Goal: Task Accomplishment & Management: Manage account settings

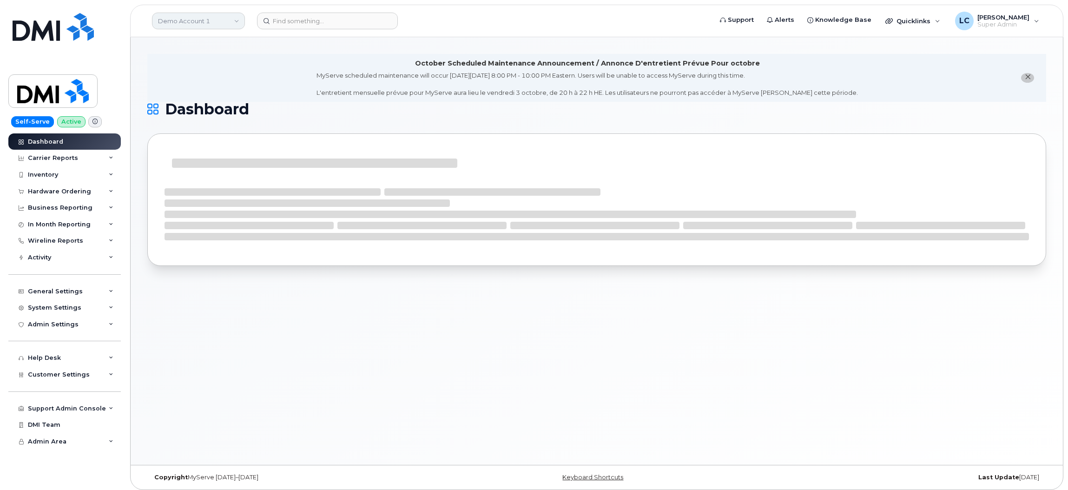
click at [221, 20] on link "Demo Account 1" at bounding box center [198, 21] width 93 height 17
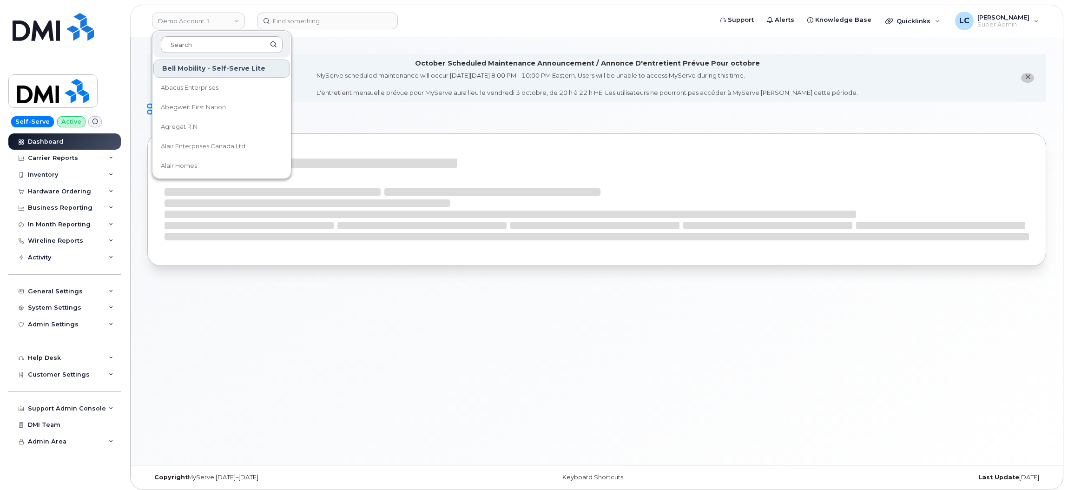
click at [205, 46] on input at bounding box center [222, 44] width 122 height 17
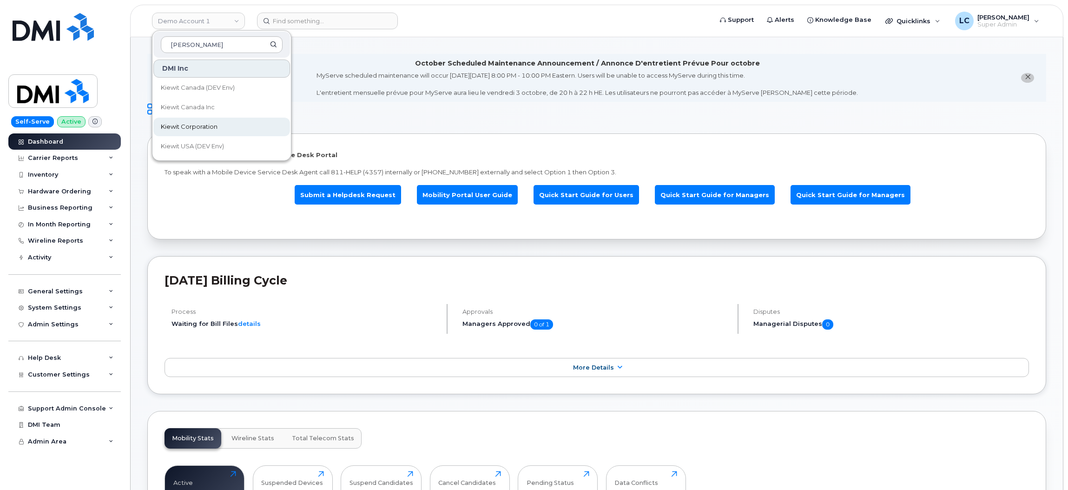
type input "[PERSON_NAME]"
click at [213, 122] on span "Kiewit Corporation" at bounding box center [189, 126] width 57 height 9
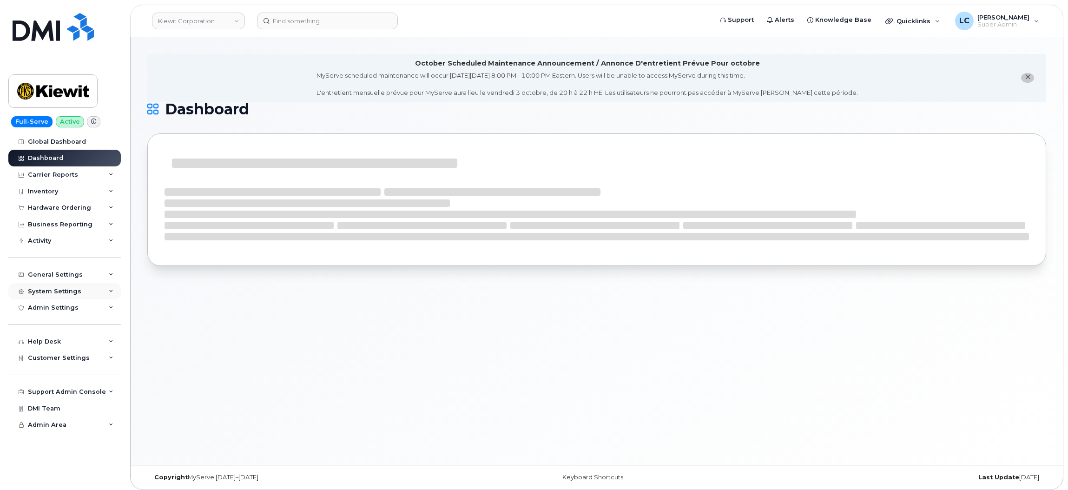
click at [87, 291] on div "System Settings" at bounding box center [64, 291] width 112 height 17
click at [88, 209] on div "Hardware Ordering" at bounding box center [64, 207] width 112 height 17
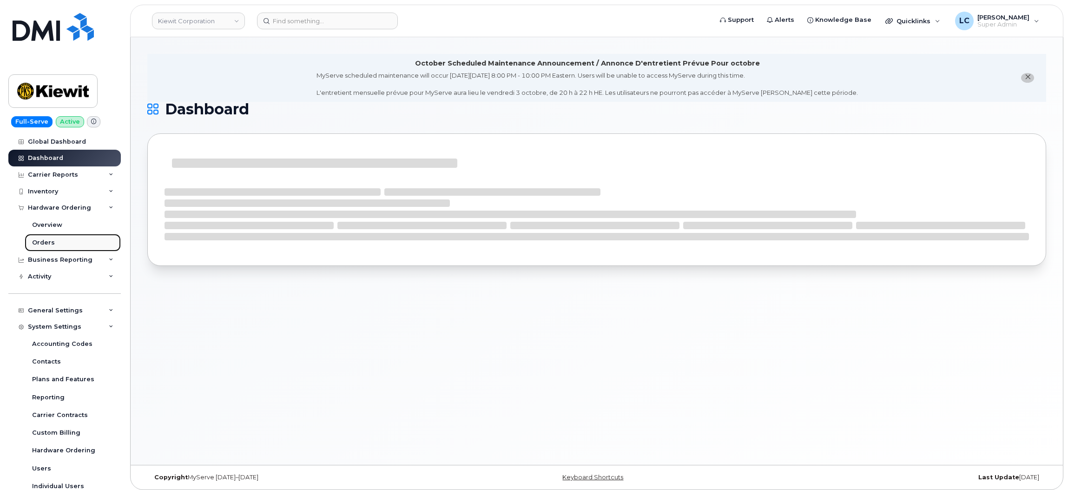
click at [59, 243] on link "Orders" at bounding box center [73, 243] width 96 height 18
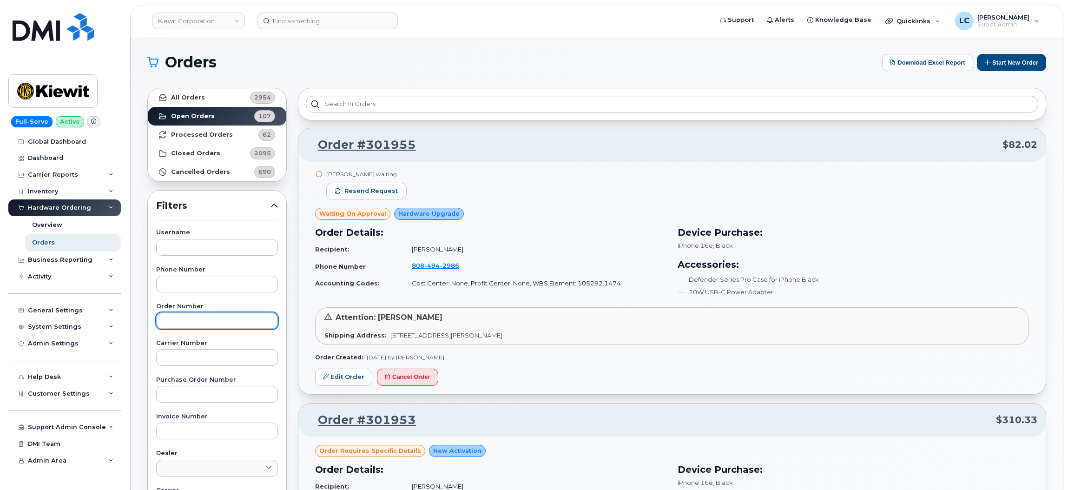
click at [206, 317] on input "text" at bounding box center [217, 320] width 122 height 17
paste input "301528"
type input "301528"
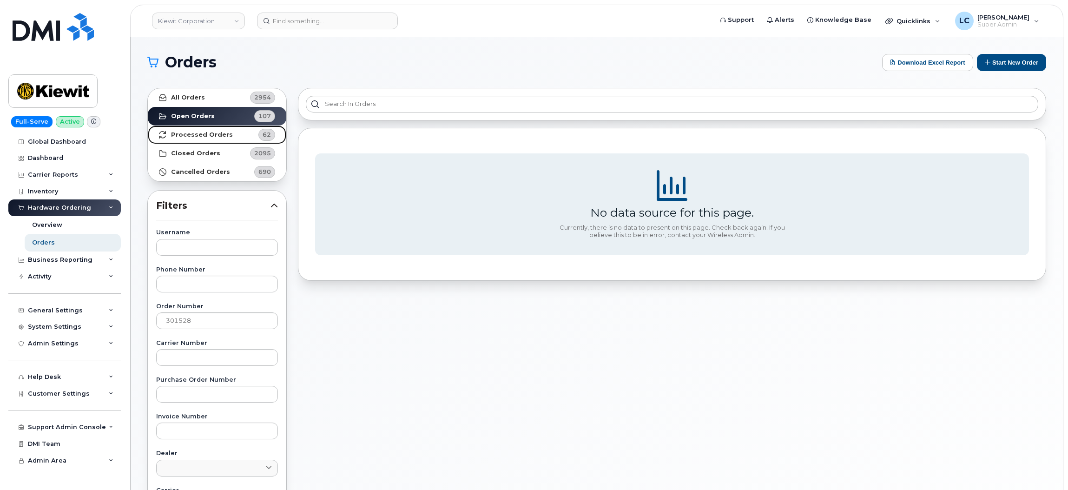
click at [218, 131] on strong "Processed Orders" at bounding box center [202, 134] width 62 height 7
click at [230, 86] on div "All Orders 2954 Open Orders 107 Processed Orders 62 Closed Orders 2095 Cancelle…" at bounding box center [217, 408] width 151 height 653
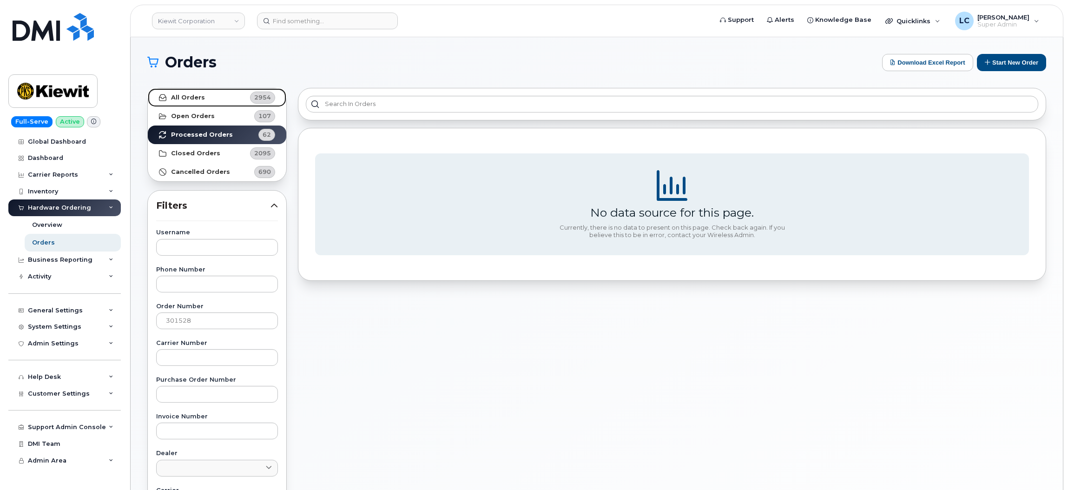
click at [221, 98] on link "All Orders 2954" at bounding box center [217, 97] width 138 height 19
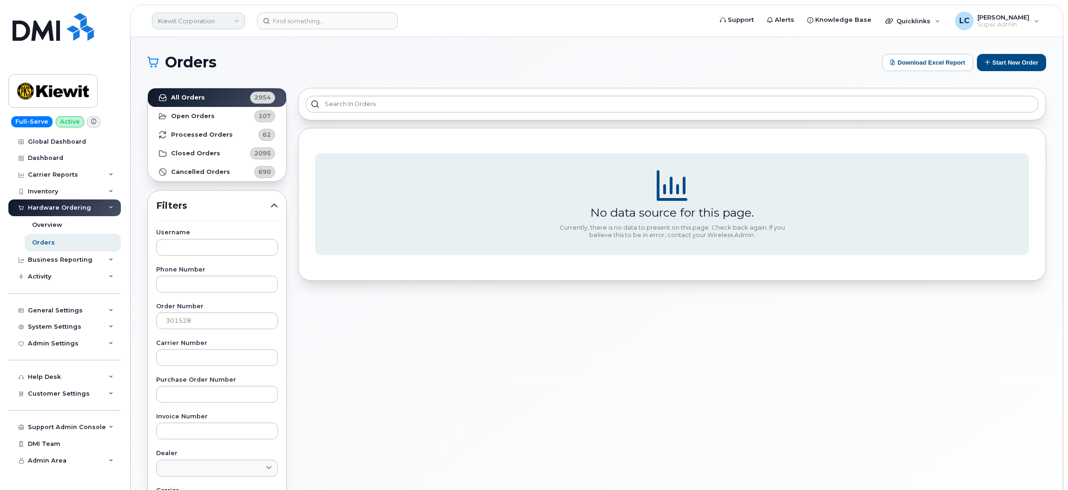
click at [239, 20] on link "Kiewit Corporation" at bounding box center [198, 21] width 93 height 17
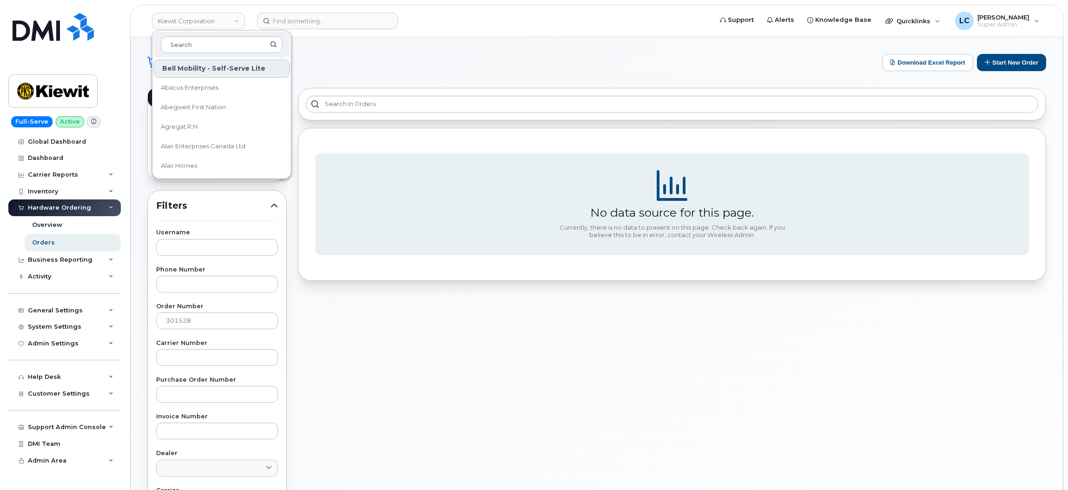
click at [216, 60] on div "Bell Mobility - Self-Serve Lite" at bounding box center [221, 68] width 137 height 18
click at [224, 46] on input at bounding box center [222, 44] width 122 height 17
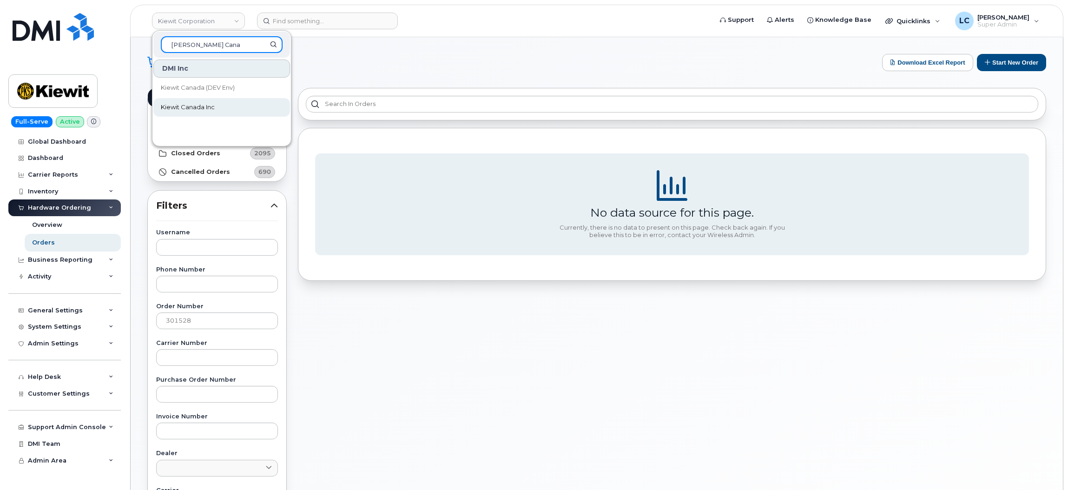
type input "Kiewit Cana"
click at [211, 105] on span "Kiewit Canada Inc" at bounding box center [188, 107] width 54 height 9
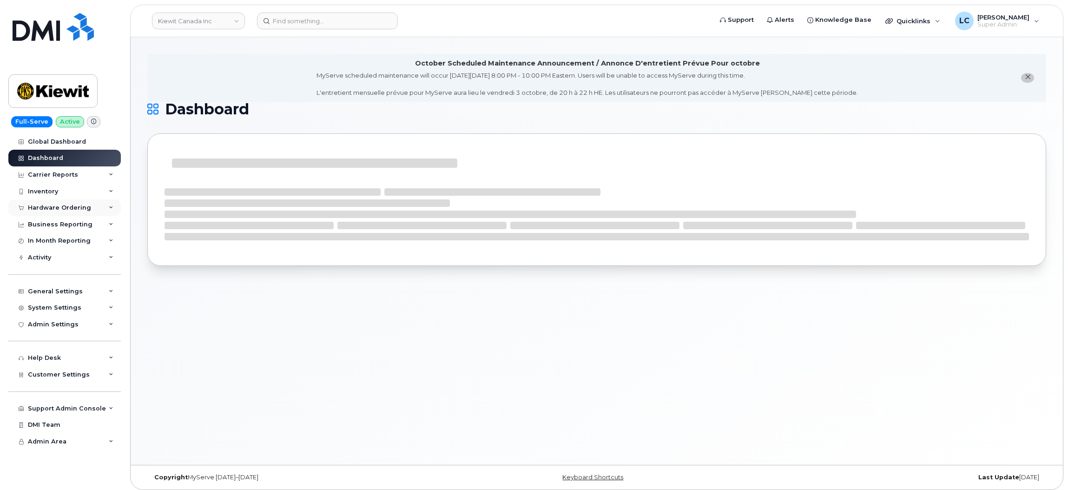
click at [46, 209] on div "Hardware Ordering" at bounding box center [59, 207] width 63 height 7
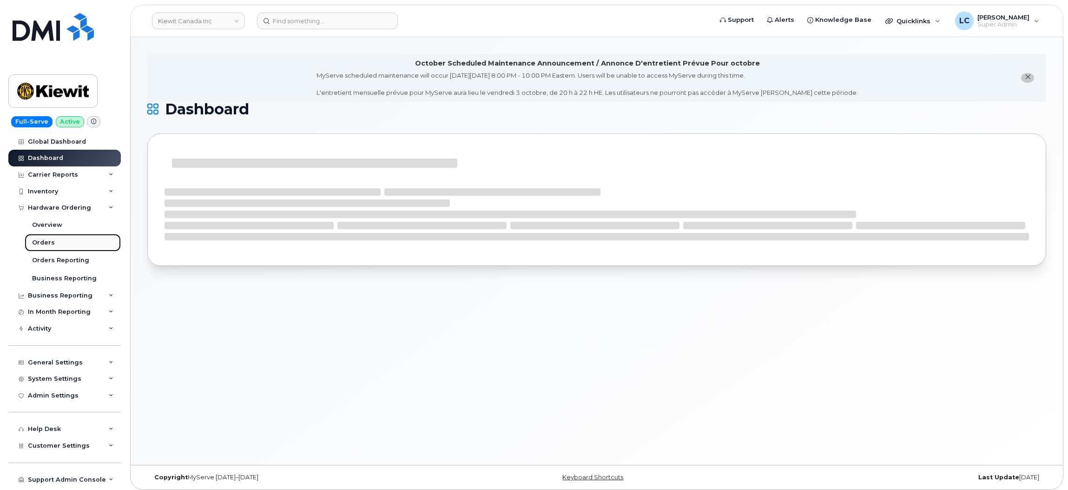
click at [52, 246] on link "Orders" at bounding box center [73, 243] width 96 height 18
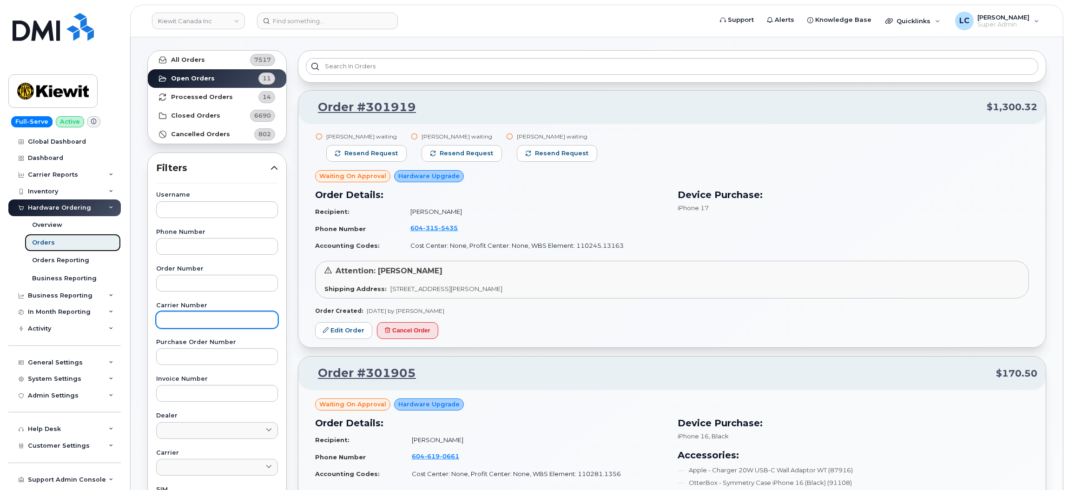
scroll to position [70, 0]
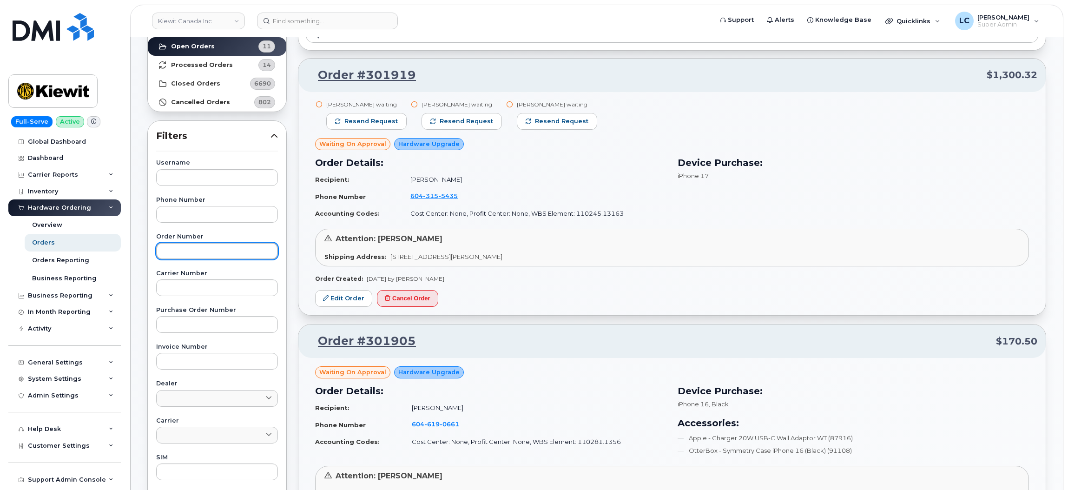
click at [238, 247] on input "text" at bounding box center [217, 251] width 122 height 17
paste input "301528"
type input "301528"
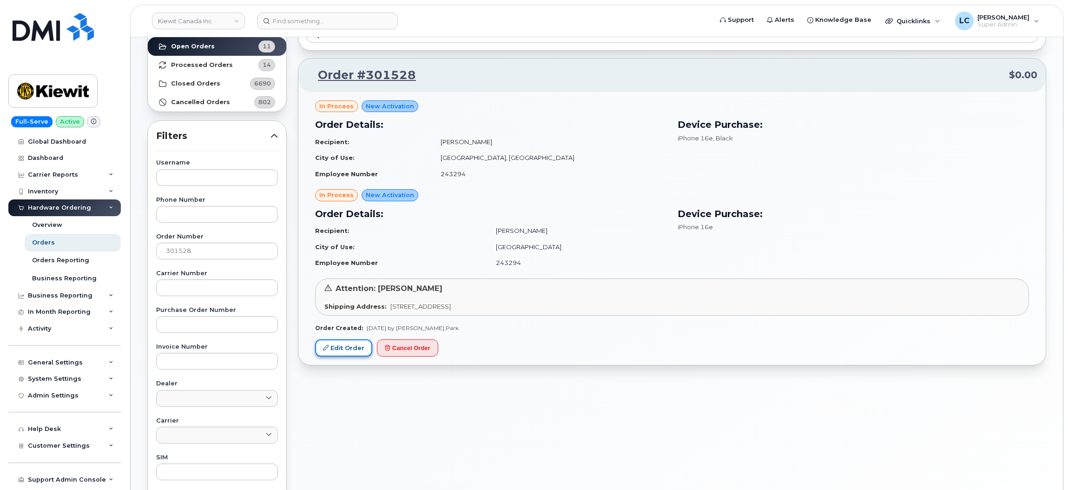
click at [348, 348] on link "Edit Order" at bounding box center [343, 347] width 57 height 17
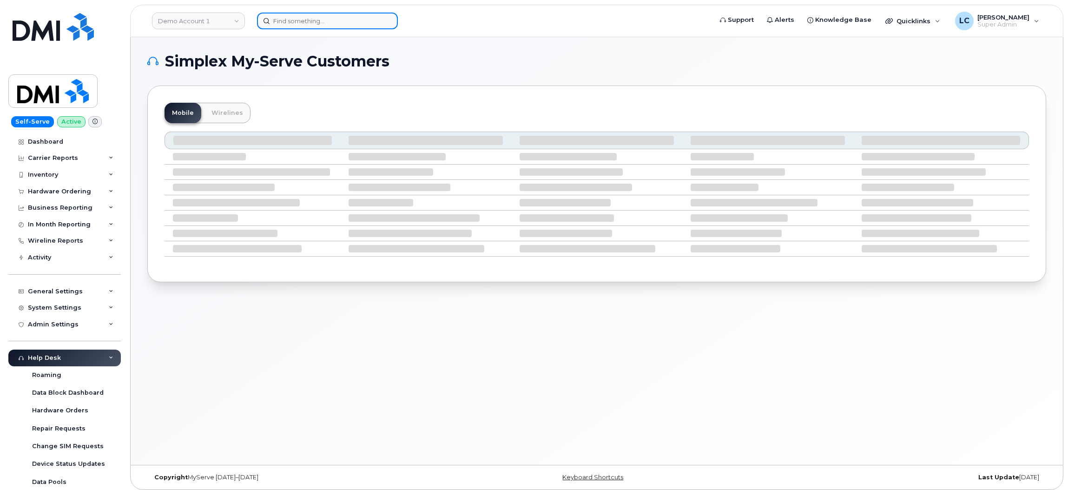
click at [302, 21] on input at bounding box center [327, 21] width 141 height 17
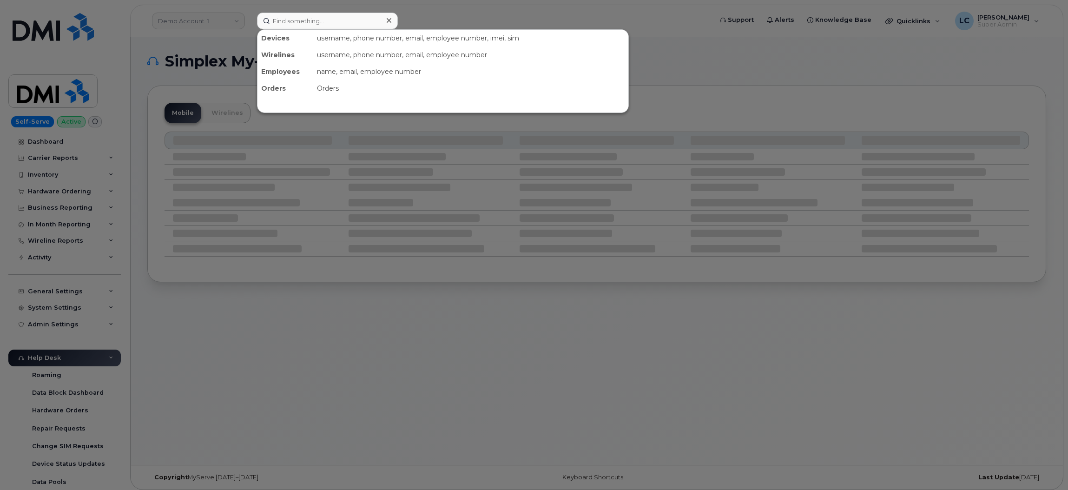
click at [208, 29] on div at bounding box center [534, 245] width 1068 height 490
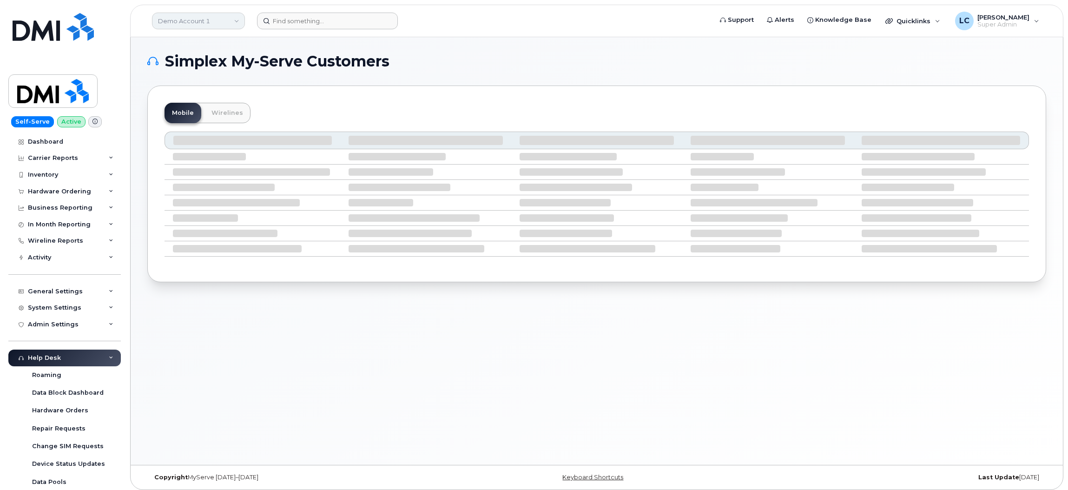
click at [228, 20] on link "Demo Account 1" at bounding box center [198, 21] width 93 height 17
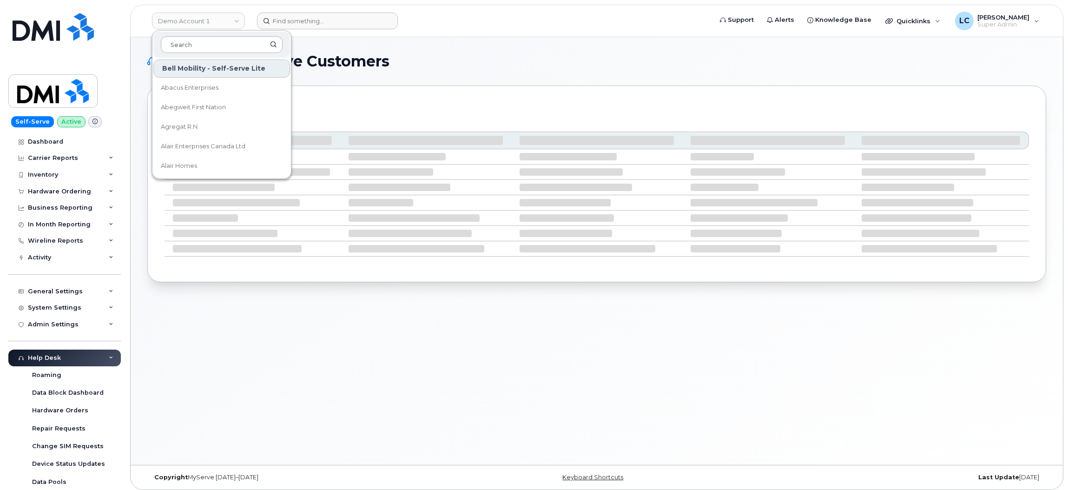
click at [204, 44] on input at bounding box center [222, 44] width 122 height 17
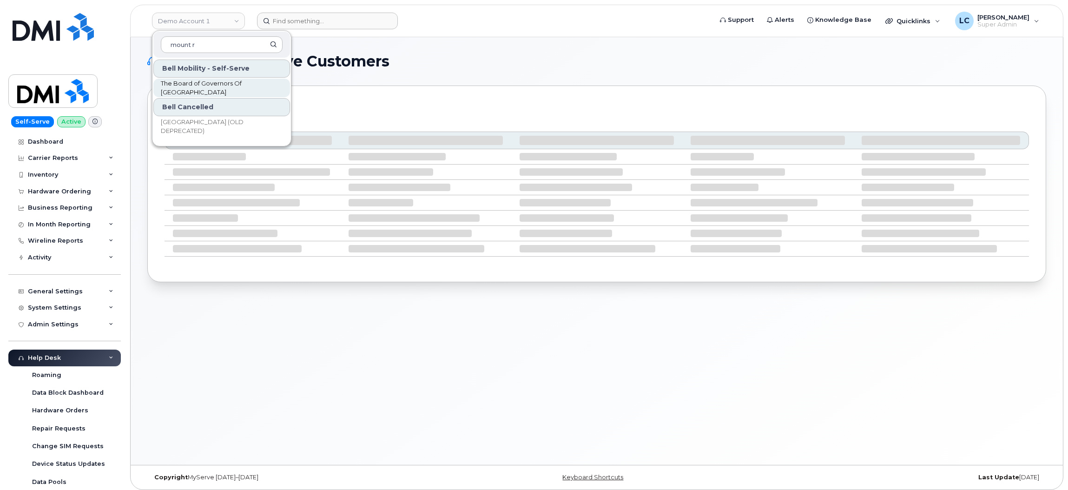
type input "mount r"
click at [223, 86] on span "The Board of Governors Of Mount Royal University" at bounding box center [214, 88] width 107 height 18
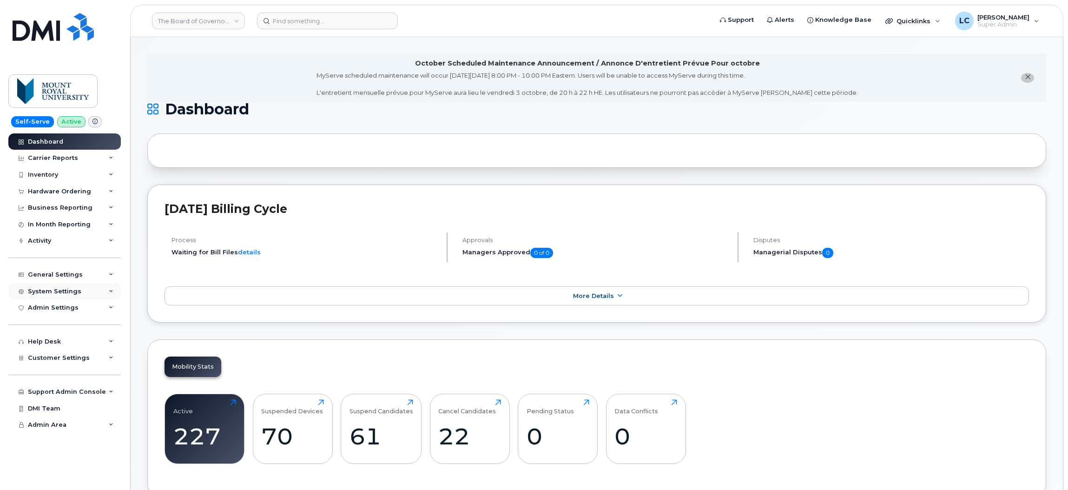
click at [78, 286] on div "System Settings" at bounding box center [64, 291] width 112 height 17
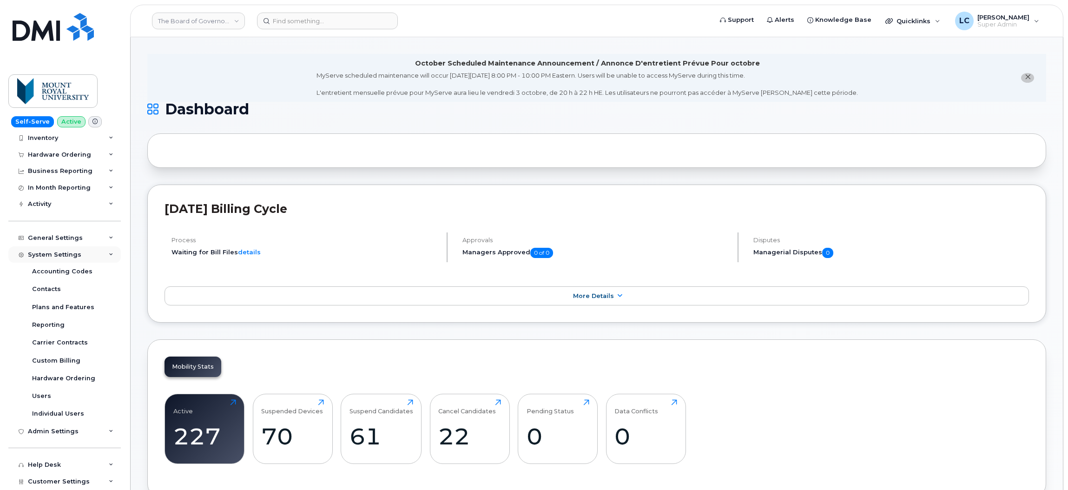
scroll to position [70, 0]
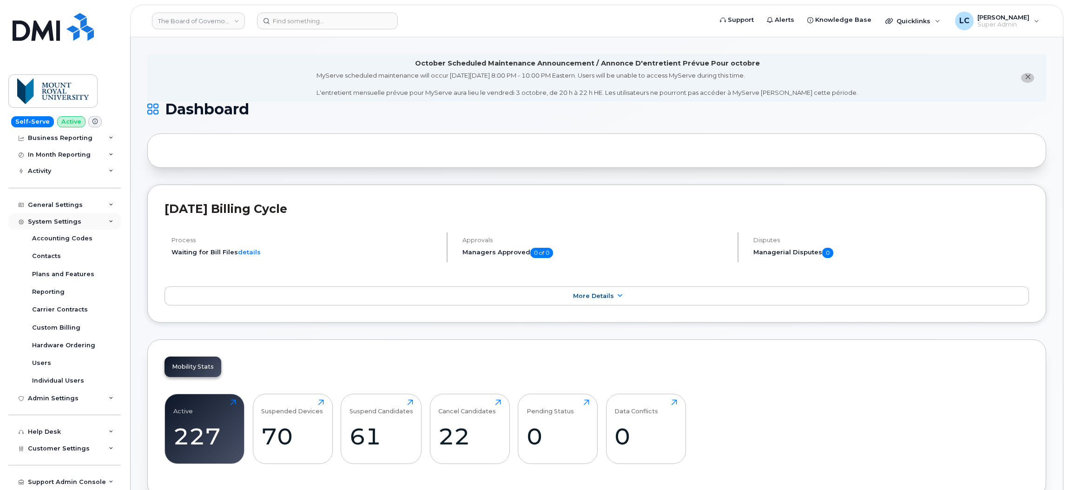
click at [85, 217] on div "System Settings" at bounding box center [64, 221] width 112 height 17
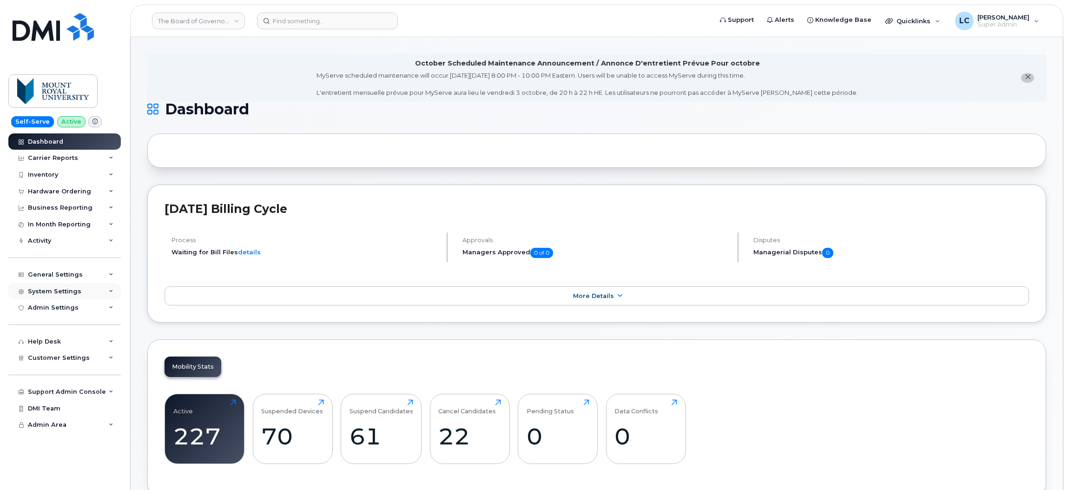
scroll to position [0, 0]
click at [72, 276] on div "General Settings" at bounding box center [55, 274] width 55 height 7
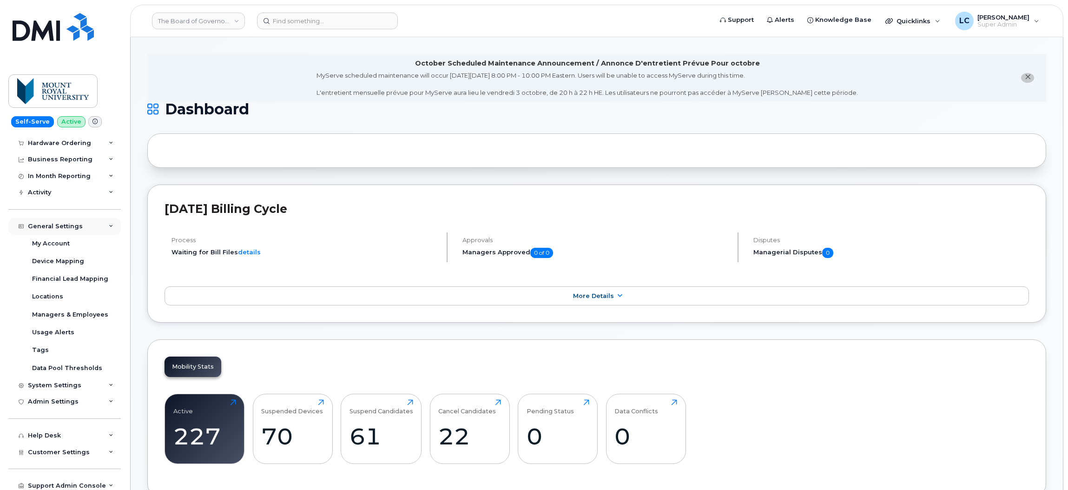
scroll to position [70, 0]
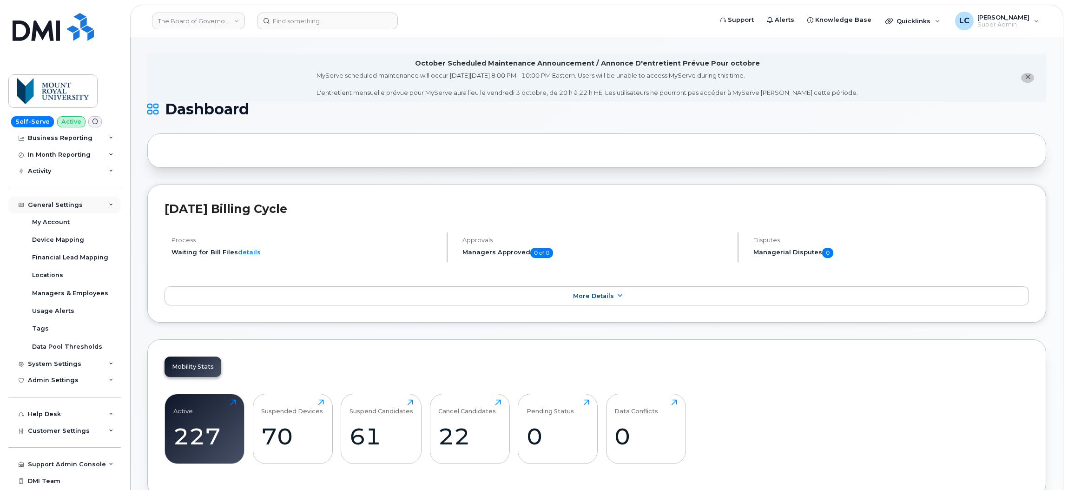
click at [96, 204] on div "General Settings" at bounding box center [64, 205] width 112 height 17
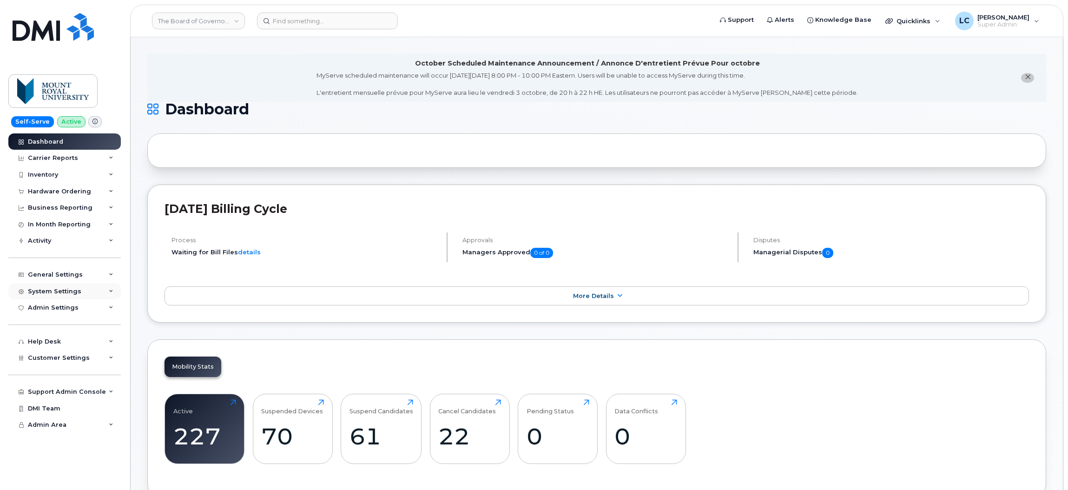
click at [86, 291] on div "System Settings" at bounding box center [64, 291] width 112 height 17
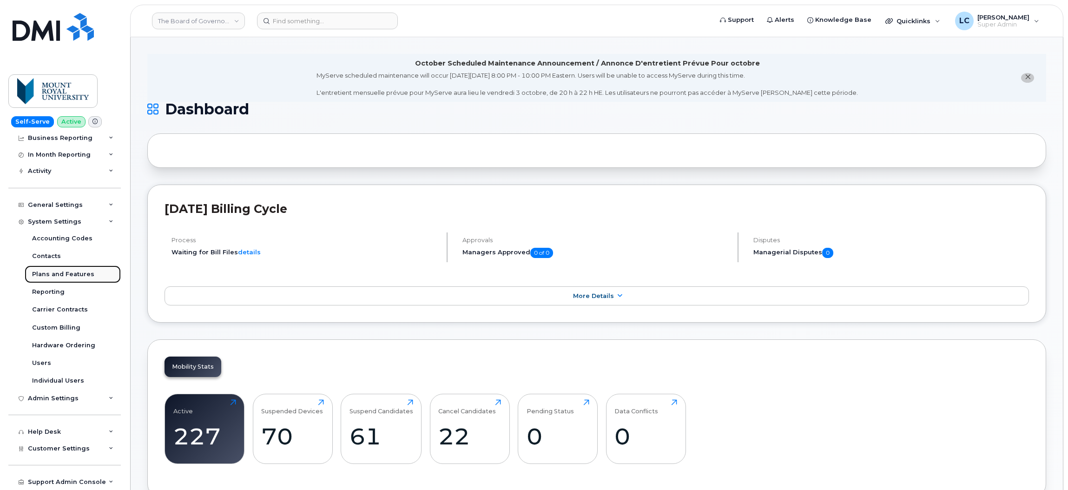
click at [72, 276] on div "Plans and Features" at bounding box center [63, 274] width 62 height 8
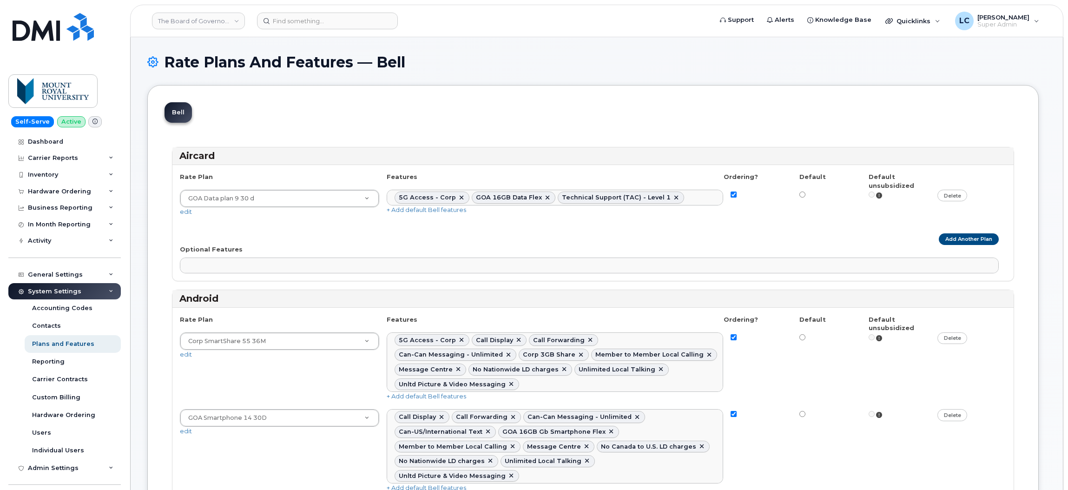
select select
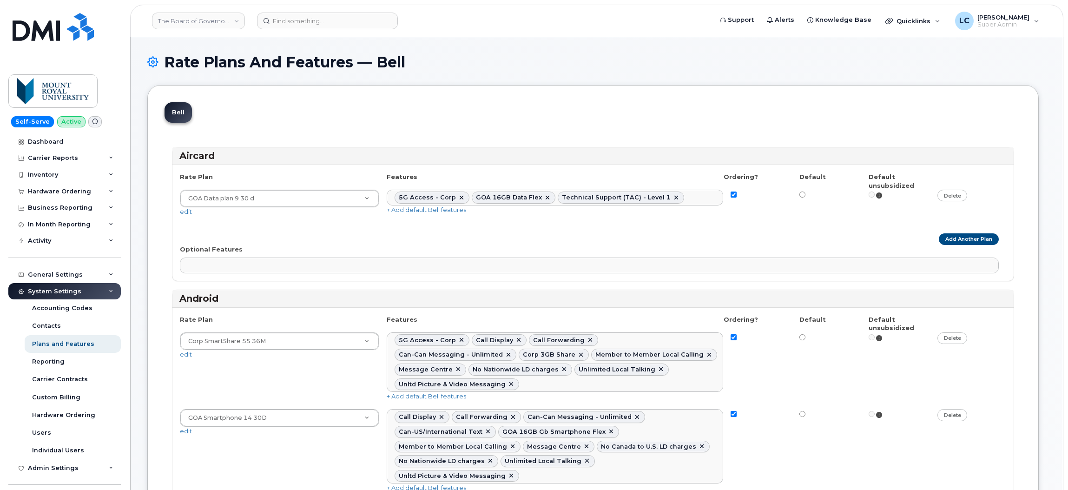
select select
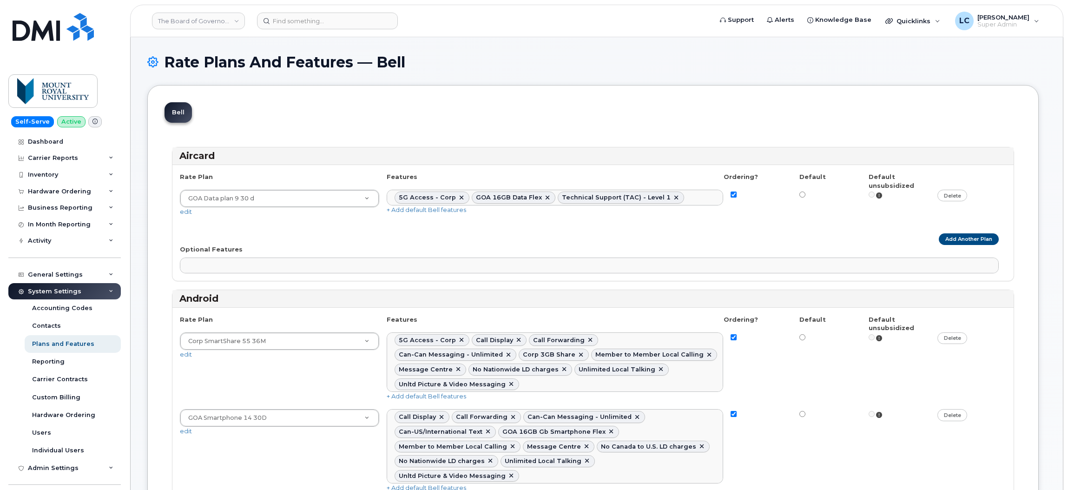
select select
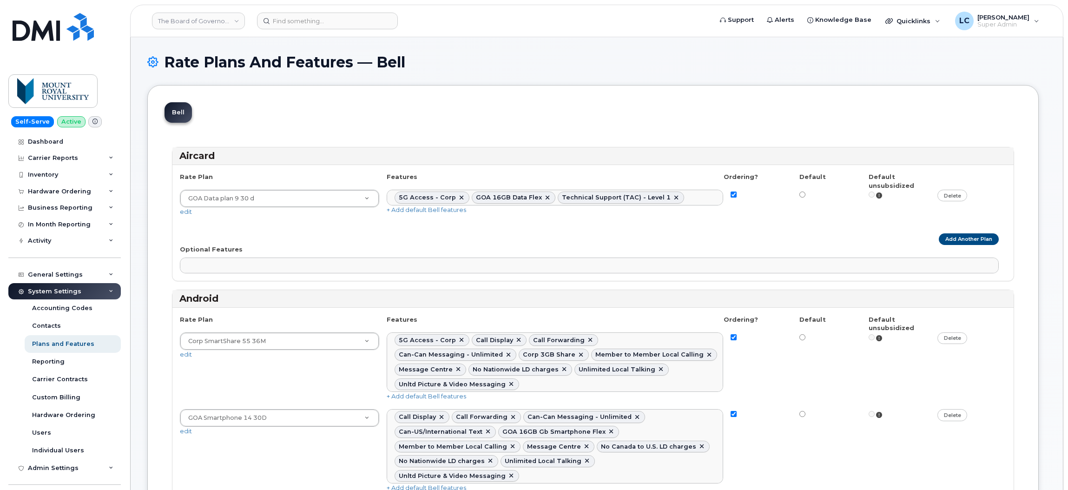
select select
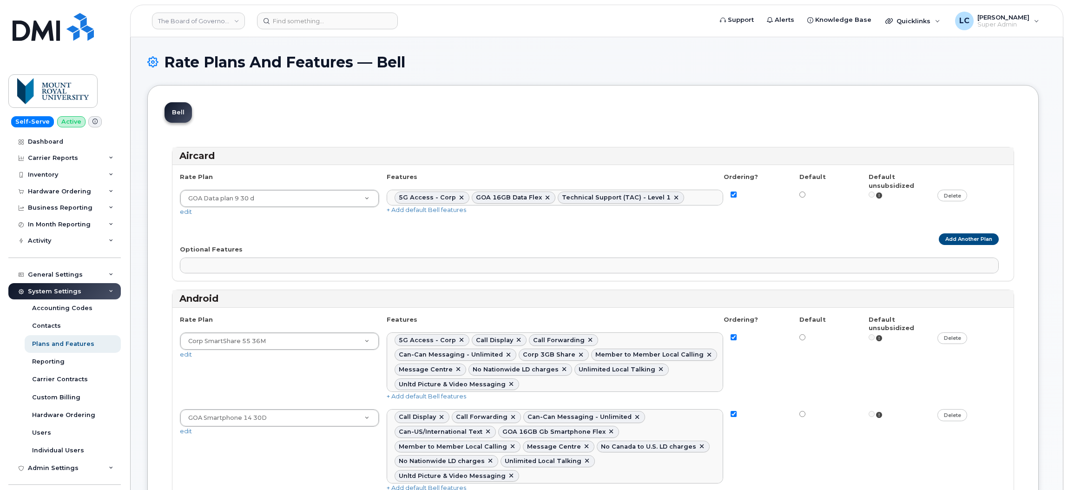
select select
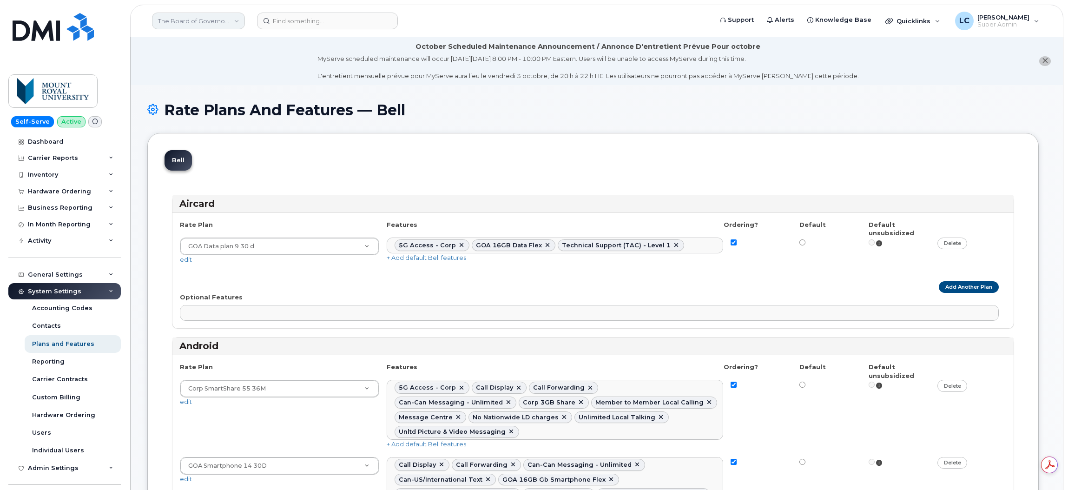
click at [207, 25] on link "The Board of Governors Of [GEOGRAPHIC_DATA]" at bounding box center [198, 21] width 93 height 17
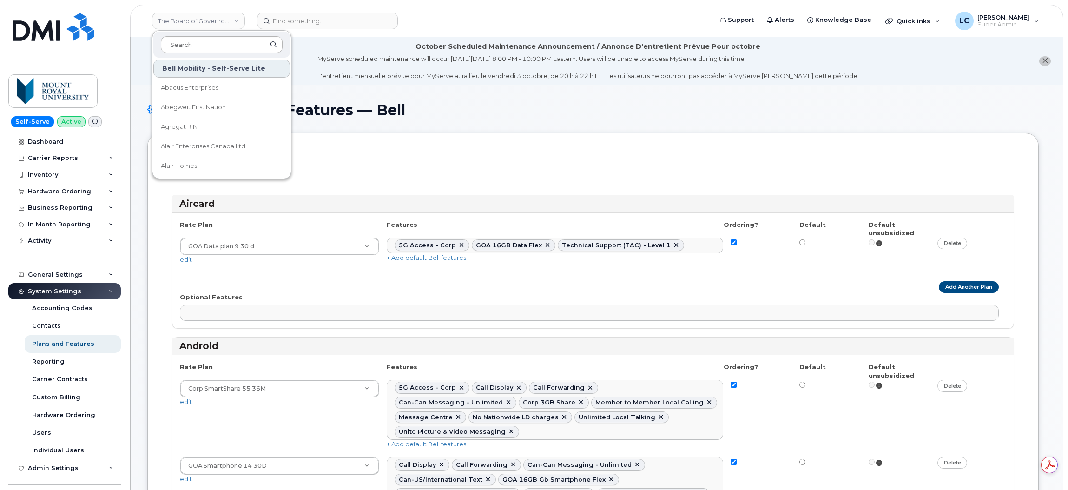
click at [200, 46] on input at bounding box center [222, 44] width 122 height 17
click at [65, 188] on div "Hardware Ordering" at bounding box center [59, 191] width 63 height 7
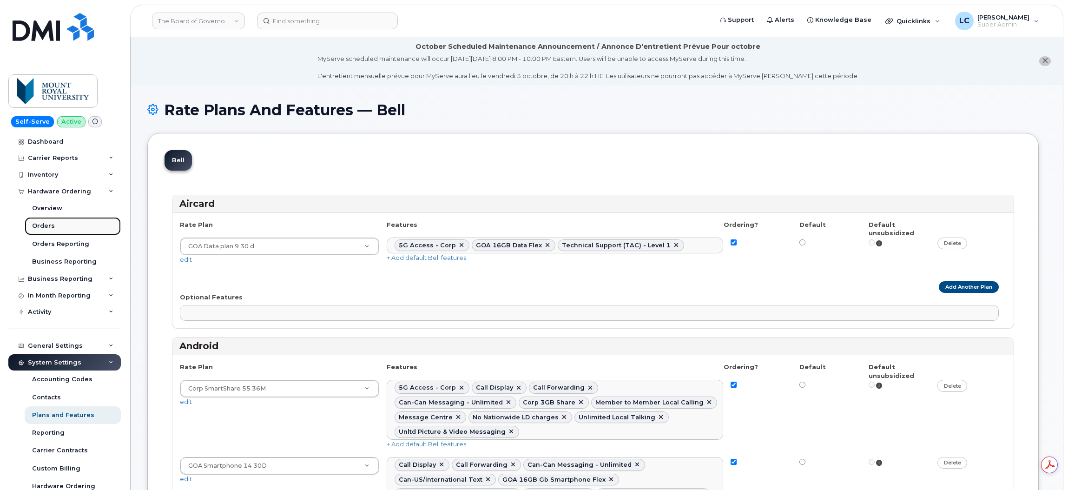
click at [42, 230] on div "Orders" at bounding box center [43, 226] width 23 height 8
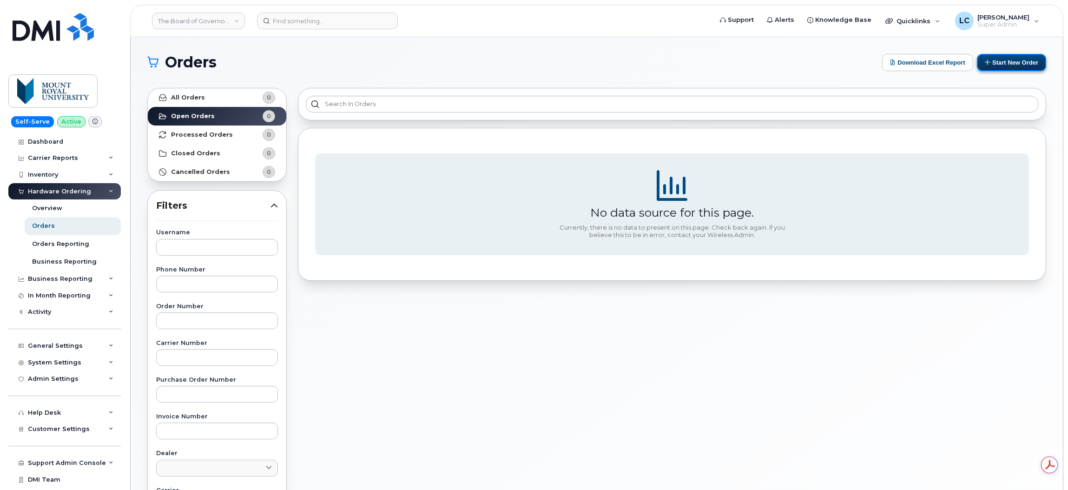
click at [1015, 63] on button "Start New Order" at bounding box center [1011, 62] width 69 height 17
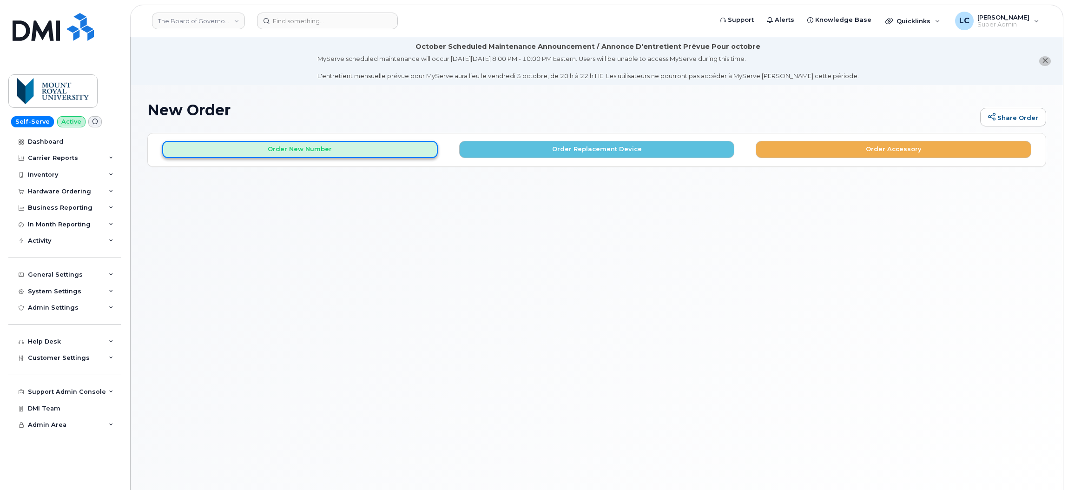
click at [316, 152] on button "Order New Number" at bounding box center [299, 149] width 275 height 17
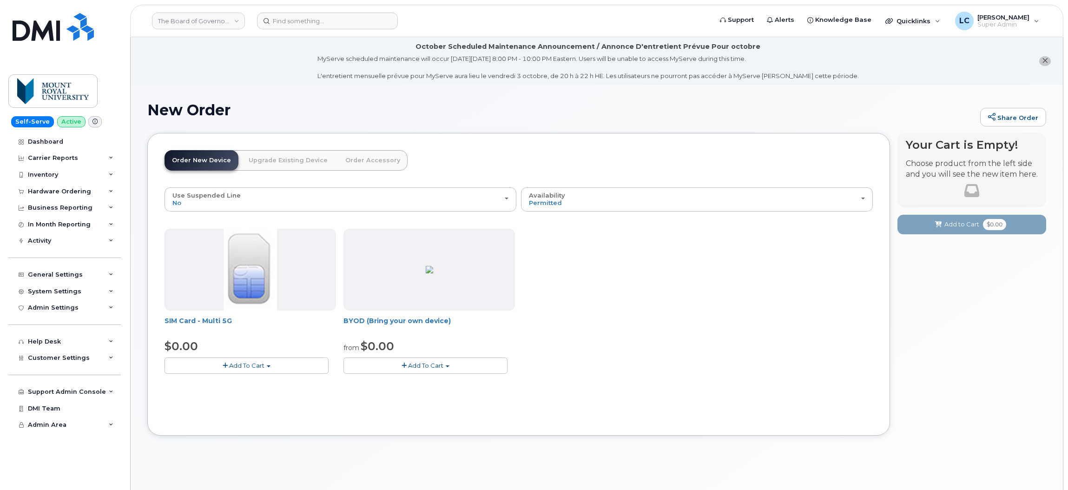
scroll to position [52, 0]
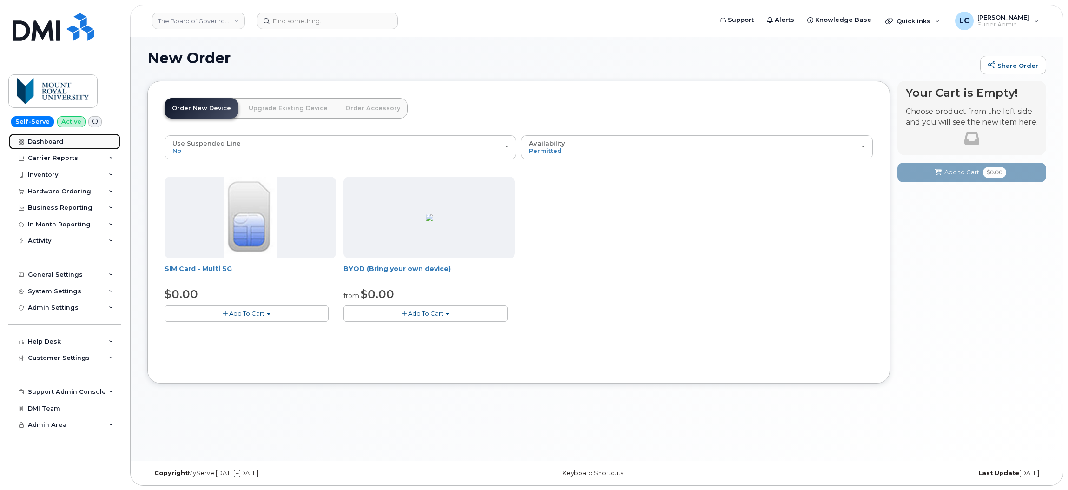
click at [37, 144] on div "Dashboard" at bounding box center [45, 141] width 35 height 7
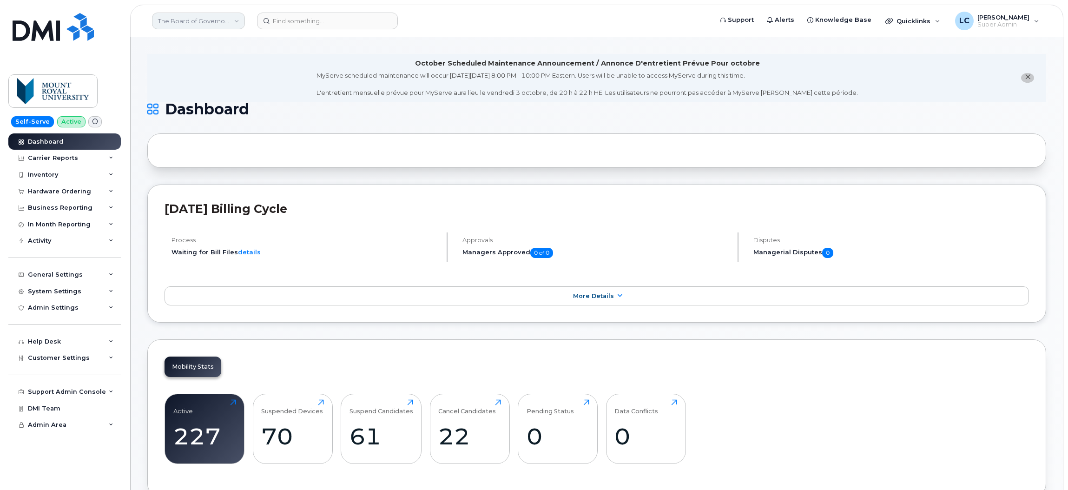
click at [205, 21] on link "The Board of Governors Of [GEOGRAPHIC_DATA]" at bounding box center [198, 21] width 93 height 17
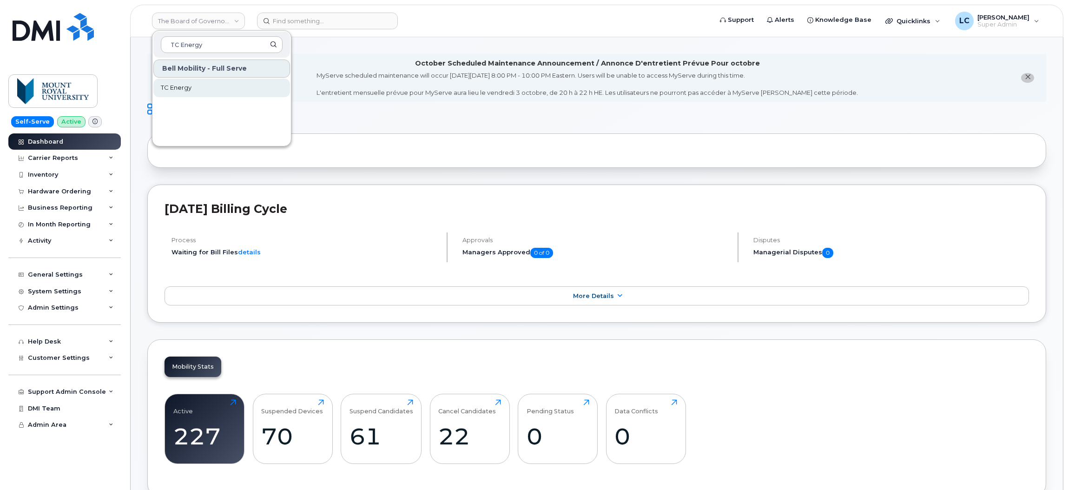
type input "TC Energy"
click at [197, 83] on link "TC Energy" at bounding box center [221, 88] width 137 height 19
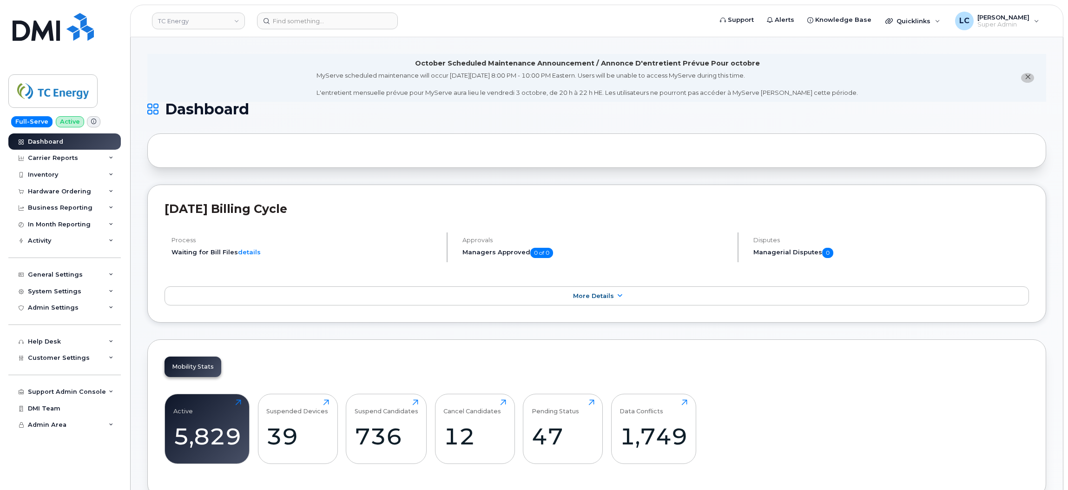
click at [1024, 78] on icon "close notification" at bounding box center [1027, 77] width 6 height 6
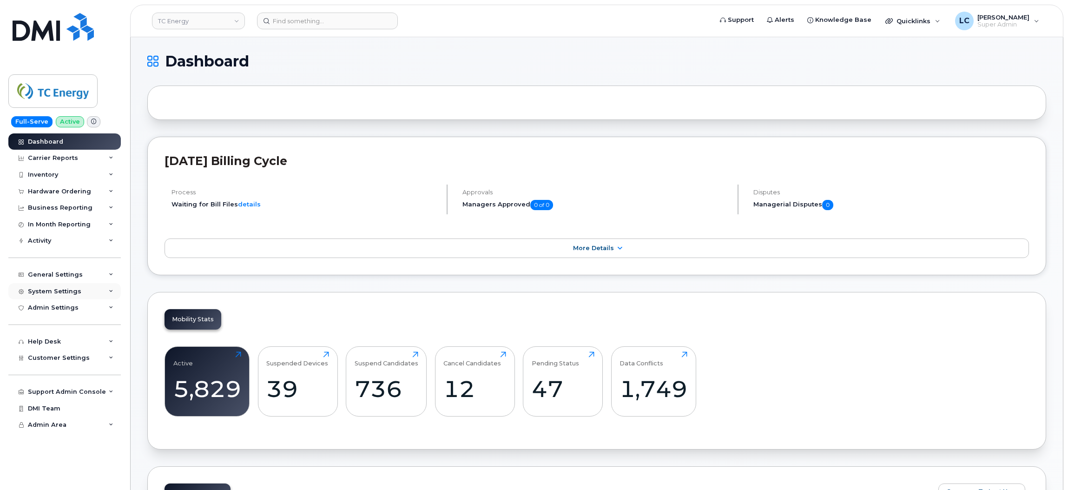
click at [55, 295] on div "System Settings" at bounding box center [54, 291] width 53 height 7
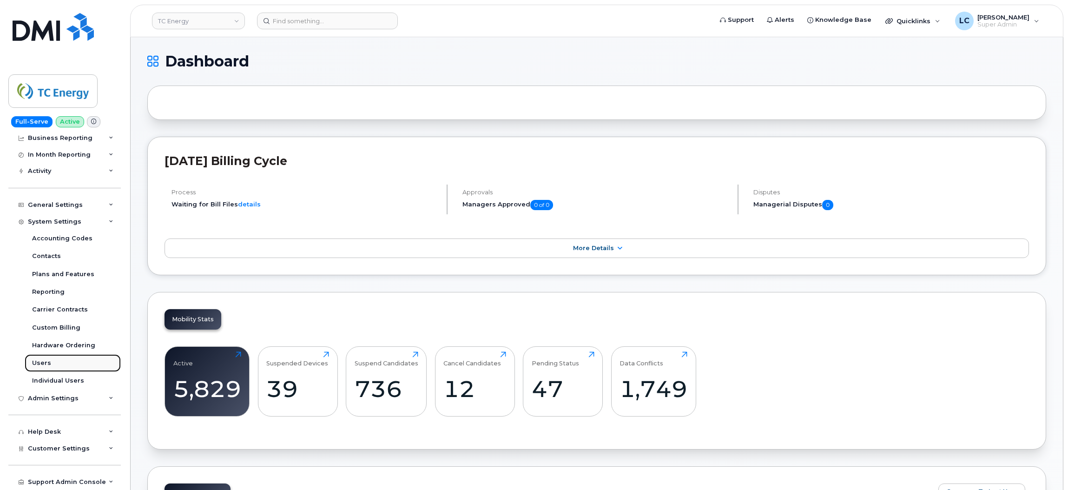
click at [48, 364] on div "Users" at bounding box center [41, 363] width 19 height 8
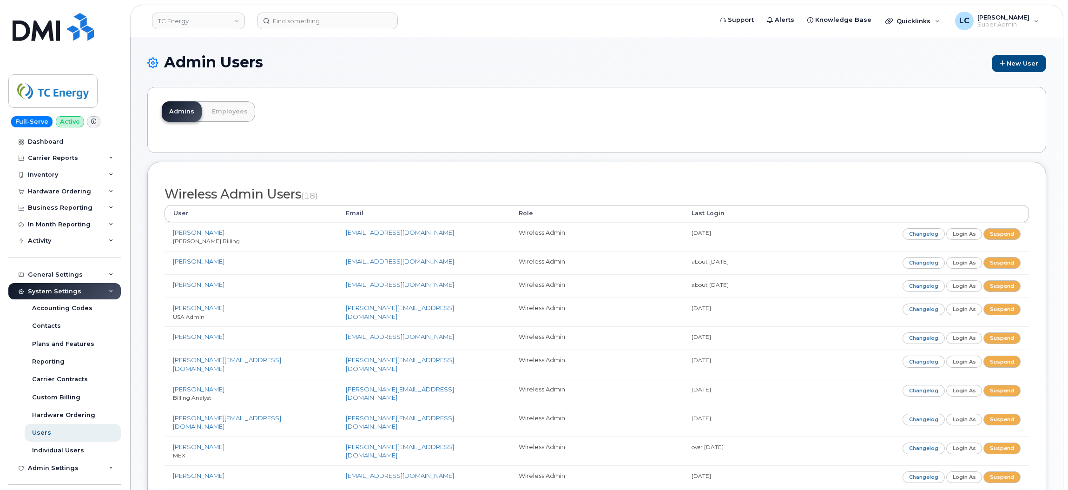
click at [572, 102] on div "Admins Employees" at bounding box center [596, 120] width 899 height 66
click at [480, 107] on div "Admins Employees" at bounding box center [596, 120] width 899 height 66
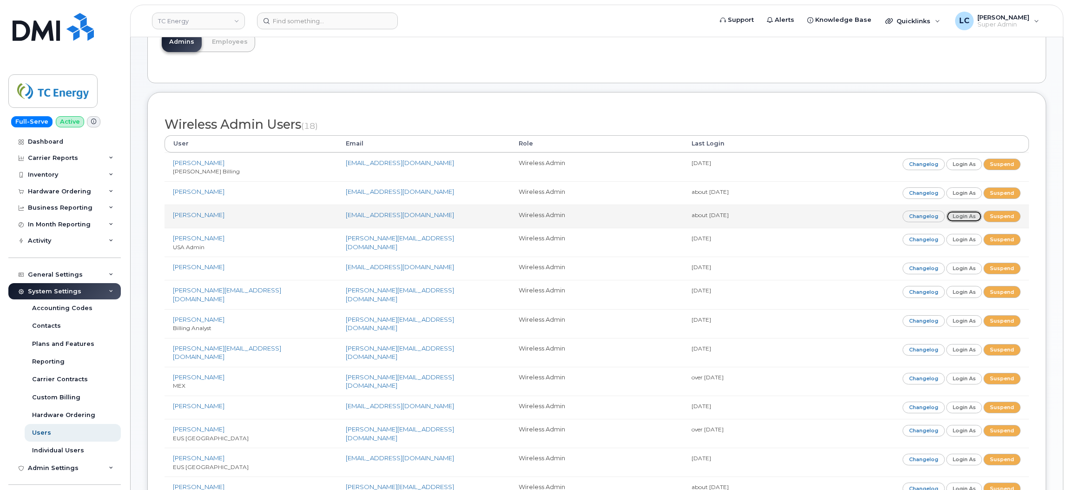
click at [965, 214] on link "Login as" at bounding box center [964, 216] width 36 height 12
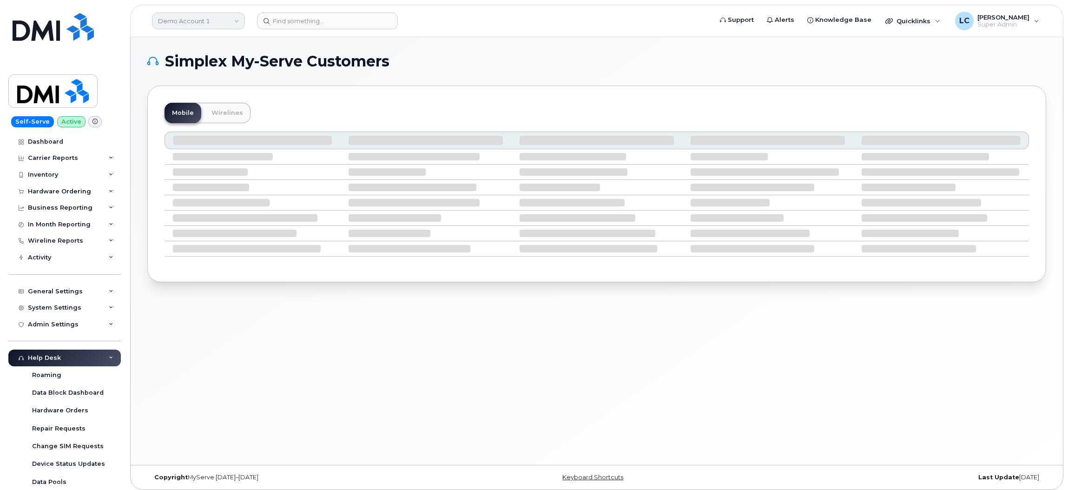
click at [233, 26] on link "Demo Account 1" at bounding box center [198, 21] width 93 height 17
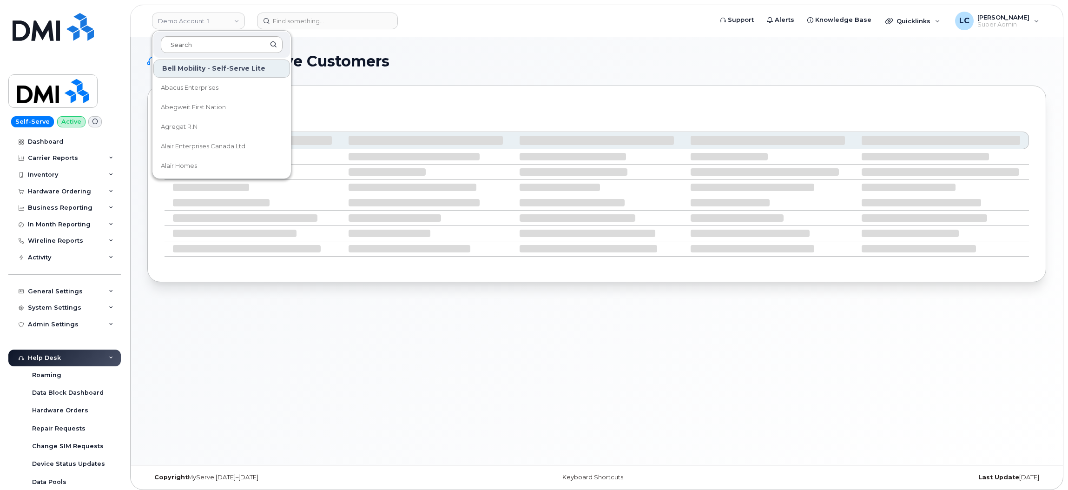
click at [216, 43] on input at bounding box center [222, 44] width 122 height 17
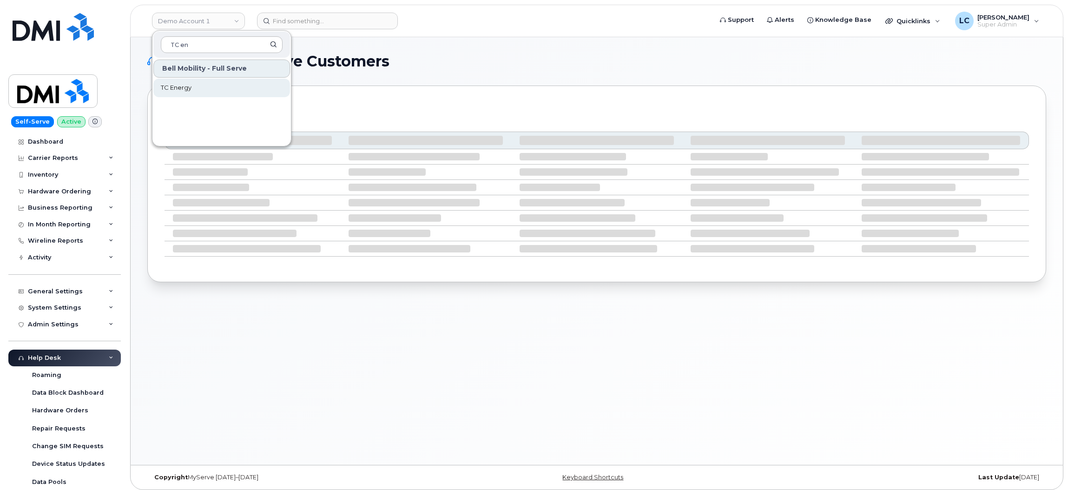
type input "TC en"
click at [189, 92] on span "TC Energy" at bounding box center [176, 87] width 31 height 9
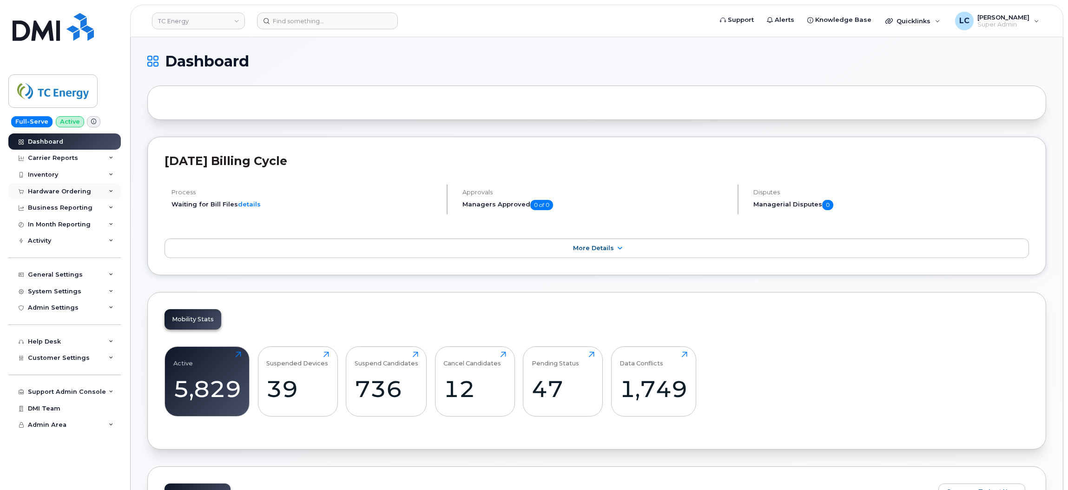
click at [97, 192] on div "Hardware Ordering" at bounding box center [64, 191] width 112 height 17
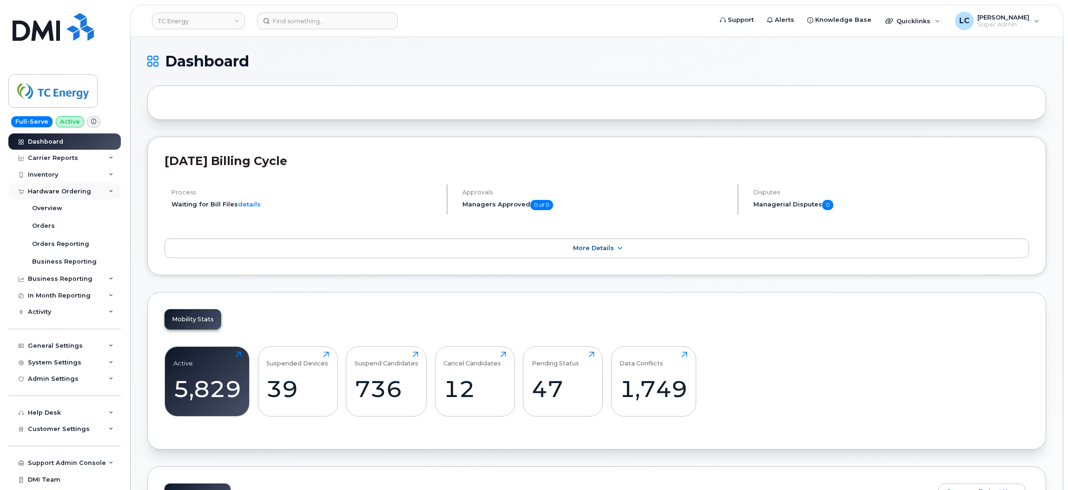
click at [97, 192] on div "Hardware Ordering" at bounding box center [64, 191] width 112 height 17
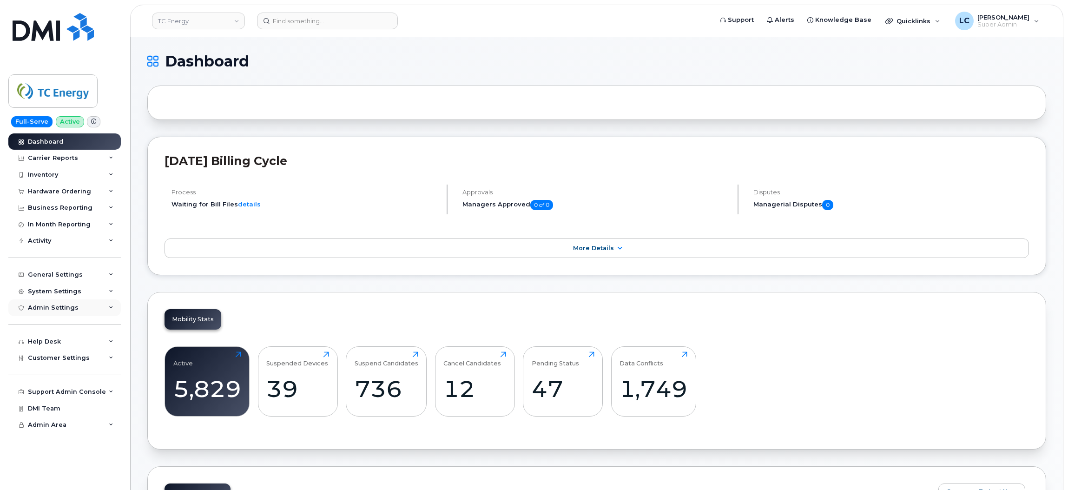
click at [68, 306] on div "Admin Settings" at bounding box center [53, 307] width 51 height 7
click at [74, 289] on div "System Settings" at bounding box center [54, 291] width 53 height 7
click at [74, 280] on div "General Settings" at bounding box center [64, 274] width 112 height 17
click at [81, 272] on div "General Settings" at bounding box center [64, 274] width 112 height 17
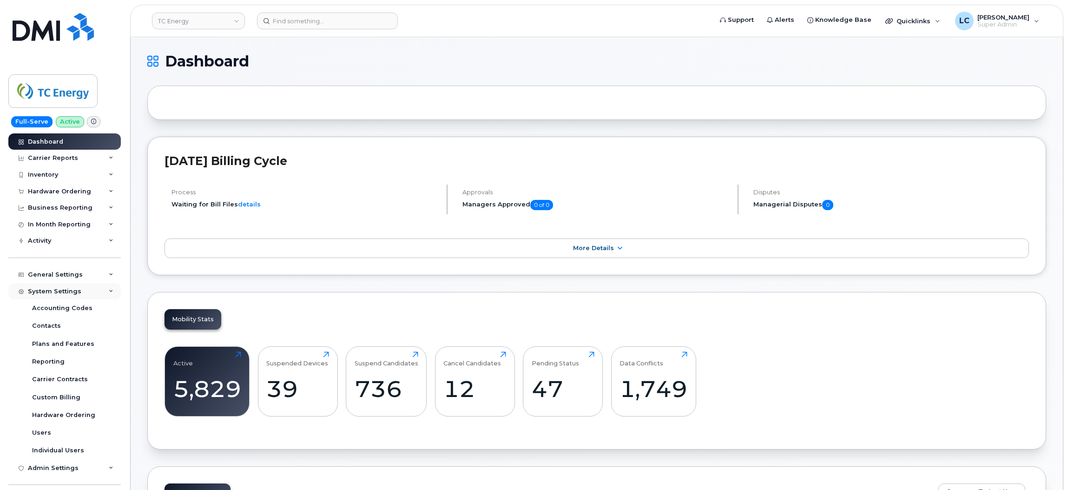
click at [66, 295] on div "System Settings" at bounding box center [54, 291] width 53 height 7
click at [44, 437] on div "Users" at bounding box center [41, 432] width 19 height 8
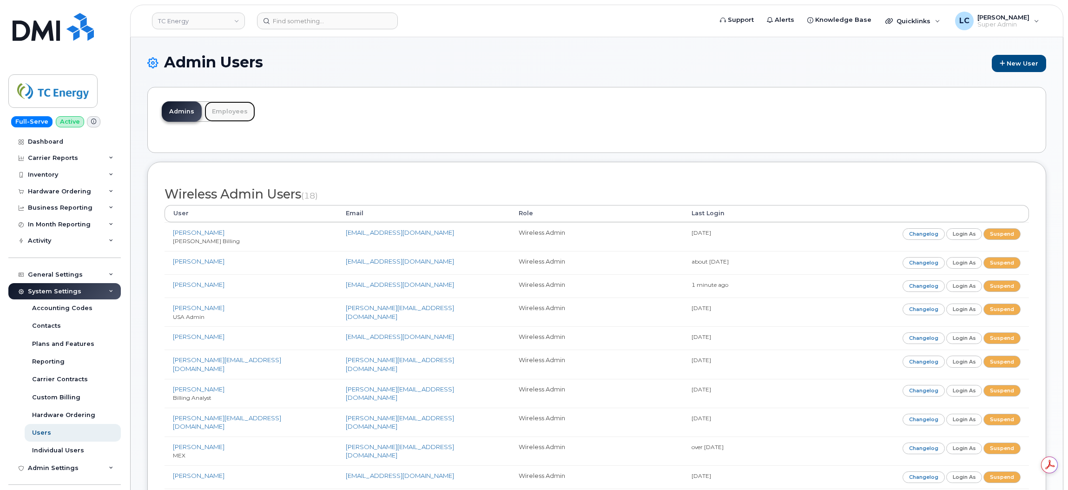
click at [235, 113] on link "Employees" at bounding box center [229, 111] width 51 height 20
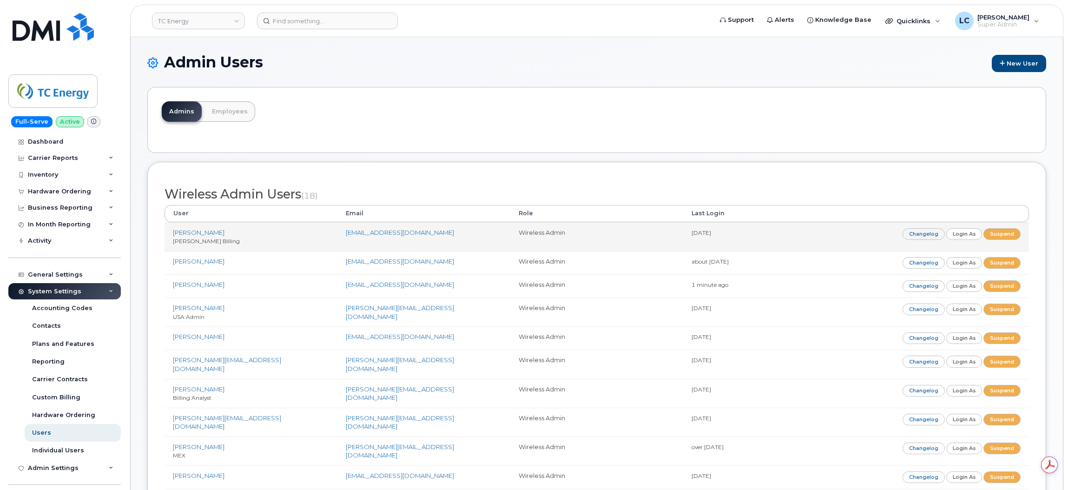
drag, startPoint x: 503, startPoint y: 264, endPoint x: 483, endPoint y: 228, distance: 41.4
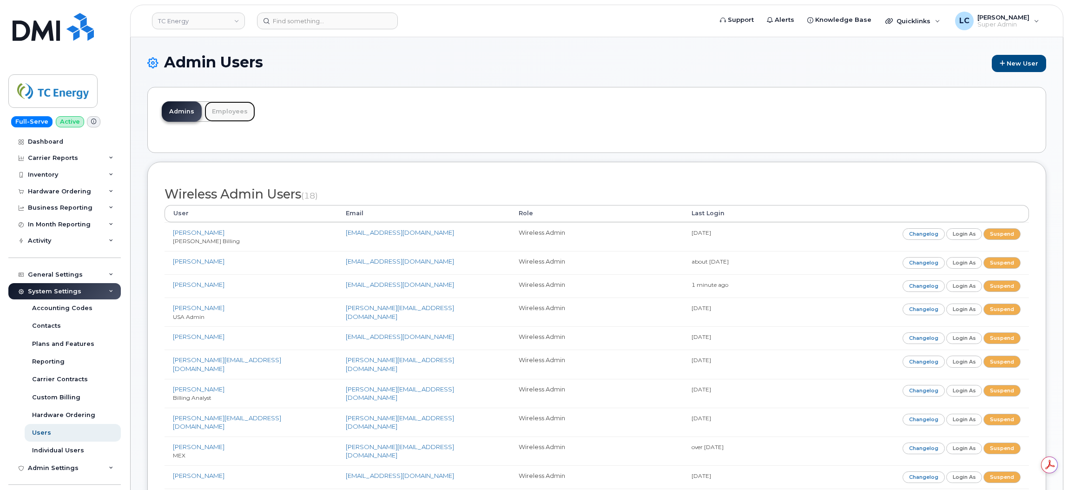
click at [207, 110] on link "Employees" at bounding box center [229, 111] width 51 height 20
click at [242, 113] on link "Employees" at bounding box center [229, 111] width 51 height 20
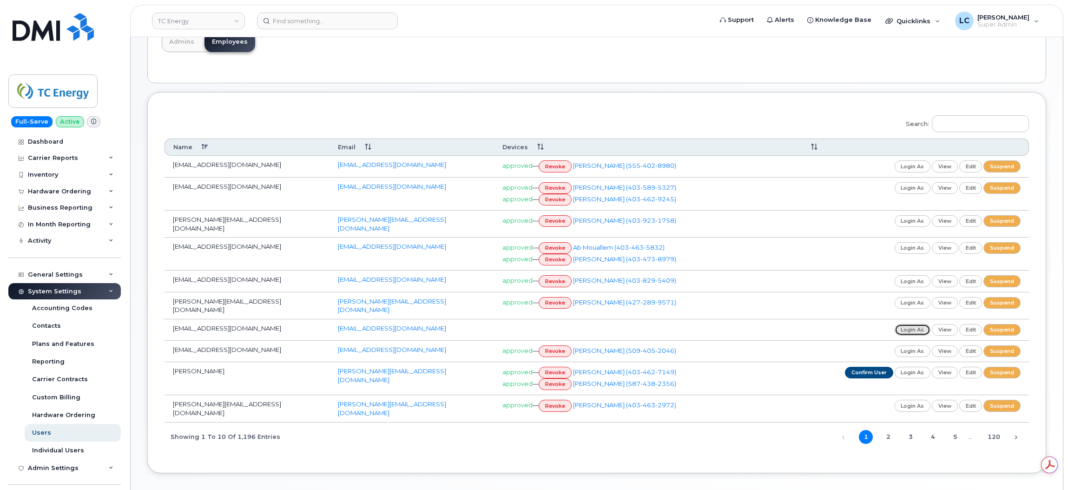
click at [910, 324] on link "login as" at bounding box center [912, 330] width 36 height 12
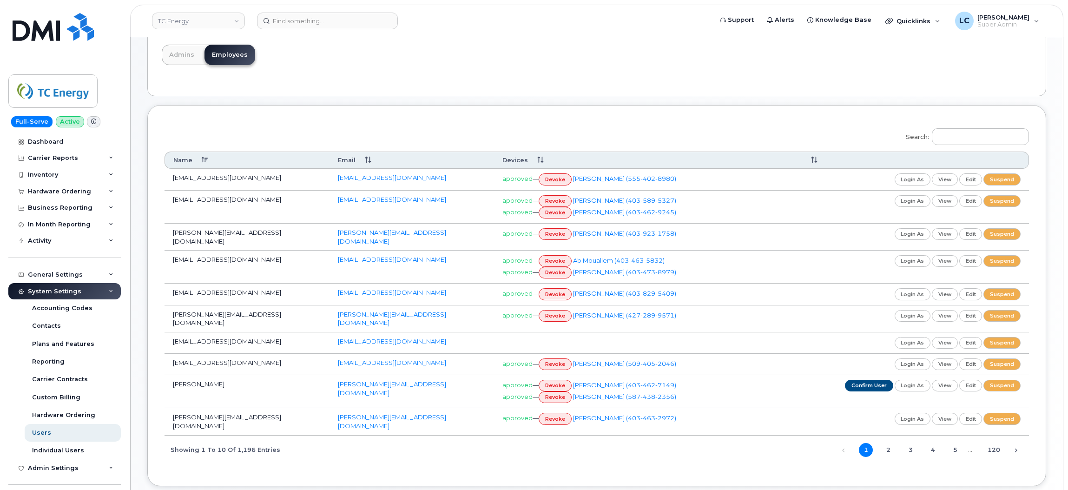
scroll to position [101, 0]
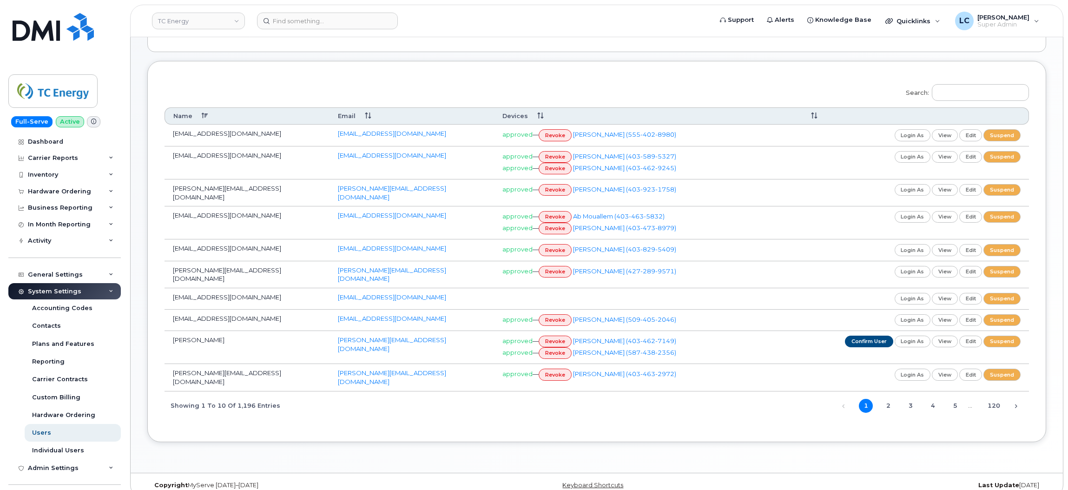
drag, startPoint x: 781, startPoint y: 316, endPoint x: 646, endPoint y: 367, distance: 144.4
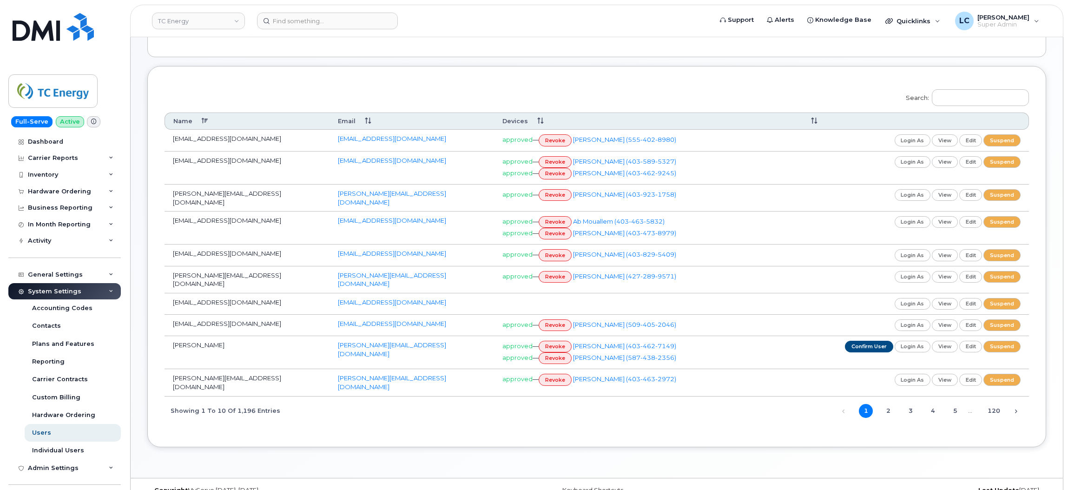
scroll to position [101, 0]
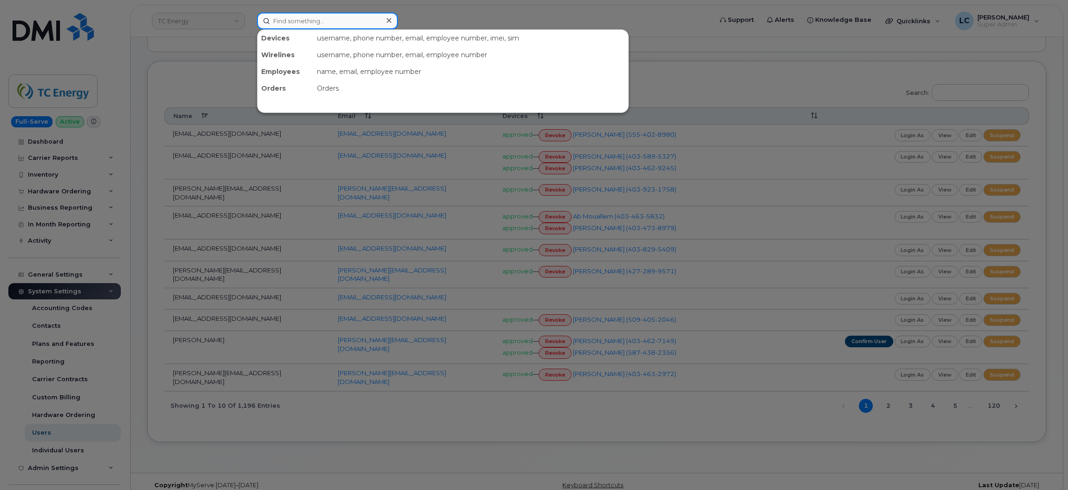
click at [312, 22] on input at bounding box center [327, 21] width 141 height 17
paste input "7803180146"
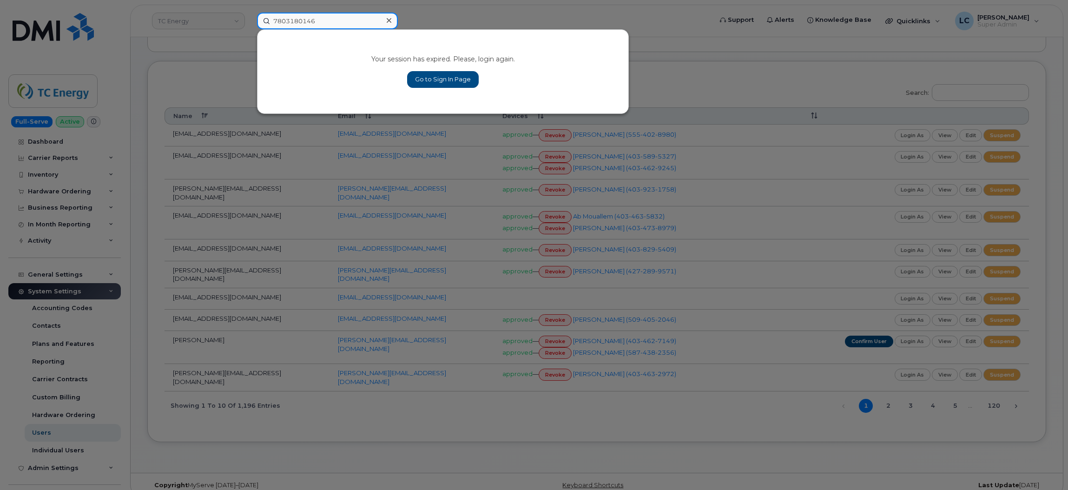
type input "7803180146"
click at [456, 16] on div at bounding box center [534, 245] width 1068 height 490
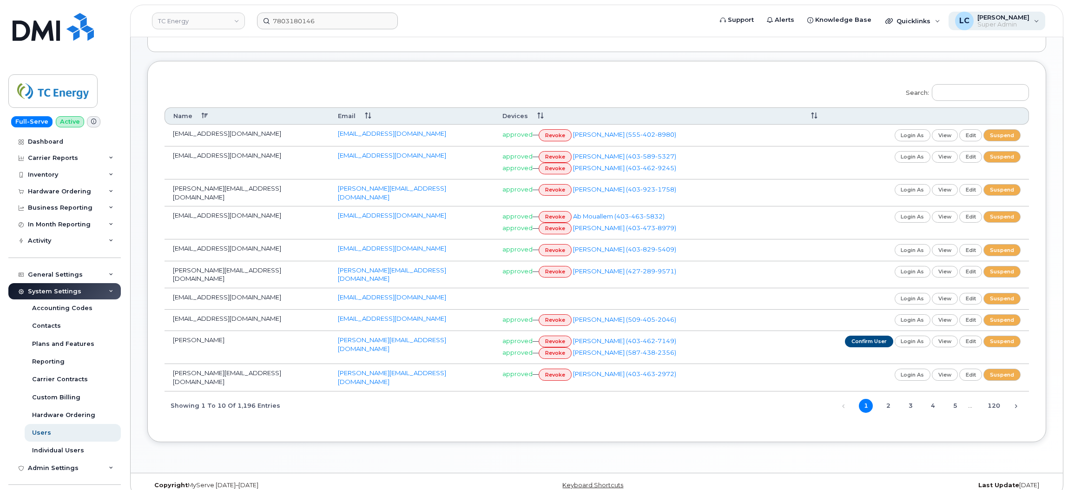
click at [1010, 22] on span "Super Admin" at bounding box center [1003, 24] width 52 height 7
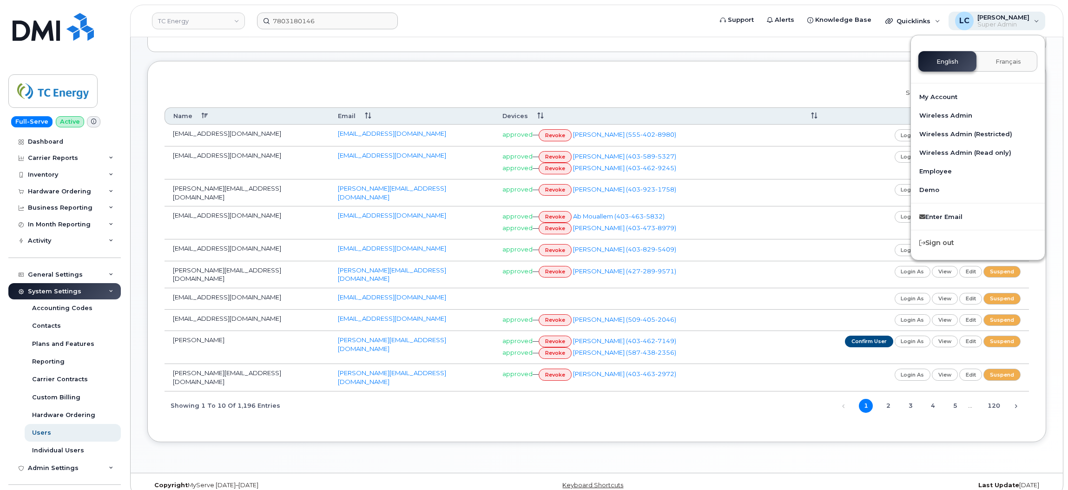
click at [1005, 20] on span "[PERSON_NAME]" at bounding box center [1003, 16] width 52 height 7
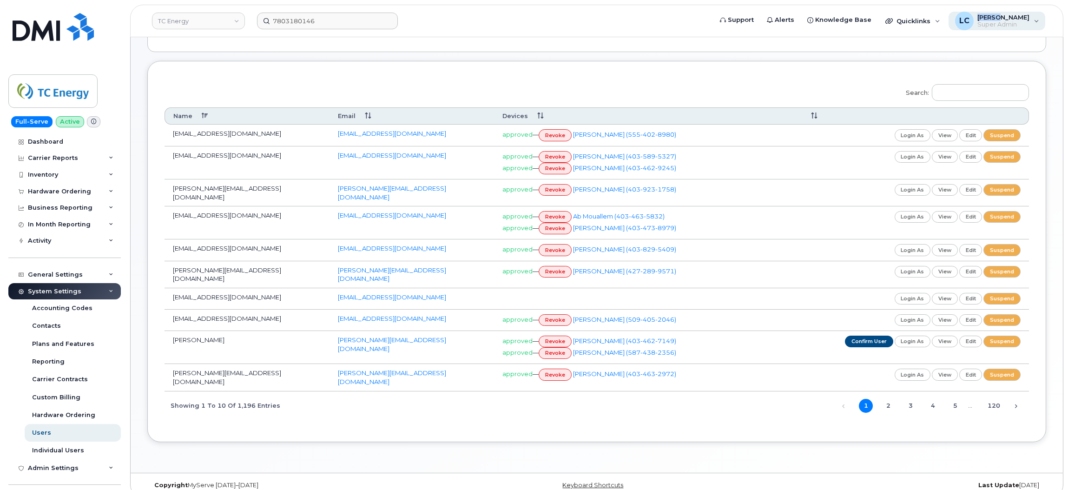
click at [1005, 20] on span "[PERSON_NAME]" at bounding box center [1003, 16] width 52 height 7
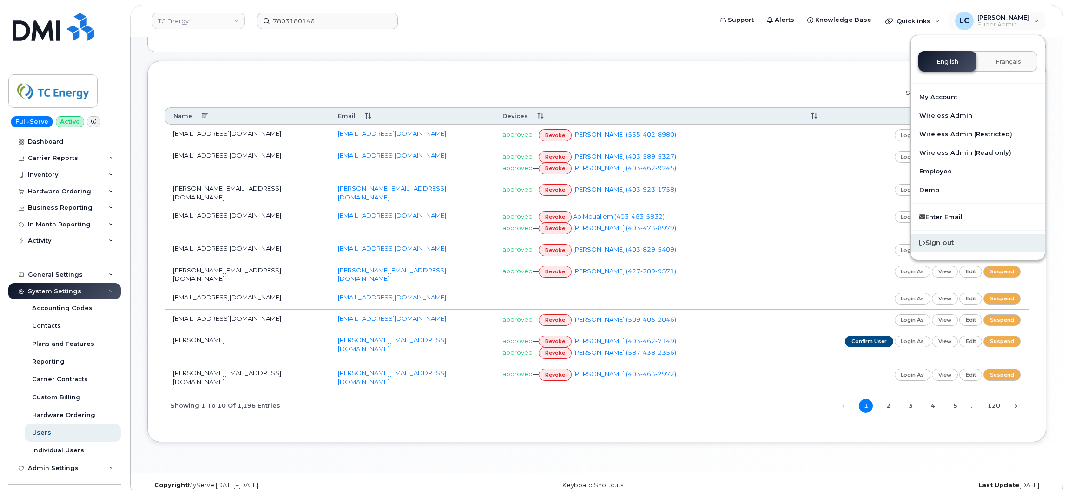
click at [961, 242] on div "Sign out" at bounding box center [978, 242] width 134 height 17
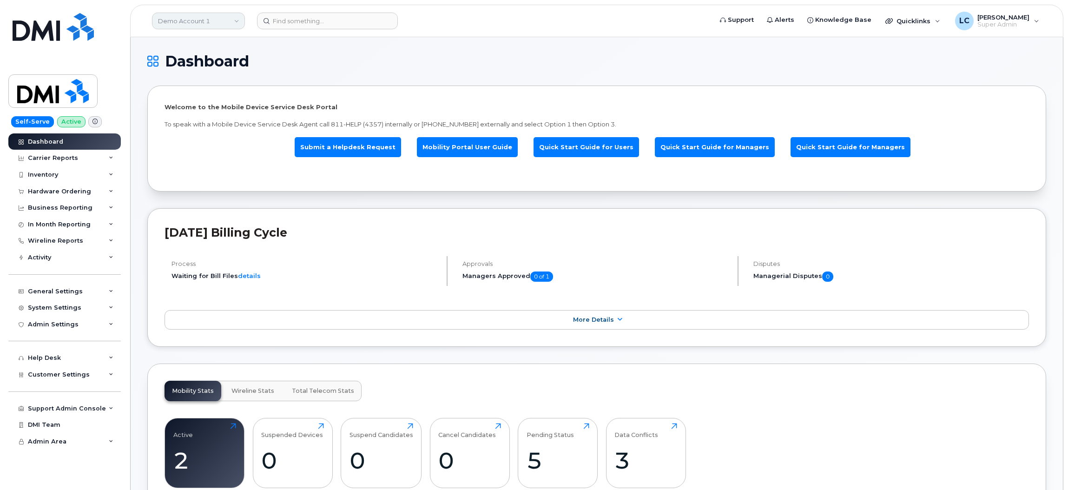
click at [205, 21] on link "Demo Account 1" at bounding box center [198, 21] width 93 height 17
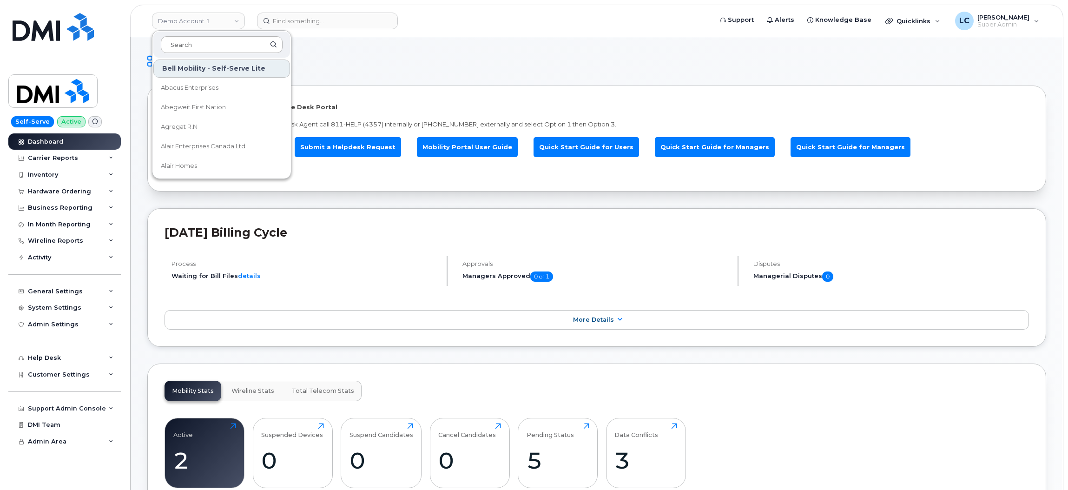
click at [198, 46] on input at bounding box center [222, 44] width 122 height 17
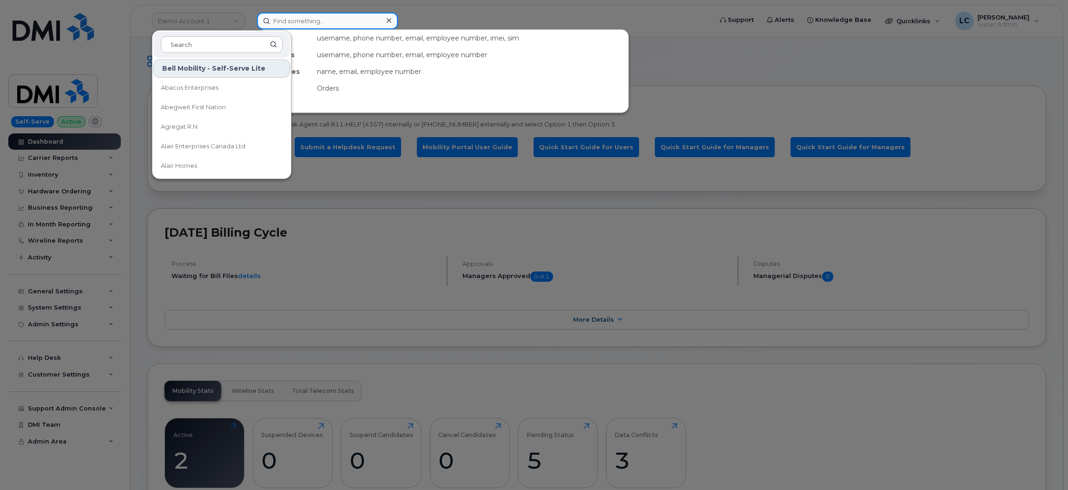
click at [328, 22] on input at bounding box center [327, 21] width 141 height 17
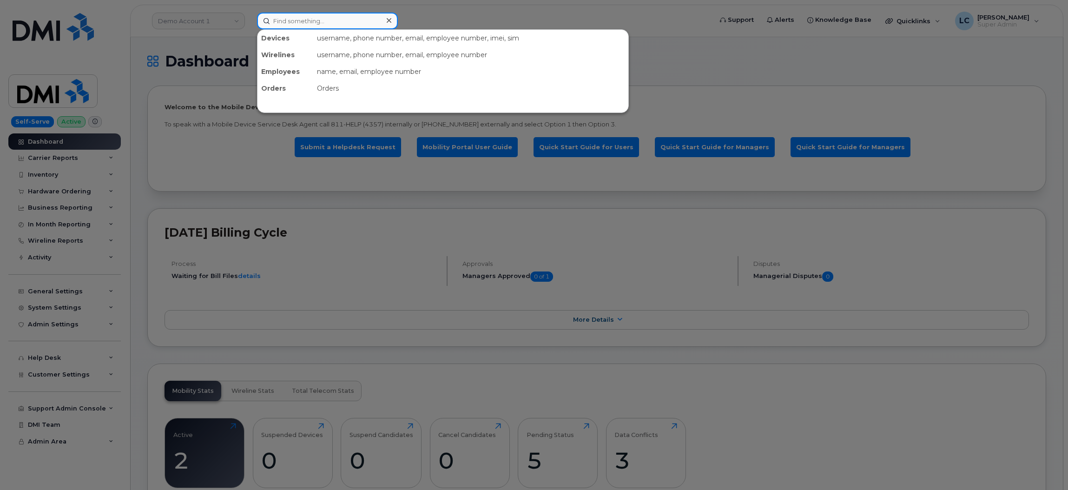
paste input "7803180146"
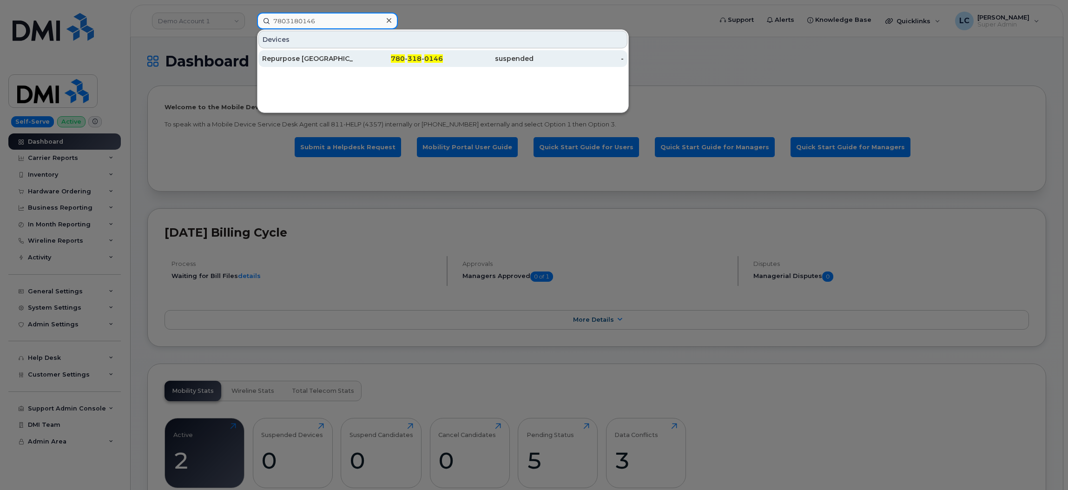
type input "7803180146"
click at [358, 59] on div "780 - 318 - 0146" at bounding box center [398, 58] width 91 height 9
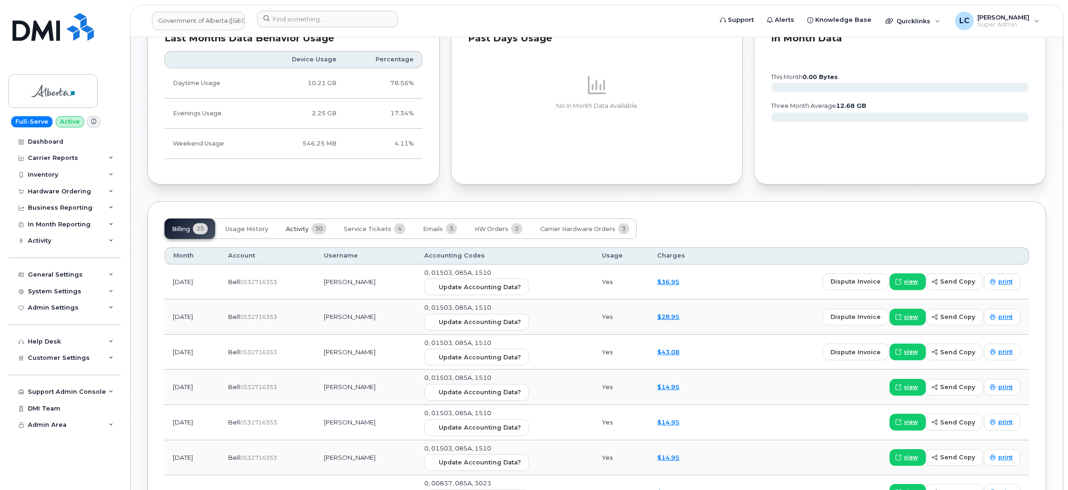
click at [295, 228] on span "Activity" at bounding box center [297, 228] width 23 height 7
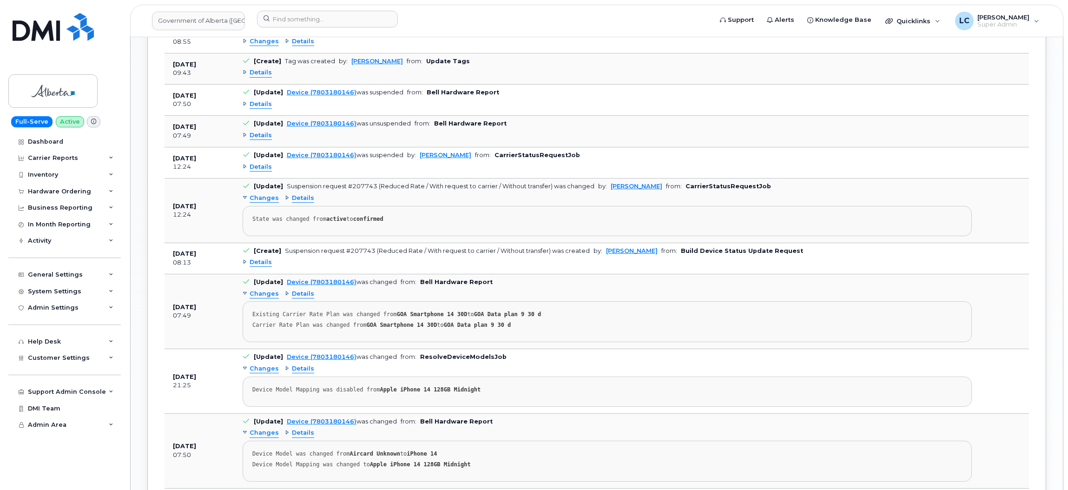
scroll to position [901, 0]
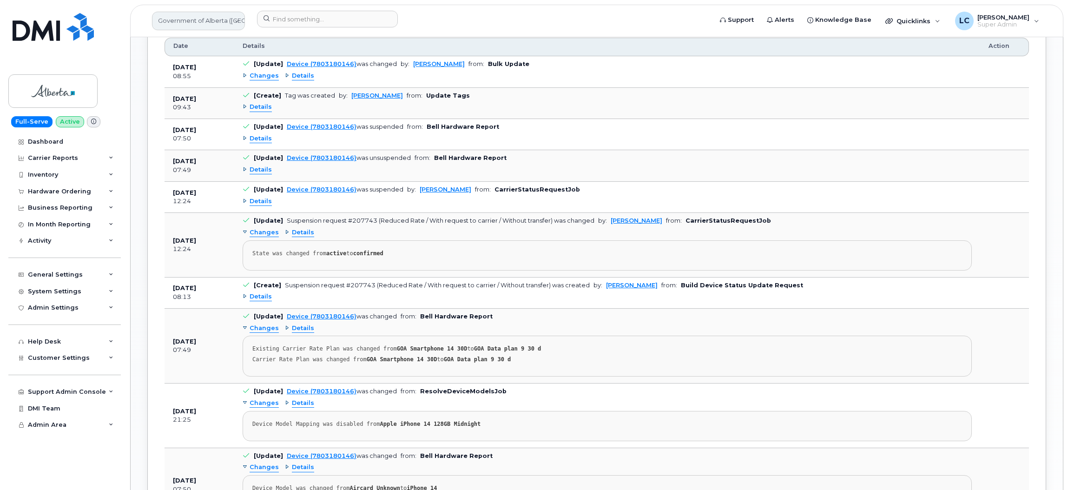
click at [229, 19] on link "Government of Alberta (GOA)" at bounding box center [198, 21] width 93 height 19
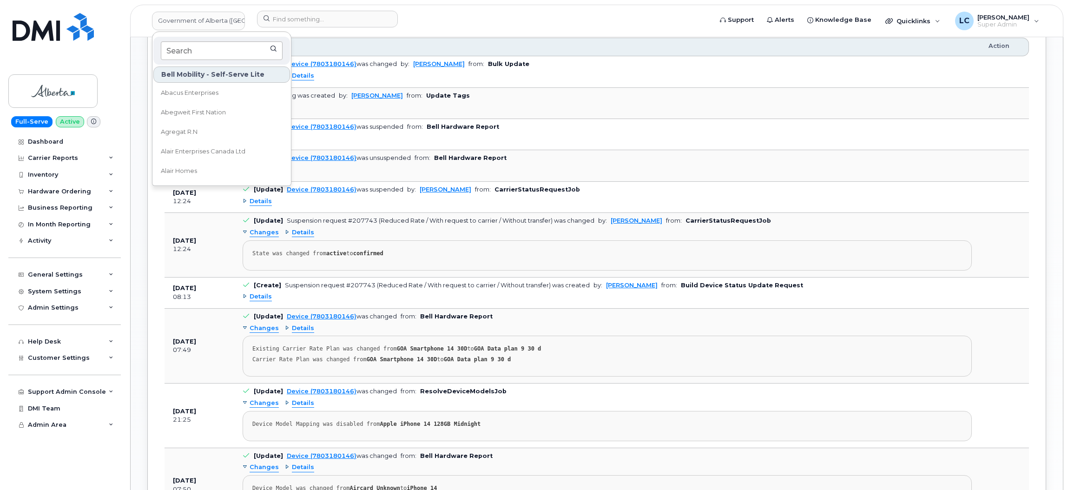
click at [216, 49] on input at bounding box center [222, 50] width 122 height 19
type input "TC Energy"
click at [199, 93] on link "TC Energy" at bounding box center [221, 93] width 137 height 19
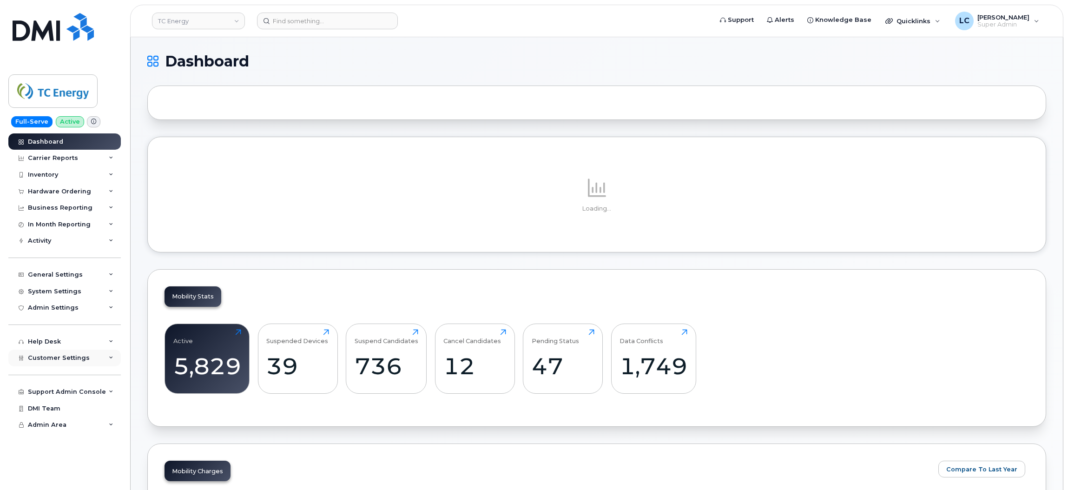
click at [76, 361] on span "Customer Settings" at bounding box center [59, 357] width 62 height 7
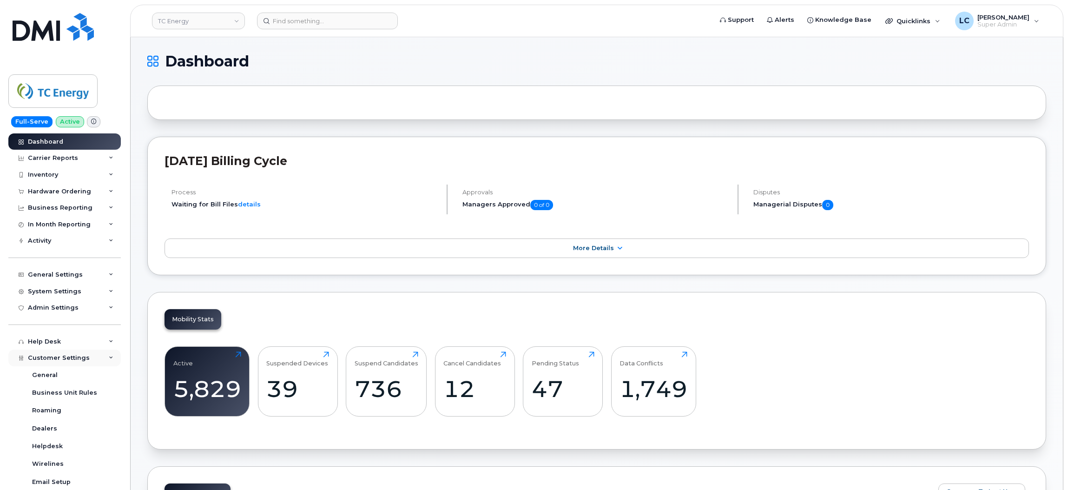
click at [76, 361] on span "Customer Settings" at bounding box center [59, 357] width 62 height 7
click at [89, 302] on div "Admin Settings" at bounding box center [64, 307] width 112 height 17
click at [80, 328] on link "SSO SAML" at bounding box center [73, 325] width 96 height 18
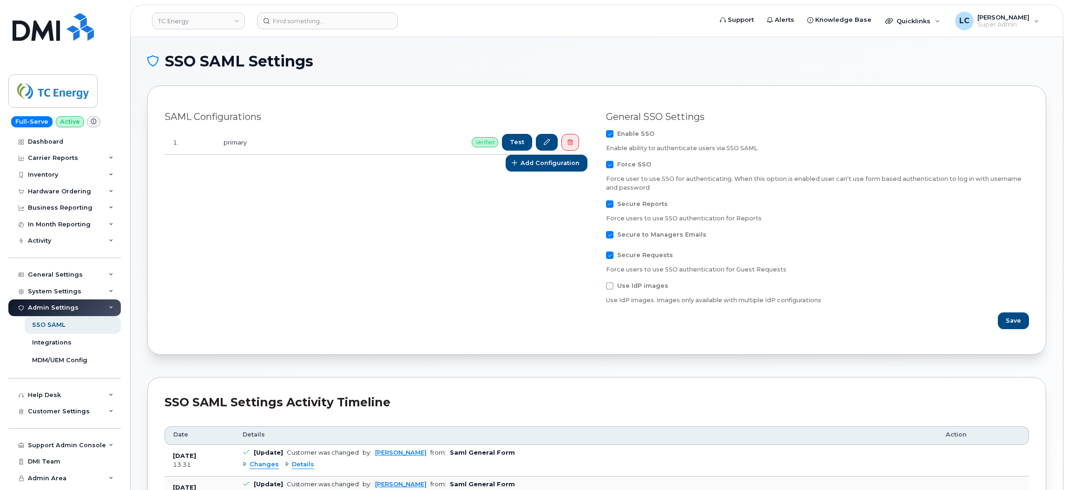
click at [624, 164] on span "Force SSO" at bounding box center [634, 164] width 34 height 7
click at [599, 164] on input "Force SSO" at bounding box center [597, 163] width 5 height 5
checkbox input "false"
click at [631, 128] on div "General SSO Settings Enable SSO Enable ability to authenticate users via SSO SA…" at bounding box center [817, 219] width 441 height 229
click at [630, 133] on span "Enable SSO" at bounding box center [635, 133] width 37 height 7
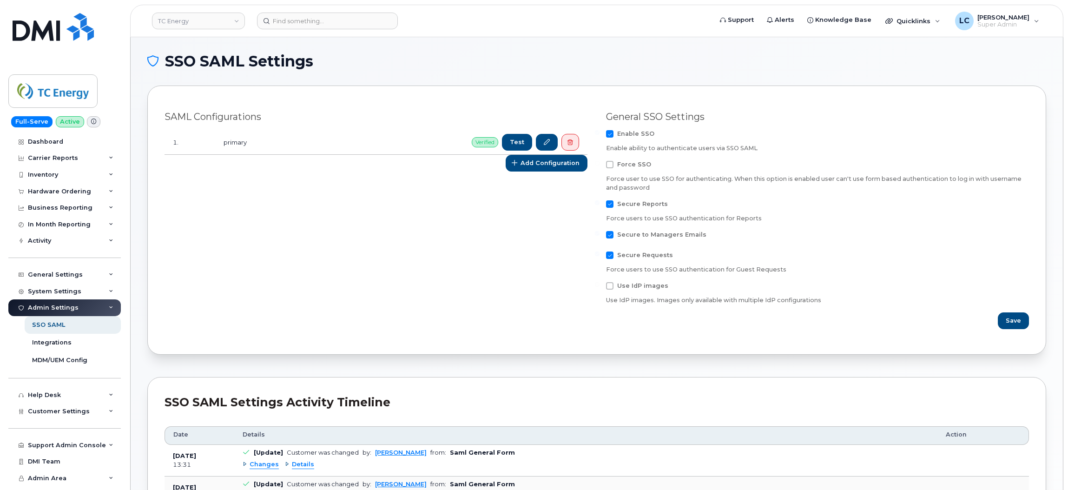
click at [599, 133] on input "Enable SSO" at bounding box center [597, 132] width 5 height 5
checkbox input "false"
click at [1004, 325] on button "Save" at bounding box center [1013, 320] width 30 height 17
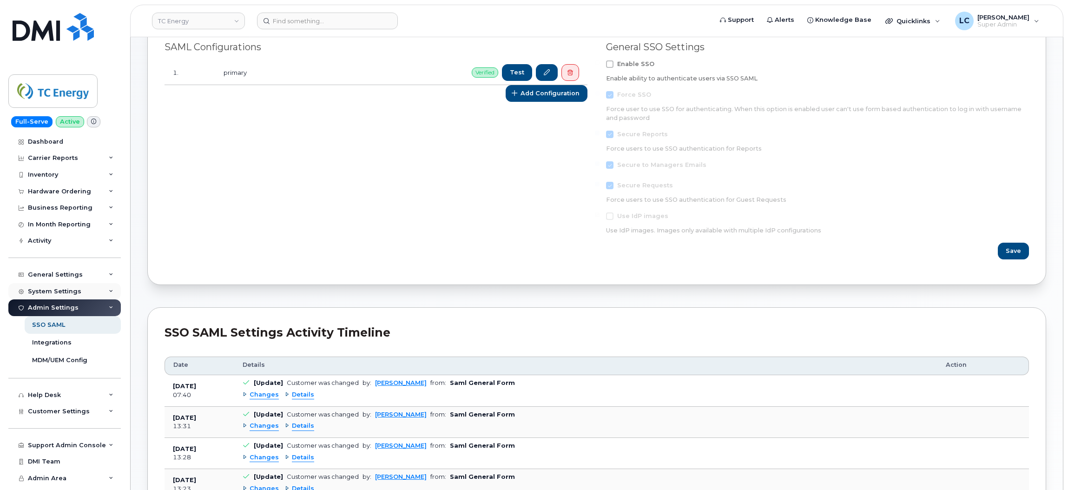
click at [77, 295] on div "System Settings" at bounding box center [54, 291] width 53 height 7
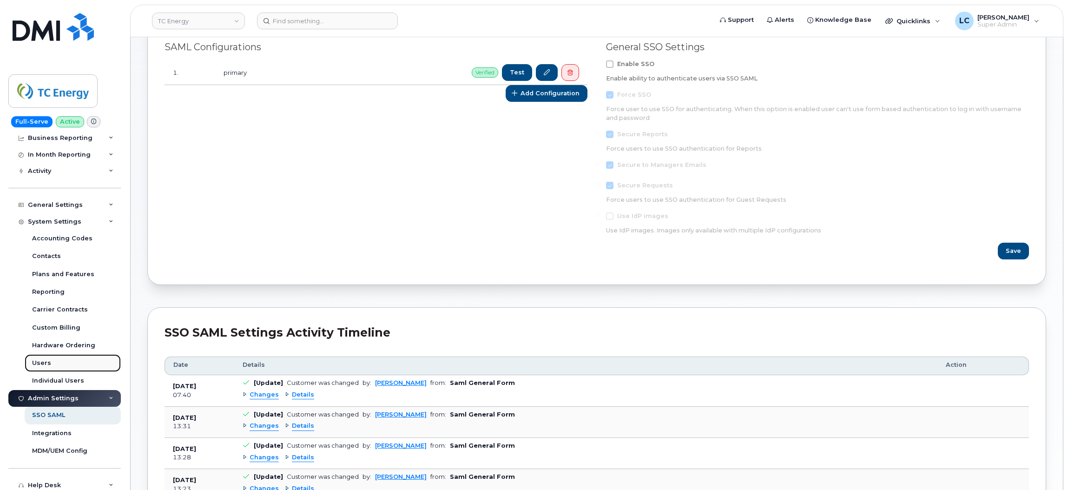
click at [52, 367] on link "Users" at bounding box center [73, 363] width 96 height 18
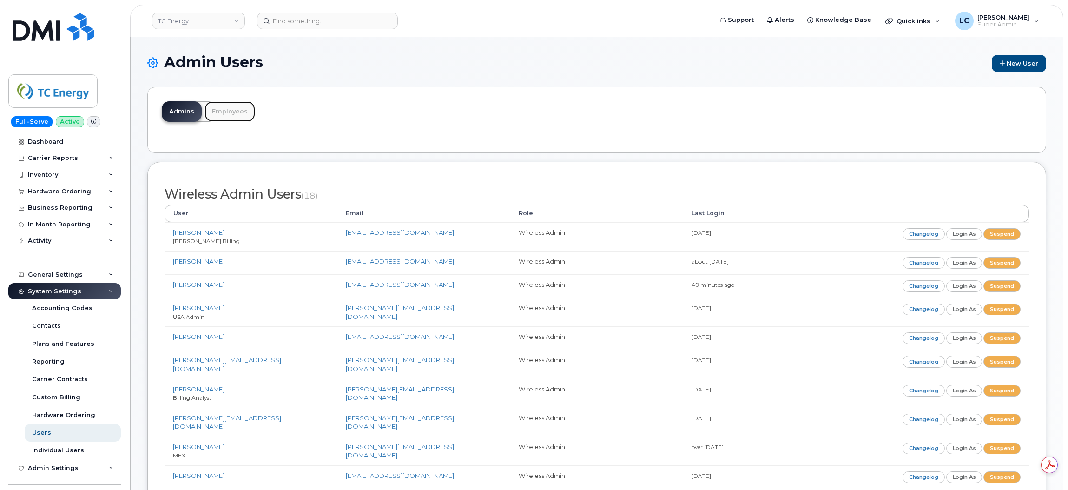
click at [230, 108] on link "Employees" at bounding box center [229, 111] width 51 height 20
click at [214, 113] on link "Employees" at bounding box center [229, 111] width 51 height 20
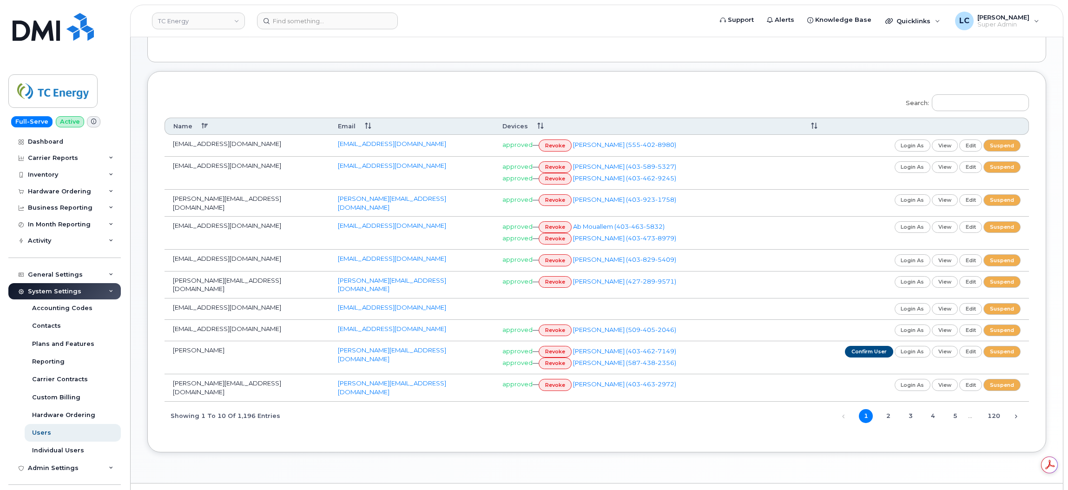
scroll to position [101, 0]
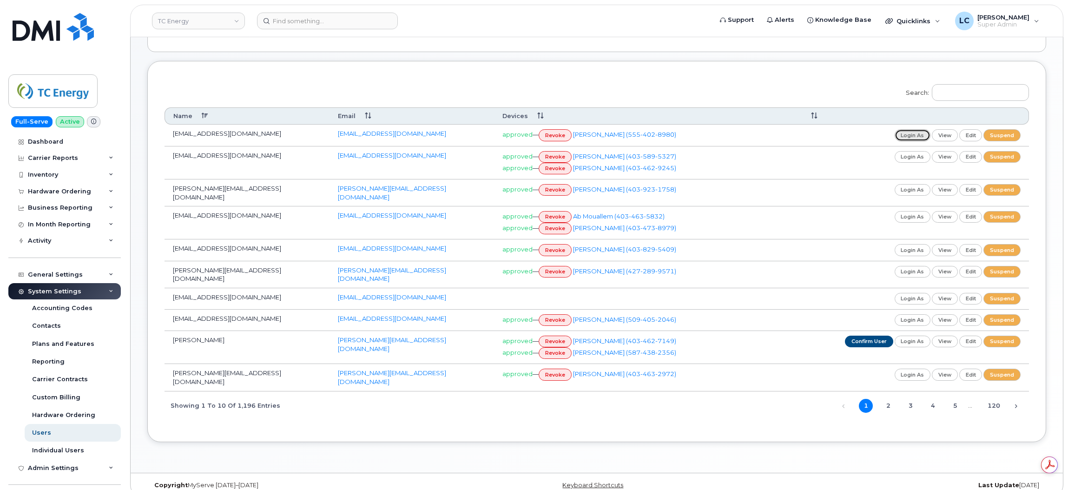
click at [907, 136] on link "login as" at bounding box center [912, 135] width 36 height 12
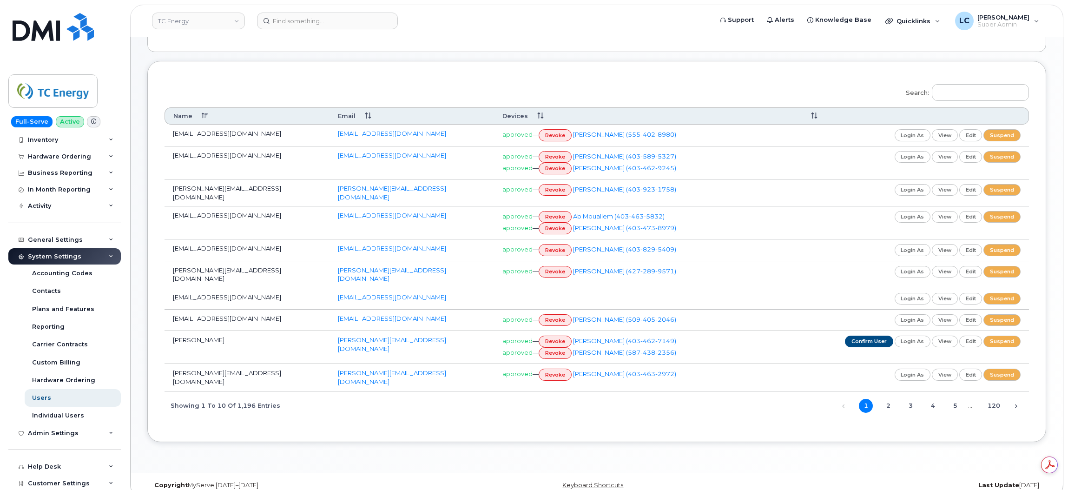
scroll to position [105, 0]
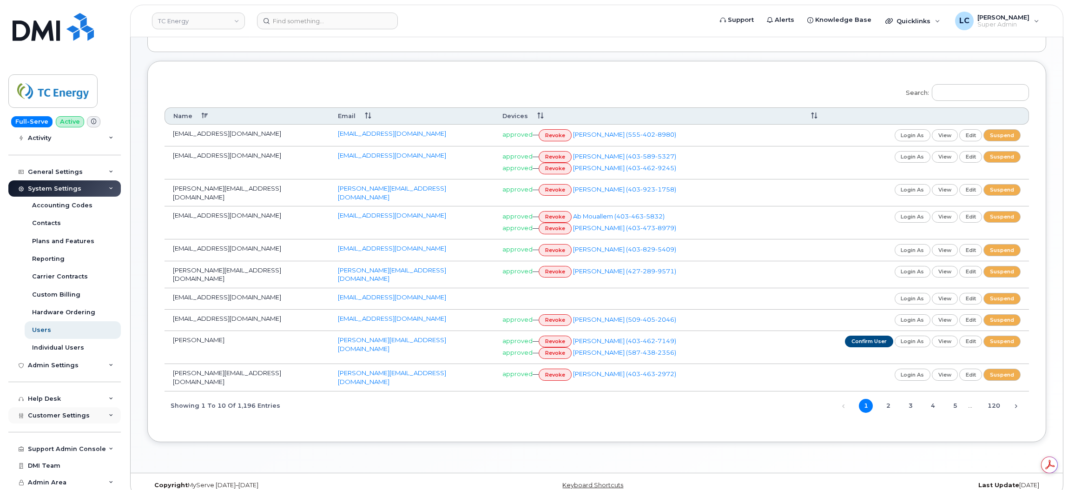
click at [92, 417] on div "Customer Settings" at bounding box center [64, 415] width 112 height 17
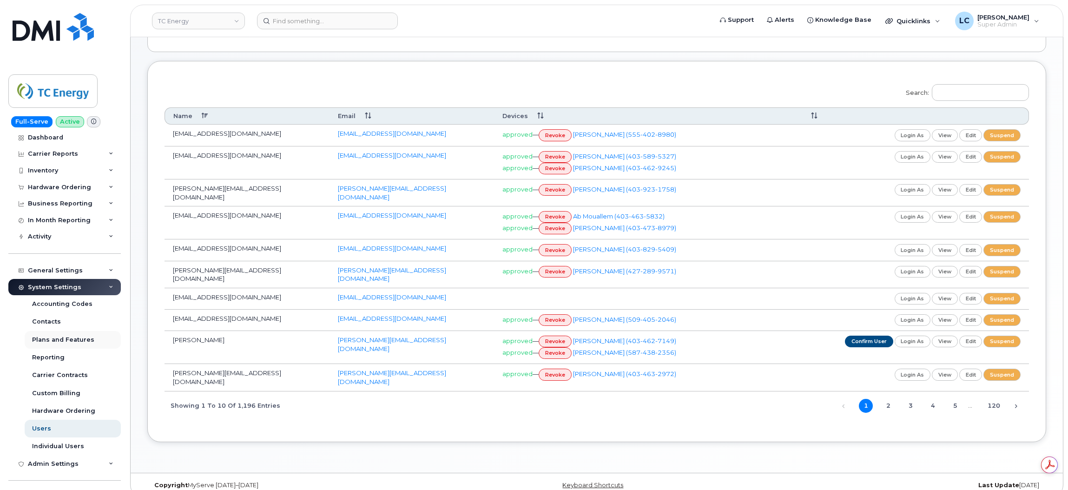
scroll to position [0, 0]
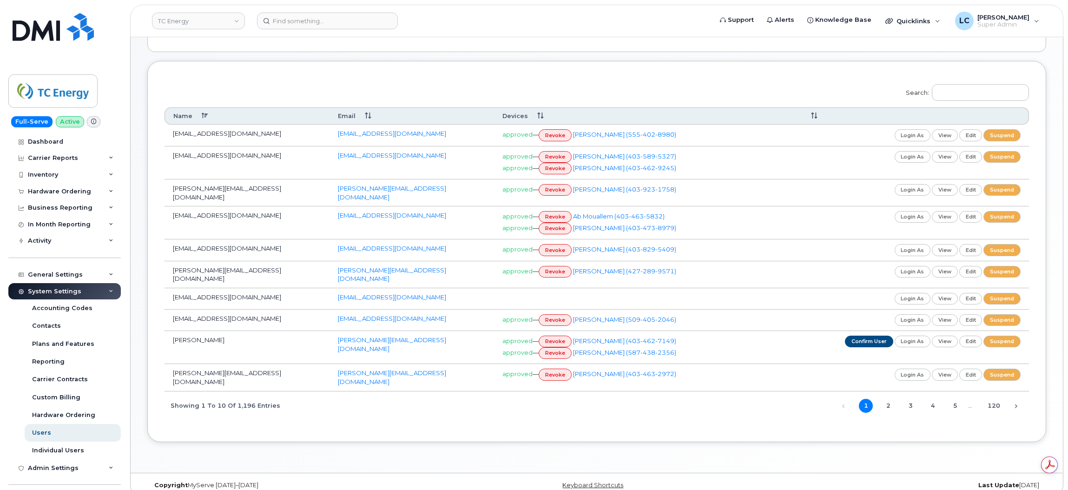
click at [62, 289] on div "System Settings" at bounding box center [54, 291] width 53 height 7
click at [77, 314] on div "Admin Settings" at bounding box center [64, 307] width 112 height 17
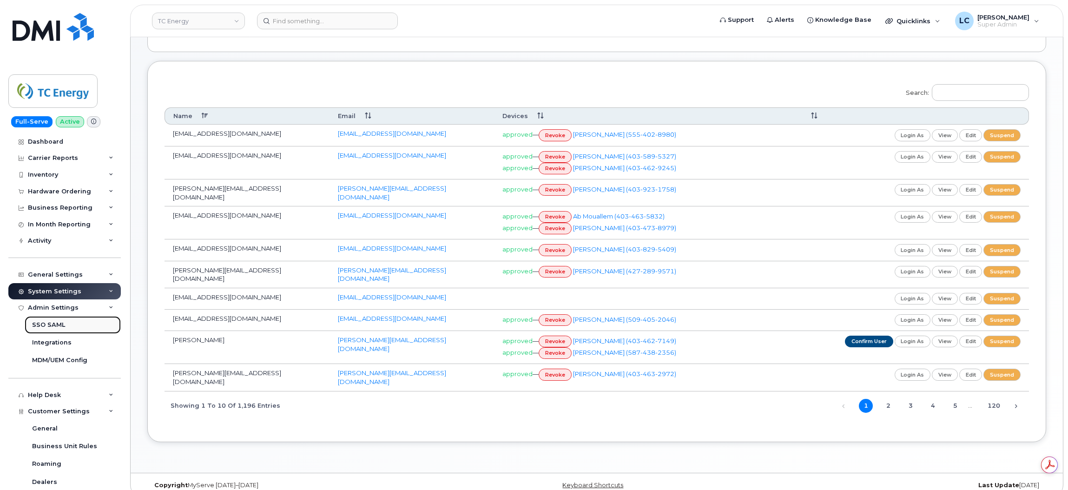
click at [58, 325] on div "SSO SAML" at bounding box center [48, 325] width 33 height 8
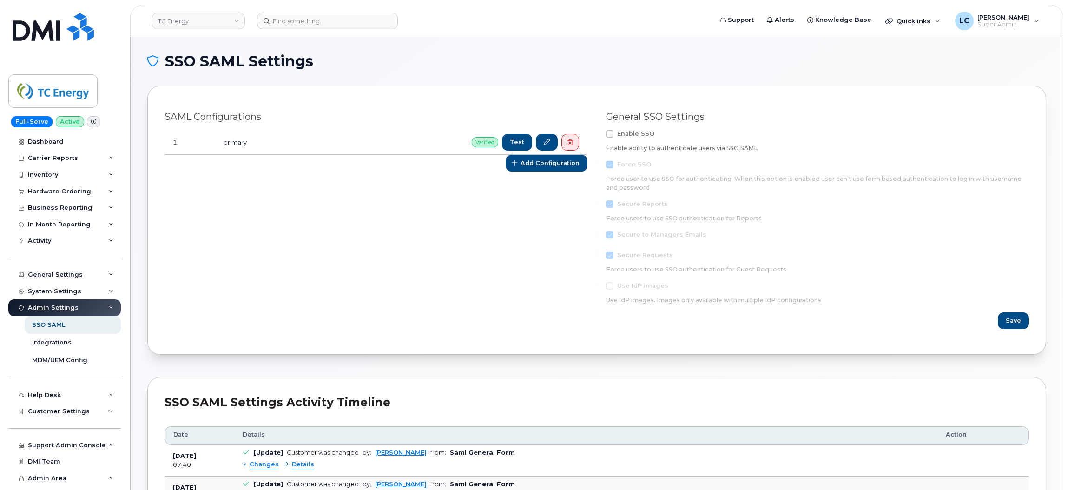
click at [609, 135] on span at bounding box center [609, 133] width 7 height 7
click at [599, 135] on input "Enable SSO" at bounding box center [597, 132] width 5 height 5
checkbox input "true"
click at [1014, 320] on span "Save" at bounding box center [1013, 320] width 15 height 9
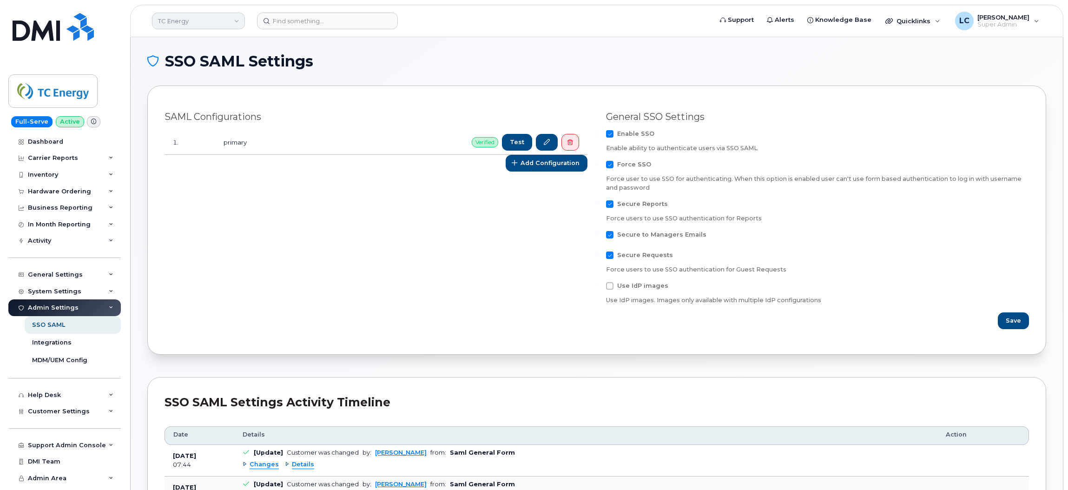
click at [196, 21] on link "TC Energy" at bounding box center [198, 21] width 93 height 17
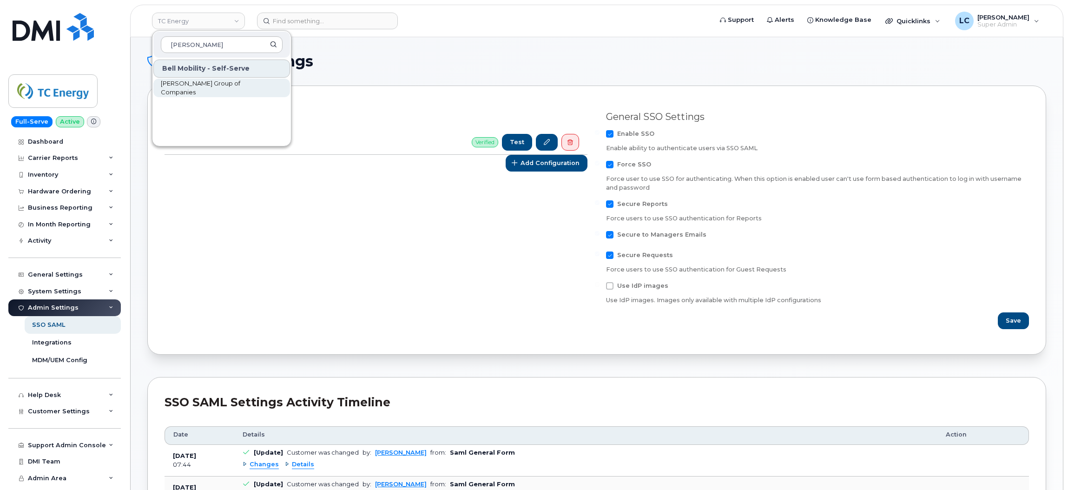
type input "Woodward"
click at [243, 85] on span "Woodward Group of Companies" at bounding box center [214, 88] width 107 height 18
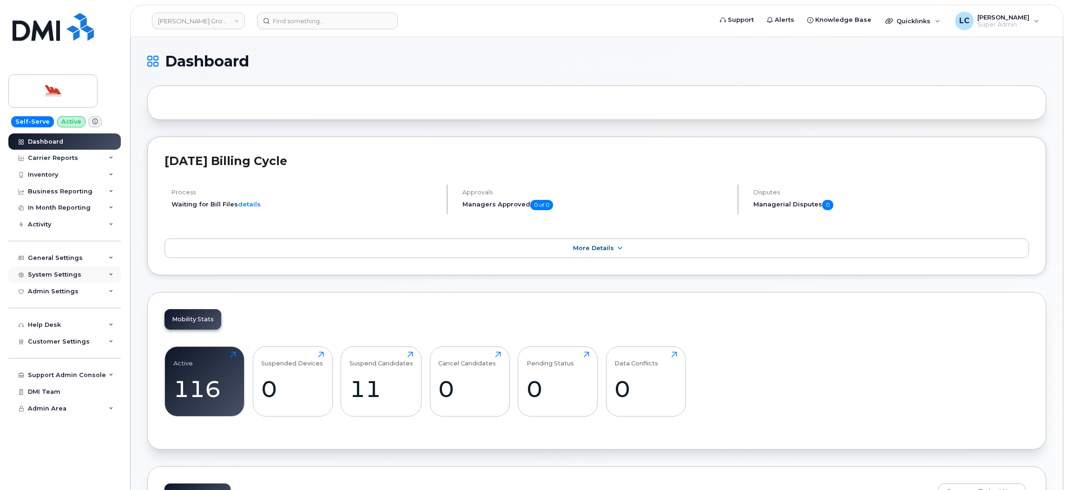
click at [65, 277] on div "System Settings" at bounding box center [54, 274] width 53 height 7
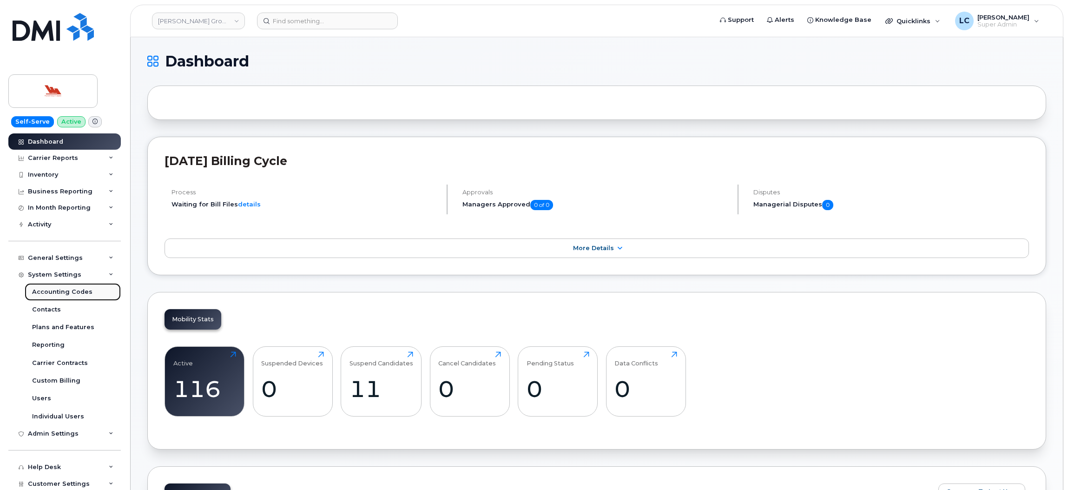
click at [72, 296] on div "Accounting Codes" at bounding box center [62, 292] width 60 height 8
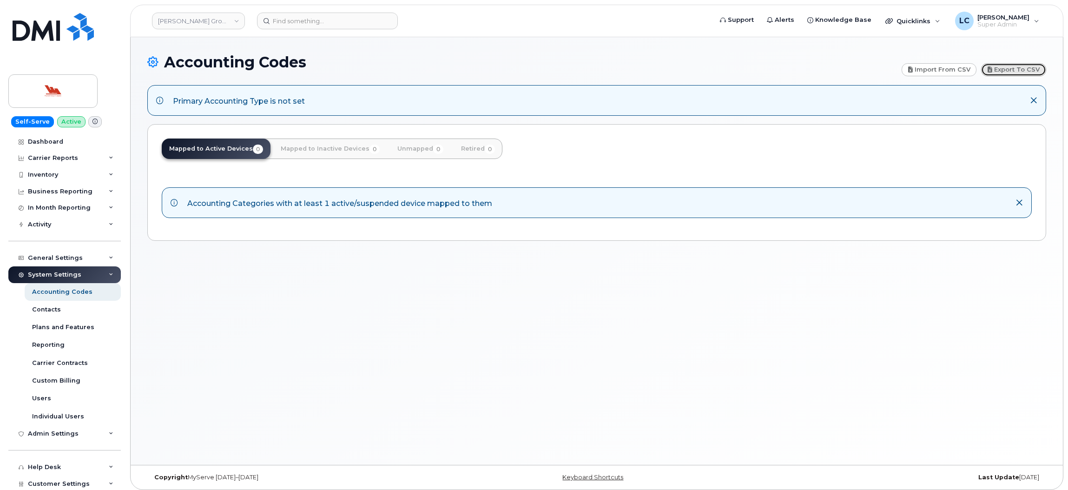
click at [1010, 72] on link "Export to CSV" at bounding box center [1013, 69] width 65 height 13
click at [946, 69] on link "Import from CSV" at bounding box center [938, 69] width 75 height 13
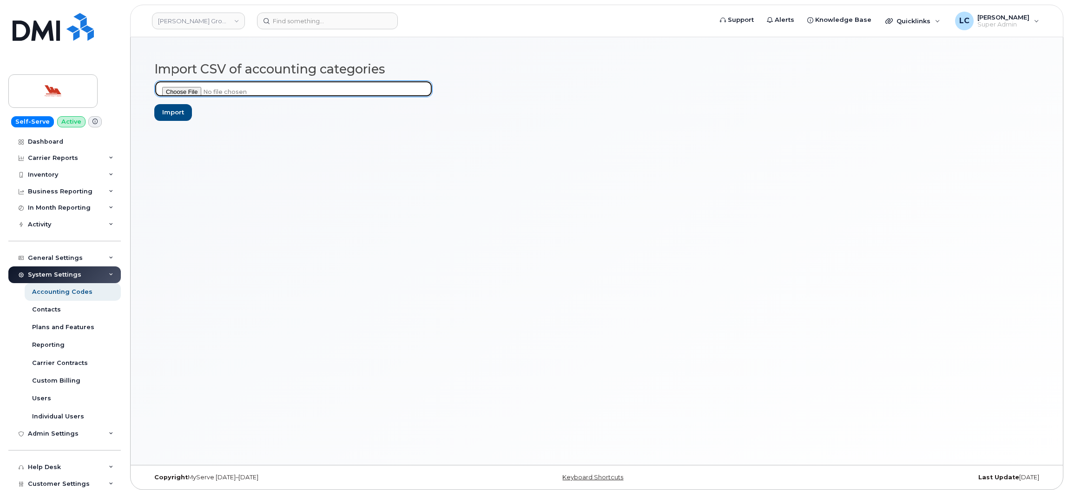
click at [186, 83] on input "file" at bounding box center [293, 88] width 278 height 17
type input "C:\fakepath\Woodward Group of Companies - Accounting Categories - 2025-09-29.csv"
click at [177, 115] on input "Import" at bounding box center [173, 112] width 38 height 17
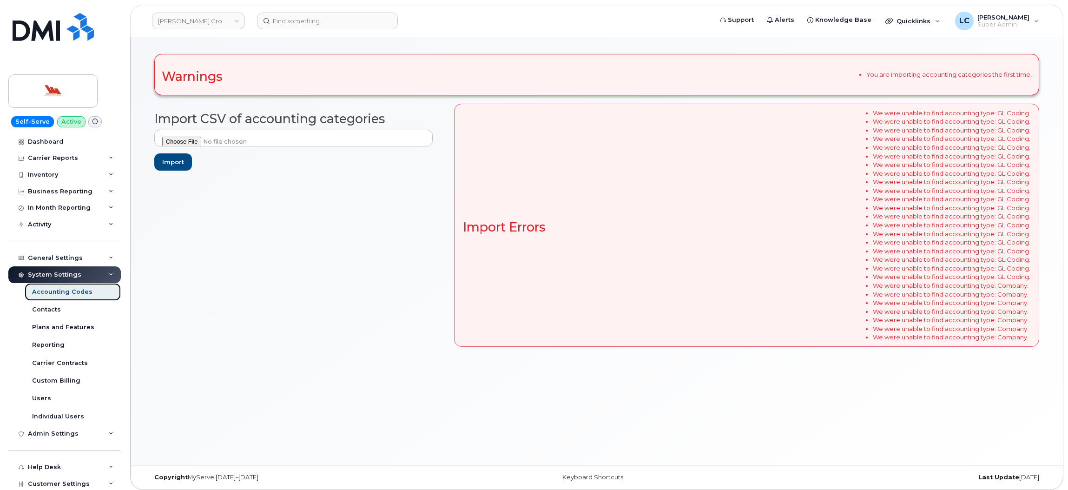
click at [66, 291] on div "Accounting Codes" at bounding box center [62, 292] width 60 height 8
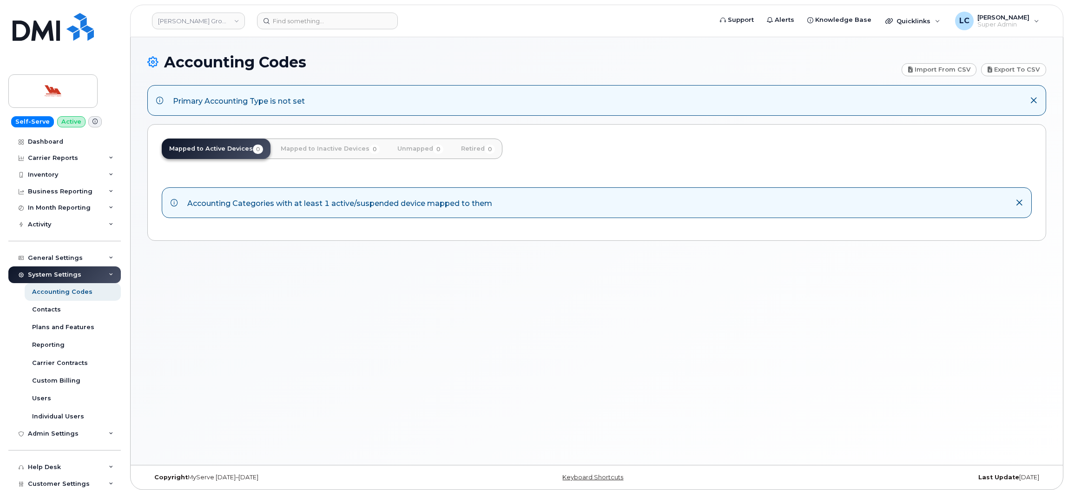
scroll to position [70, 0]
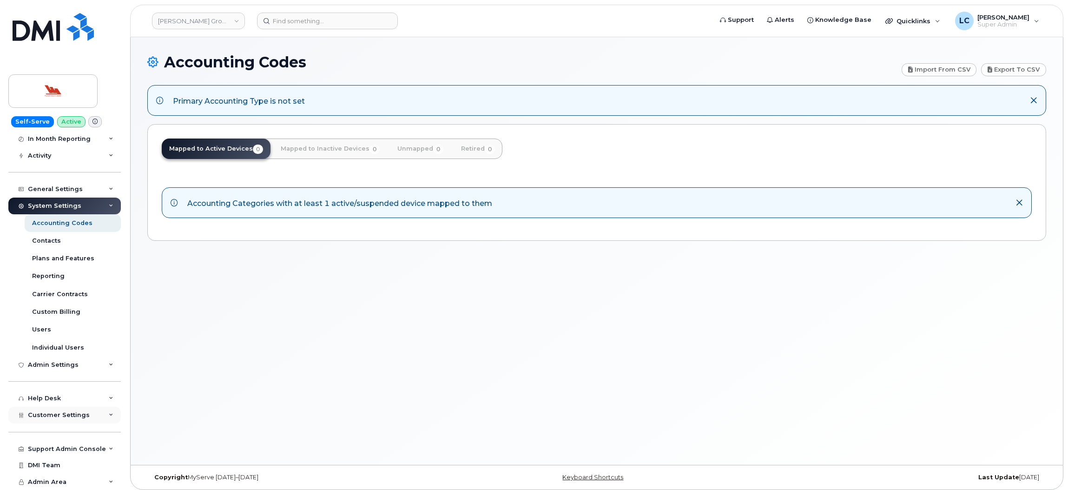
click at [71, 411] on div "Customer Settings" at bounding box center [64, 415] width 112 height 17
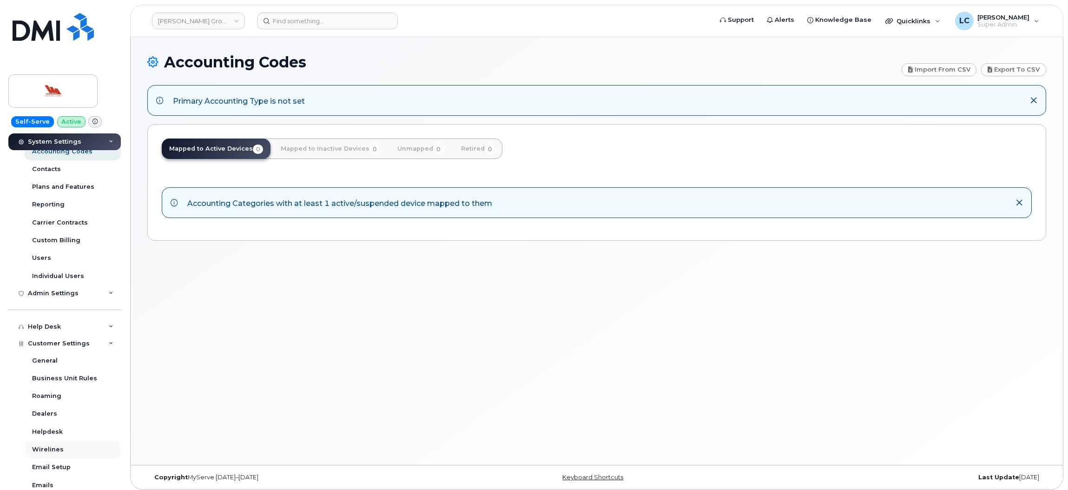
scroll to position [209, 0]
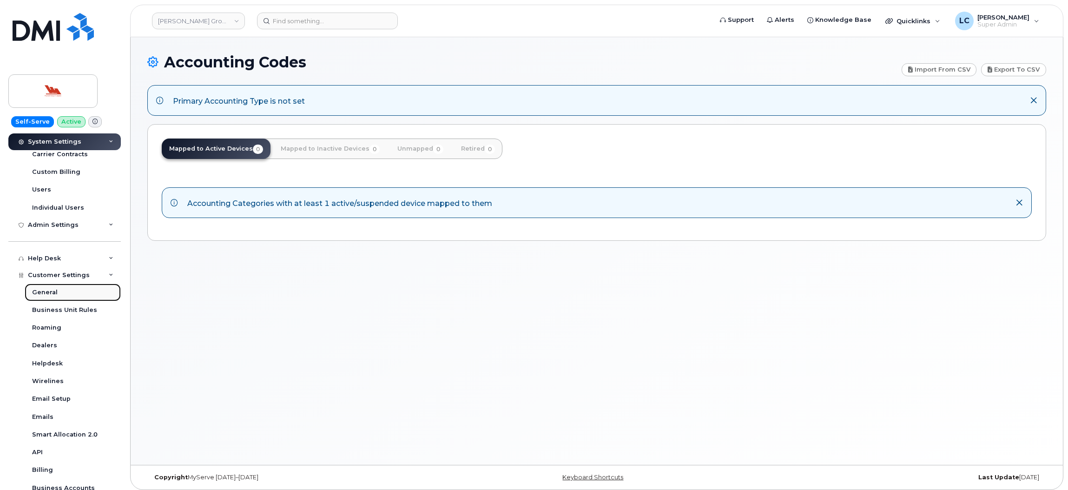
click at [57, 291] on link "General" at bounding box center [73, 292] width 96 height 18
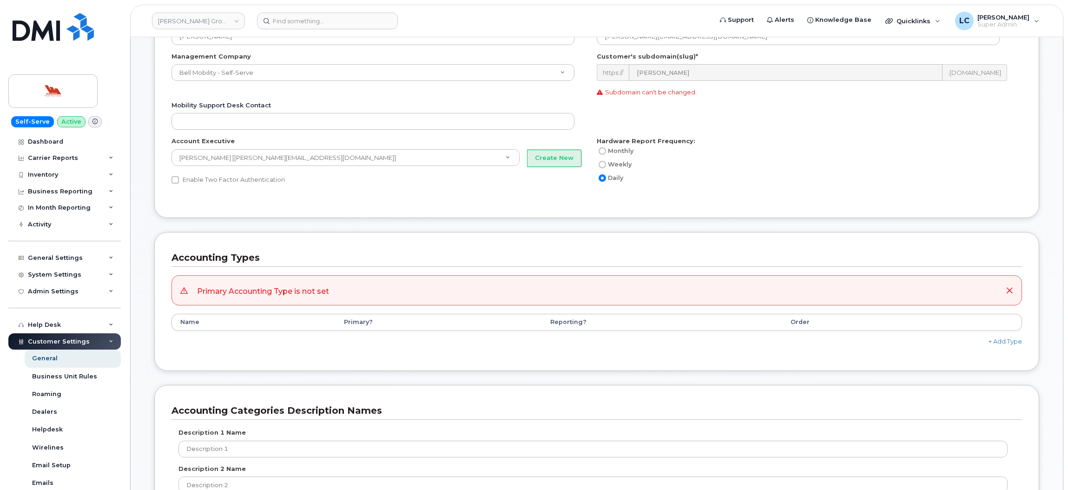
scroll to position [348, 0]
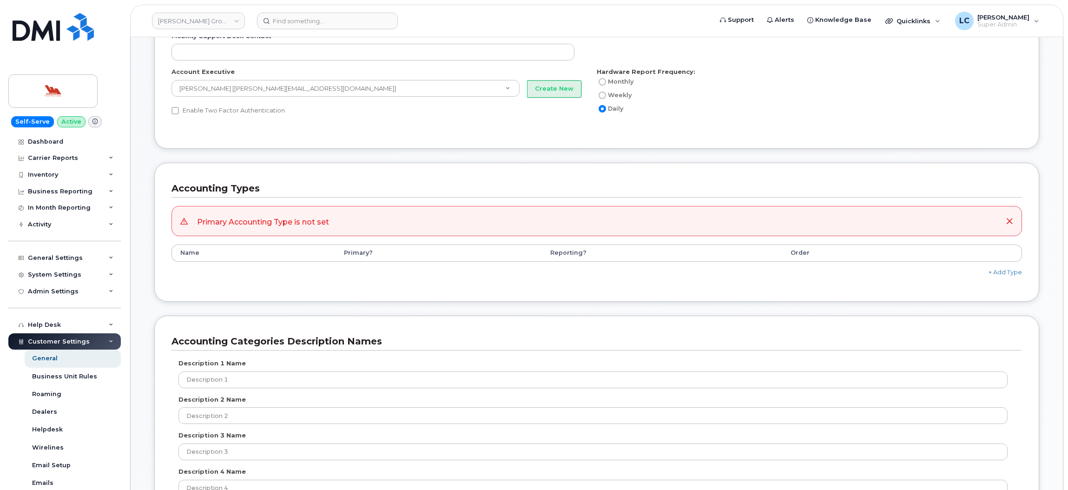
click at [1003, 276] on div "+ Add Type" at bounding box center [596, 269] width 850 height 15
click at [1003, 273] on link "+ Add Type" at bounding box center [1004, 271] width 33 height 7
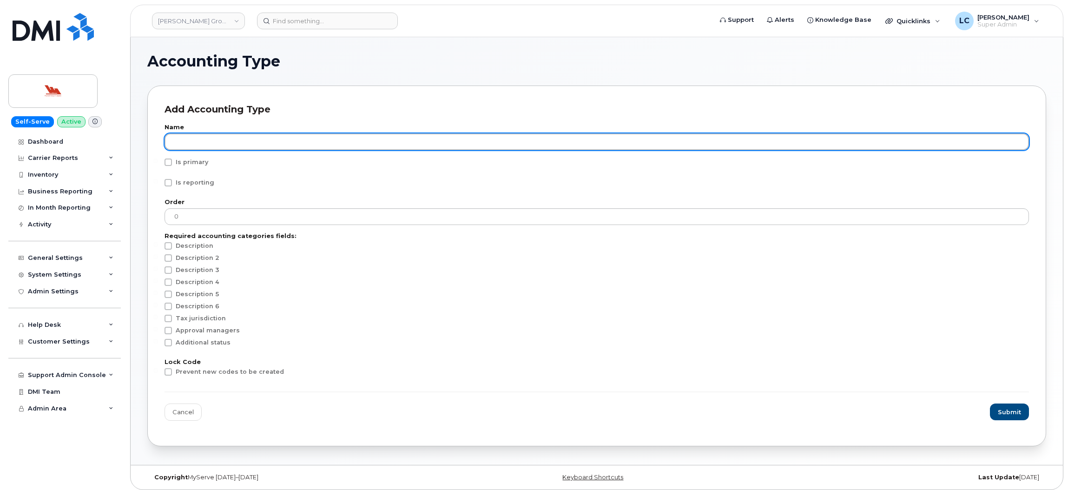
click at [232, 141] on input "text" at bounding box center [596, 141] width 864 height 17
click at [223, 145] on input "GL" at bounding box center [596, 141] width 864 height 17
type input "GL Coding"
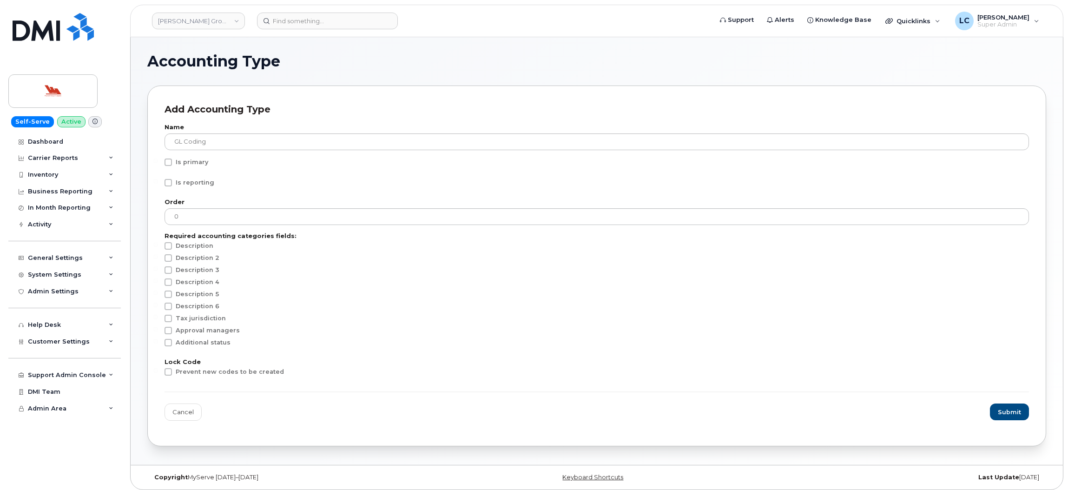
click at [196, 160] on span "Is primary" at bounding box center [192, 161] width 33 height 7
click at [158, 160] on input "Is primary" at bounding box center [155, 160] width 5 height 5
checkbox input "true"
click at [203, 183] on span "Is reporting" at bounding box center [195, 182] width 39 height 7
click at [158, 183] on input "Is reporting" at bounding box center [155, 181] width 5 height 5
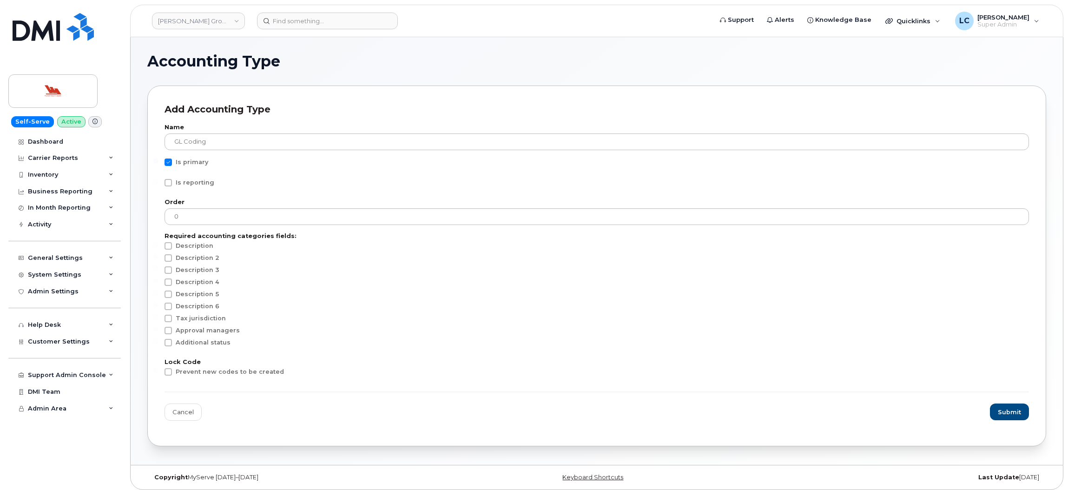
checkbox input "true"
click at [1010, 411] on span "Submit" at bounding box center [1009, 411] width 23 height 9
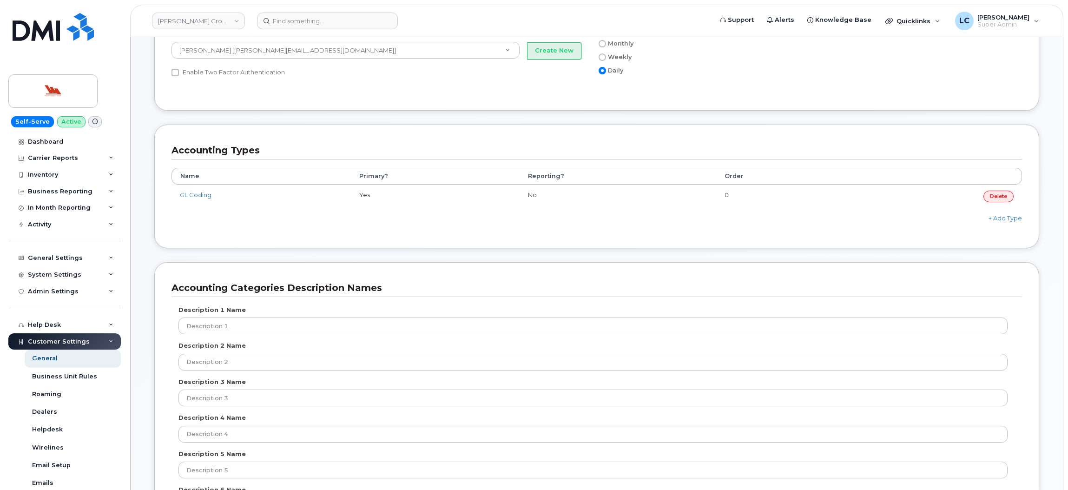
scroll to position [418, 0]
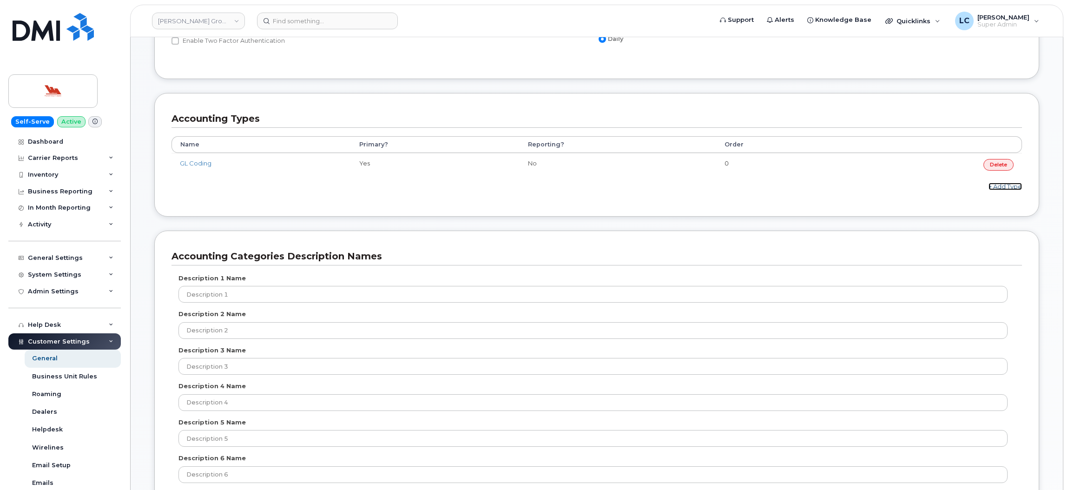
click at [1007, 187] on link "+ Add Type" at bounding box center [1004, 186] width 33 height 7
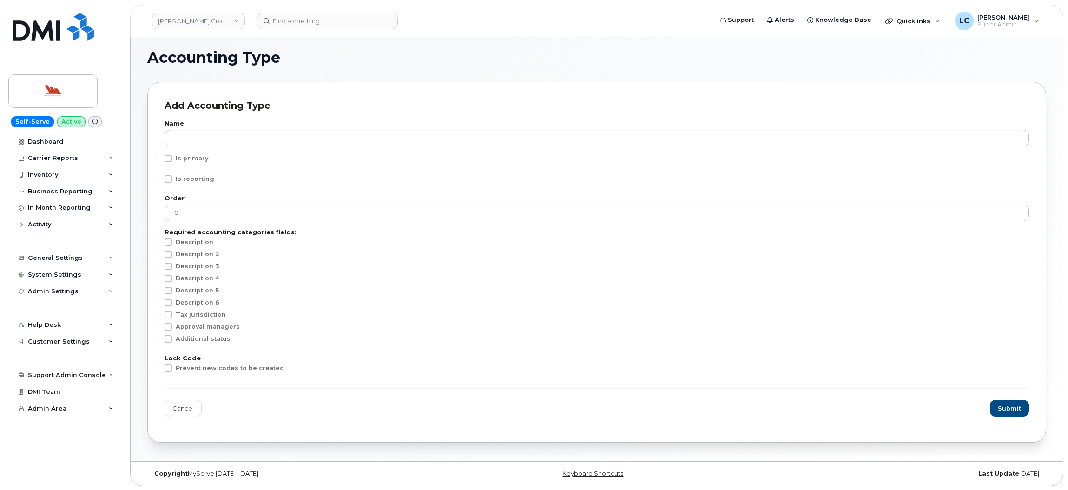
scroll to position [5, 0]
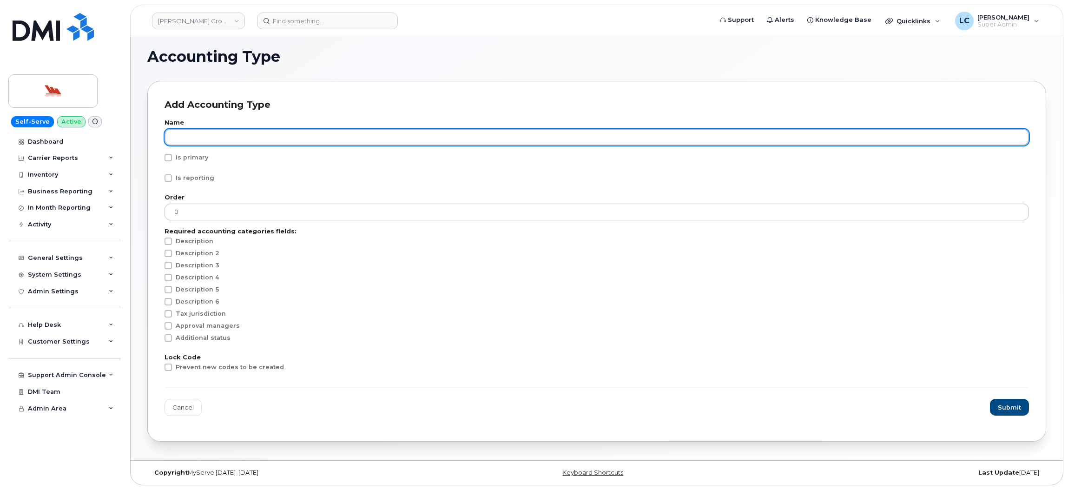
click at [227, 132] on input "text" at bounding box center [596, 137] width 864 height 17
type input "Company"
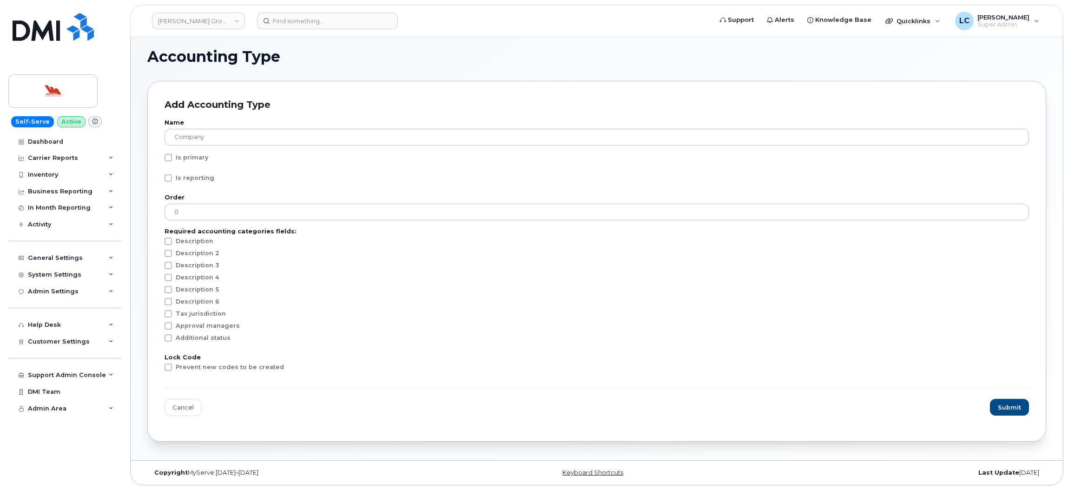
click at [192, 161] on div "Is primary" at bounding box center [596, 160] width 864 height 12
click at [197, 155] on span "Is primary" at bounding box center [192, 157] width 33 height 7
click at [158, 155] on input "Is primary" at bounding box center [155, 156] width 5 height 5
checkbox input "true"
click at [200, 182] on div "Is reporting" at bounding box center [596, 180] width 864 height 12
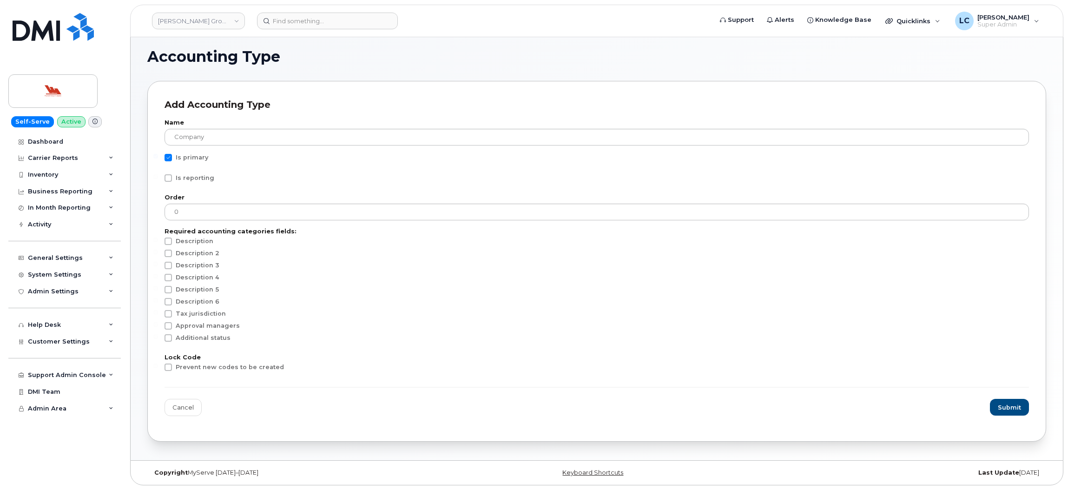
click at [204, 171] on form "Name Company Is primary Is reporting Order 0 Required accounting categories fie…" at bounding box center [596, 268] width 864 height 296
click at [203, 174] on span "Is reporting" at bounding box center [195, 177] width 39 height 7
click at [158, 174] on input "Is reporting" at bounding box center [155, 176] width 5 height 5
checkbox input "true"
click at [1018, 414] on button "Submit" at bounding box center [1009, 407] width 38 height 17
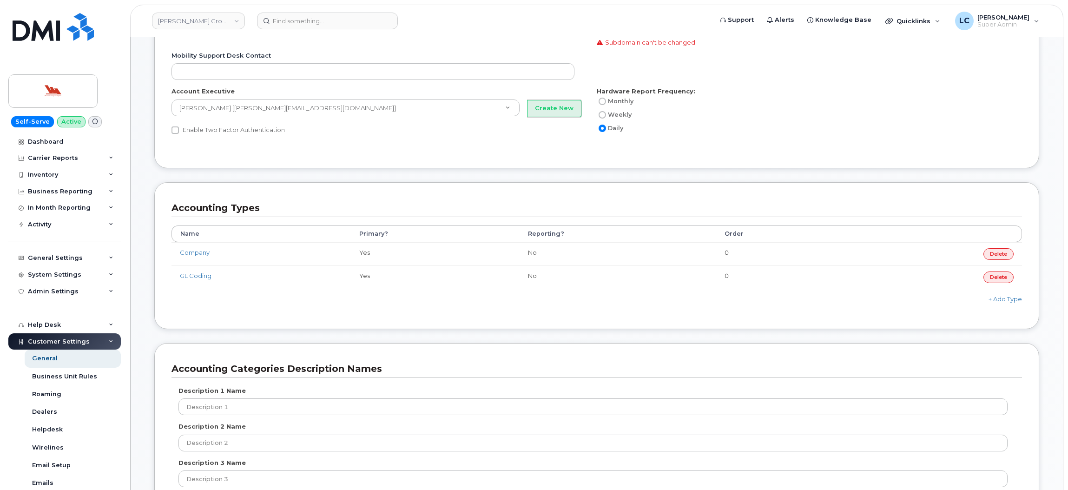
scroll to position [348, 0]
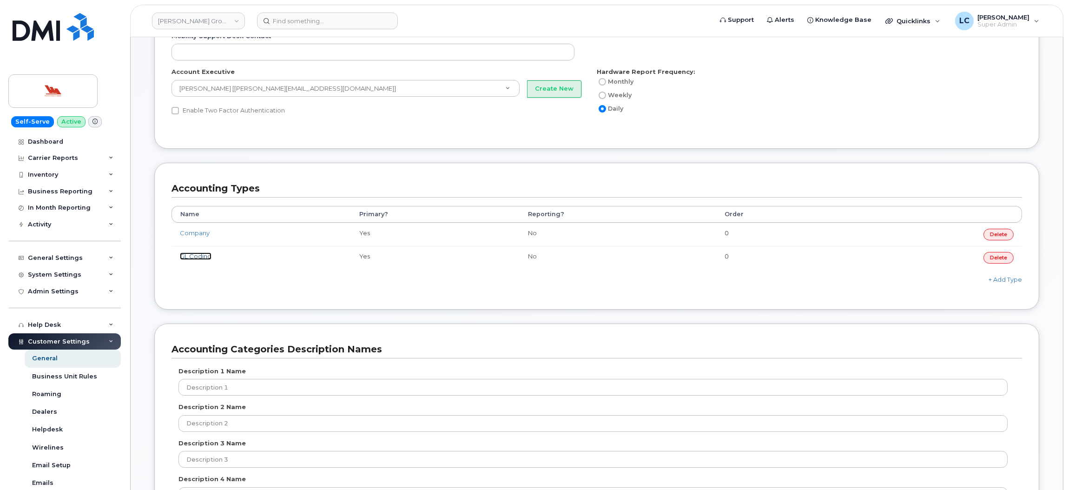
click at [199, 255] on link "GL Coding" at bounding box center [196, 255] width 32 height 7
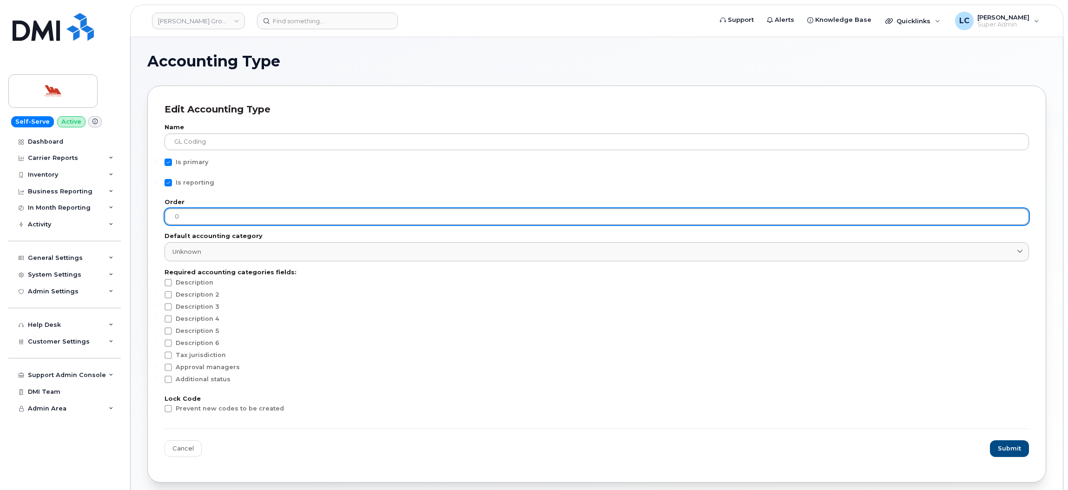
click at [211, 216] on input "0" at bounding box center [596, 216] width 864 height 17
type input "1"
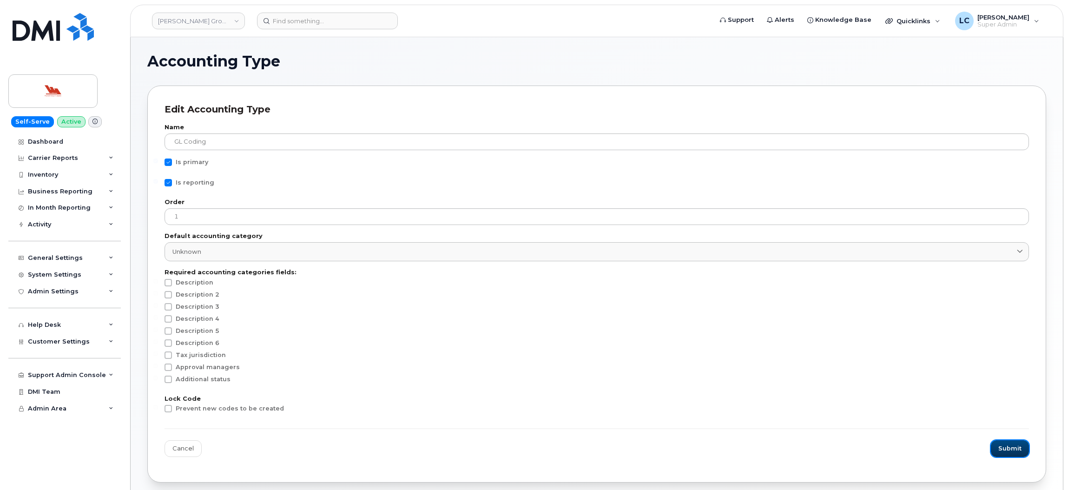
click at [1007, 451] on span "Submit" at bounding box center [1009, 448] width 23 height 9
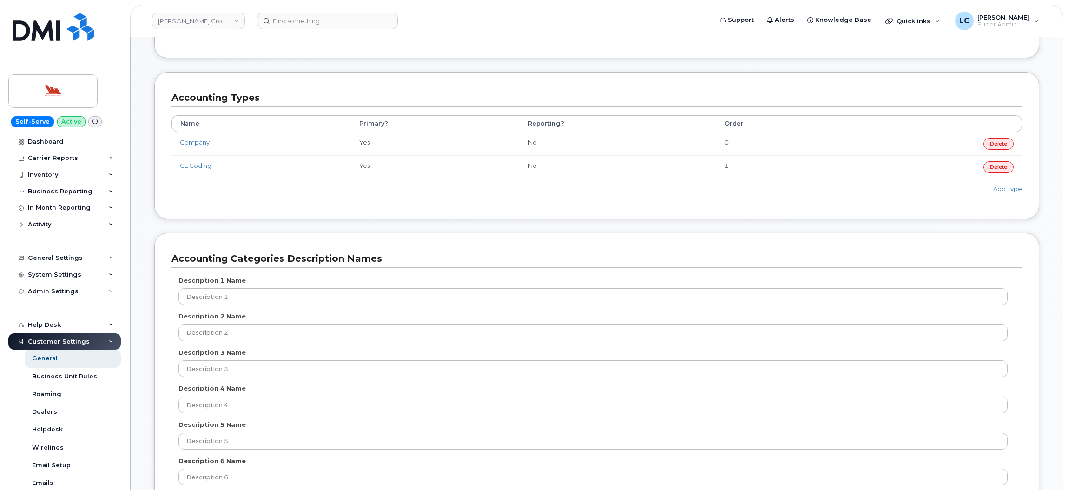
scroll to position [418, 0]
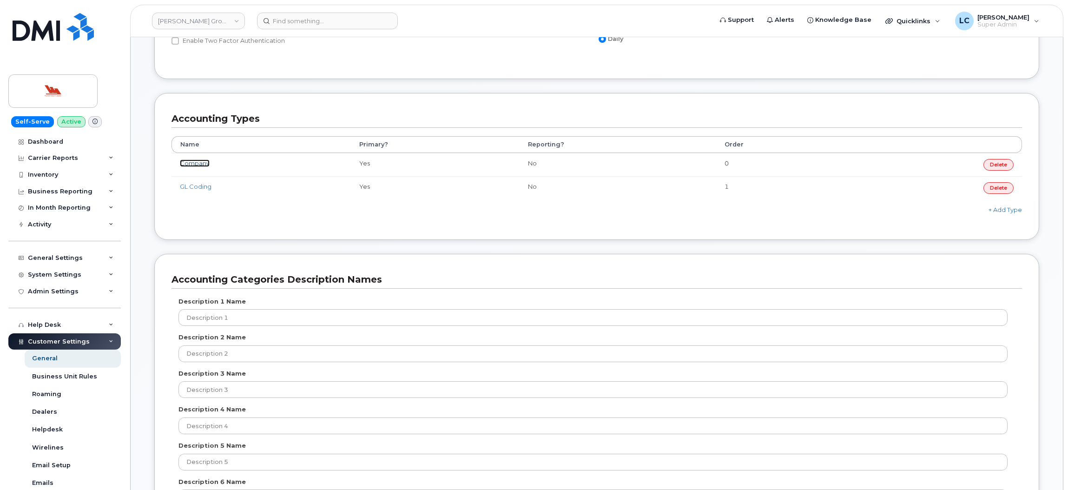
click at [197, 164] on link "Company" at bounding box center [195, 162] width 30 height 7
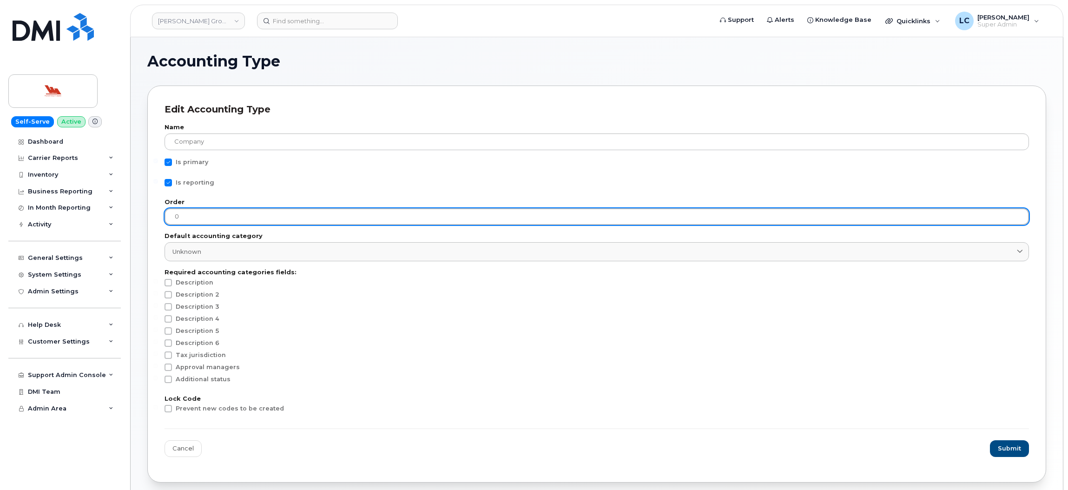
drag, startPoint x: 197, startPoint y: 214, endPoint x: 128, endPoint y: 210, distance: 69.3
click at [128, 210] on body "[PERSON_NAME] Group of Companies Support Alerts Knowledge Base Quicklinks Suspe…" at bounding box center [534, 275] width 1068 height 551
type input "2"
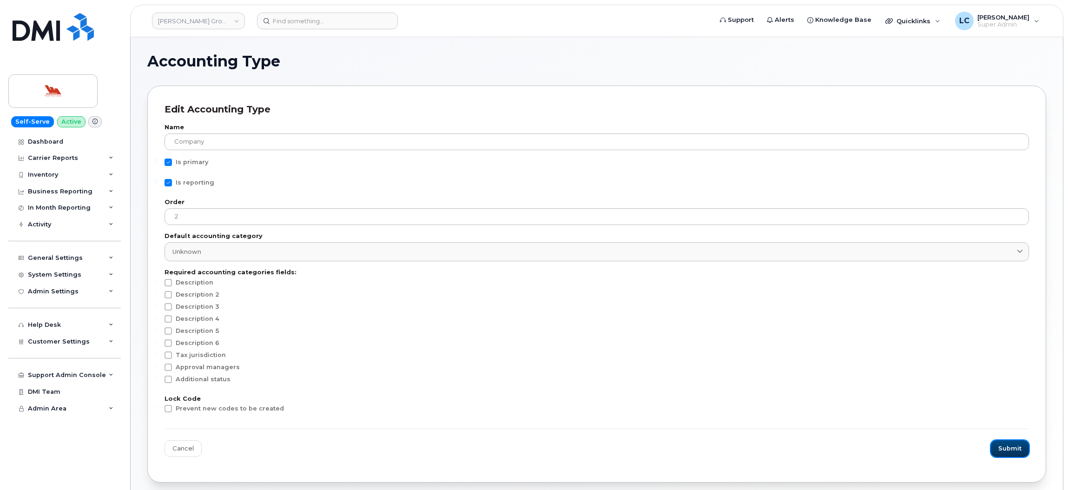
click at [1007, 453] on span "Submit" at bounding box center [1009, 448] width 23 height 9
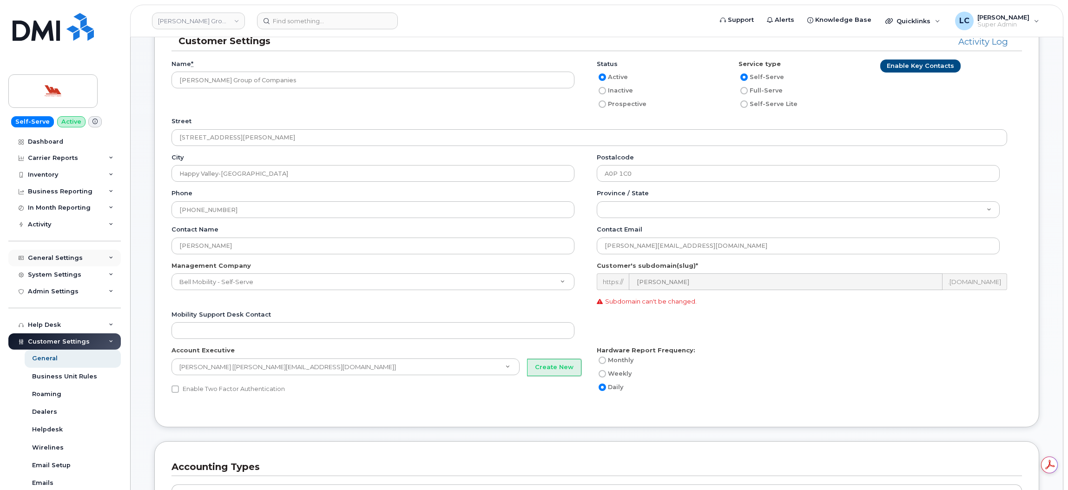
click at [75, 264] on div "General Settings" at bounding box center [64, 257] width 112 height 17
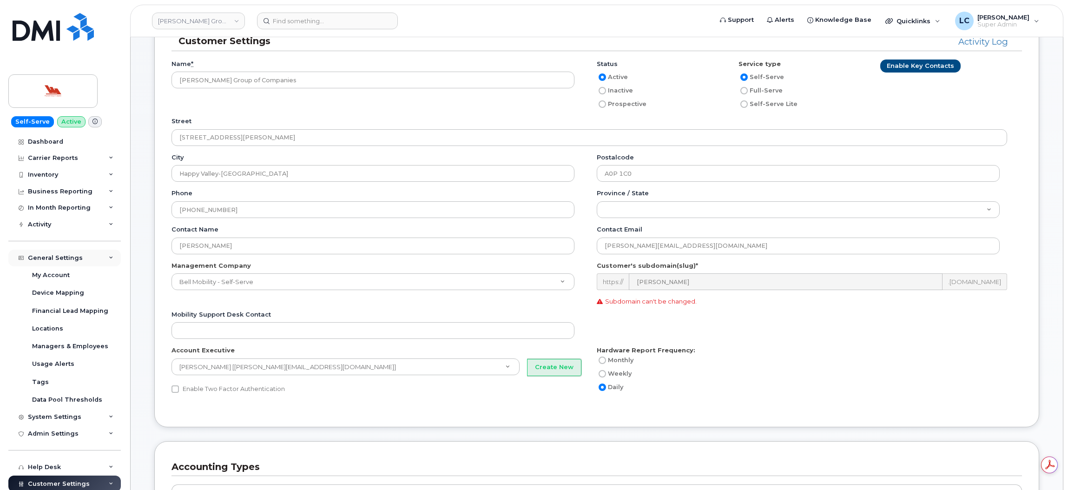
click at [79, 260] on div "General Settings" at bounding box center [64, 257] width 112 height 17
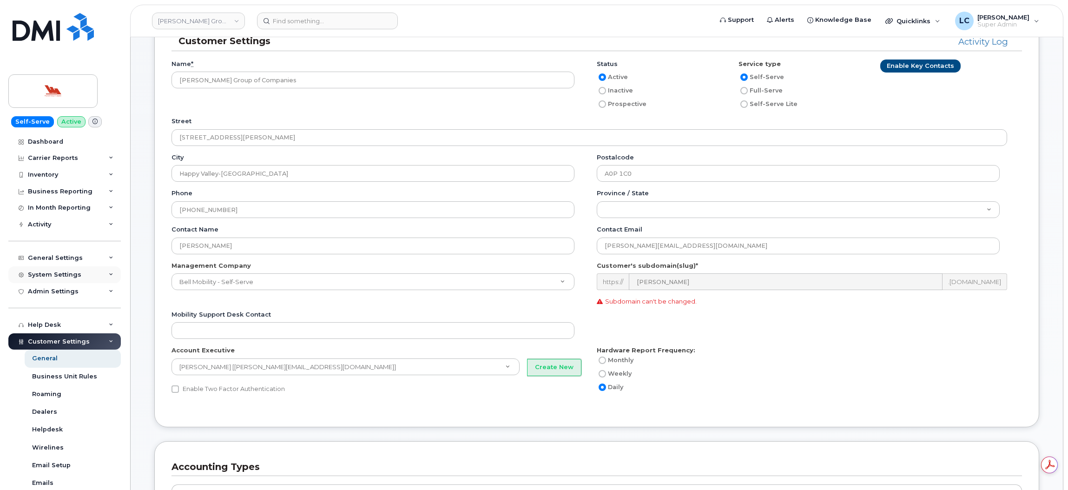
click at [79, 278] on div "System Settings" at bounding box center [64, 274] width 112 height 17
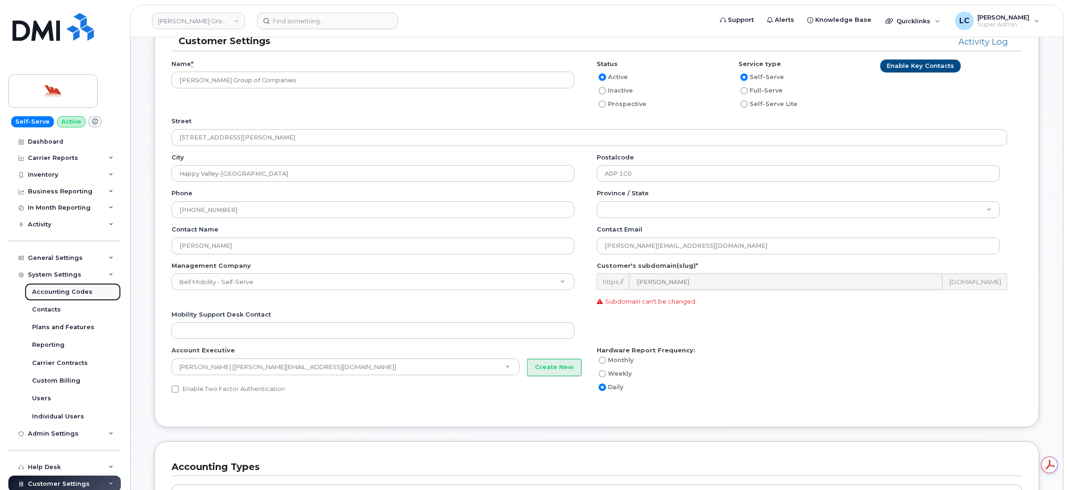
click at [77, 291] on div "Accounting Codes" at bounding box center [62, 292] width 60 height 8
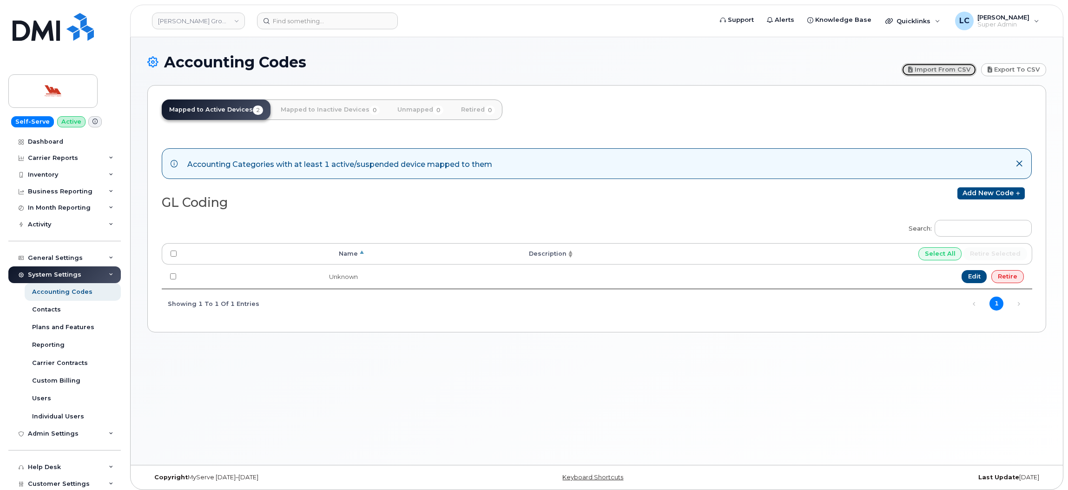
click at [966, 68] on link "Import from CSV" at bounding box center [938, 69] width 75 height 13
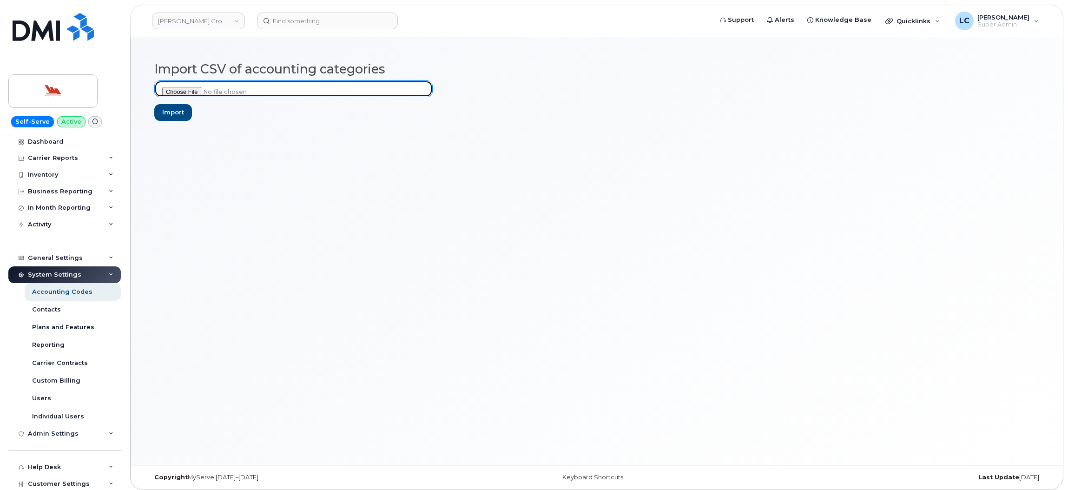
click at [186, 92] on input "file" at bounding box center [293, 88] width 278 height 17
type input "C:\fakepath\[PERSON_NAME] Group of Companies - Accounting Categories - [DATE].c…"
click at [172, 110] on input "Import" at bounding box center [173, 112] width 38 height 17
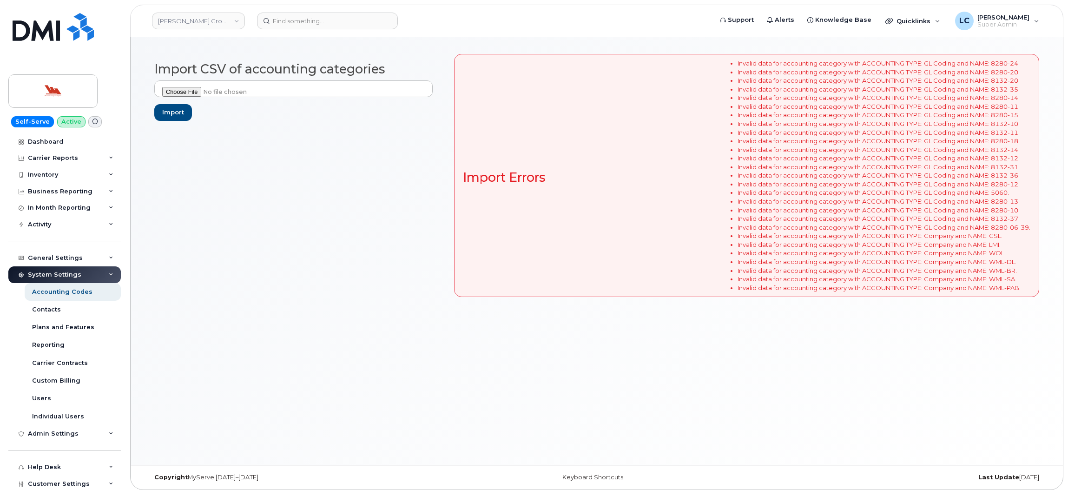
click at [740, 135] on li "Invalid data for accounting category with ACCOUNTING TYPE: GL Coding and NAME: …" at bounding box center [883, 132] width 293 height 9
click at [360, 141] on div "Import CSV of accounting categories Import Import Errors Invalid data for accou…" at bounding box center [596, 179] width 899 height 251
click at [356, 137] on div "Import CSV of accounting categories Import Import Errors Invalid data for accou…" at bounding box center [596, 179] width 899 height 251
click at [391, 156] on div "Import CSV of accounting categories Import Import Errors Invalid data for accou…" at bounding box center [596, 179] width 899 height 251
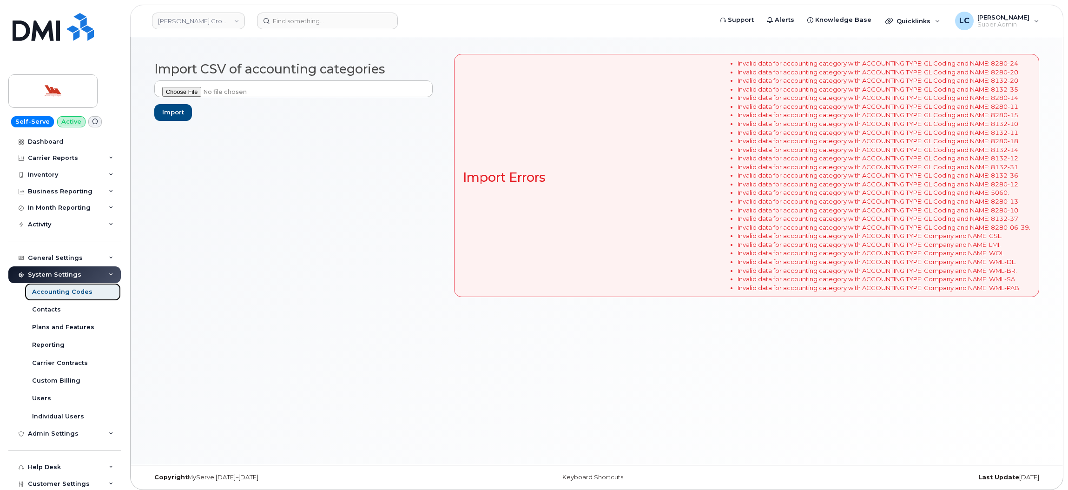
click at [73, 295] on div "Accounting Codes" at bounding box center [62, 292] width 60 height 8
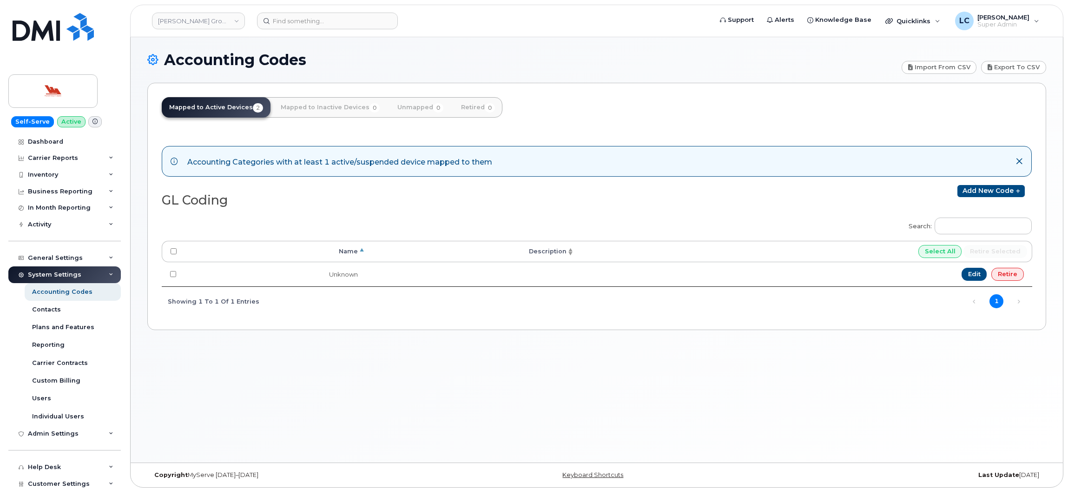
scroll to position [5, 0]
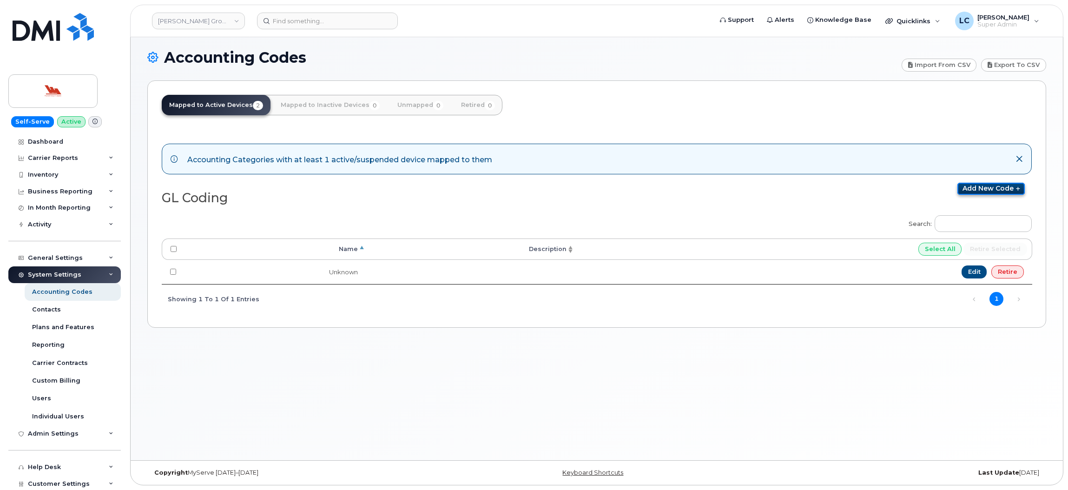
click at [1010, 191] on link "Add new code" at bounding box center [990, 189] width 67 height 12
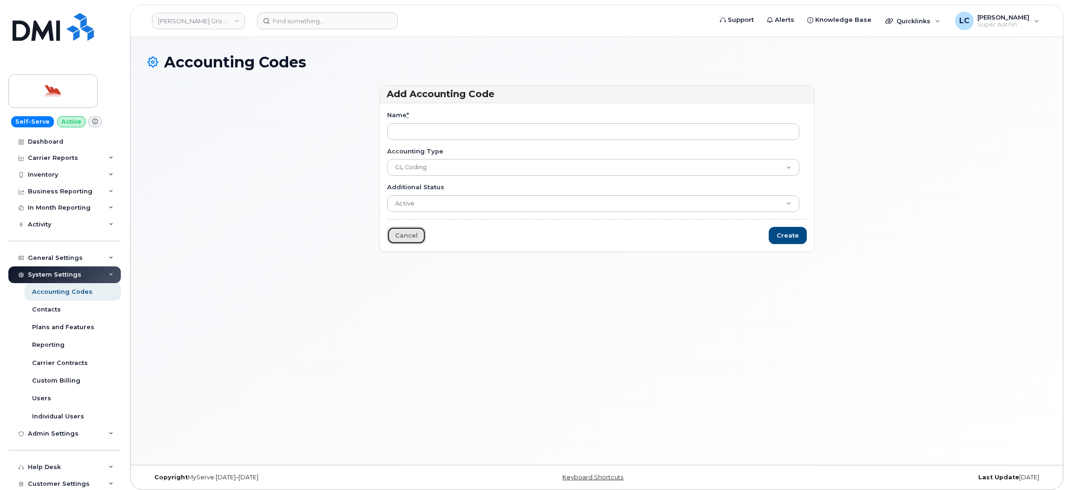
click at [420, 239] on link "Cancel" at bounding box center [406, 235] width 39 height 17
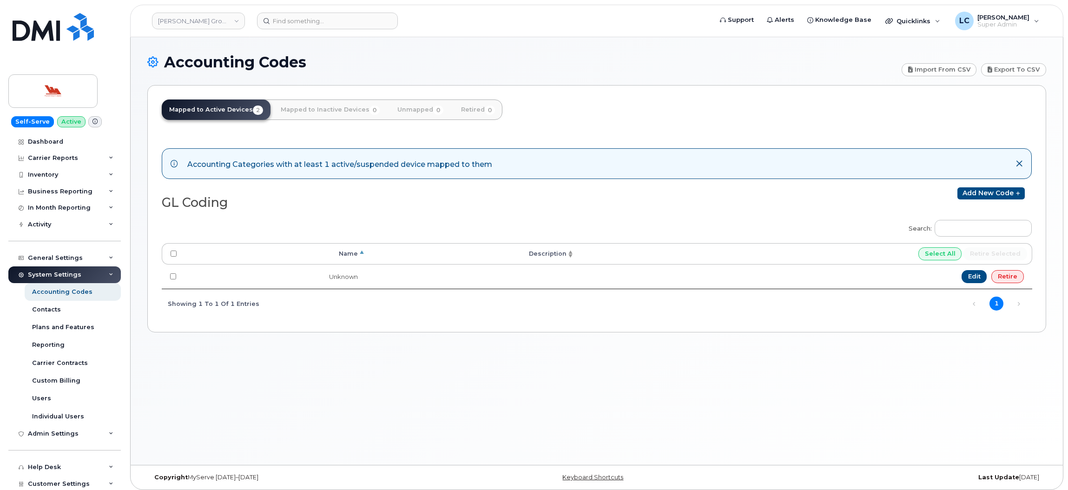
scroll to position [5, 0]
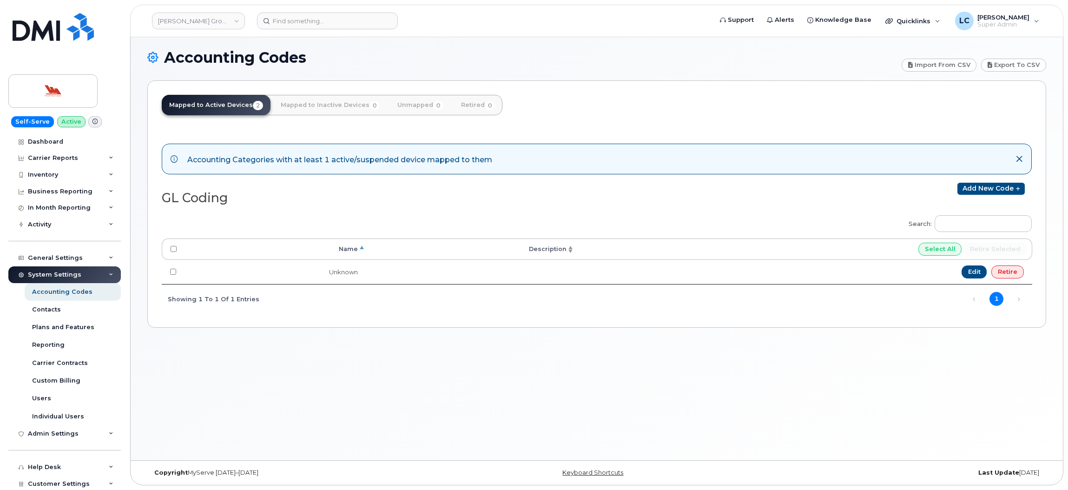
click at [182, 198] on h2 "GL Coding" at bounding box center [375, 198] width 427 height 14
click at [993, 188] on link "Add new code" at bounding box center [990, 189] width 67 height 12
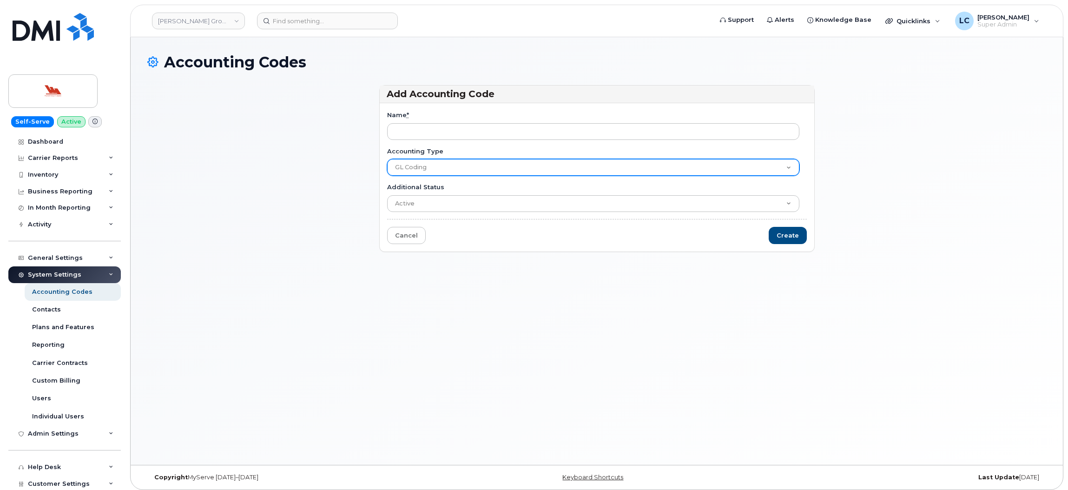
click at [494, 168] on select "GL Coding Company" at bounding box center [593, 167] width 412 height 17
select select "2150"
click at [387, 159] on select "GL Coding Company" at bounding box center [593, 167] width 412 height 17
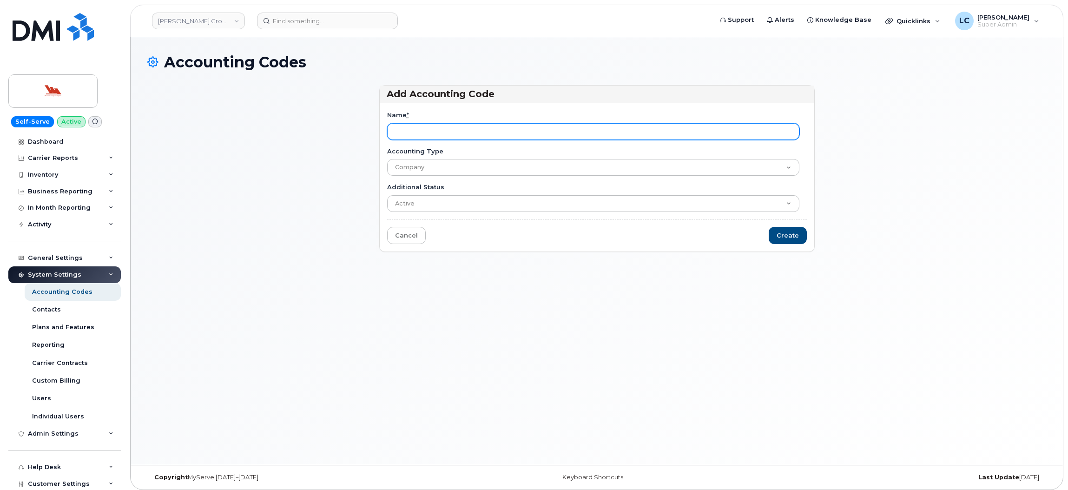
click at [445, 138] on input "Name *" at bounding box center [593, 131] width 412 height 17
click at [425, 124] on input "Name *" at bounding box center [593, 131] width 412 height 17
paste input "8280-24"
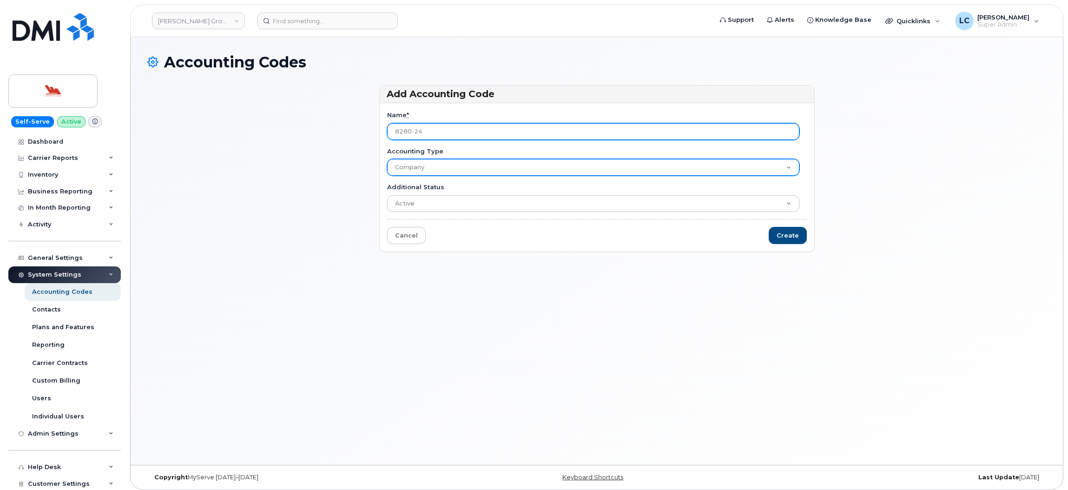
type input "8280-24"
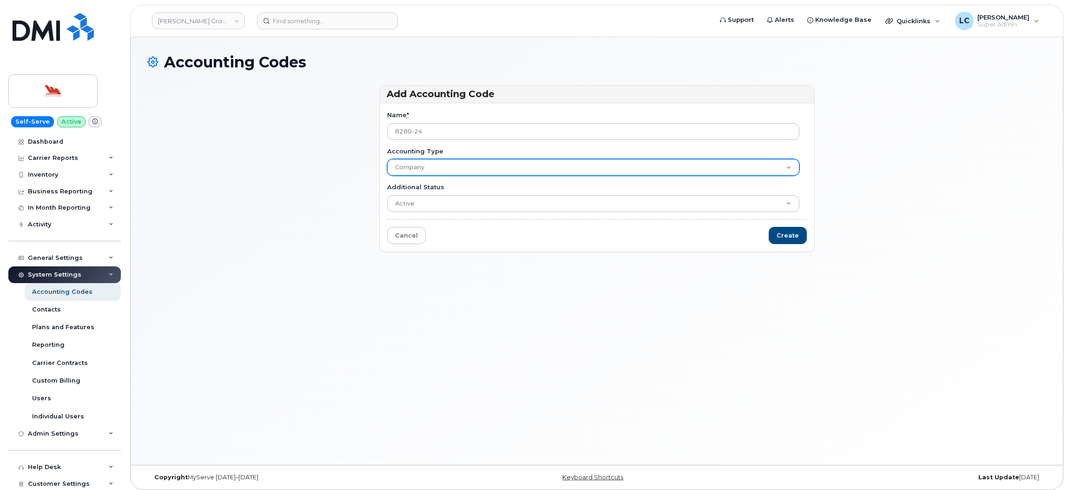
click at [441, 171] on select "GL Coding Company" at bounding box center [593, 167] width 412 height 17
select select "2149"
click at [387, 159] on select "GL Coding Company" at bounding box center [593, 167] width 412 height 17
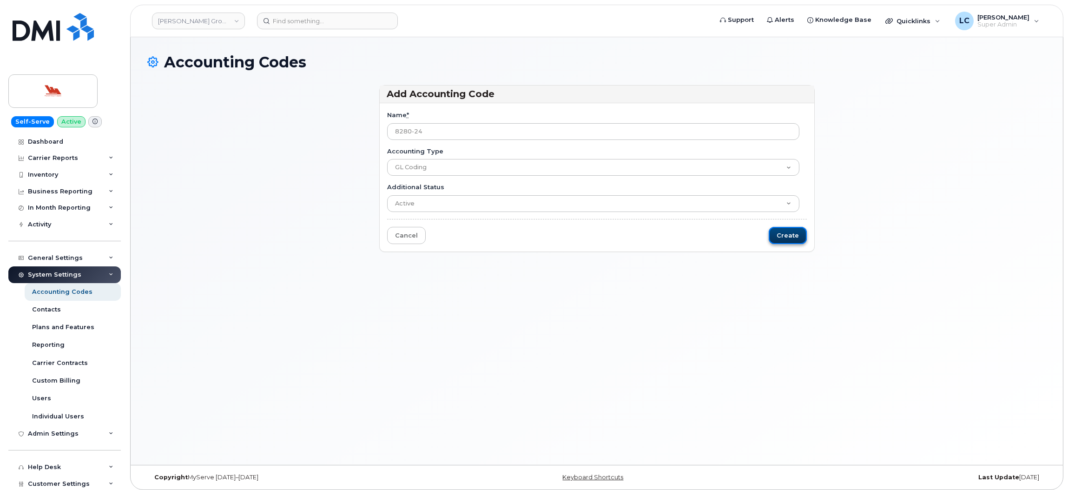
click at [788, 237] on input "Create" at bounding box center [787, 235] width 38 height 17
type input "Saving..."
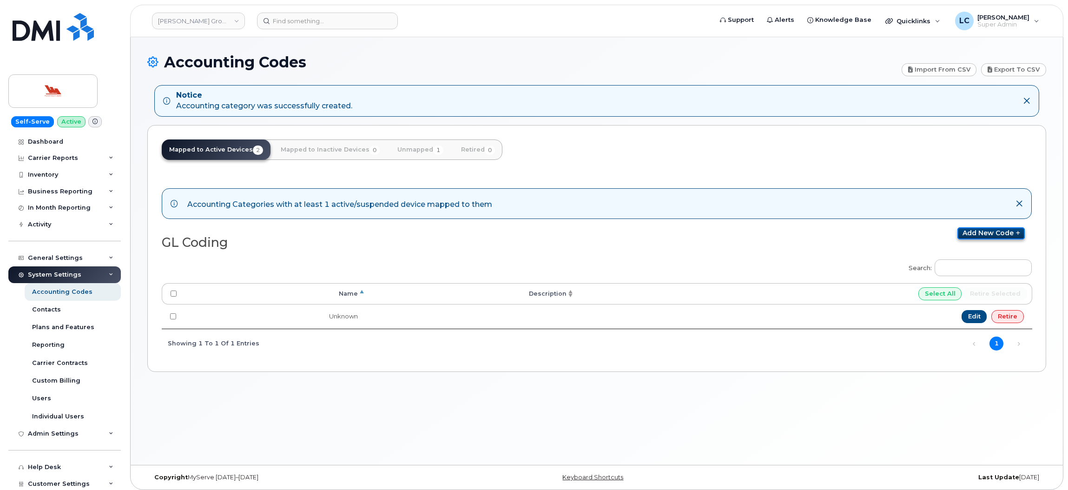
click at [977, 236] on link "Add new code" at bounding box center [990, 233] width 67 height 12
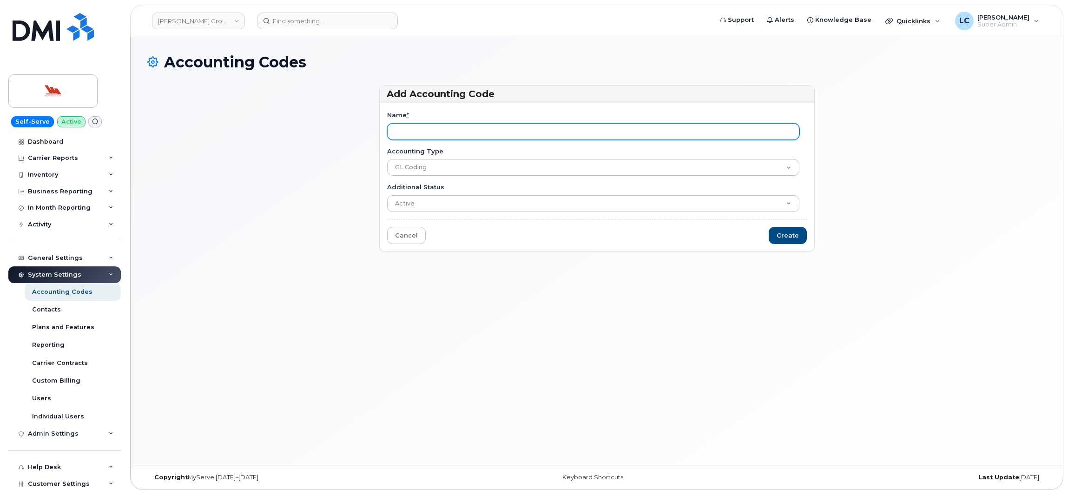
click at [527, 128] on input "Name *" at bounding box center [593, 131] width 412 height 17
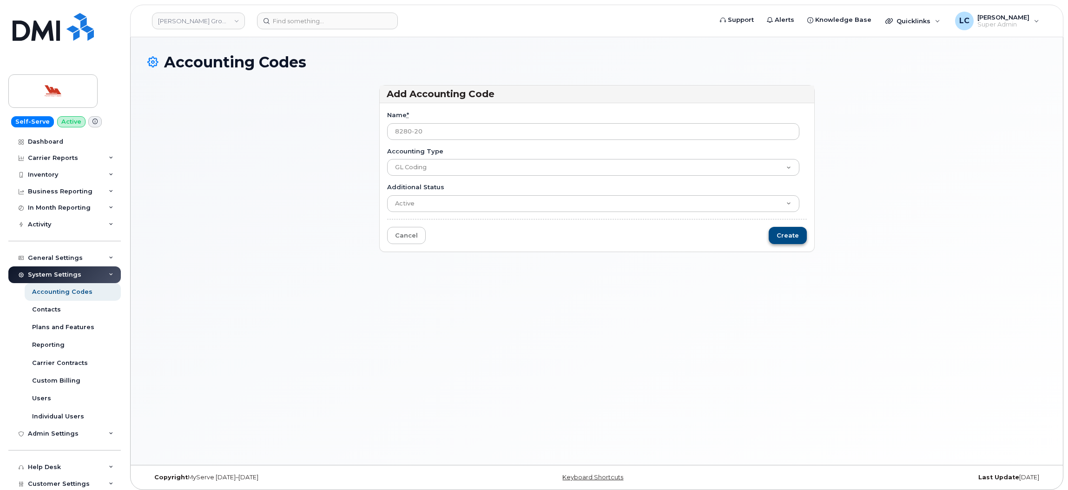
type input "8280-20"
click at [796, 234] on input "Create" at bounding box center [787, 235] width 38 height 17
type input "Saving..."
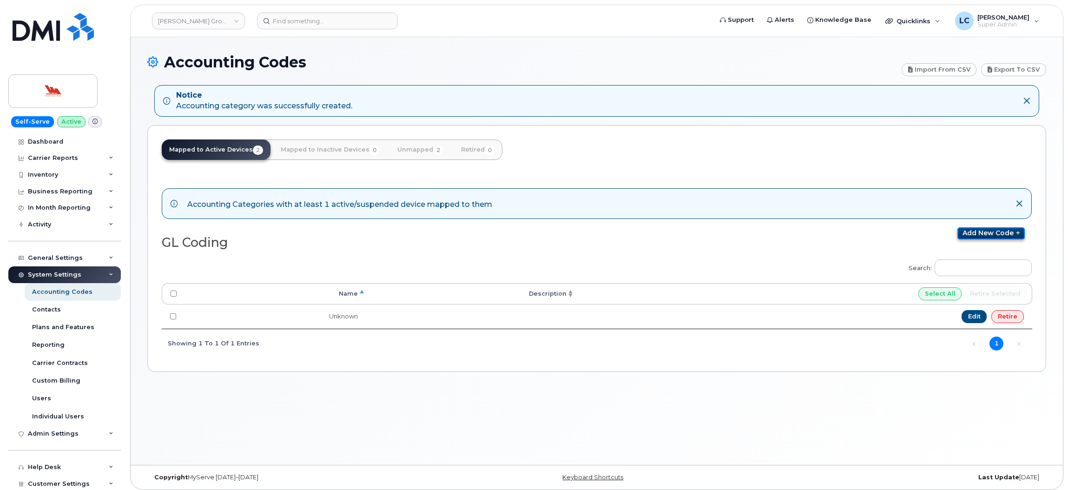
click at [983, 235] on link "Add new code" at bounding box center [990, 233] width 67 height 12
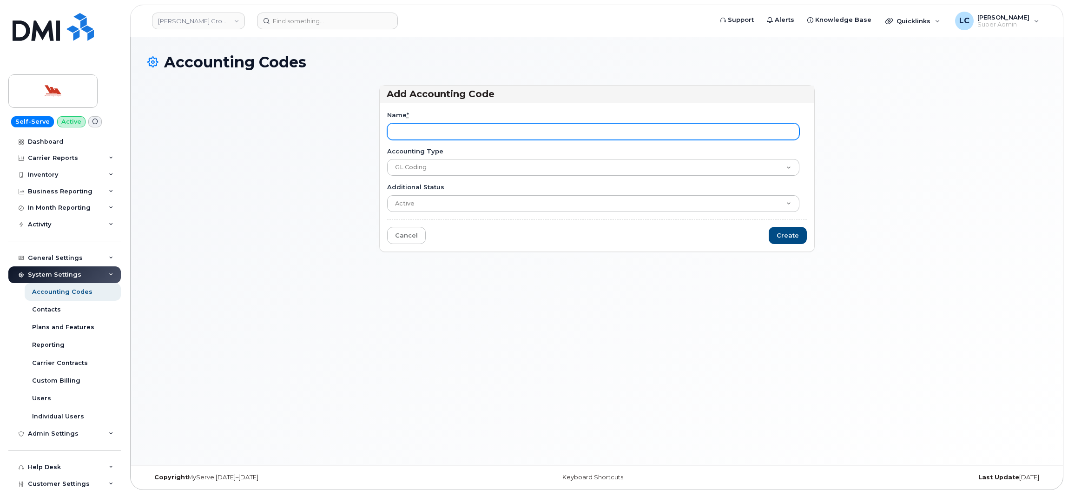
click at [476, 129] on input "Name *" at bounding box center [593, 131] width 412 height 17
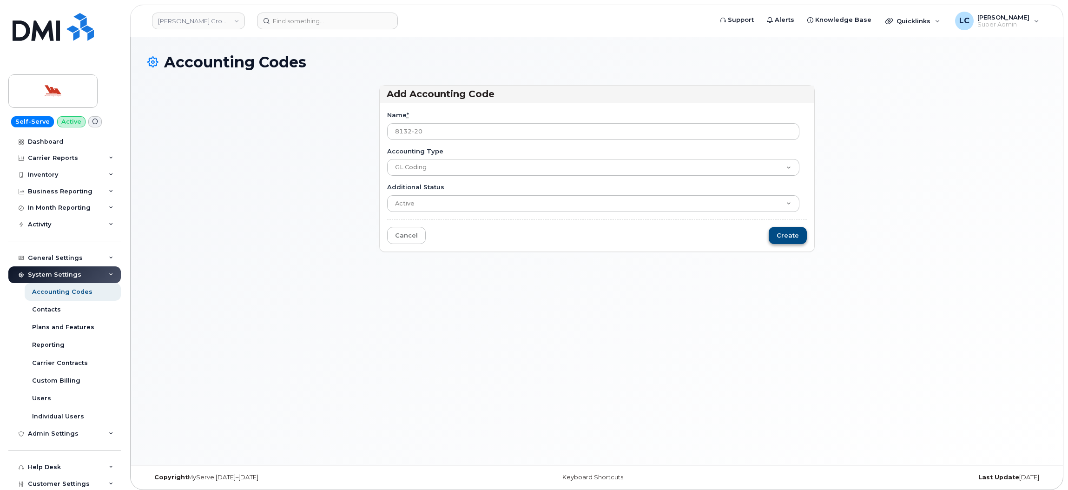
type input "8132-20"
click at [785, 236] on input "Create" at bounding box center [787, 235] width 38 height 17
type input "Saving..."
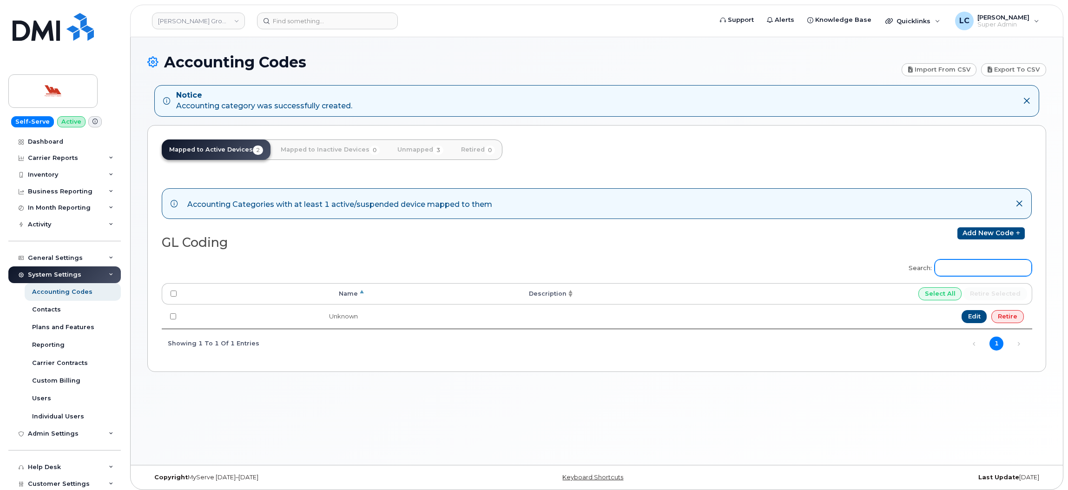
click at [958, 268] on input "Search:" at bounding box center [982, 267] width 97 height 17
paste input "8132-35"
type input "8132-35"
click at [996, 231] on link "Add new code" at bounding box center [990, 233] width 67 height 12
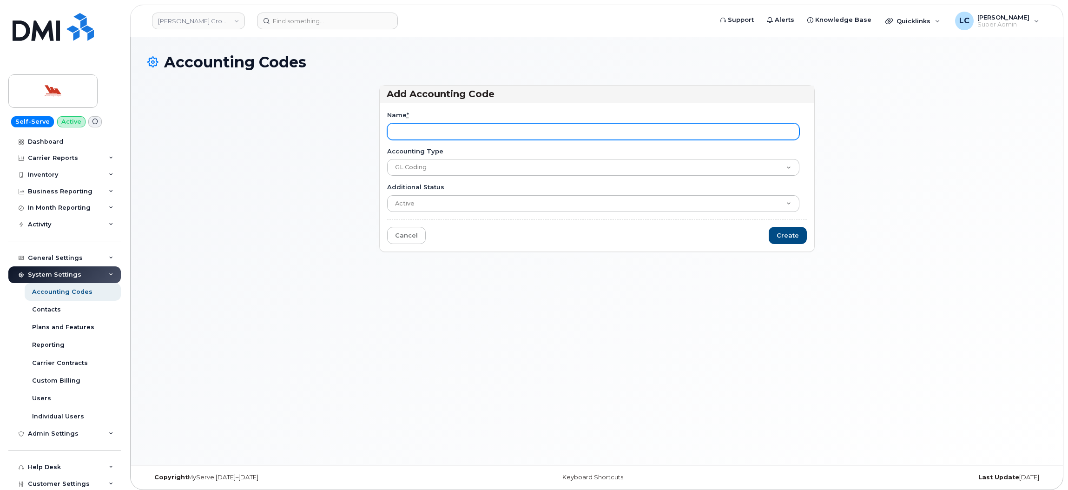
click at [406, 125] on input "Name *" at bounding box center [593, 131] width 412 height 17
click at [411, 130] on input "Name *" at bounding box center [593, 131] width 412 height 17
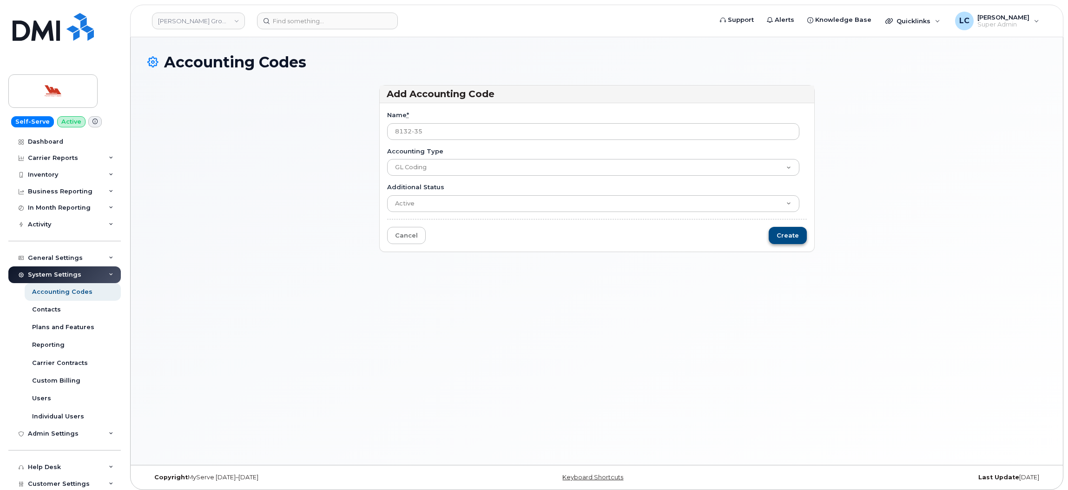
type input "8132-35"
click at [785, 231] on input "Create" at bounding box center [787, 235] width 38 height 17
type input "Saving..."
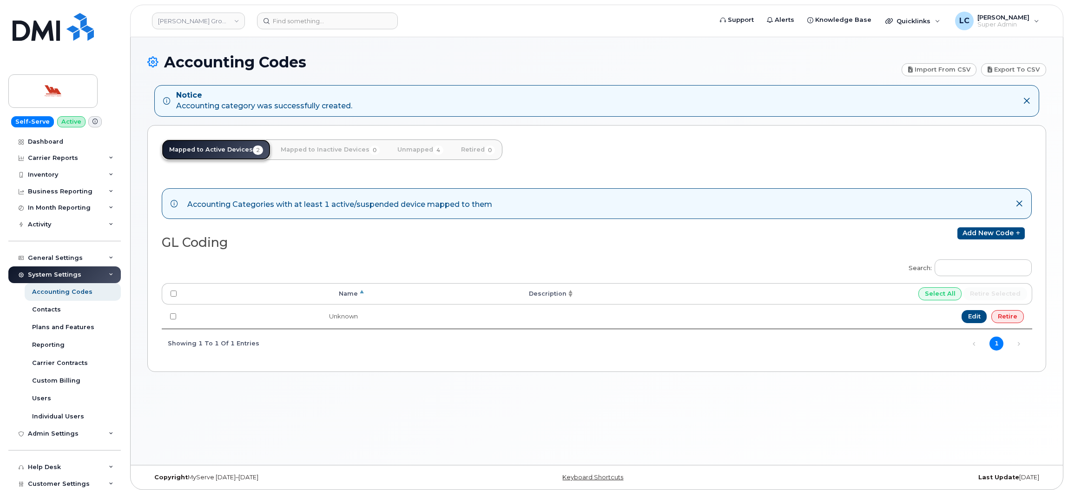
click at [235, 151] on link "Mapped to Active Devices 2" at bounding box center [216, 149] width 109 height 20
click at [1004, 235] on link "Add new code" at bounding box center [990, 233] width 67 height 12
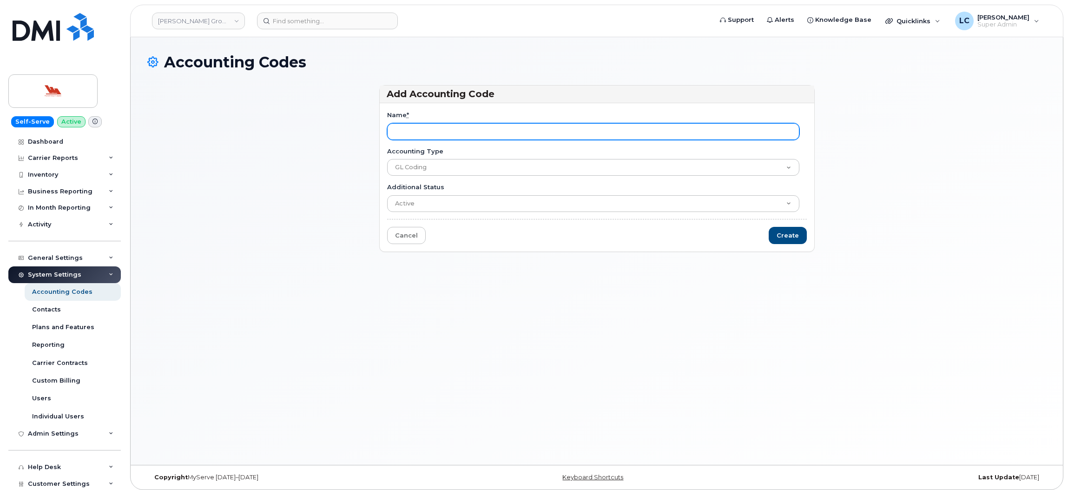
click at [484, 126] on input "Name *" at bounding box center [593, 131] width 412 height 17
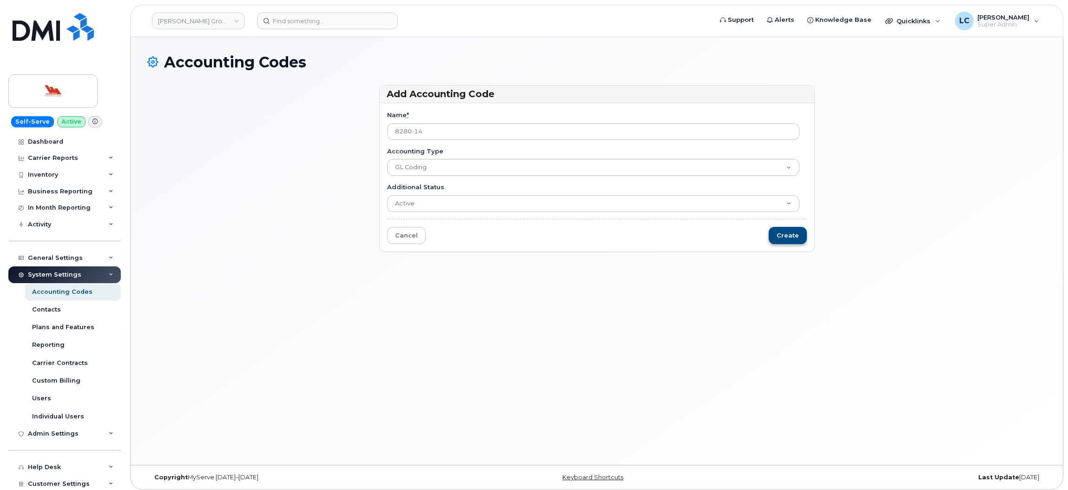
type input "8280-14"
click at [790, 239] on input "Create" at bounding box center [787, 235] width 38 height 17
type input "Saving..."
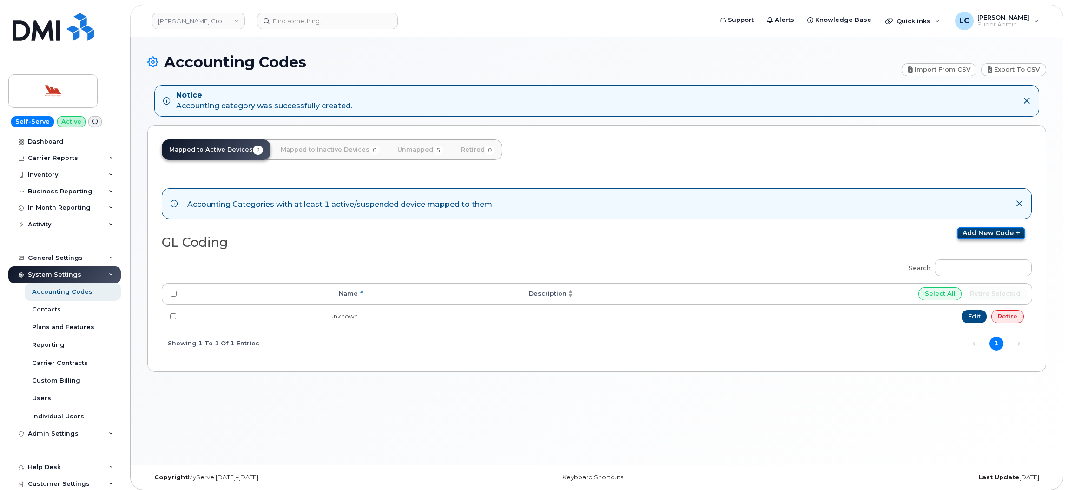
click at [972, 233] on link "Add new code" at bounding box center [990, 233] width 67 height 12
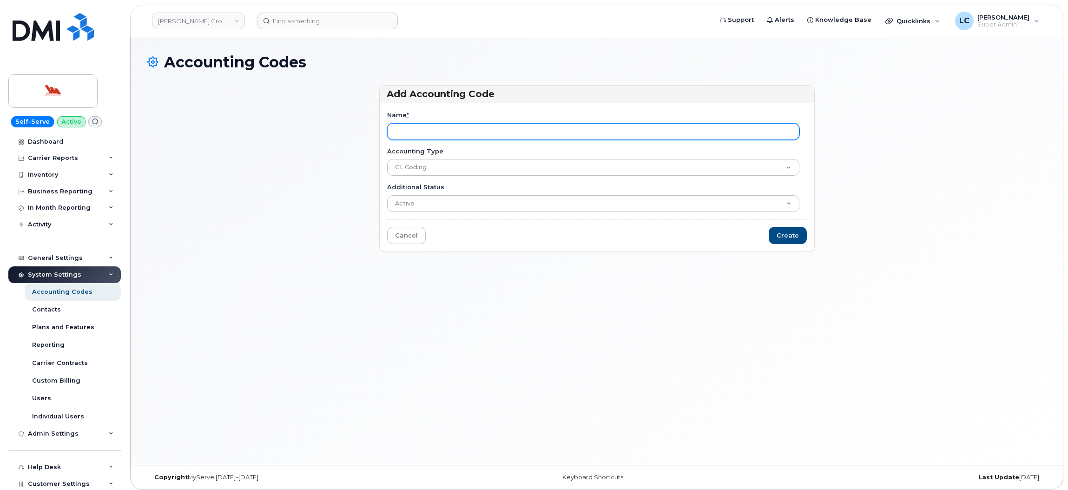
click at [421, 127] on input "Name *" at bounding box center [593, 131] width 412 height 17
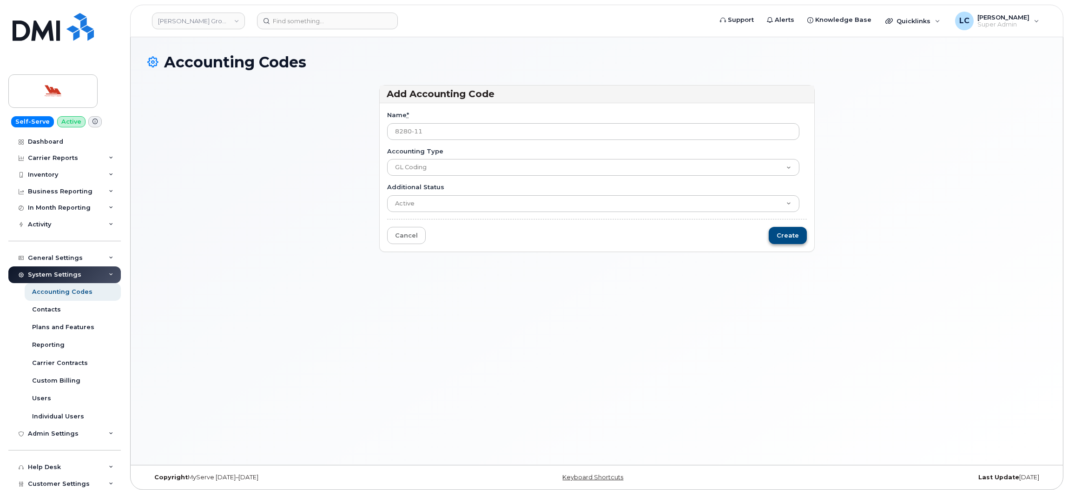
type input "8280-11"
click at [787, 230] on input "Create" at bounding box center [787, 235] width 38 height 17
type input "Saving..."
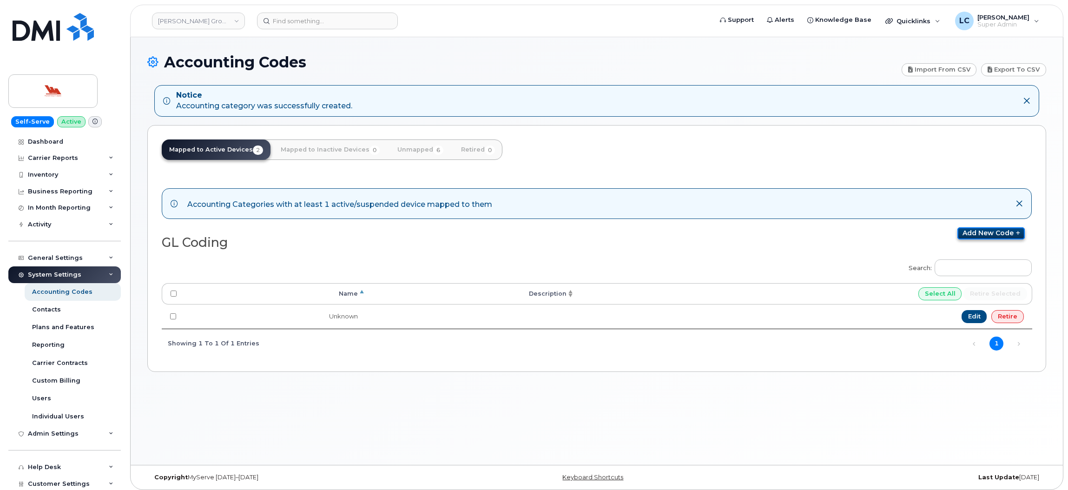
click at [994, 230] on link "Add new code" at bounding box center [990, 233] width 67 height 12
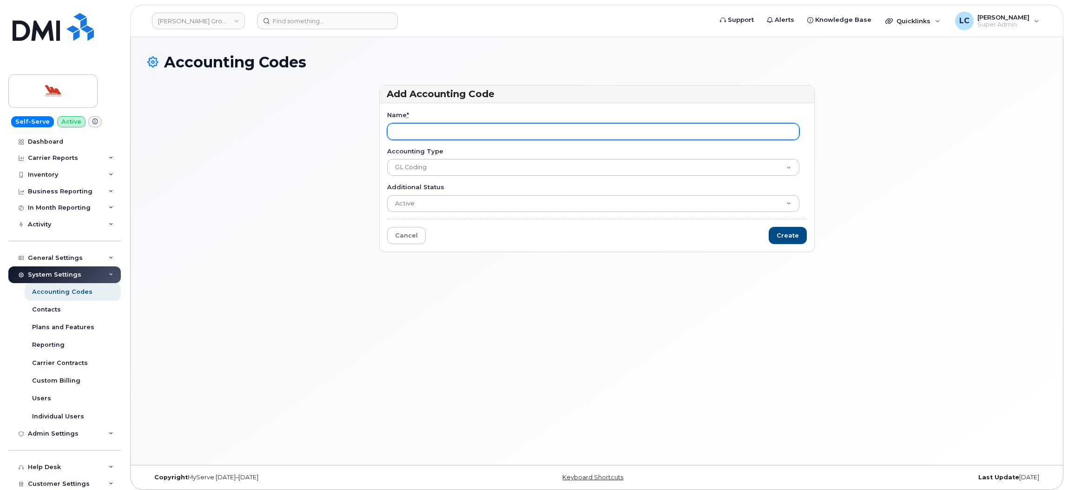
click at [455, 132] on input "Name *" at bounding box center [593, 131] width 412 height 17
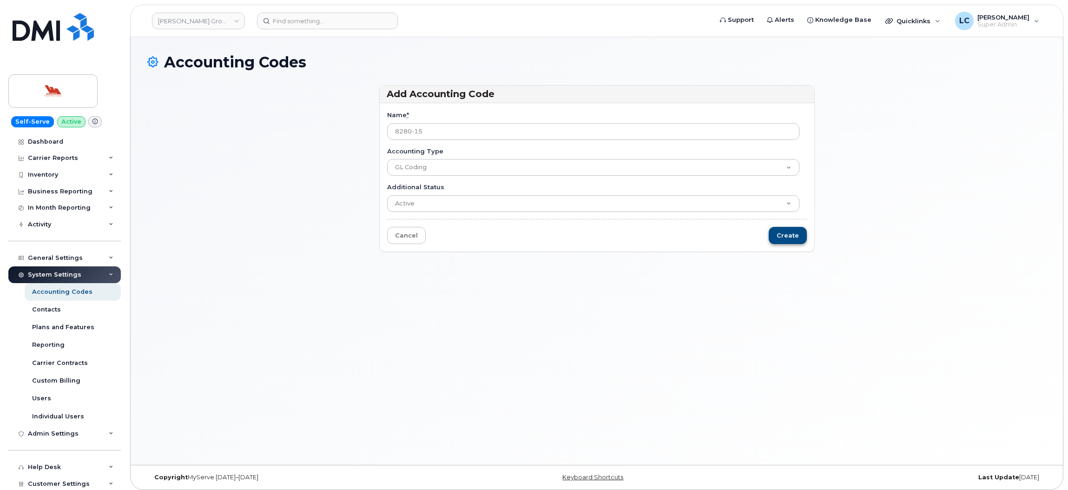
type input "8280-15"
click at [794, 231] on input "Create" at bounding box center [787, 235] width 38 height 17
type input "Saving..."
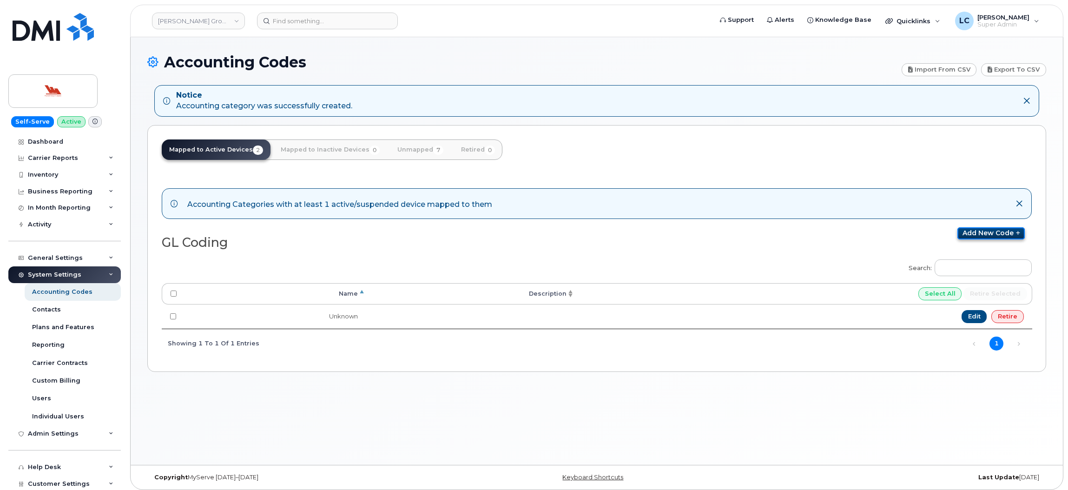
click at [1010, 237] on link "Add new code" at bounding box center [990, 233] width 67 height 12
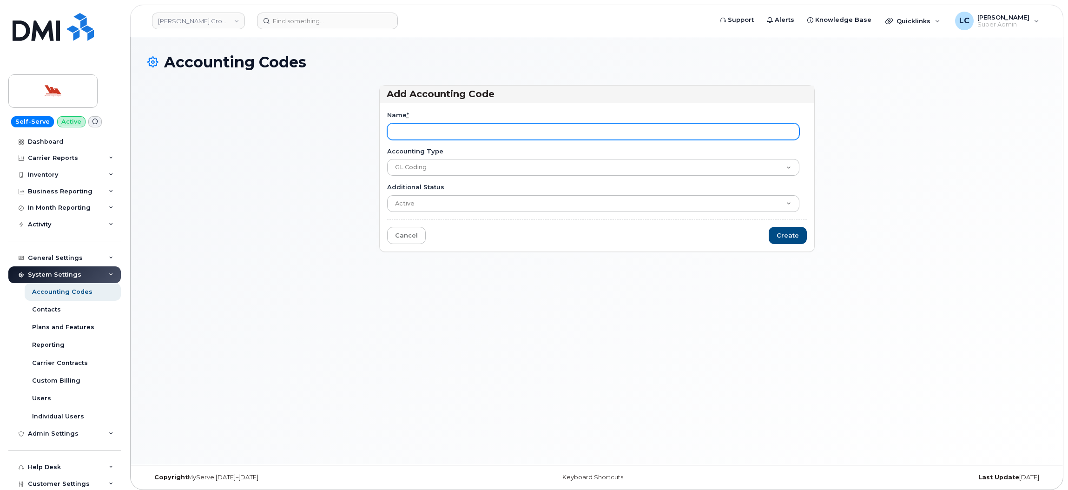
click at [445, 132] on input "Name *" at bounding box center [593, 131] width 412 height 17
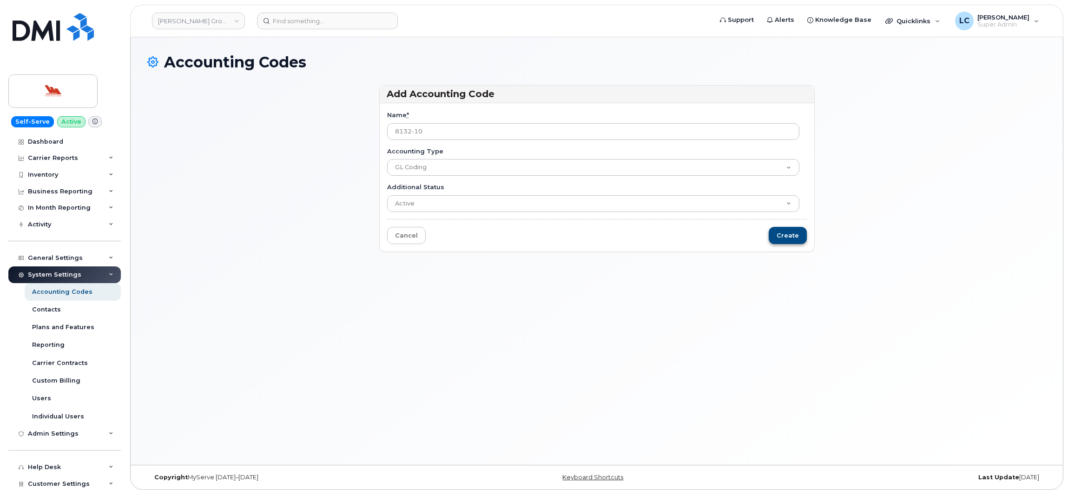
type input "8132-10"
click at [800, 236] on input "Create" at bounding box center [787, 235] width 38 height 17
type input "Saving..."
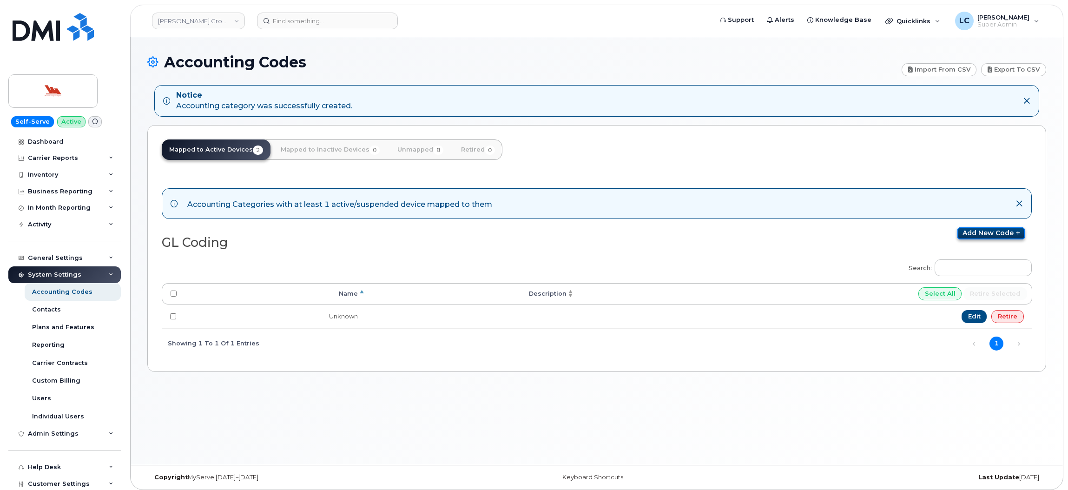
click at [990, 234] on link "Add new code" at bounding box center [990, 233] width 67 height 12
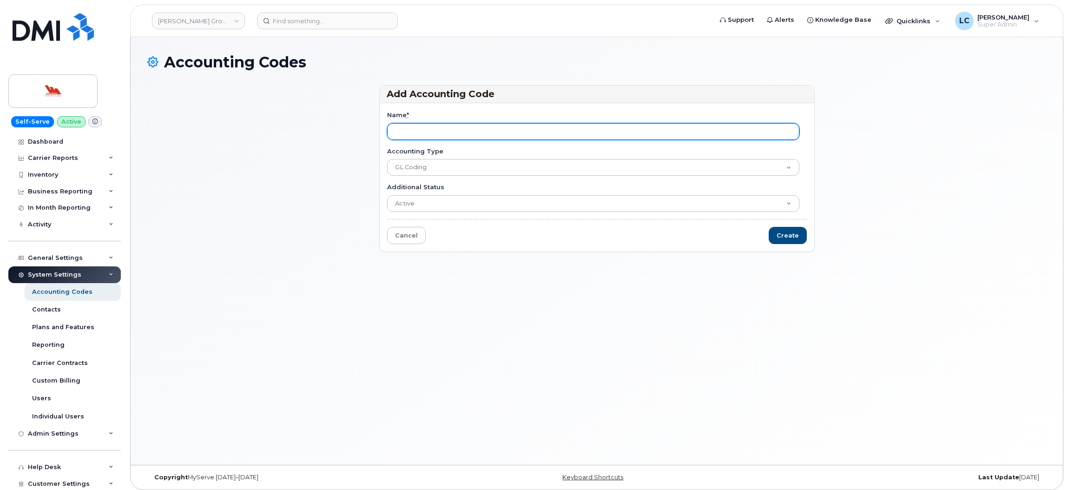
click at [414, 128] on input "Name *" at bounding box center [593, 131] width 412 height 17
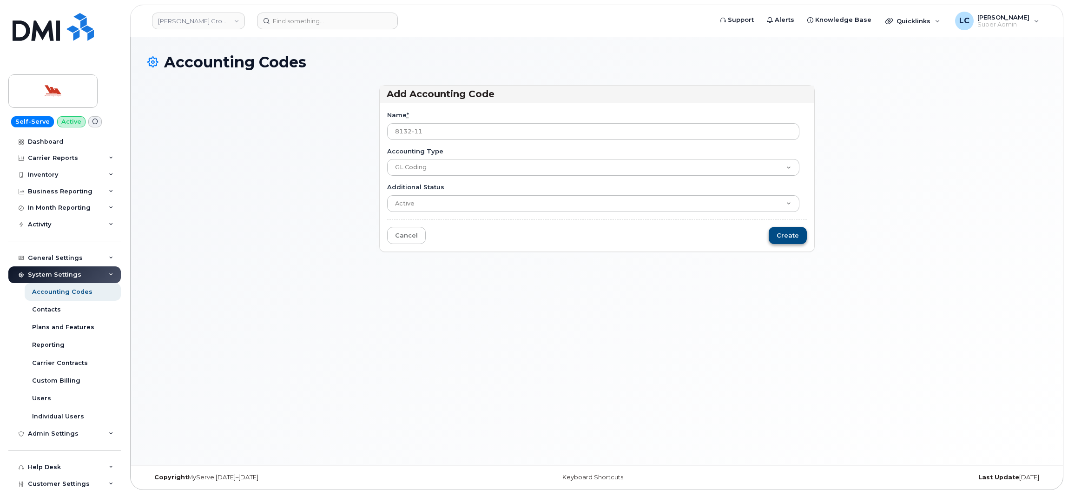
type input "8132-11"
click at [793, 232] on input "Create" at bounding box center [787, 235] width 38 height 17
type input "Saving..."
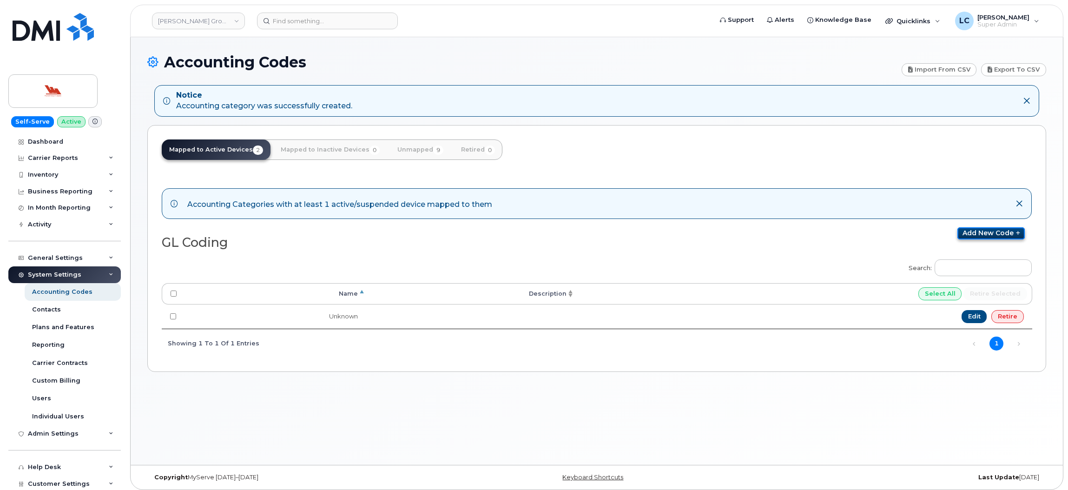
click at [990, 238] on link "Add new code" at bounding box center [990, 233] width 67 height 12
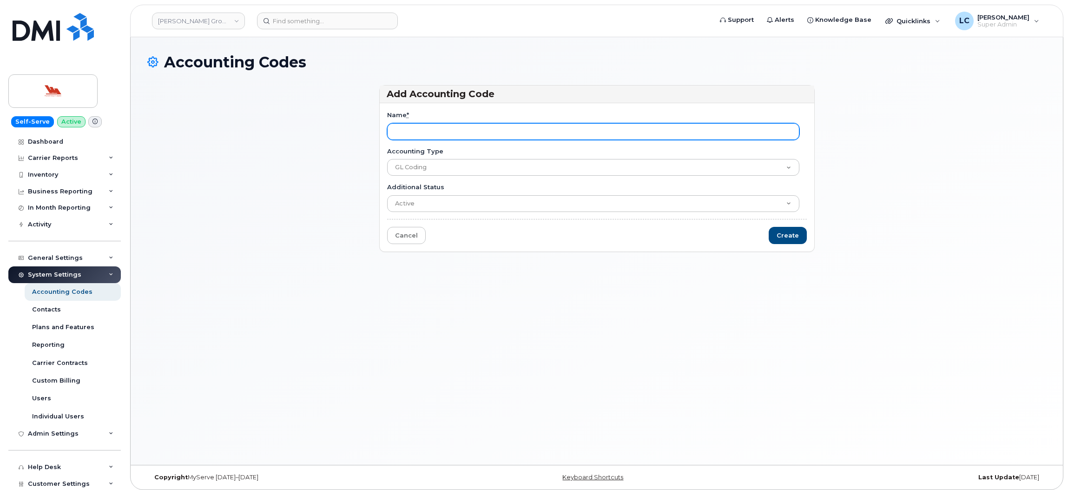
click at [401, 127] on input "Name *" at bounding box center [593, 131] width 412 height 17
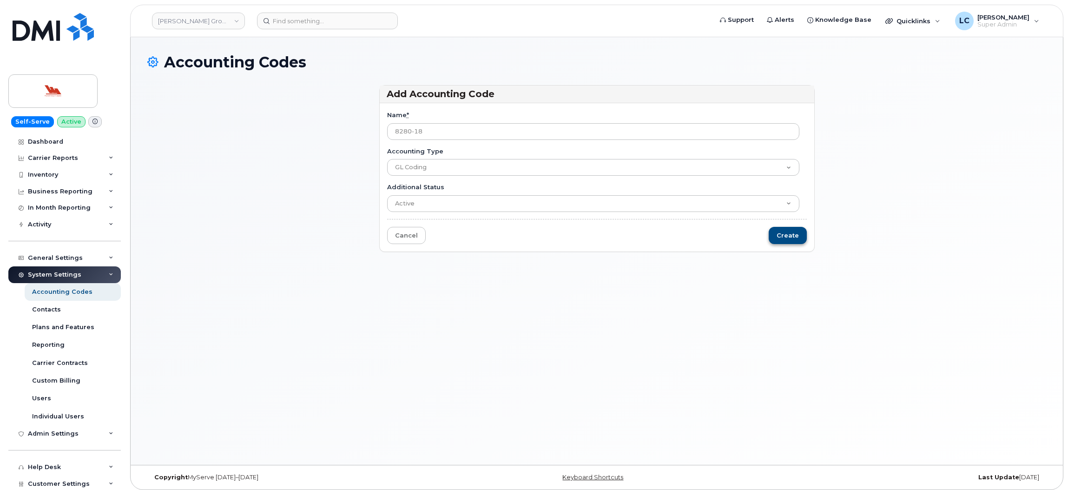
type input "8280-18"
click at [791, 234] on input "Create" at bounding box center [787, 235] width 38 height 17
type input "Saving..."
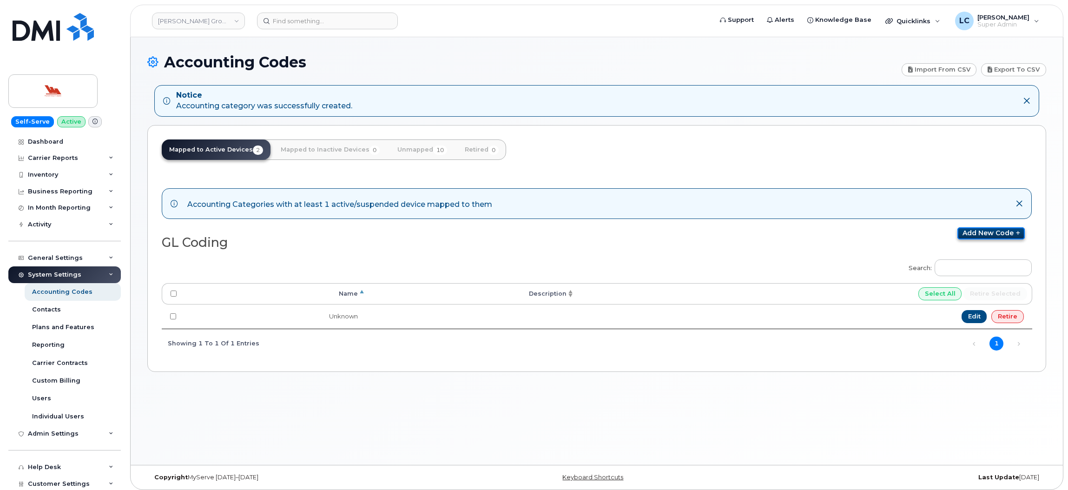
click at [988, 234] on link "Add new code" at bounding box center [990, 233] width 67 height 12
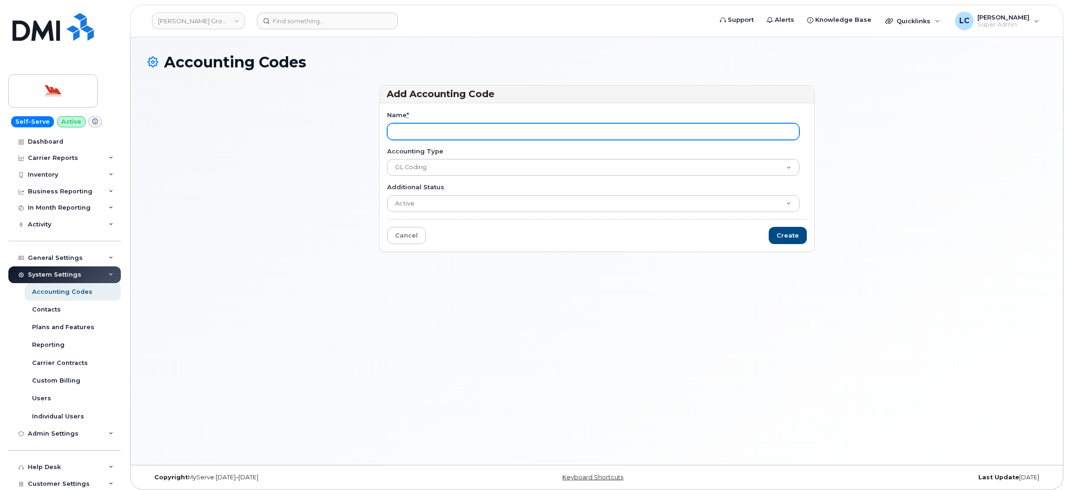
click at [441, 135] on input "Name *" at bounding box center [593, 131] width 412 height 17
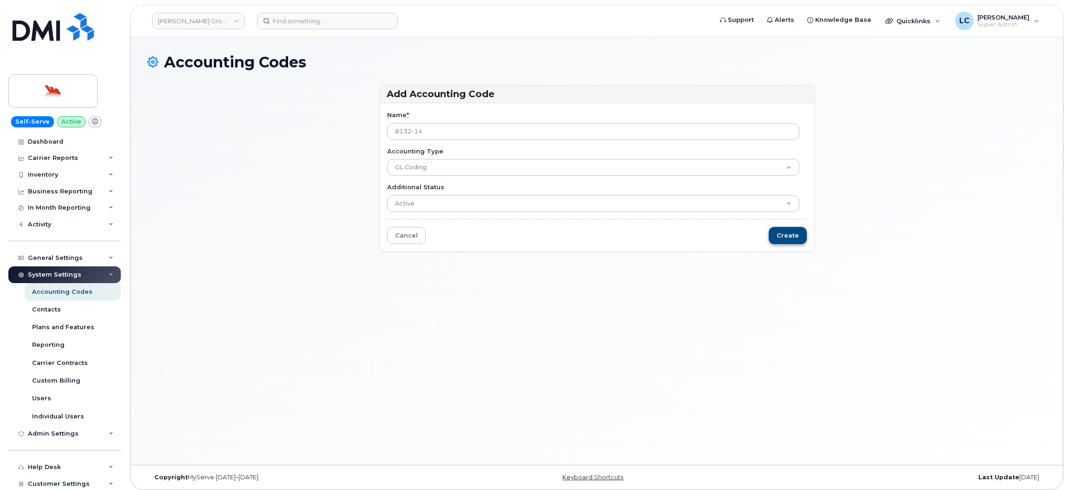
type input "8132-14"
click at [796, 234] on input "Create" at bounding box center [787, 235] width 38 height 17
type input "Saving..."
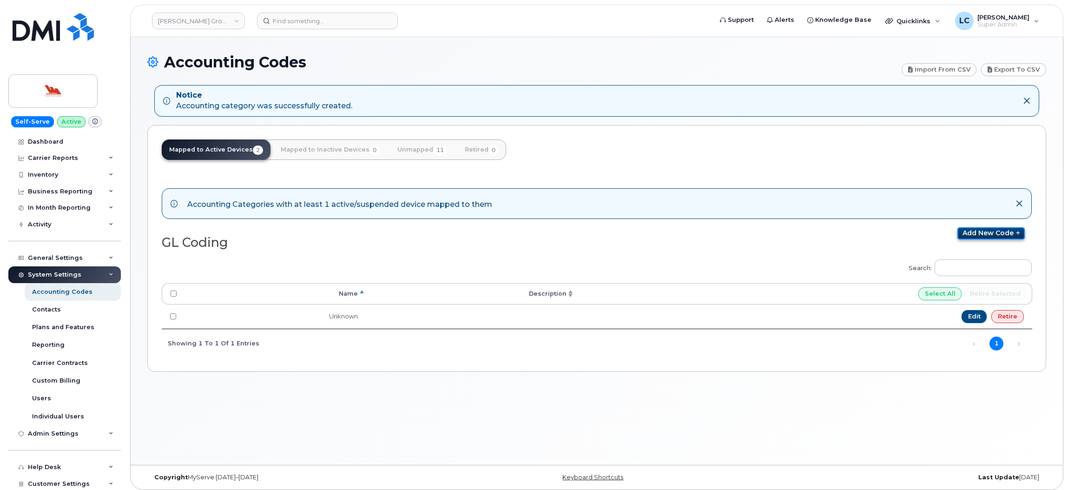
click at [1004, 233] on link "Add new code" at bounding box center [990, 233] width 67 height 12
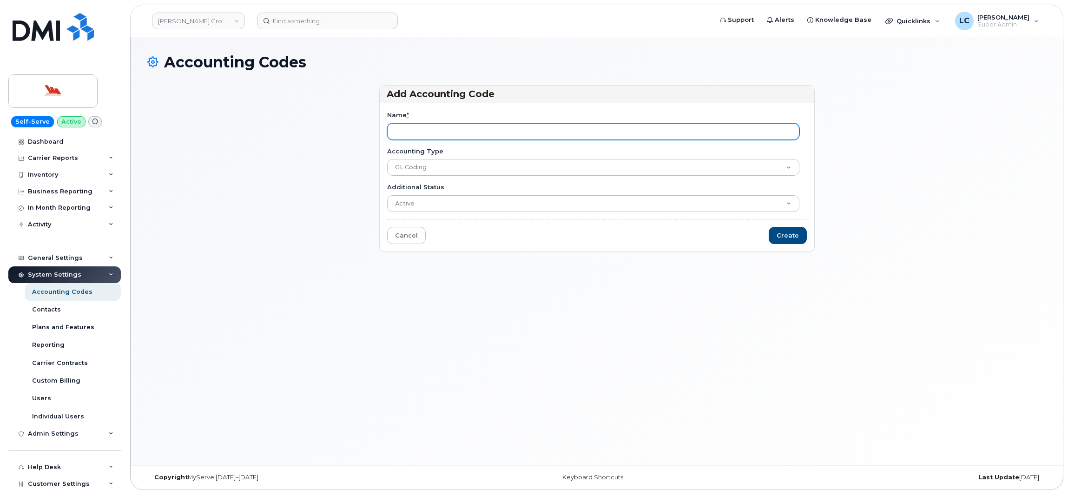
click at [464, 131] on input "Name *" at bounding box center [593, 131] width 412 height 17
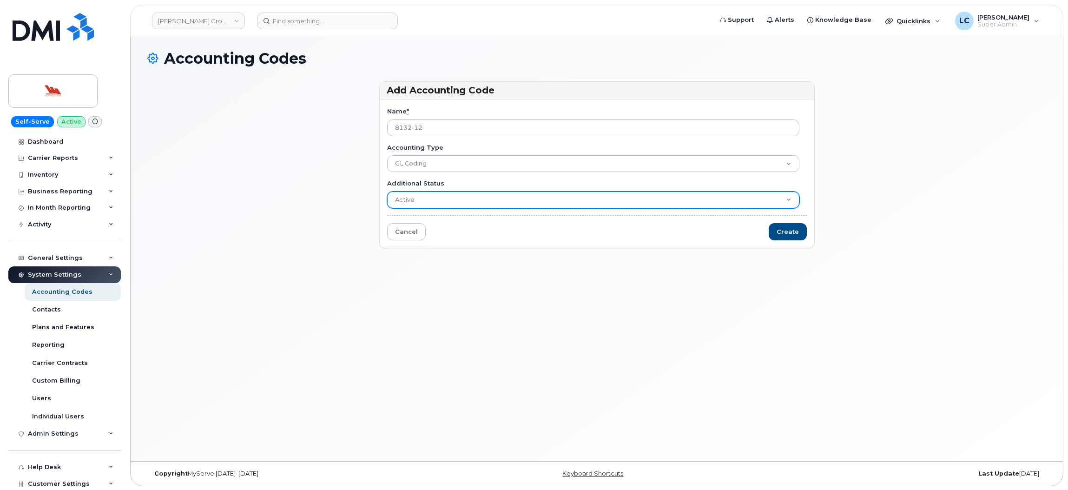
scroll to position [5, 0]
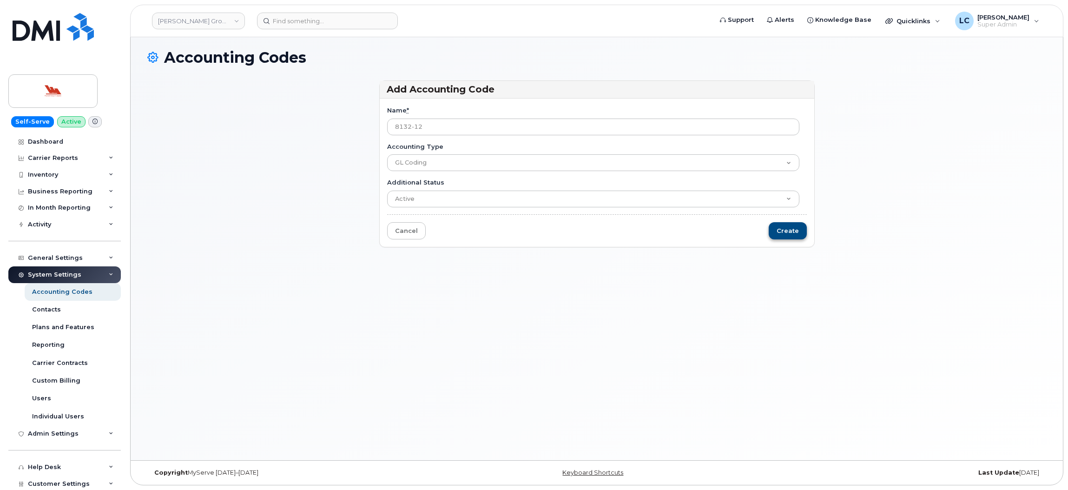
type input "8132-12"
click at [804, 229] on input "Create" at bounding box center [787, 230] width 38 height 17
type input "Saving..."
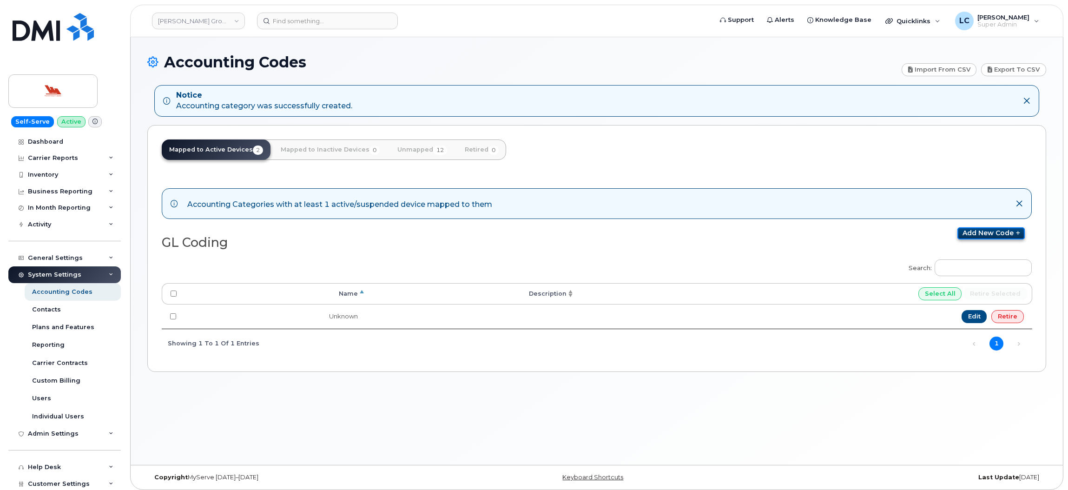
click at [995, 236] on link "Add new code" at bounding box center [990, 233] width 67 height 12
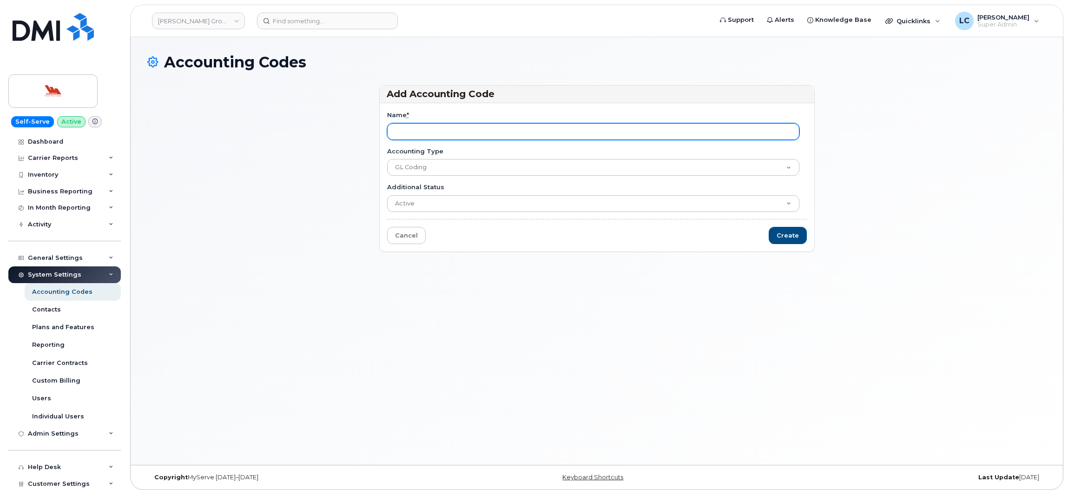
click at [470, 128] on input "Name *" at bounding box center [593, 131] width 412 height 17
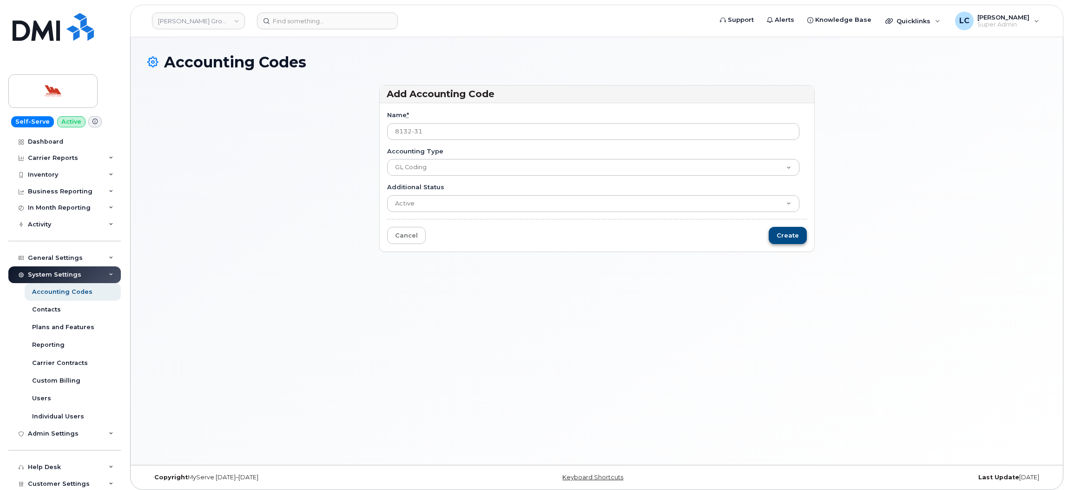
type input "8132-31"
click at [805, 238] on input "Create" at bounding box center [787, 235] width 38 height 17
type input "Saving..."
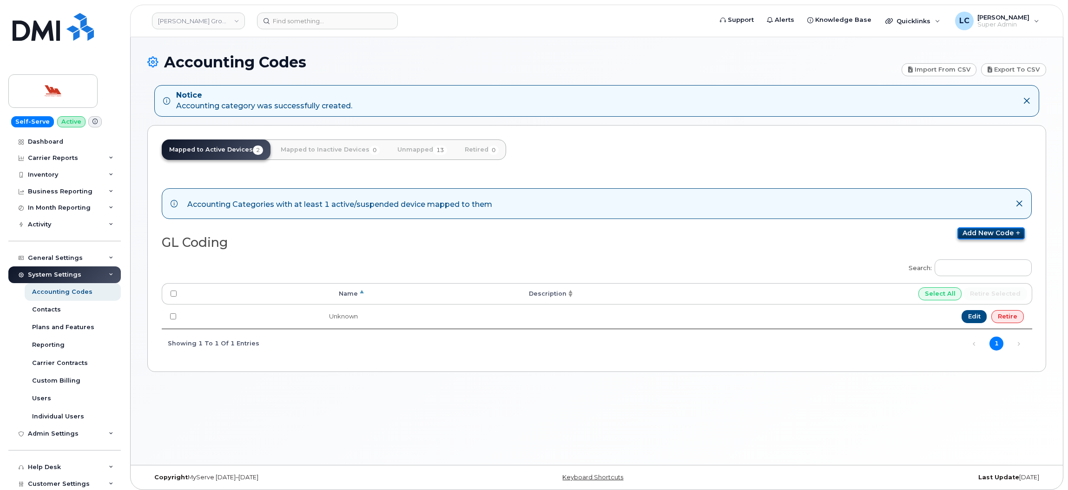
click at [988, 232] on link "Add new code" at bounding box center [990, 233] width 67 height 12
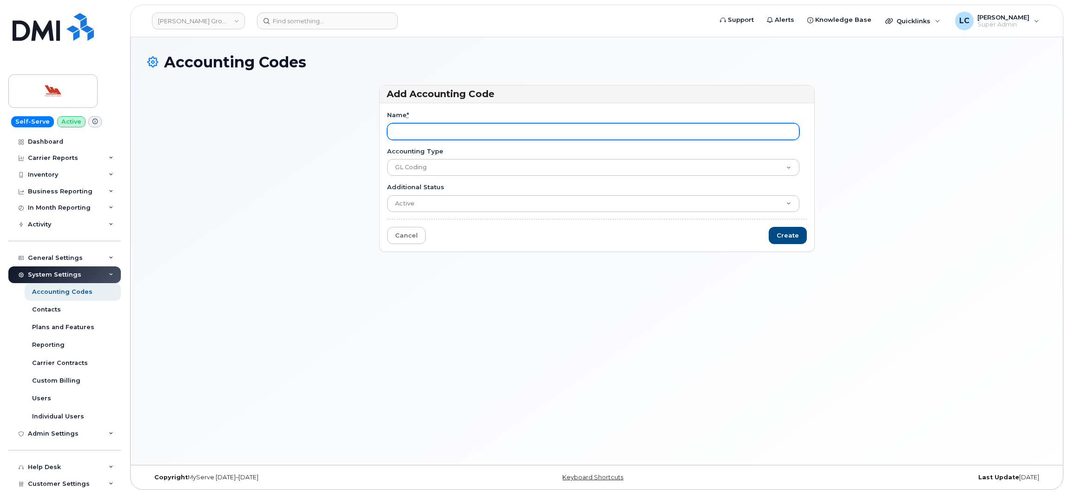
click at [445, 125] on input "Name *" at bounding box center [593, 131] width 412 height 17
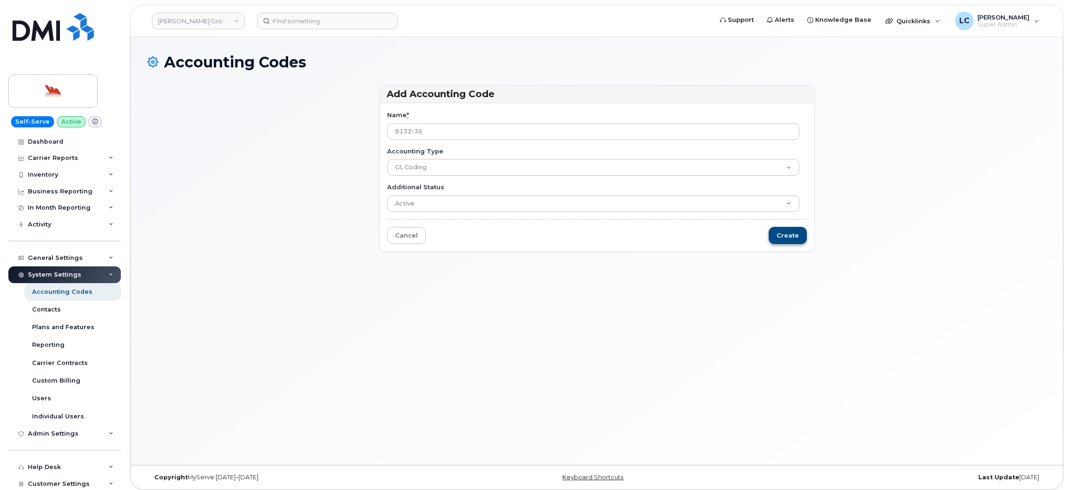
type input "8132-36"
click at [787, 232] on input "Create" at bounding box center [787, 235] width 38 height 17
type input "Saving..."
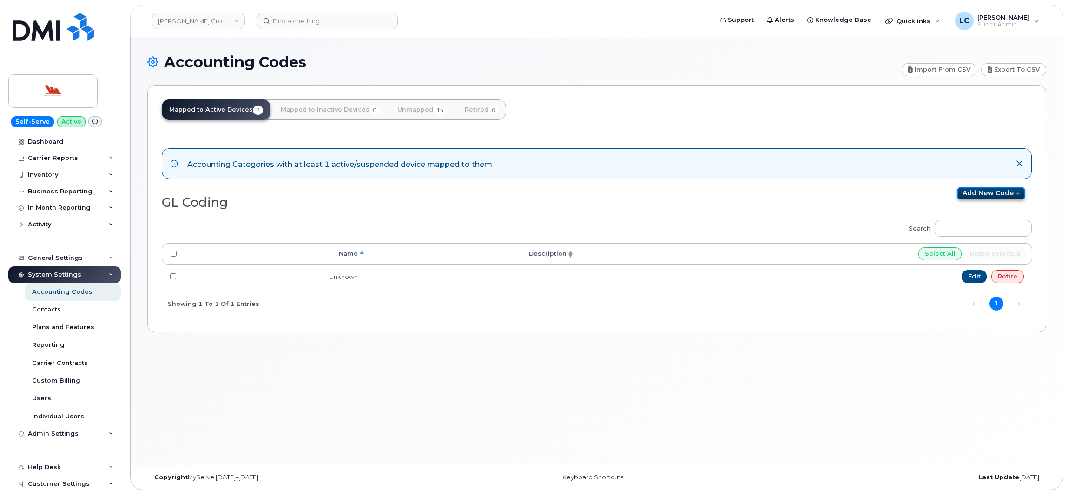
click at [972, 191] on link "Add new code" at bounding box center [990, 193] width 67 height 12
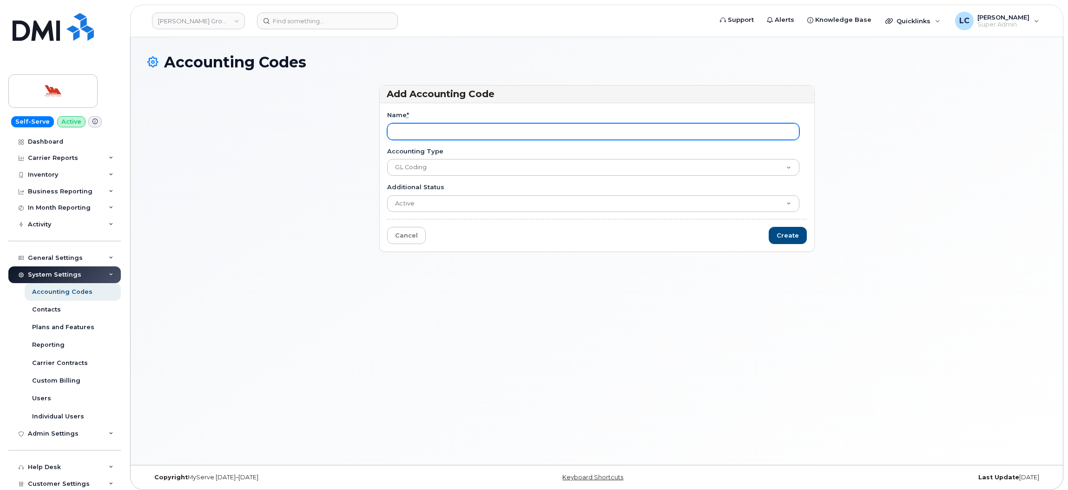
click at [436, 136] on input "Name *" at bounding box center [593, 131] width 412 height 17
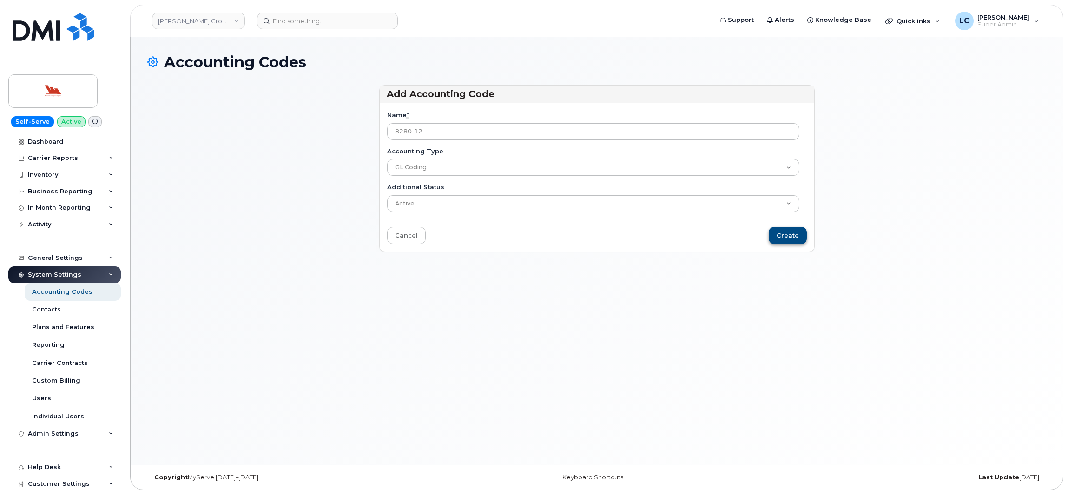
type input "8280-12"
click at [784, 236] on input "Create" at bounding box center [787, 235] width 38 height 17
type input "Saving..."
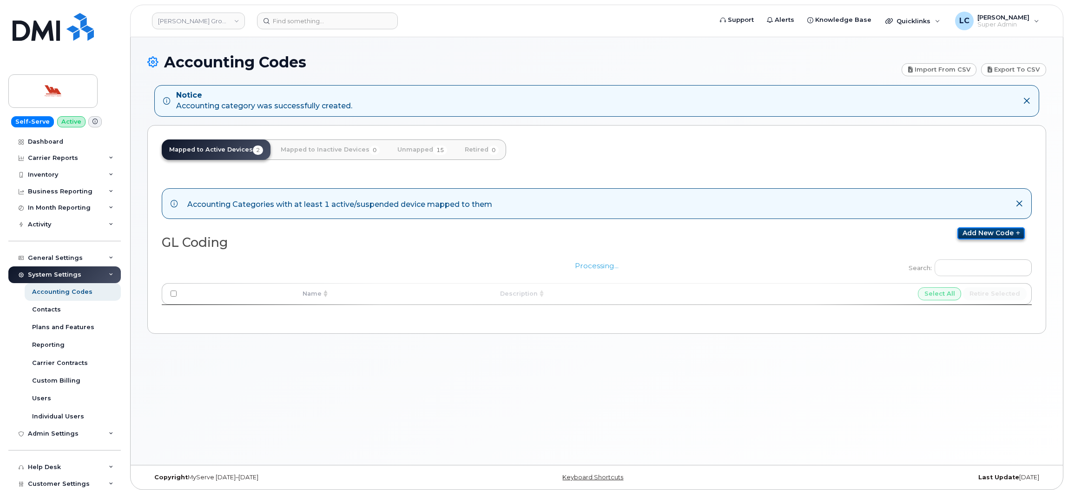
click at [982, 237] on link "Add new code" at bounding box center [990, 233] width 67 height 12
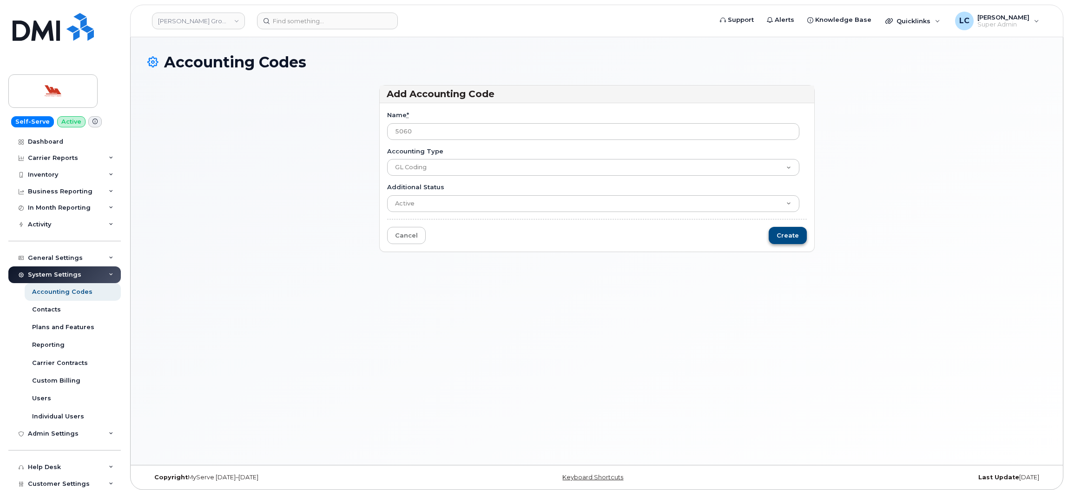
type input "5060"
click at [786, 236] on input "Create" at bounding box center [787, 235] width 38 height 17
type input "Saving..."
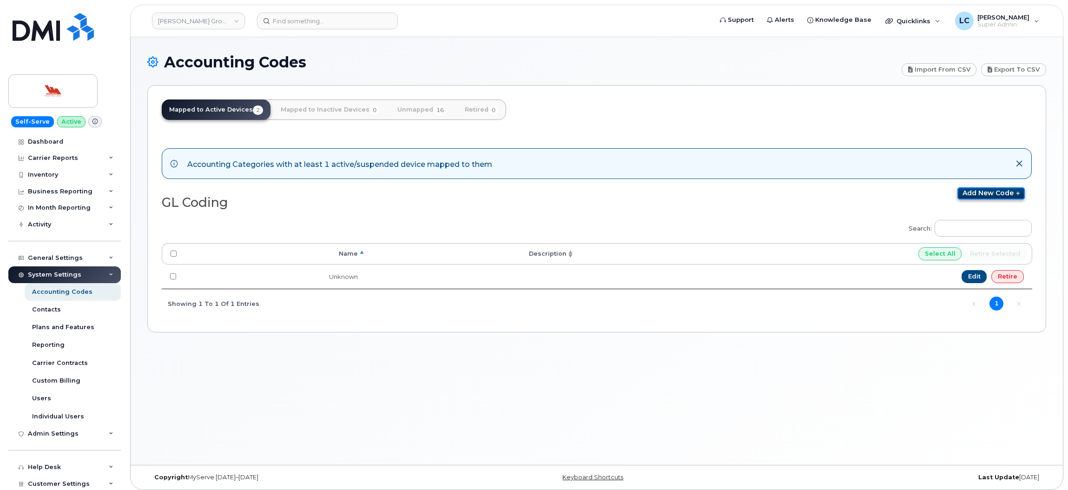
click at [996, 194] on link "Add new code" at bounding box center [990, 193] width 67 height 12
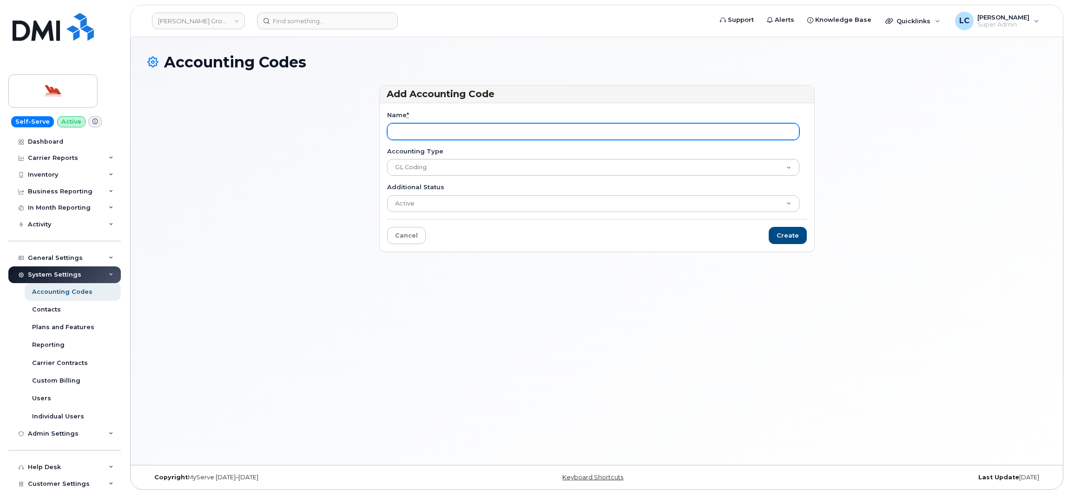
click at [453, 125] on input "Name *" at bounding box center [593, 131] width 412 height 17
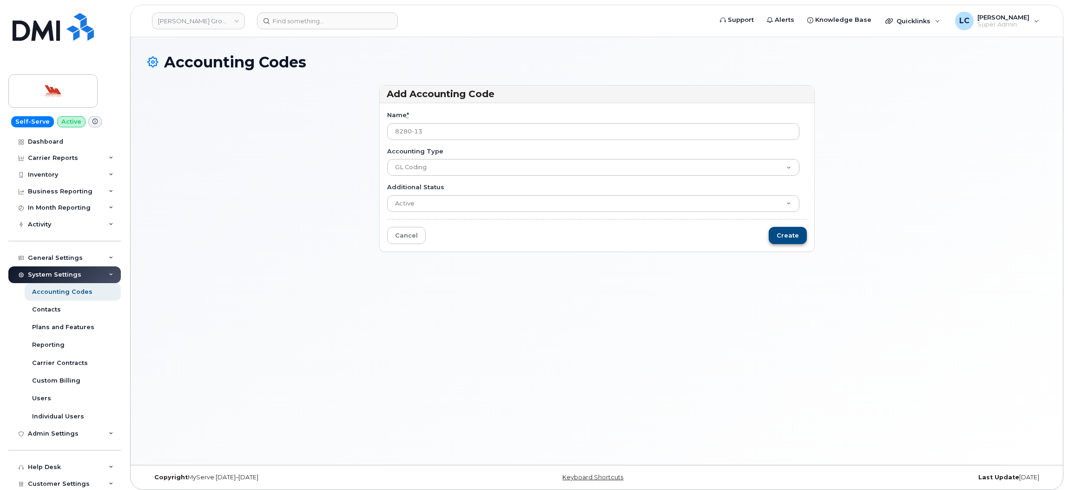
type input "8280-13"
click at [790, 234] on input "Create" at bounding box center [787, 235] width 38 height 17
type input "Saving..."
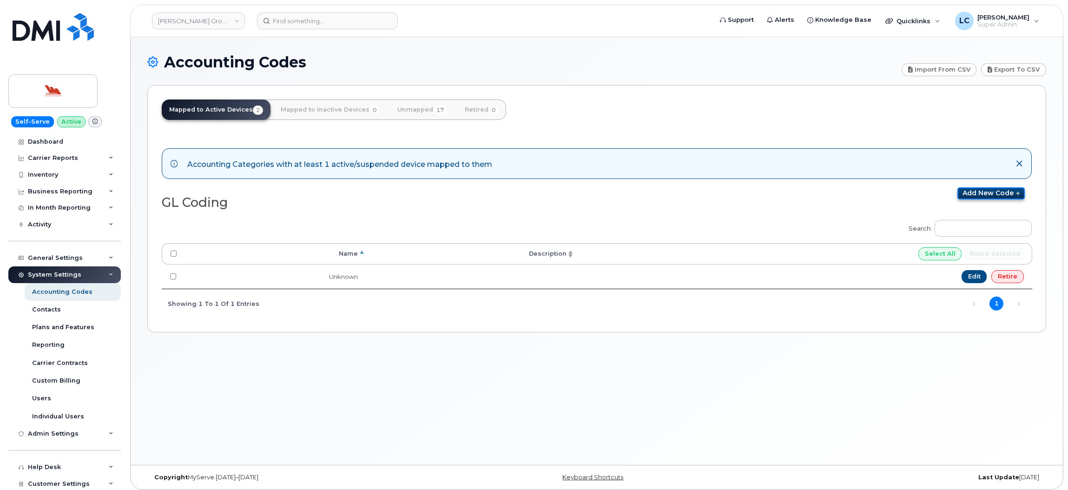
click at [972, 192] on link "Add new code" at bounding box center [990, 193] width 67 height 12
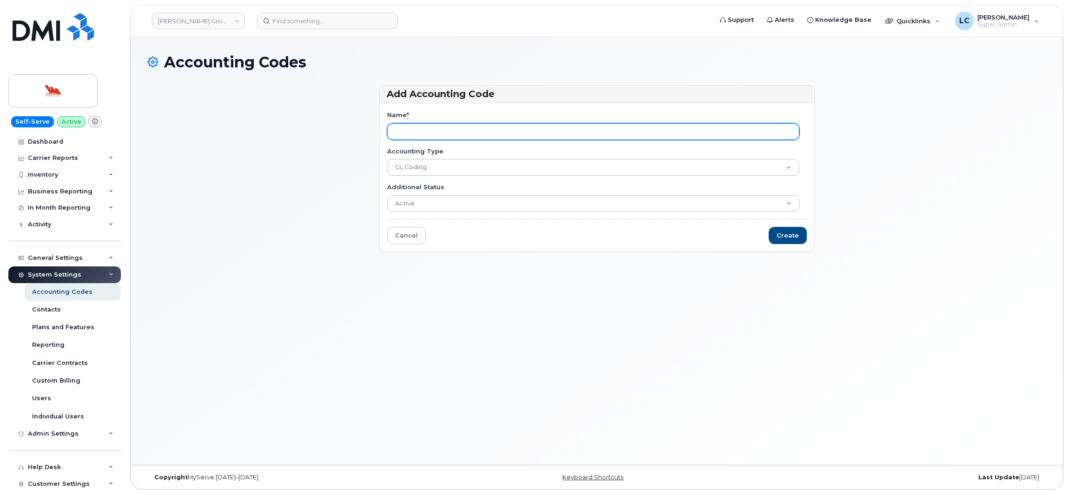
click at [472, 129] on input "Name *" at bounding box center [593, 131] width 412 height 17
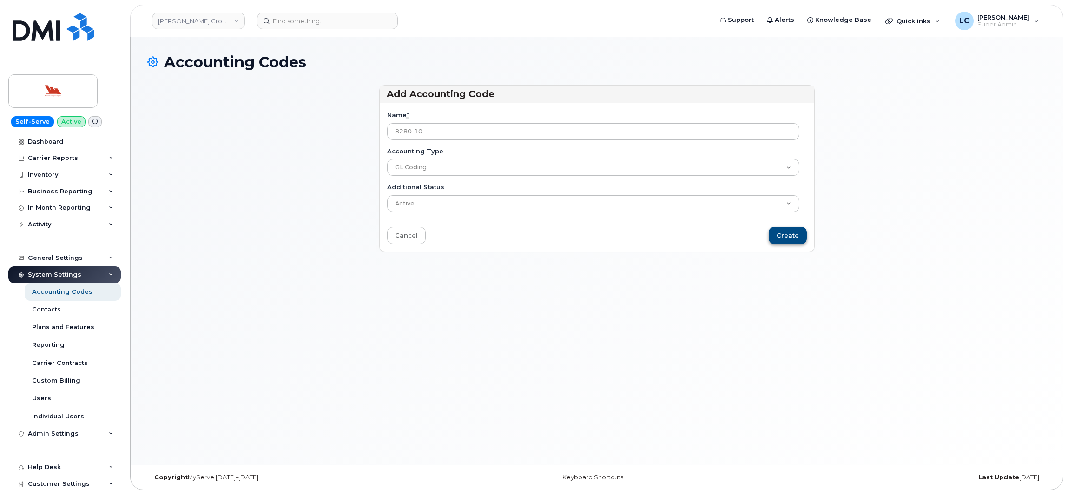
type input "8280-10"
click at [798, 241] on input "Create" at bounding box center [787, 235] width 38 height 17
type input "Saving..."
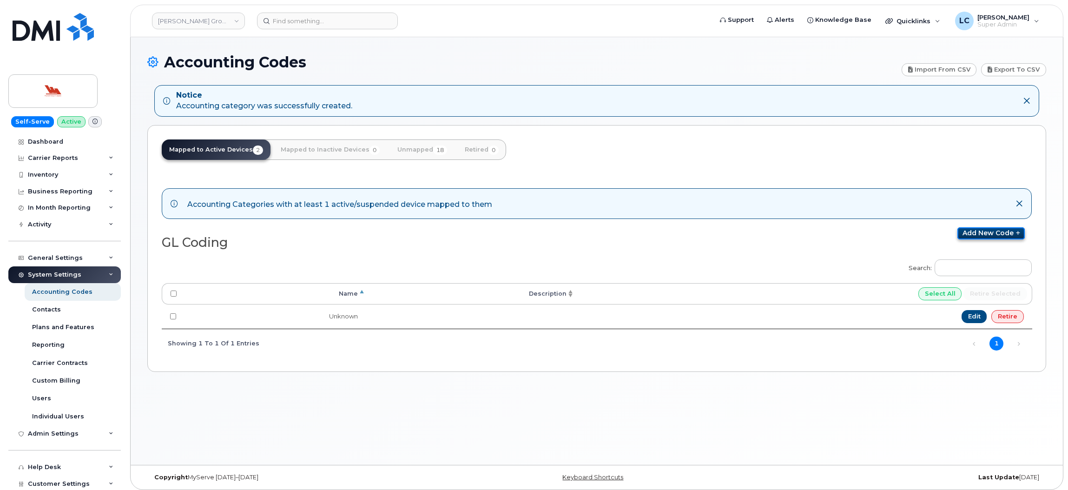
click at [974, 230] on link "Add new code" at bounding box center [990, 233] width 67 height 12
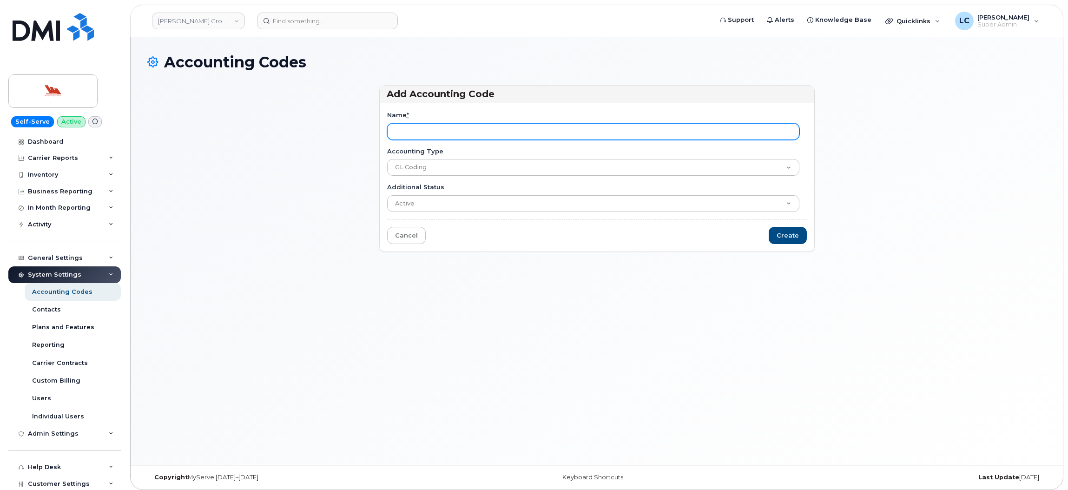
click at [541, 133] on input "Name *" at bounding box center [593, 131] width 412 height 17
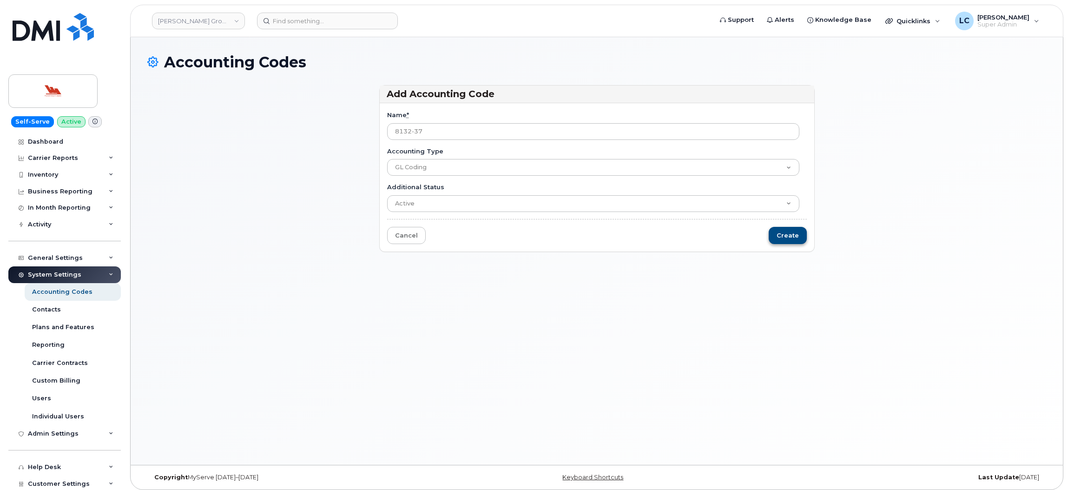
type input "8132-37"
click at [787, 233] on input "Create" at bounding box center [787, 235] width 38 height 17
type input "Saving..."
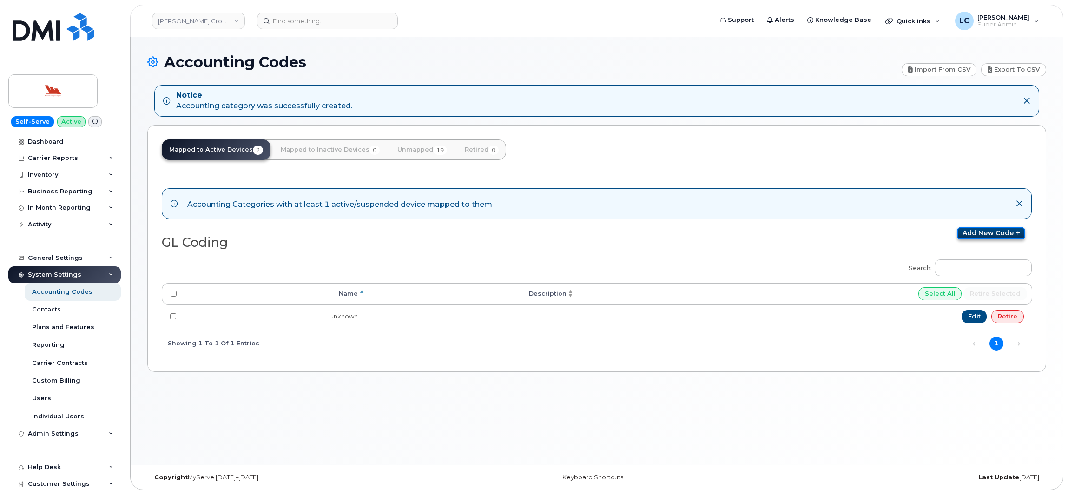
click at [1000, 233] on link "Add new code" at bounding box center [990, 233] width 67 height 12
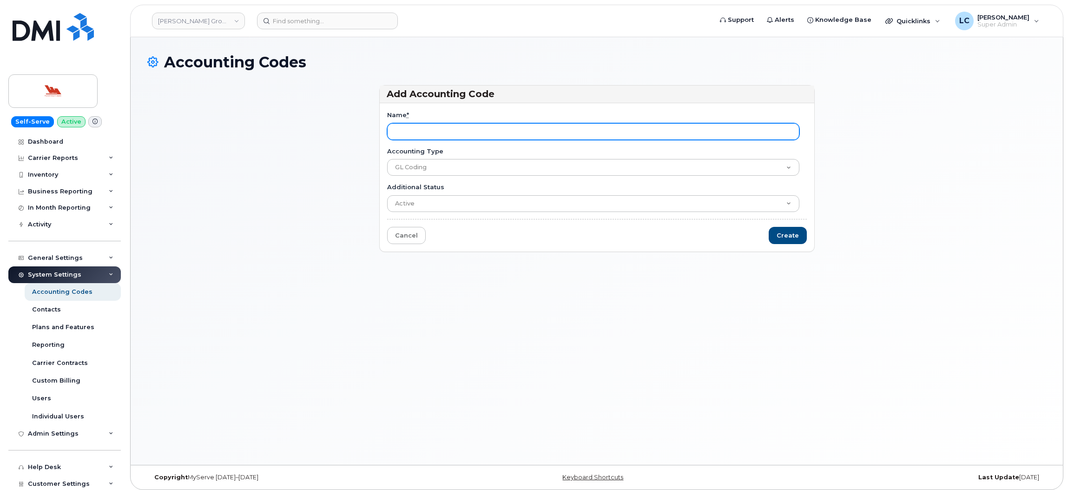
click at [457, 135] on input "Name *" at bounding box center [593, 131] width 412 height 17
paste input "8280-06-39"
type input "8280-06-39"
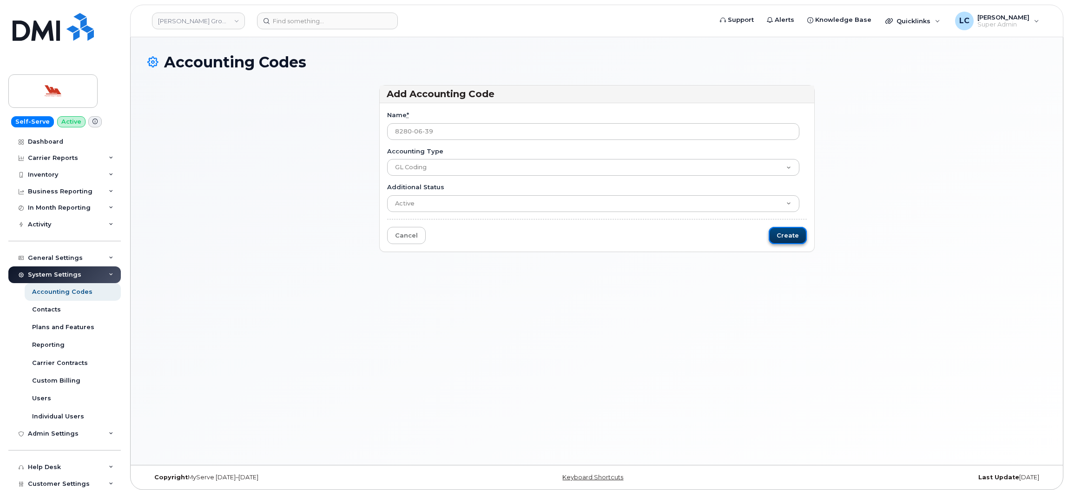
click at [793, 234] on input "Create" at bounding box center [787, 235] width 38 height 17
type input "Saving..."
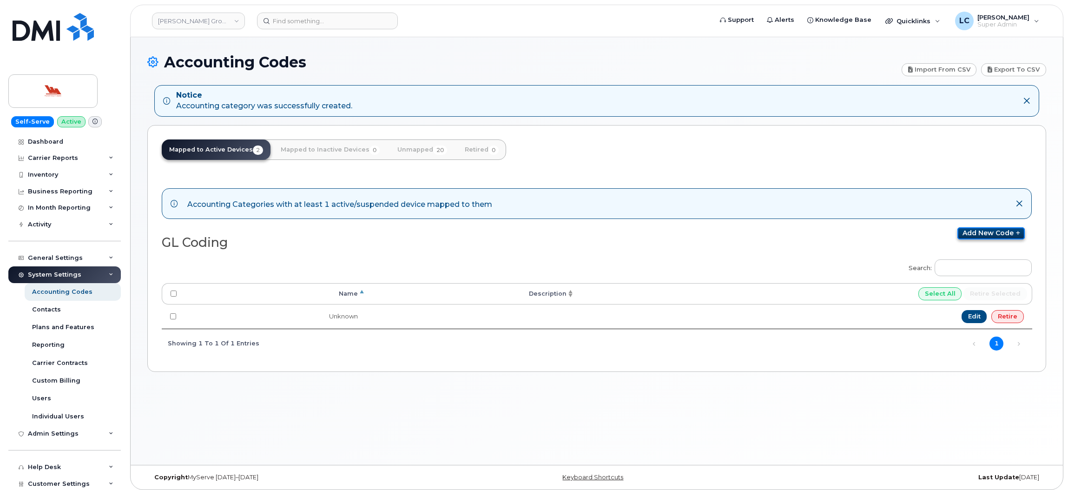
click at [985, 233] on link "Add new code" at bounding box center [990, 233] width 67 height 12
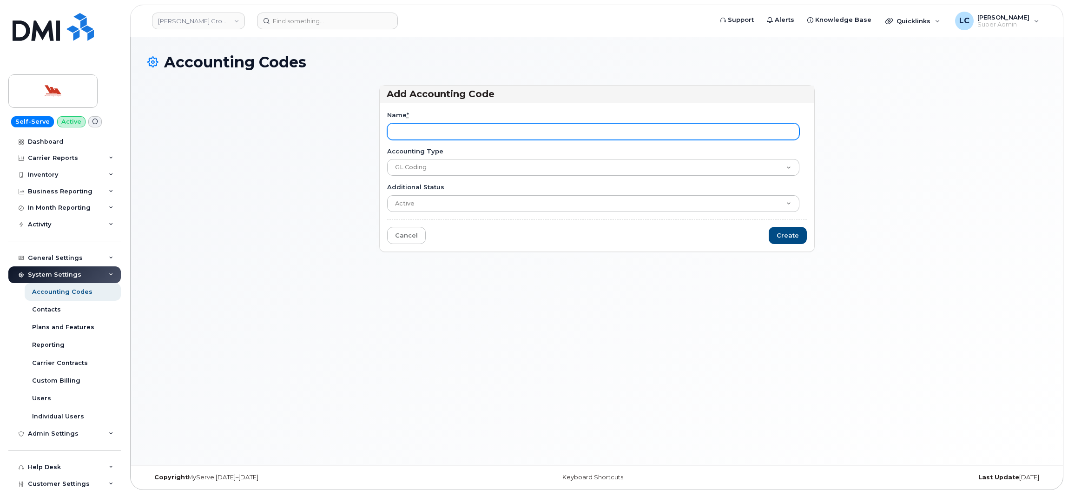
click at [479, 127] on input "Name *" at bounding box center [593, 131] width 412 height 17
paste input "CSL"
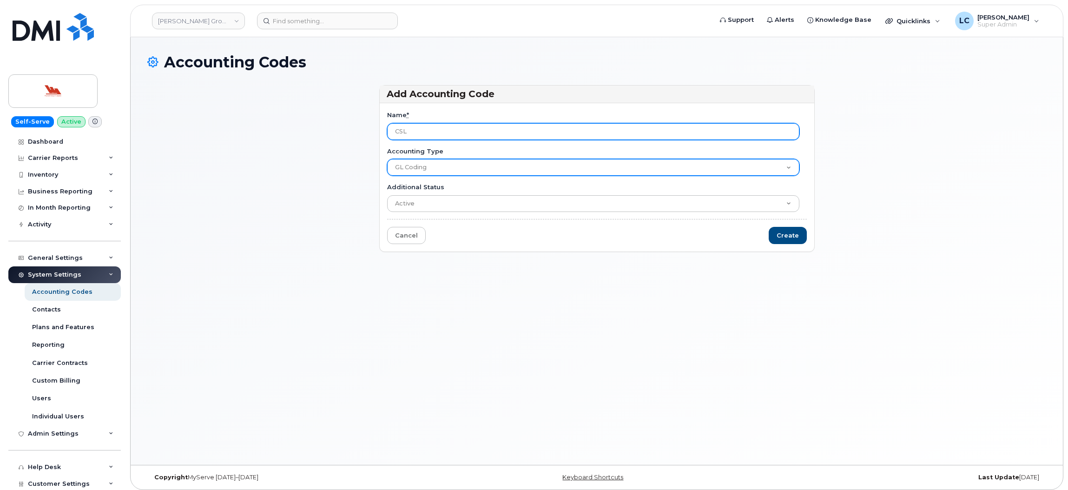
type input "CSL"
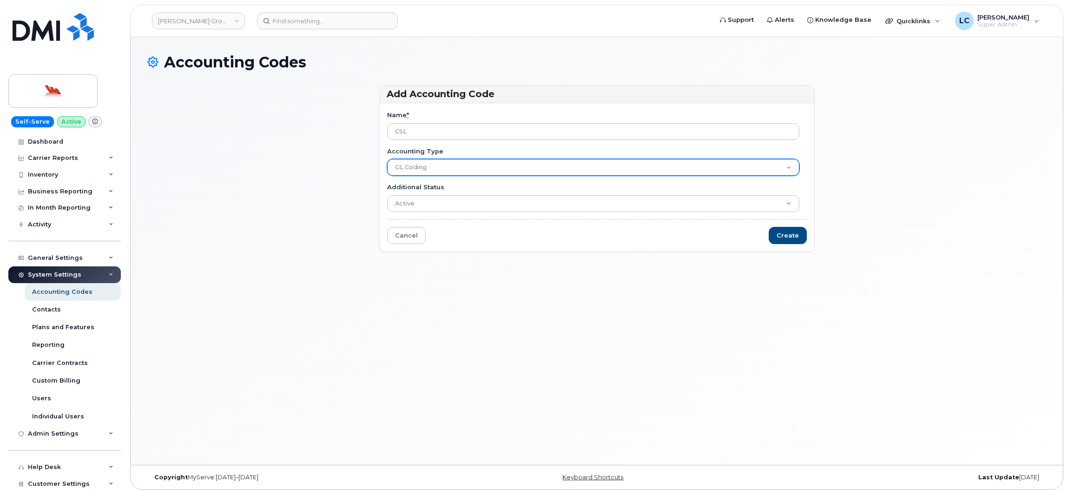
click at [448, 170] on select "GL Coding Company" at bounding box center [593, 167] width 412 height 17
select select "2150"
click at [387, 159] on select "GL Coding Company" at bounding box center [593, 167] width 412 height 17
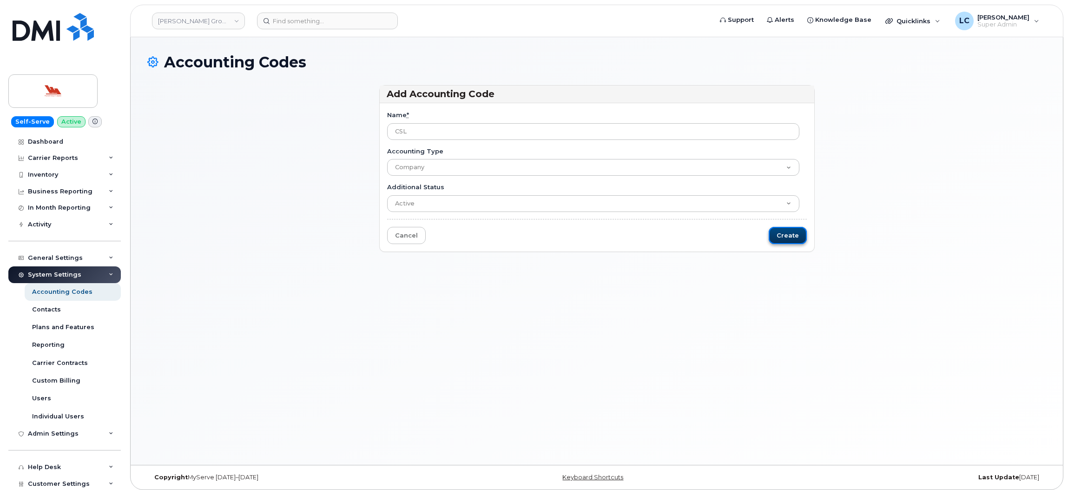
click at [786, 237] on input "Create" at bounding box center [787, 235] width 38 height 17
type input "Saving..."
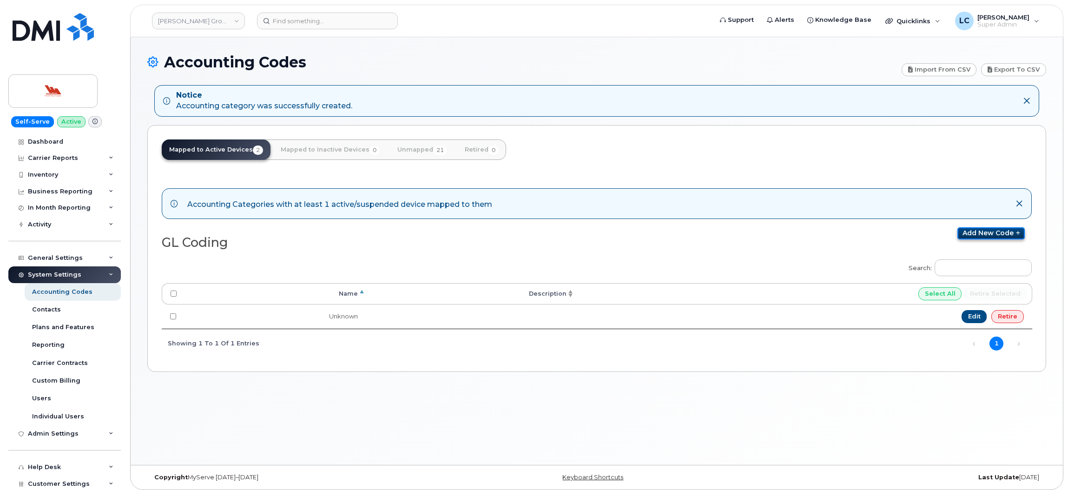
click at [976, 228] on link "Add new code" at bounding box center [990, 233] width 67 height 12
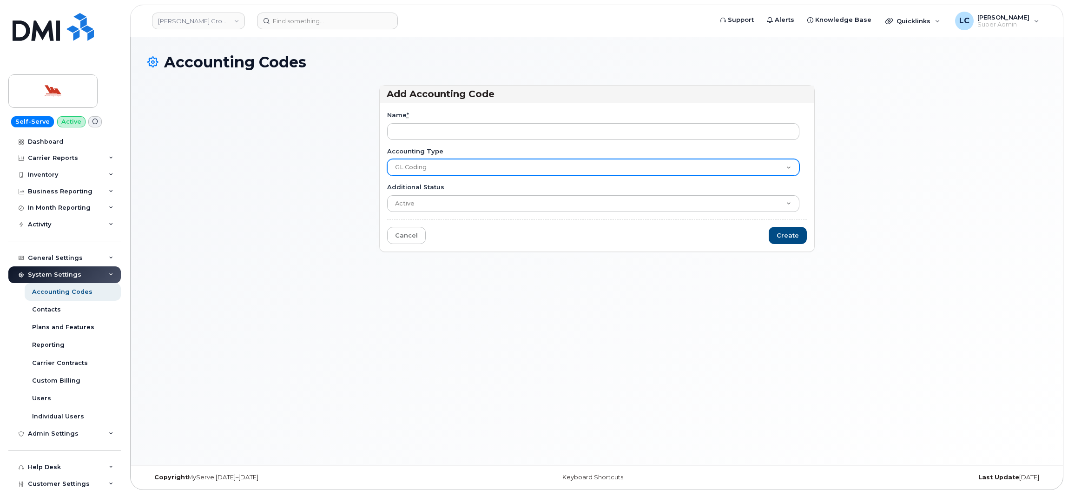
click at [468, 167] on select "GL Coding Company" at bounding box center [593, 167] width 412 height 17
select select "2150"
click at [387, 159] on select "GL Coding Company" at bounding box center [593, 167] width 412 height 17
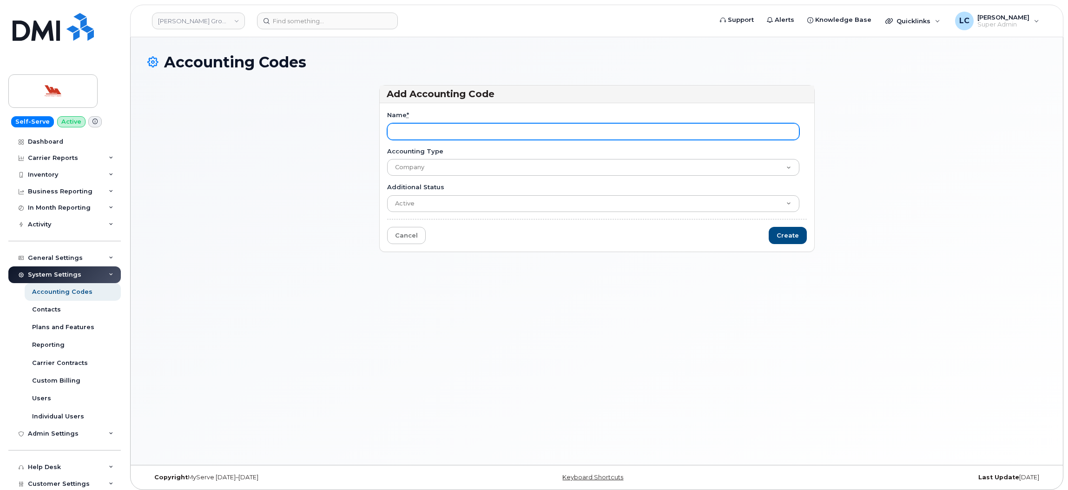
click at [460, 136] on input "Name *" at bounding box center [593, 131] width 412 height 17
paste input "LMI"
type input "LMI"
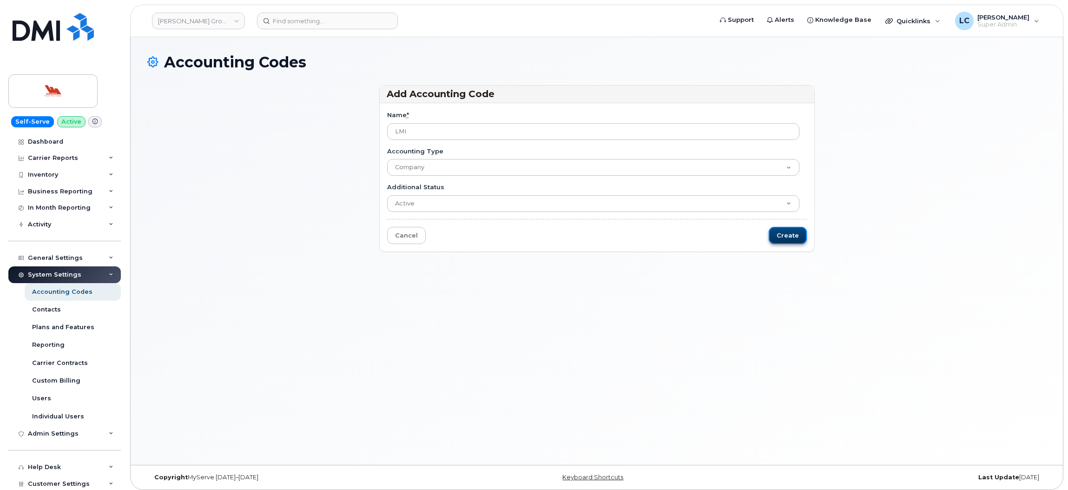
click at [789, 239] on input "Create" at bounding box center [787, 235] width 38 height 17
type input "Saving..."
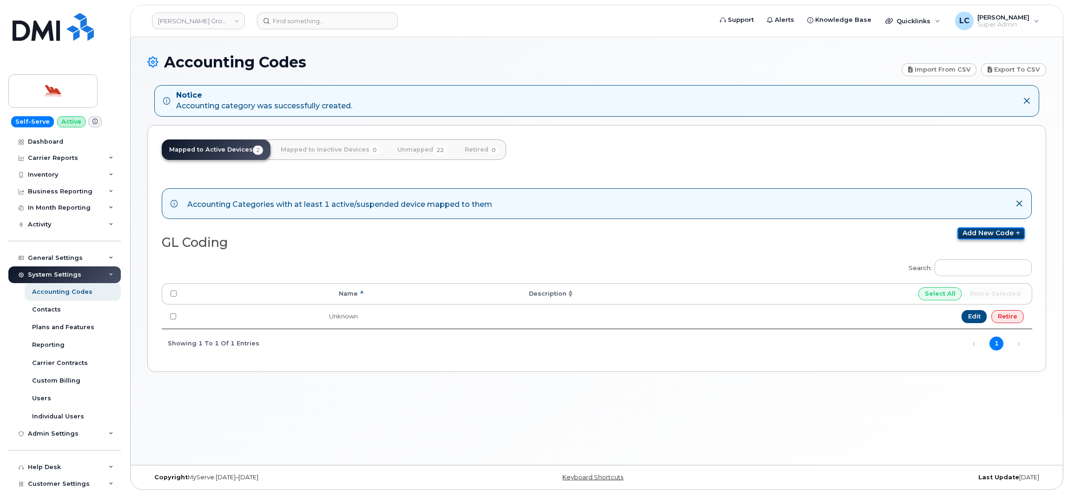
click at [977, 233] on link "Add new code" at bounding box center [990, 233] width 67 height 12
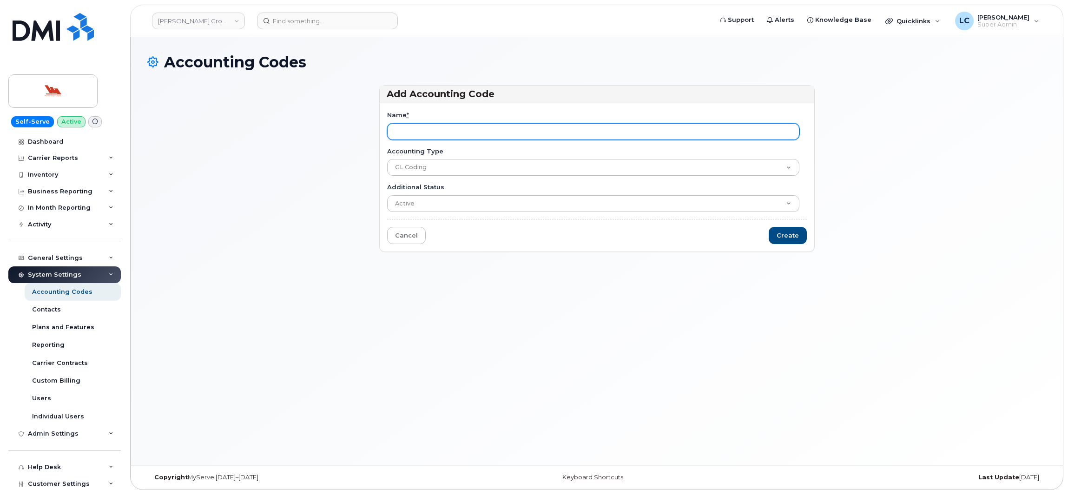
click at [476, 127] on input "Name *" at bounding box center [593, 131] width 412 height 17
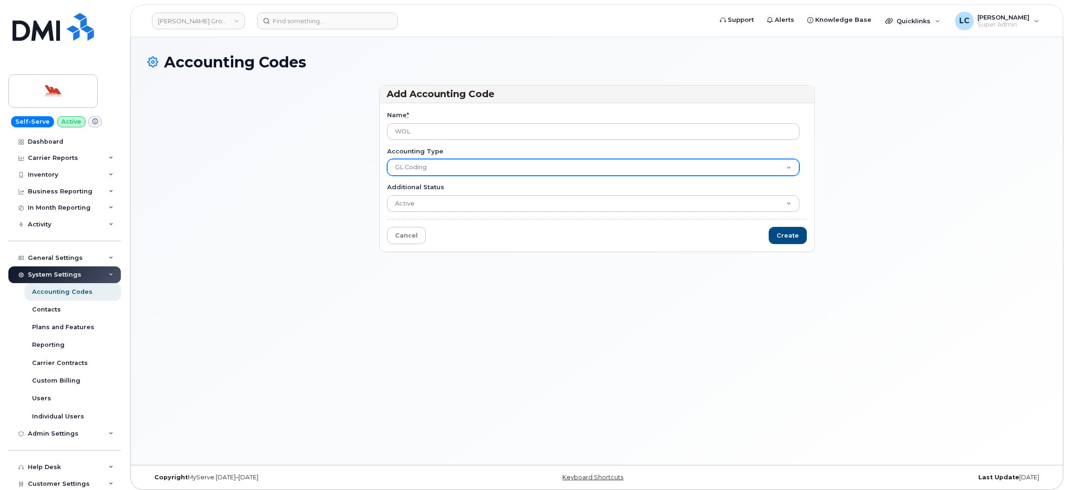
type input "WOL"
click at [440, 161] on select "GL Coding Company" at bounding box center [593, 167] width 412 height 17
select select "2150"
click at [387, 159] on select "GL Coding Company" at bounding box center [593, 167] width 412 height 17
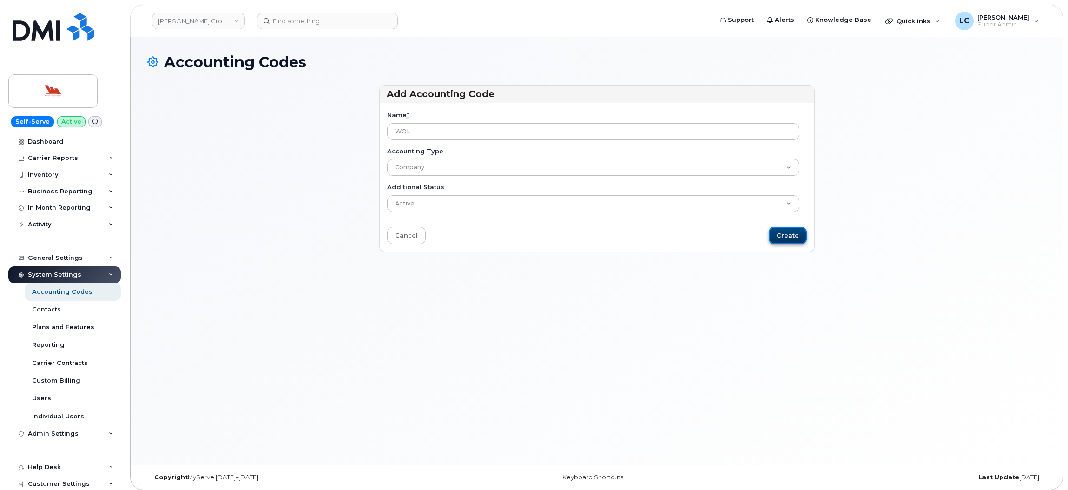
click at [782, 233] on input "Create" at bounding box center [787, 235] width 38 height 17
type input "Saving..."
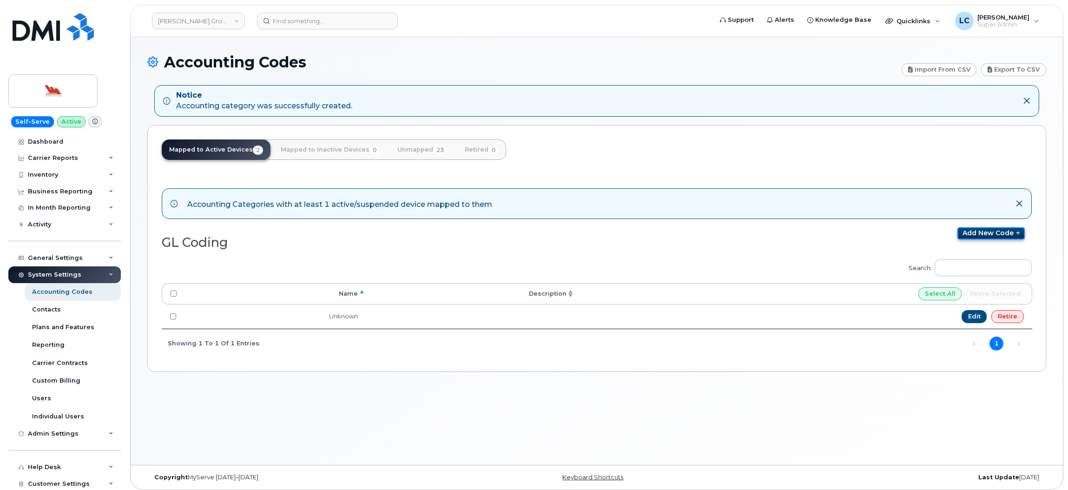
click at [983, 236] on link "Add new code" at bounding box center [990, 233] width 67 height 12
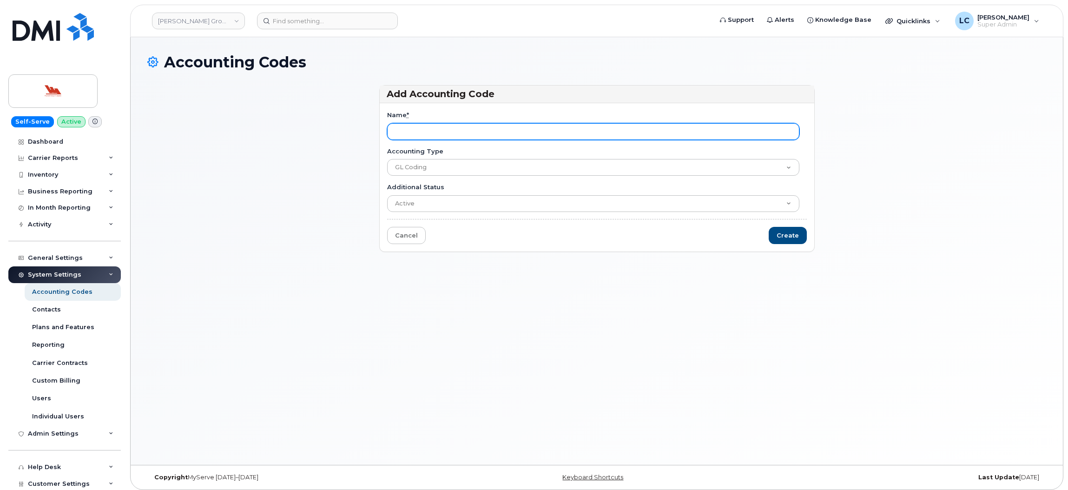
click at [442, 130] on input "Name *" at bounding box center [593, 131] width 412 height 17
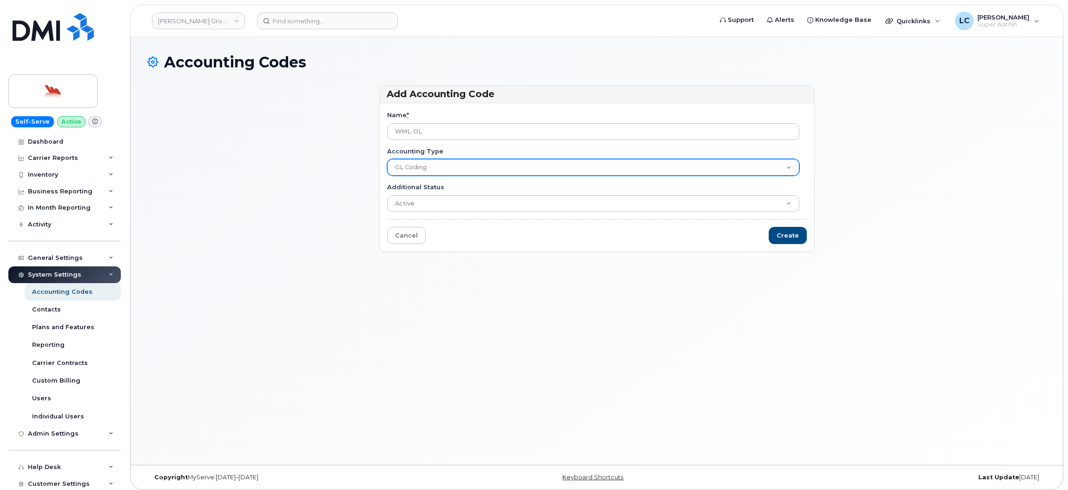
type input "WML-DL"
click at [522, 166] on select "GL Coding Company" at bounding box center [593, 167] width 412 height 17
select select "2150"
click at [387, 159] on select "GL Coding Company" at bounding box center [593, 167] width 412 height 17
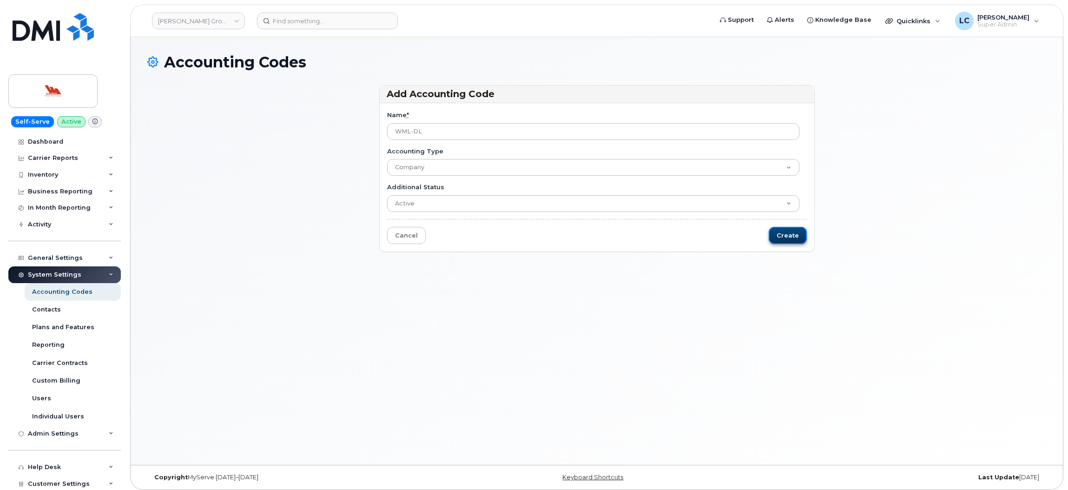
click at [794, 236] on input "Create" at bounding box center [787, 235] width 38 height 17
type input "Saving..."
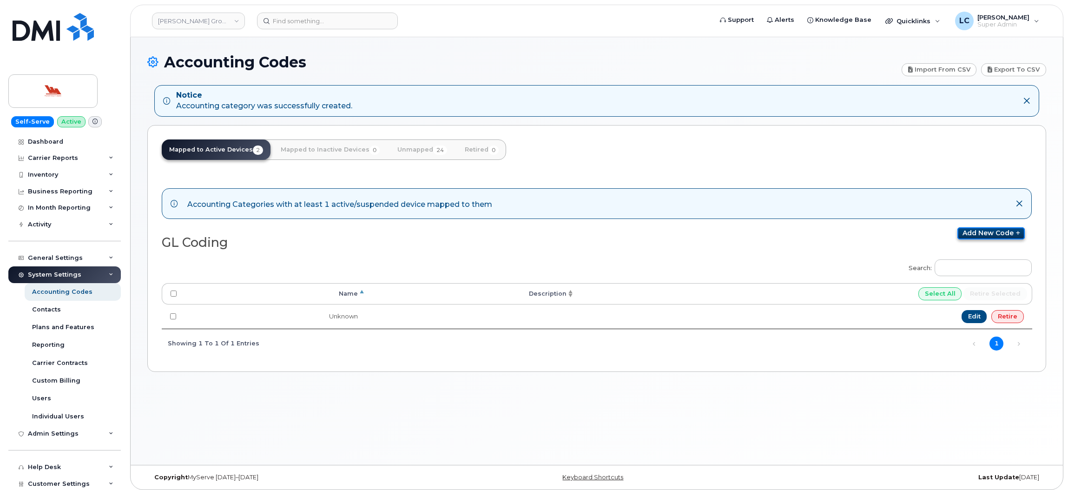
click at [970, 236] on link "Add new code" at bounding box center [990, 233] width 67 height 12
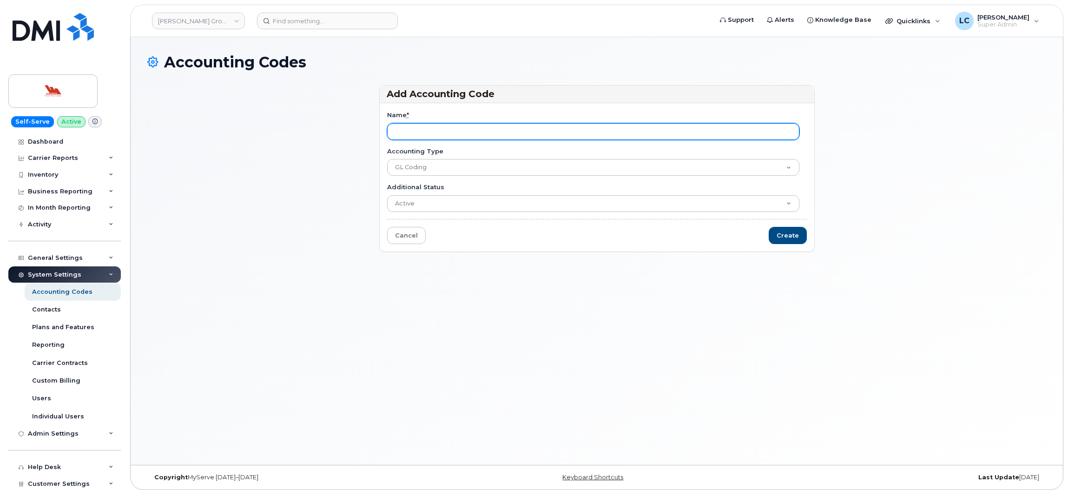
click at [468, 131] on input "Name *" at bounding box center [593, 131] width 412 height 17
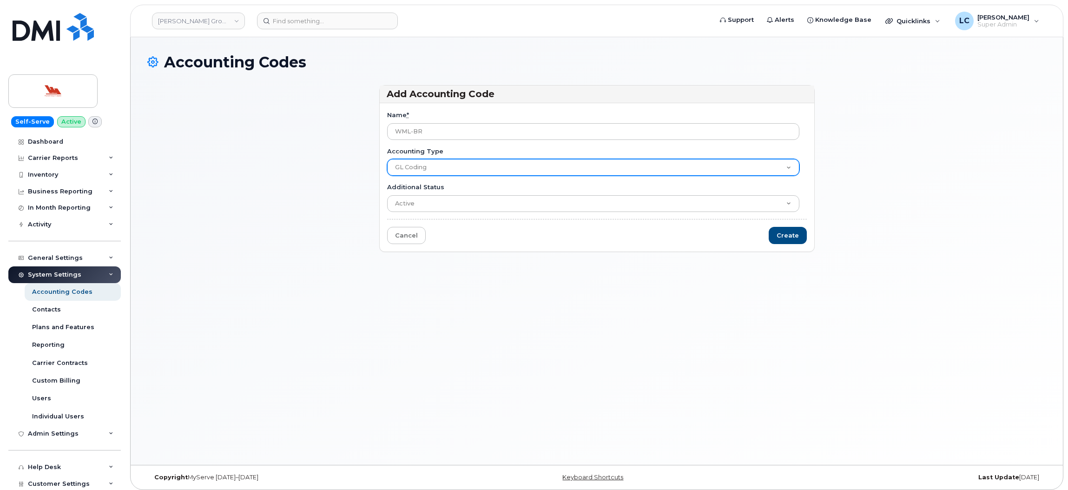
type input "WML-BR"
click at [490, 170] on select "GL Coding Company" at bounding box center [593, 167] width 412 height 17
select select "2150"
click at [387, 159] on select "GL Coding Company" at bounding box center [593, 167] width 412 height 17
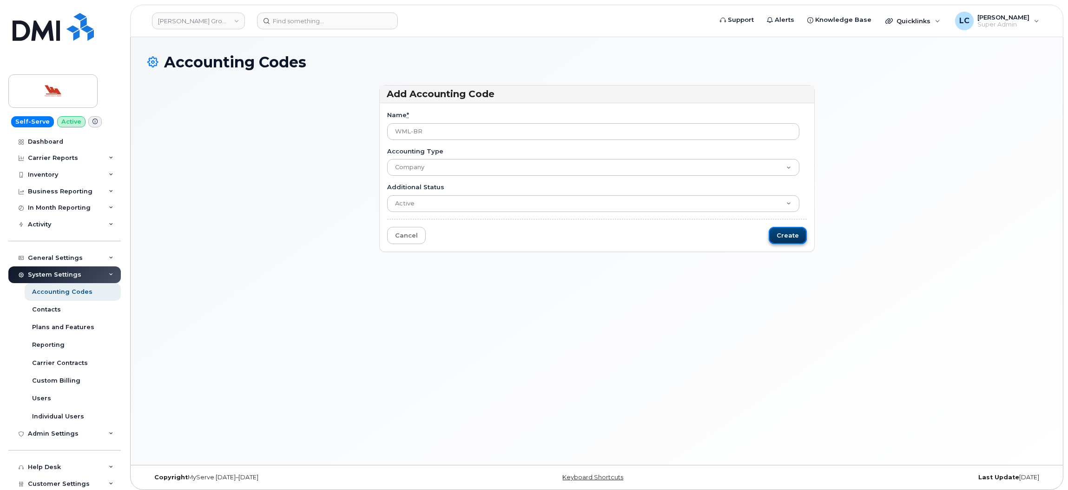
click at [793, 236] on input "Create" at bounding box center [787, 235] width 38 height 17
type input "Saving..."
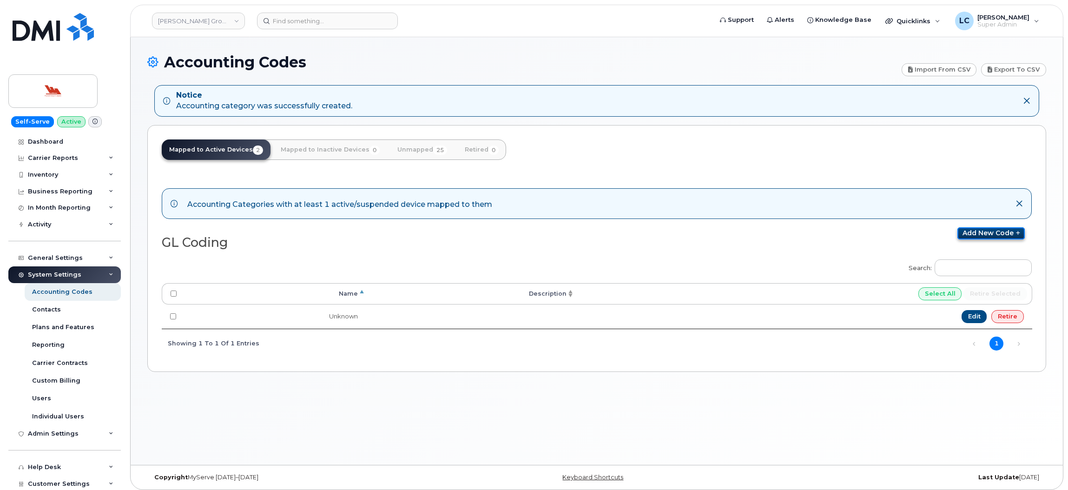
click at [985, 235] on link "Add new code" at bounding box center [990, 233] width 67 height 12
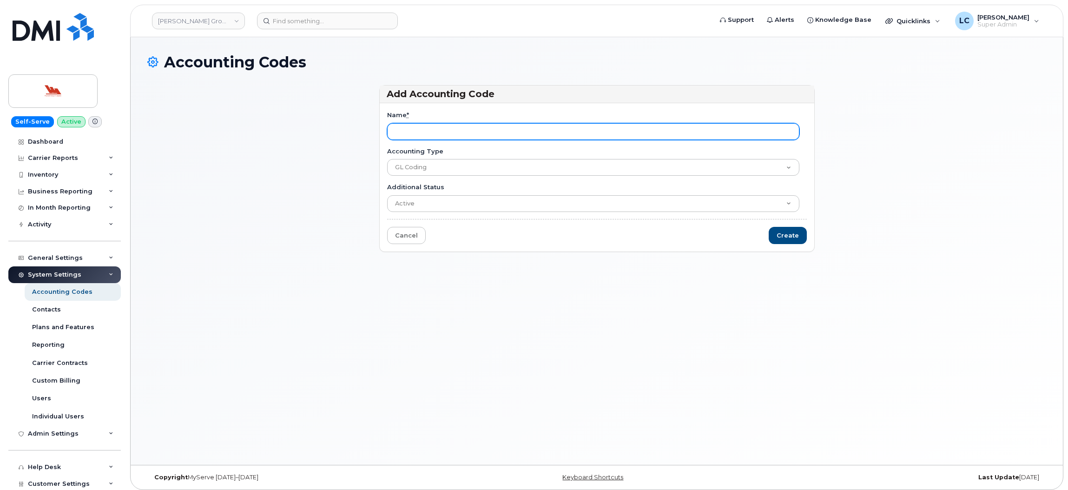
click at [486, 129] on input "Name *" at bounding box center [593, 131] width 412 height 17
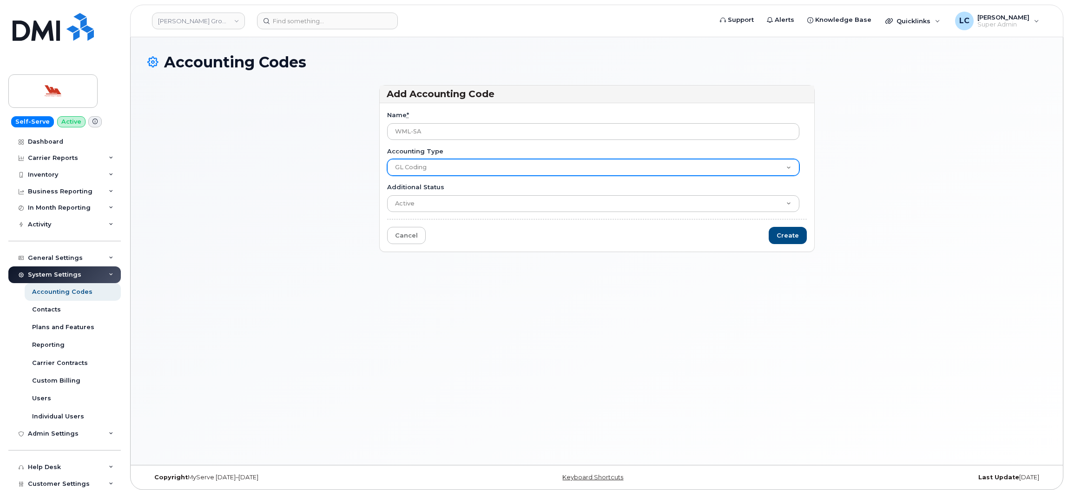
type input "WML-SA"
click at [584, 169] on select "GL Coding Company" at bounding box center [593, 167] width 412 height 17
select select "2150"
click at [387, 159] on select "GL Coding Company" at bounding box center [593, 167] width 412 height 17
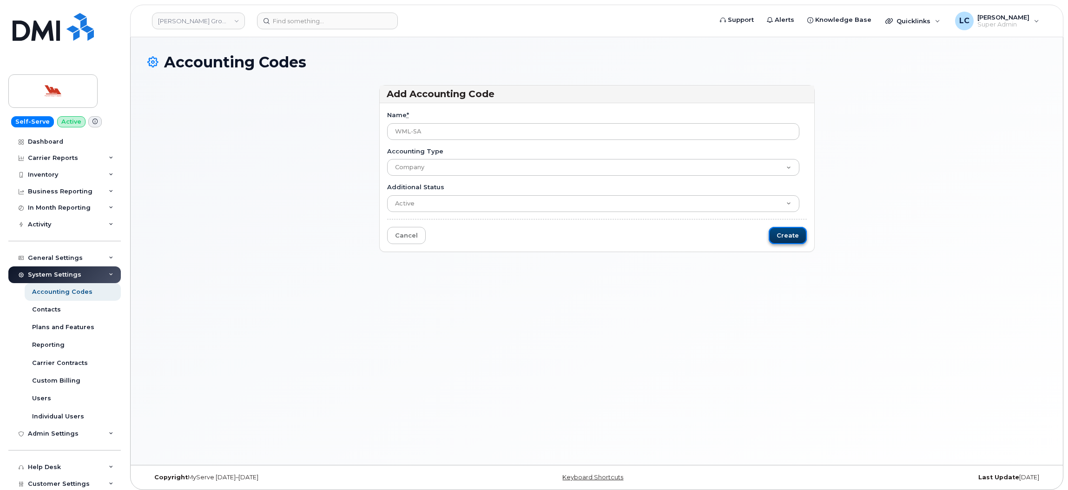
click at [799, 238] on input "Create" at bounding box center [787, 235] width 38 height 17
type input "Saving..."
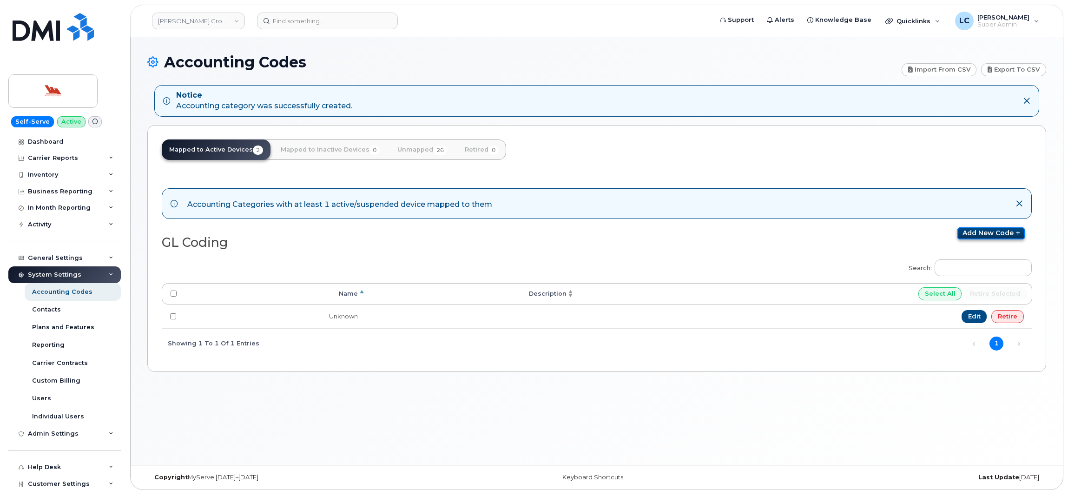
click at [987, 235] on link "Add new code" at bounding box center [990, 233] width 67 height 12
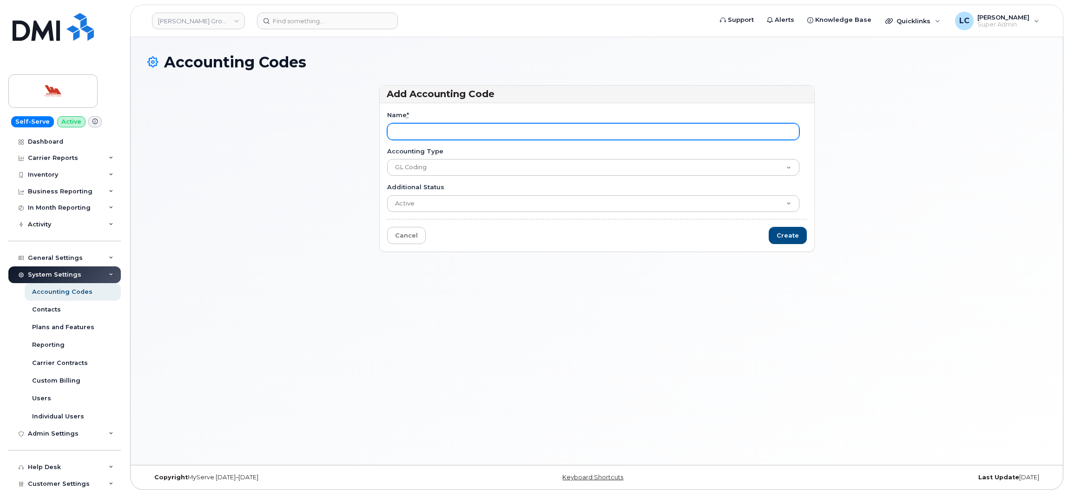
click at [455, 129] on input "Name *" at bounding box center [593, 131] width 412 height 17
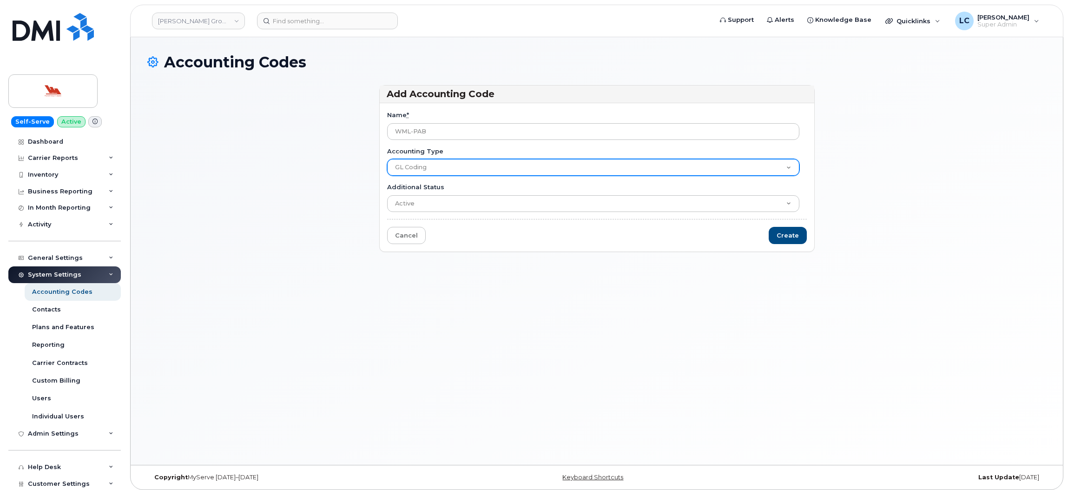
type input "WML-PAB"
click at [431, 169] on select "GL Coding Company" at bounding box center [593, 167] width 412 height 17
select select "2150"
click at [387, 159] on select "GL Coding Company" at bounding box center [593, 167] width 412 height 17
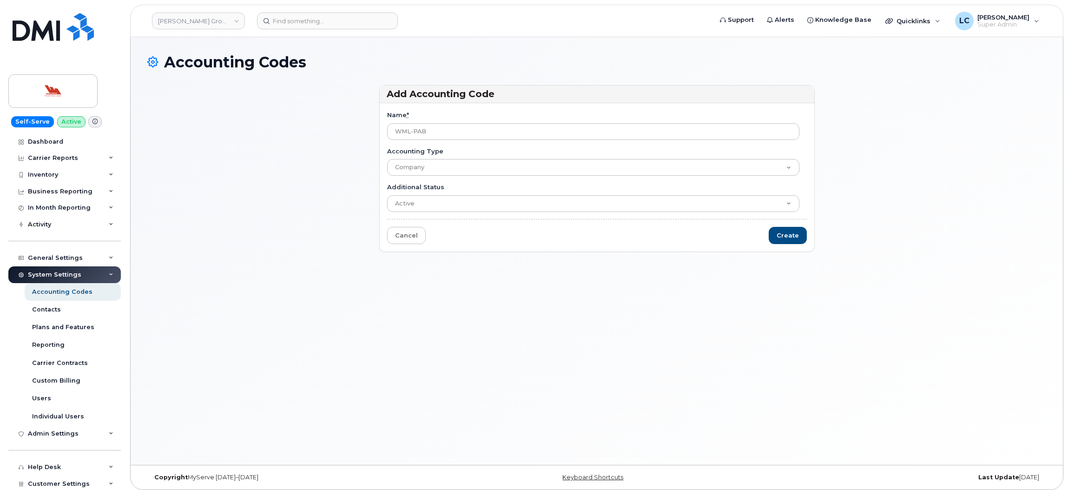
click at [497, 249] on div "Name * WML-PAB Accounting Type GL Coding Company Additional Status Active Suspe…" at bounding box center [597, 177] width 434 height 148
click at [785, 233] on input "Create" at bounding box center [787, 235] width 38 height 17
type input "Saving..."
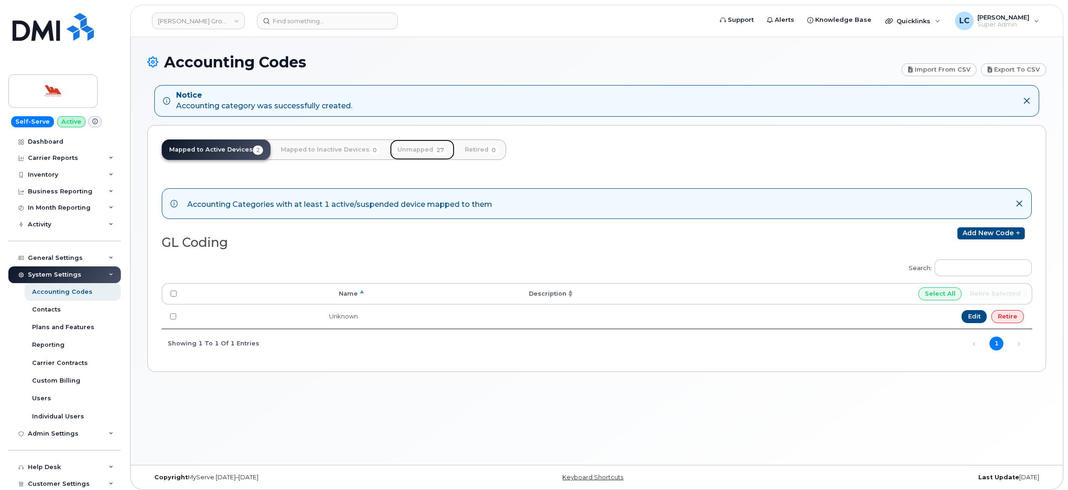
click at [417, 152] on link "Unmapped 27" at bounding box center [422, 149] width 65 height 20
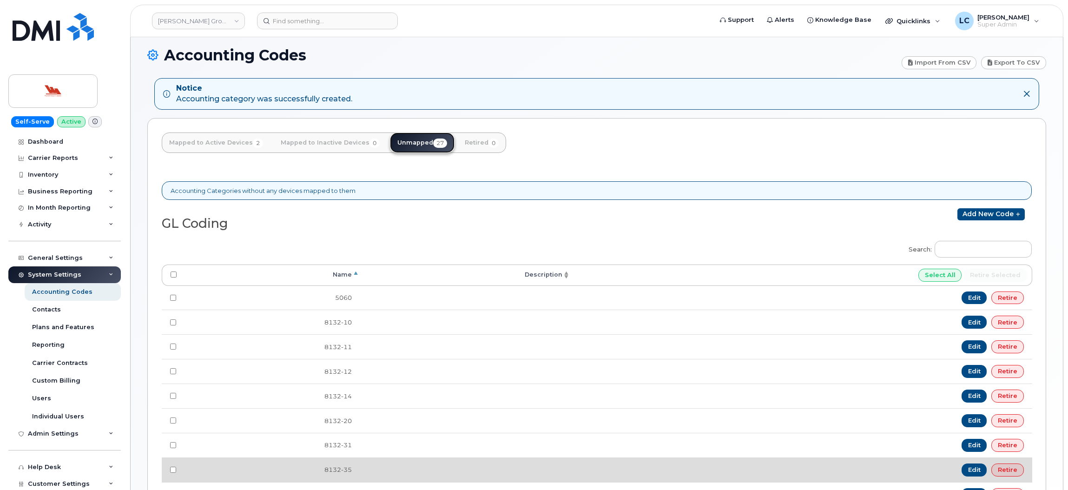
scroll to position [2, 0]
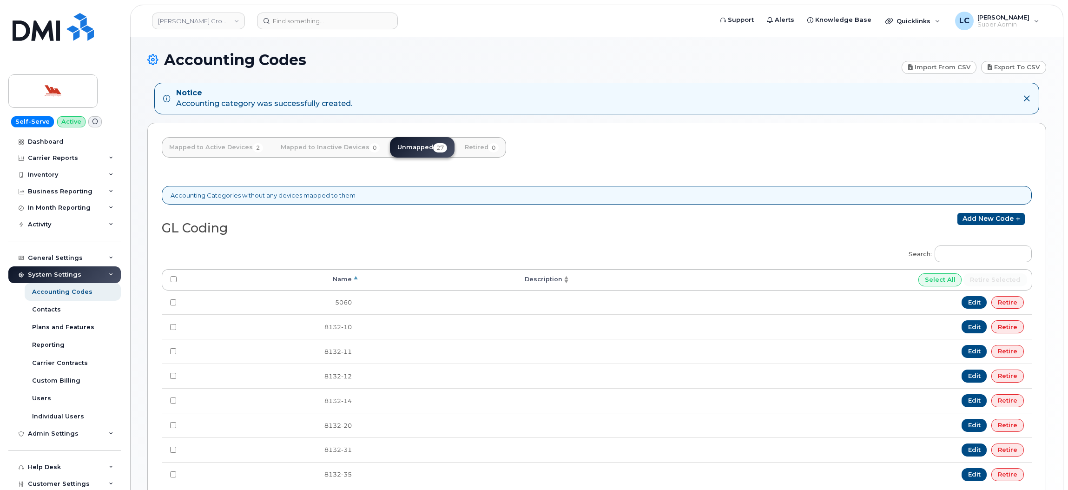
click at [625, 245] on div "Search: Processing... Name Description Select All Retire selected 5060 Edit Ret…" at bounding box center [597, 401] width 870 height 325
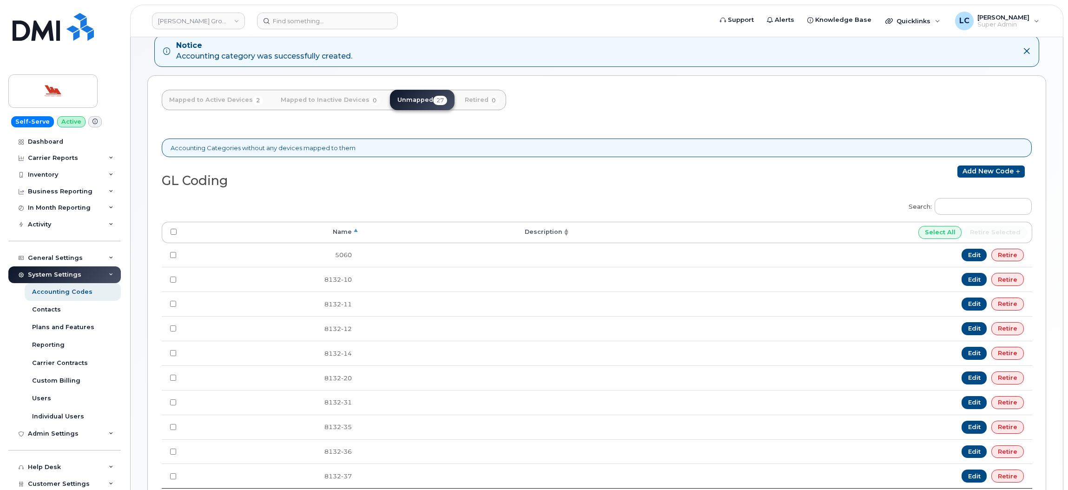
scroll to position [142, 0]
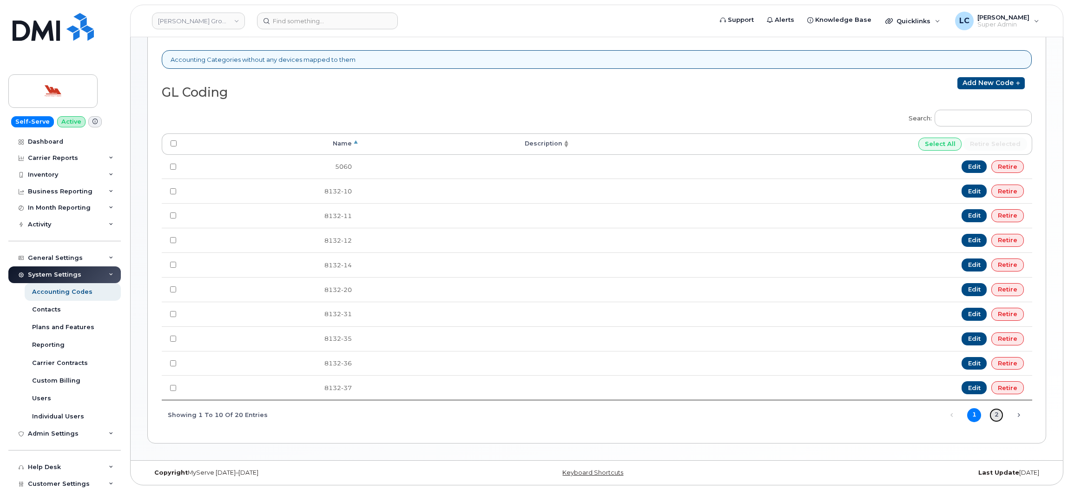
click at [997, 414] on link "2" at bounding box center [996, 415] width 14 height 14
click at [972, 414] on link "1" at bounding box center [974, 415] width 14 height 14
click at [80, 261] on div "General Settings" at bounding box center [64, 257] width 112 height 17
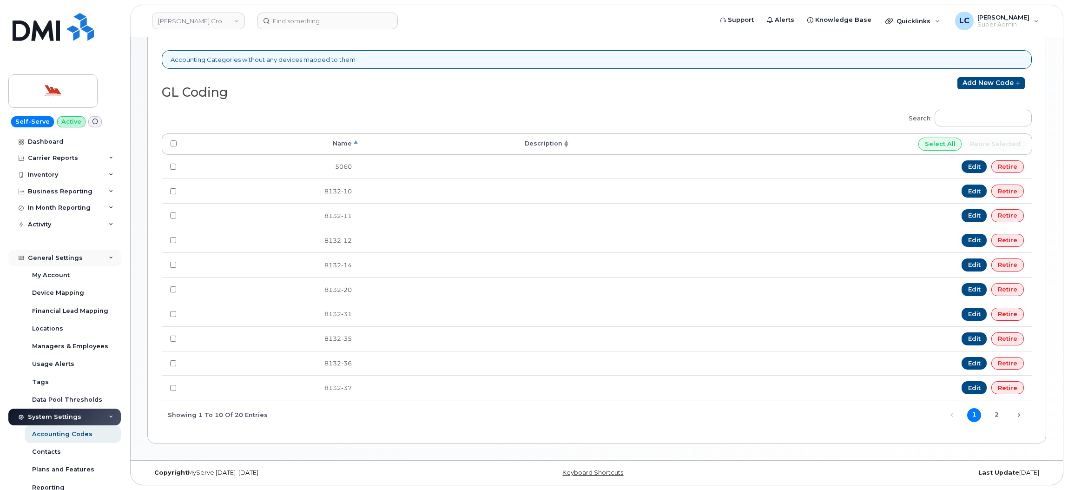
click at [83, 263] on div "General Settings" at bounding box center [64, 257] width 112 height 17
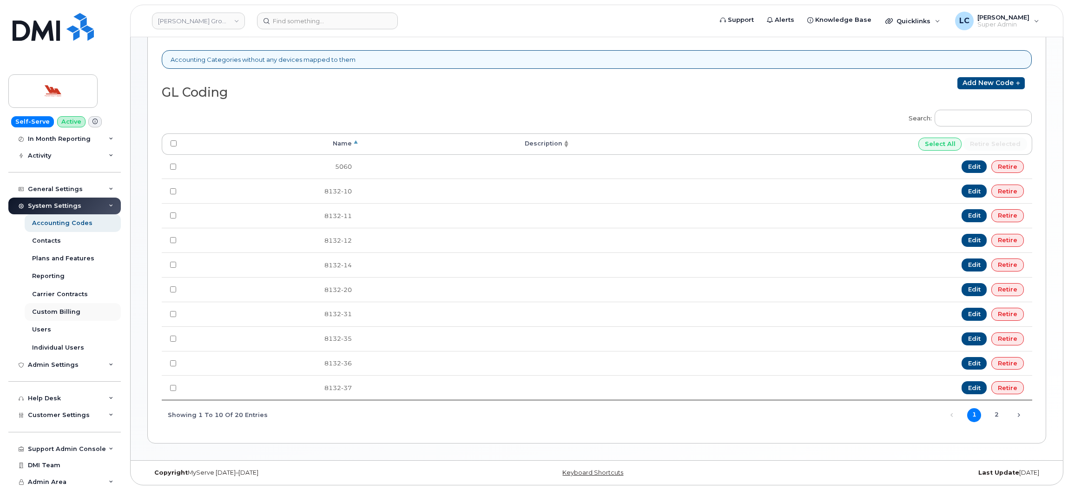
scroll to position [70, 0]
click at [79, 415] on span "Customer Settings" at bounding box center [59, 414] width 62 height 7
click at [63, 431] on link "General" at bounding box center [73, 431] width 96 height 18
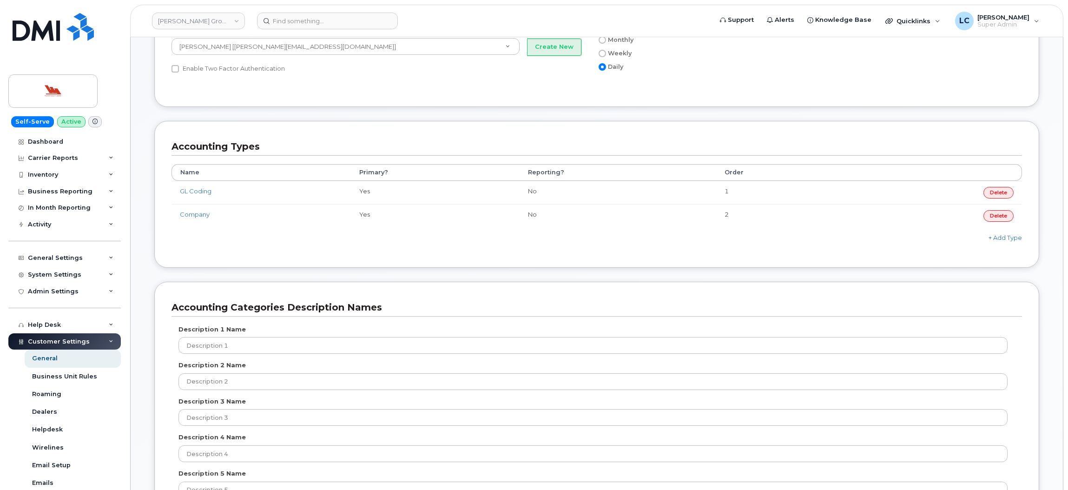
scroll to position [418, 0]
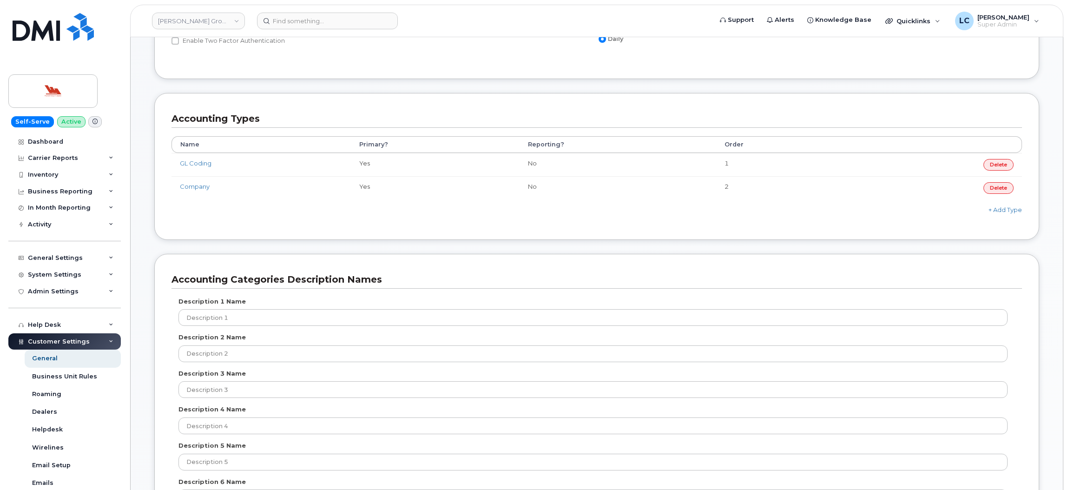
click at [423, 235] on div "Accounting Types Name Primary? Reporting? Order GL Coding Yes No 1 [GEOGRAPHIC_…" at bounding box center [596, 166] width 885 height 147
click at [91, 255] on div "General Settings" at bounding box center [64, 257] width 112 height 17
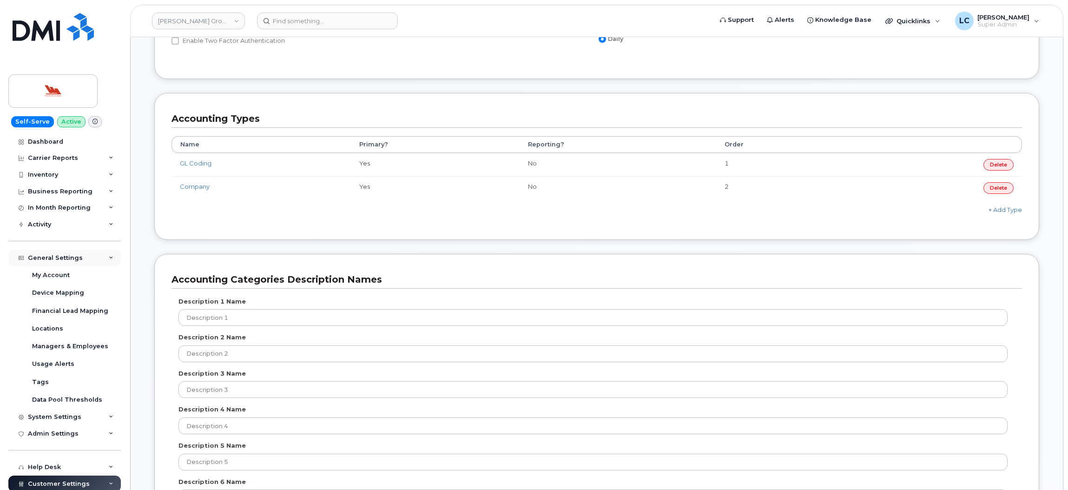
click at [90, 261] on div "General Settings" at bounding box center [64, 257] width 112 height 17
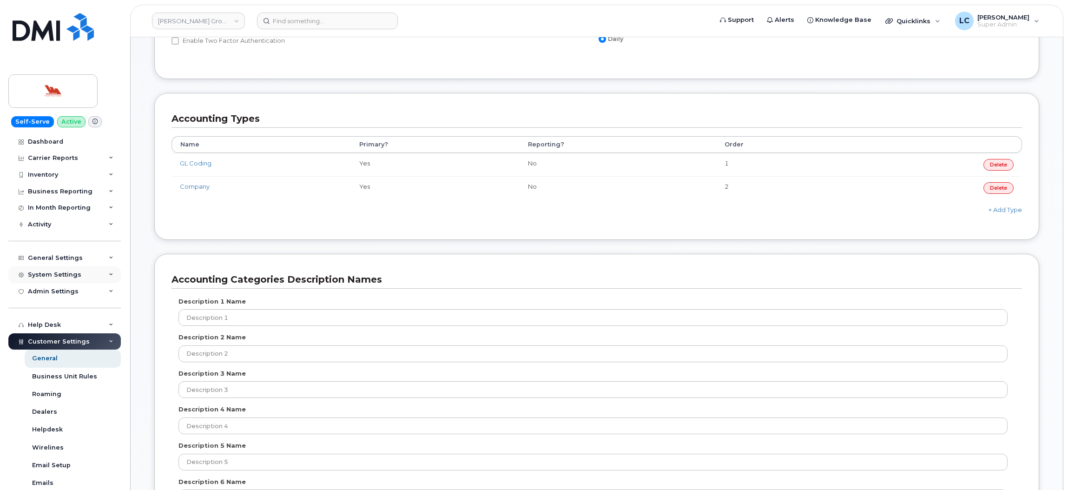
click at [90, 277] on div "System Settings" at bounding box center [64, 274] width 112 height 17
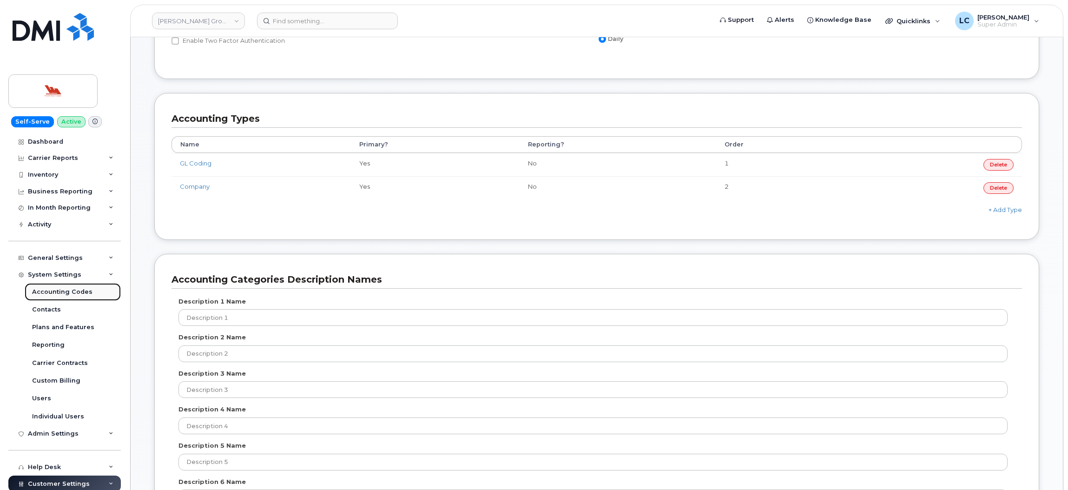
click at [82, 292] on div "Accounting Codes" at bounding box center [62, 292] width 60 height 8
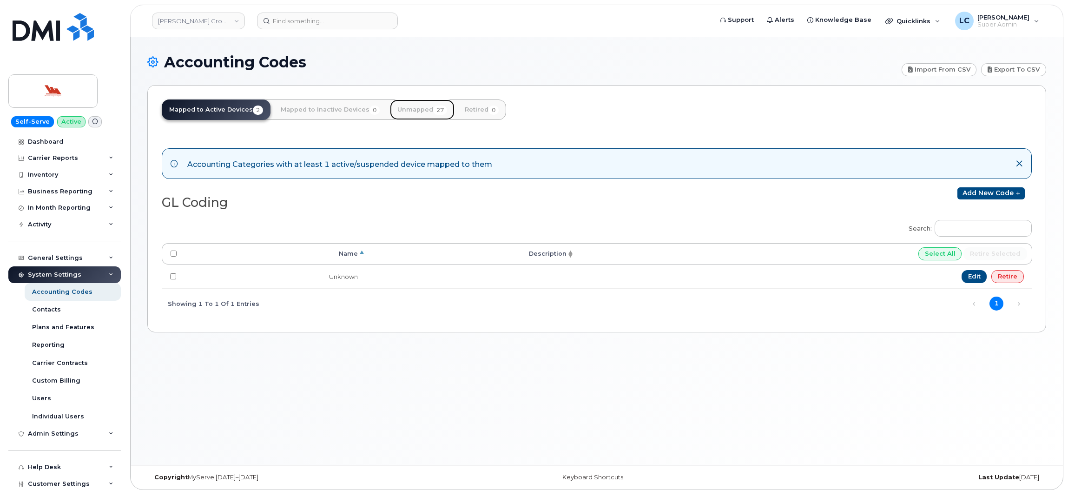
click at [423, 107] on link "Unmapped 27" at bounding box center [422, 109] width 65 height 20
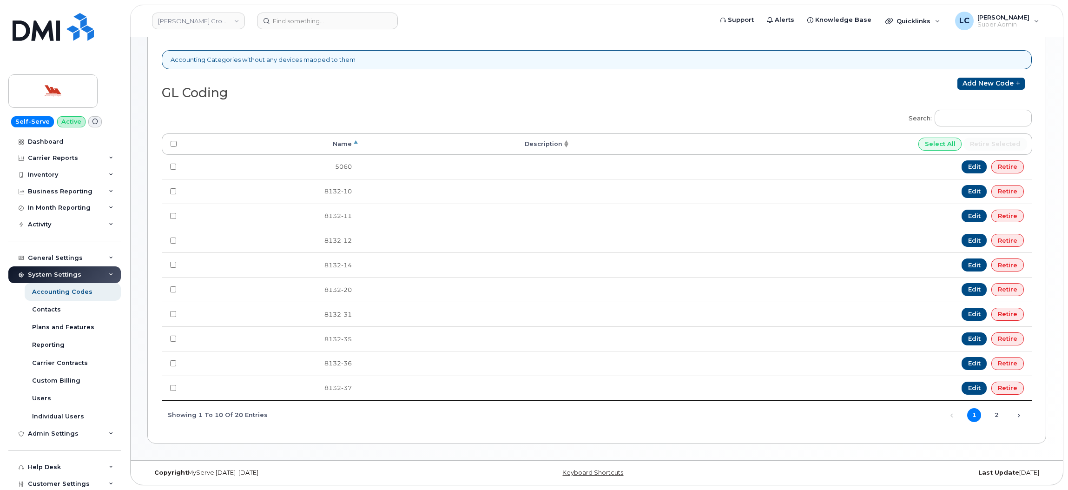
scroll to position [102, 0]
click at [997, 411] on link "2" at bounding box center [996, 415] width 14 height 14
click at [994, 415] on link "2" at bounding box center [996, 415] width 14 height 14
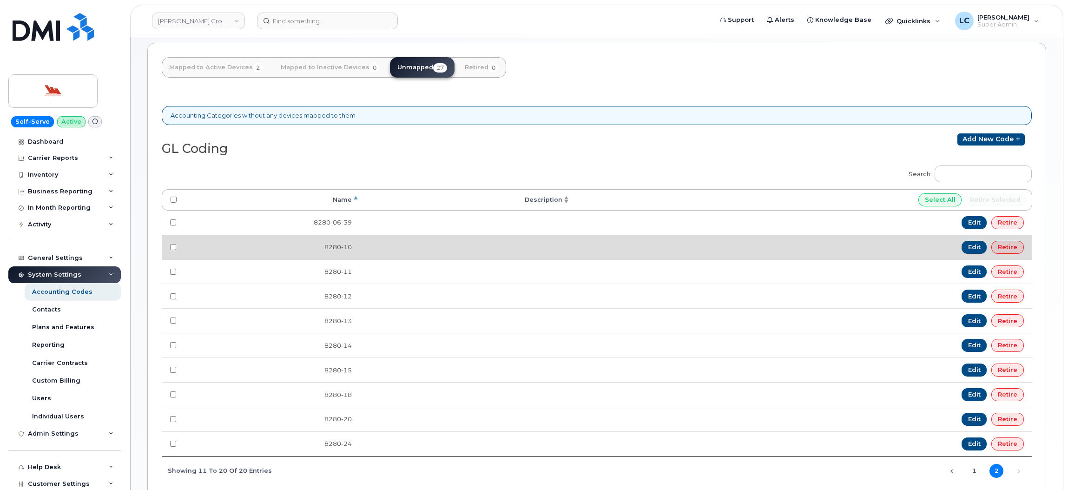
scroll to position [0, 0]
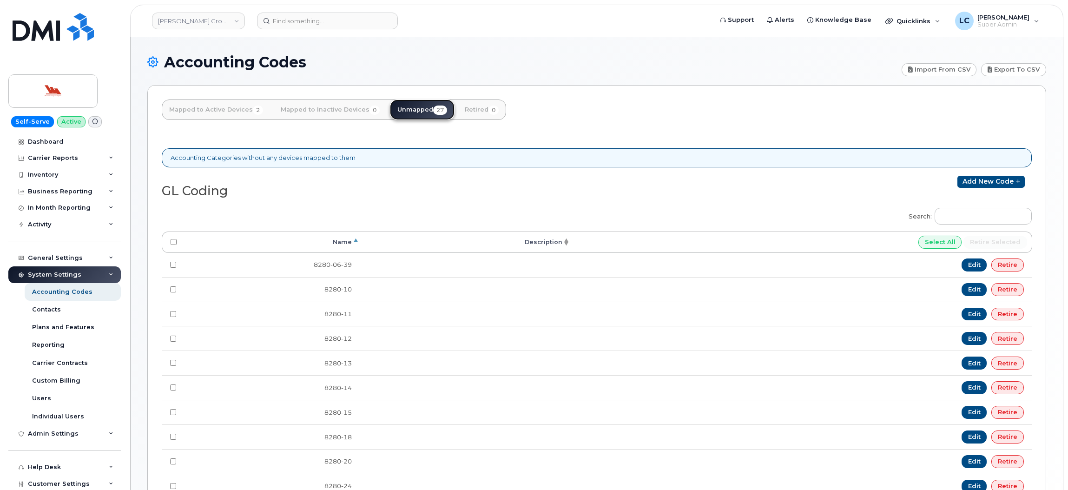
click at [417, 108] on link "Unmapped 27" at bounding box center [422, 109] width 65 height 20
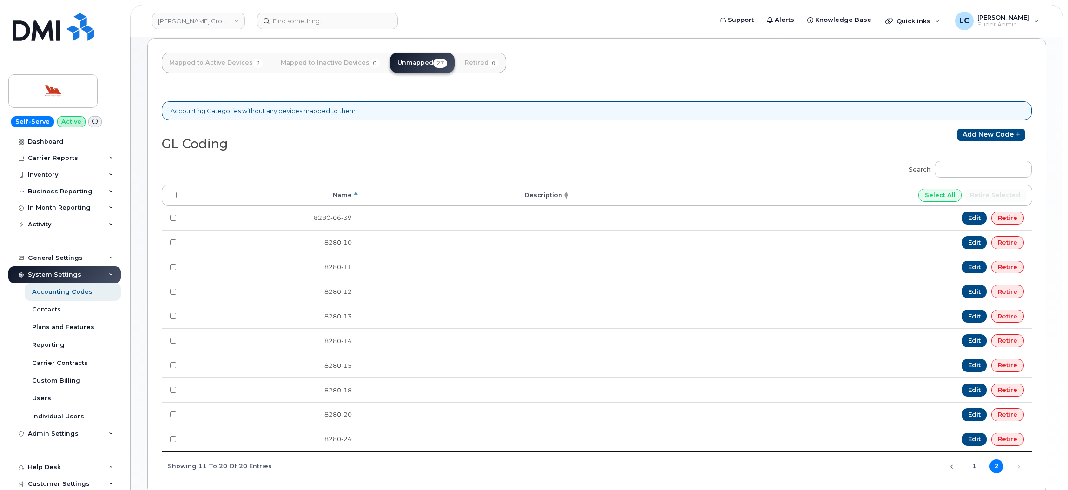
scroll to position [32, 0]
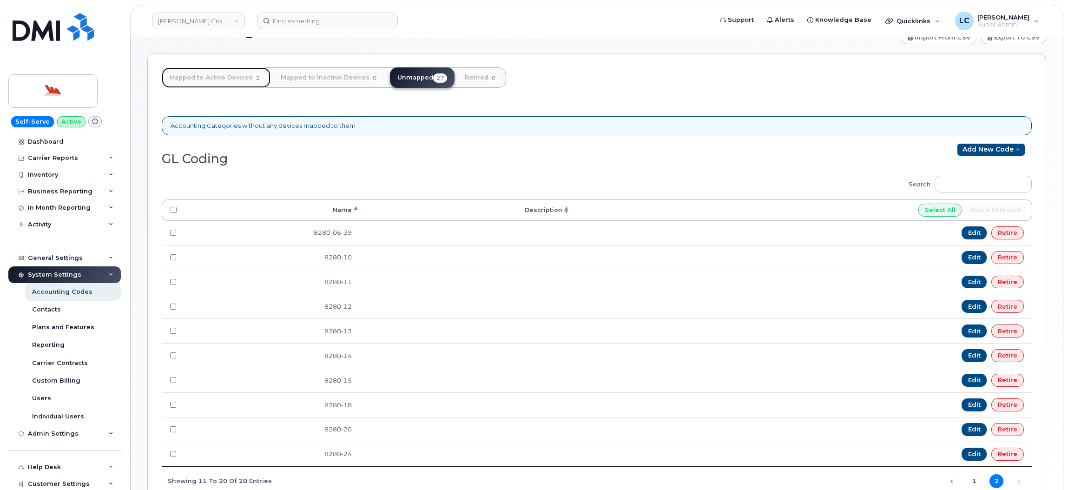
click at [219, 74] on link "Mapped to Active Devices 2" at bounding box center [216, 77] width 109 height 20
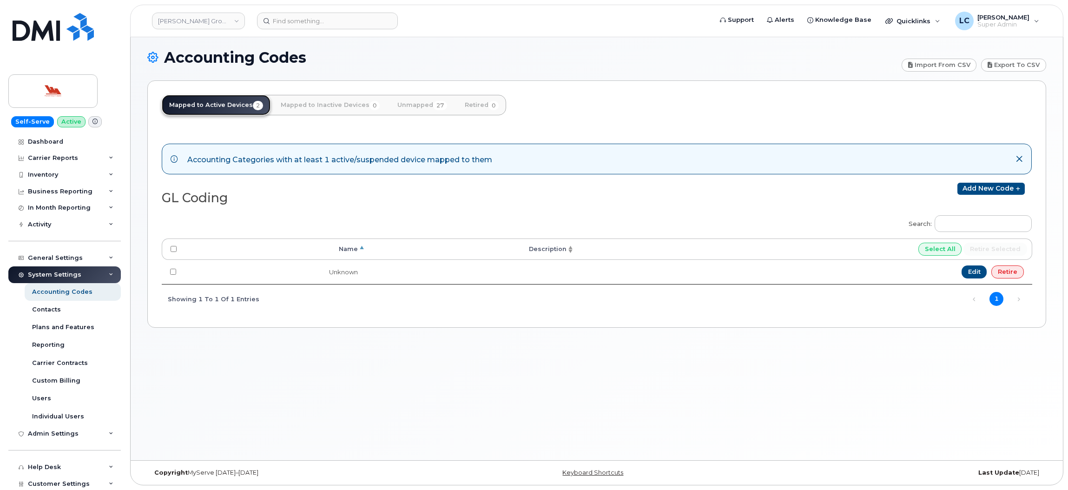
scroll to position [5, 0]
click at [69, 174] on div "Inventory" at bounding box center [64, 174] width 112 height 17
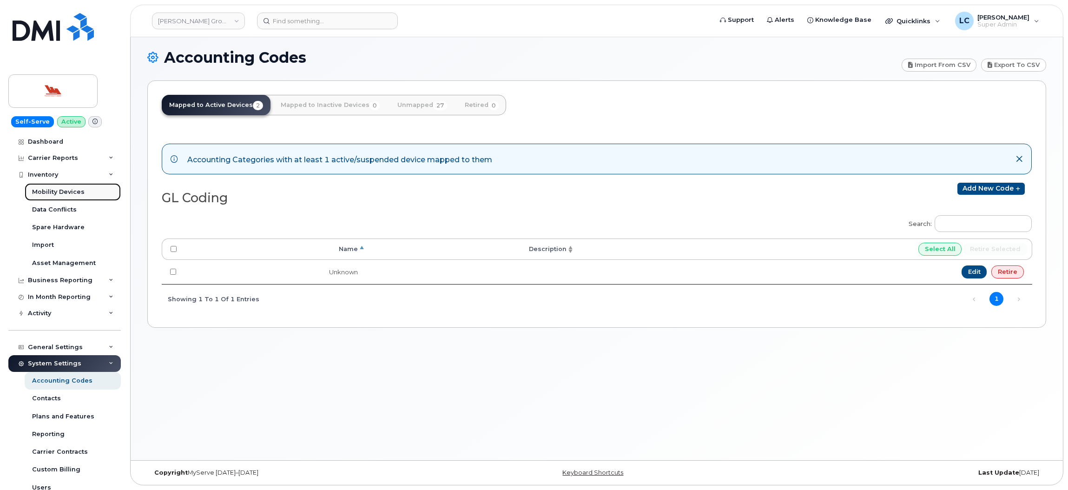
click at [63, 195] on div "Mobility Devices" at bounding box center [58, 192] width 52 height 8
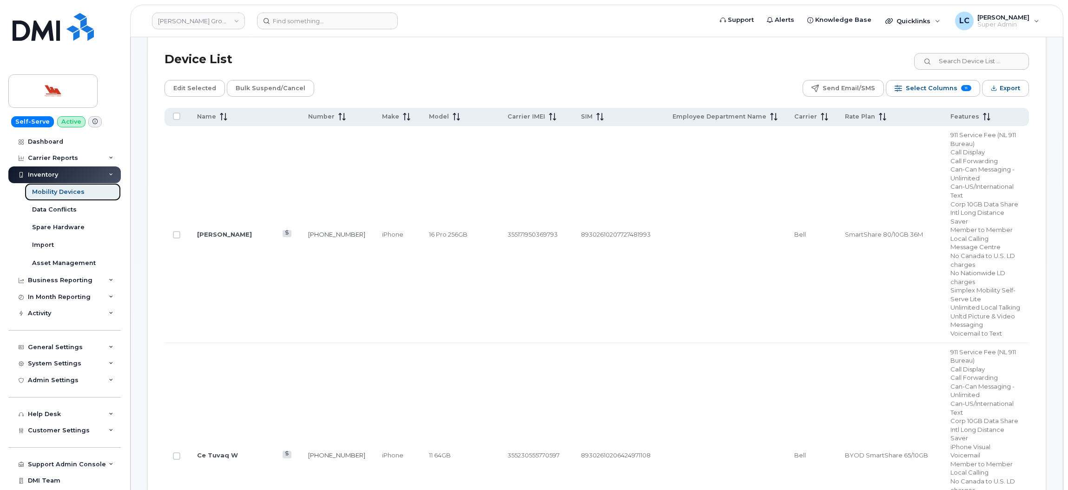
scroll to position [428, 0]
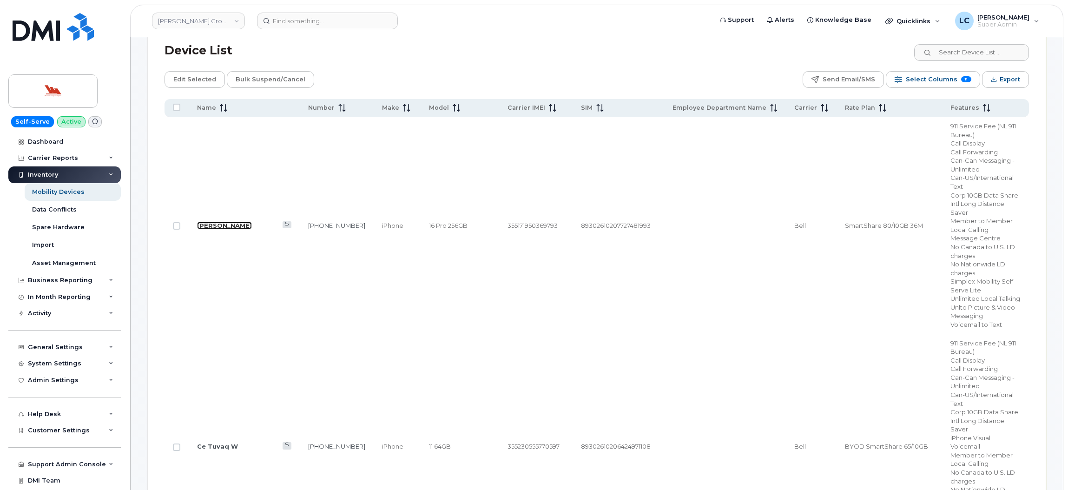
click at [218, 222] on link "[PERSON_NAME]" at bounding box center [224, 225] width 55 height 7
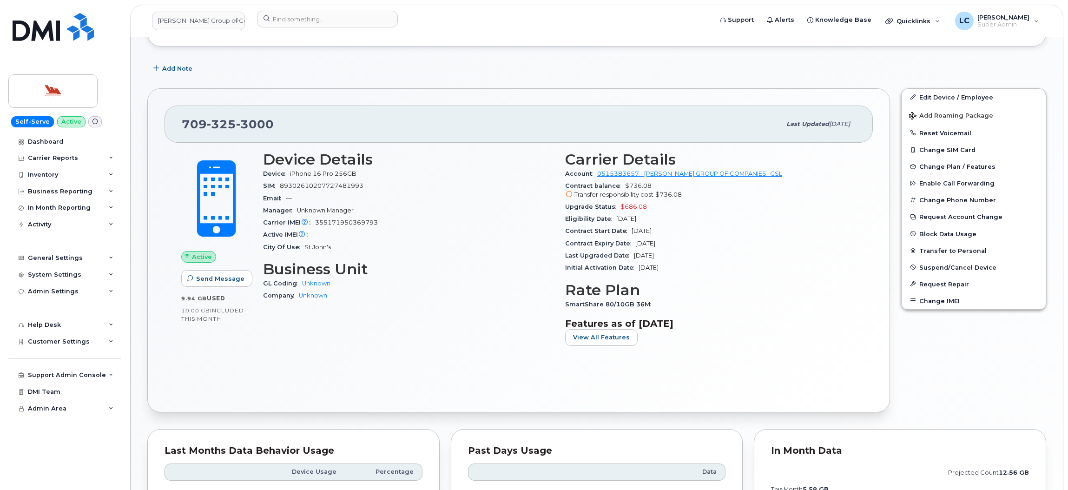
scroll to position [131, 0]
click at [42, 142] on div "Dashboard" at bounding box center [45, 141] width 35 height 7
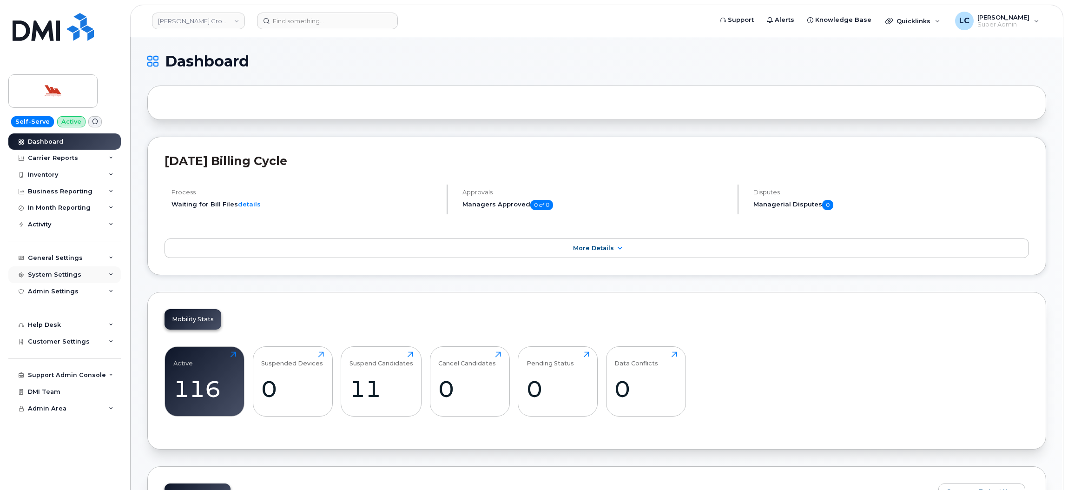
click at [74, 269] on div "System Settings" at bounding box center [64, 274] width 112 height 17
click at [85, 275] on div "System Settings" at bounding box center [64, 274] width 112 height 17
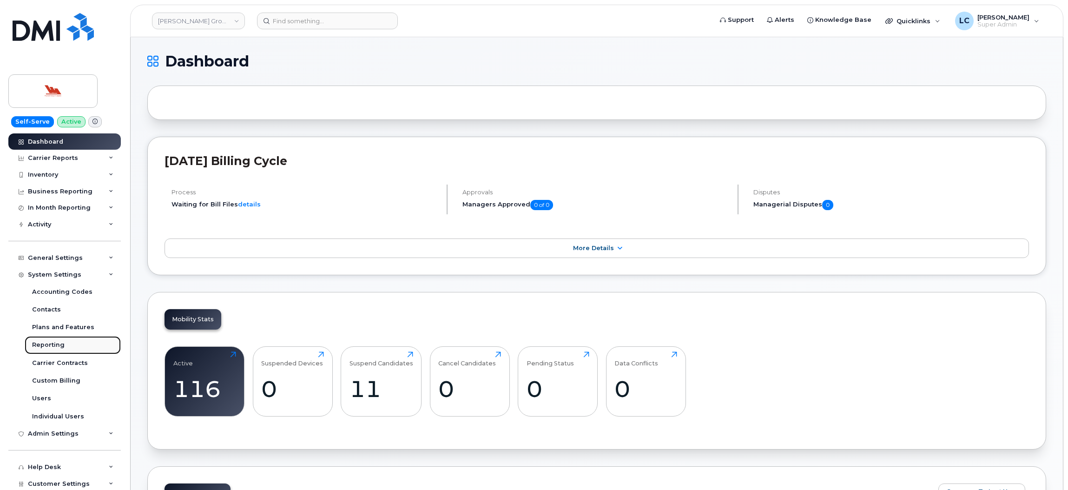
click at [52, 348] on div "Reporting" at bounding box center [48, 345] width 33 height 8
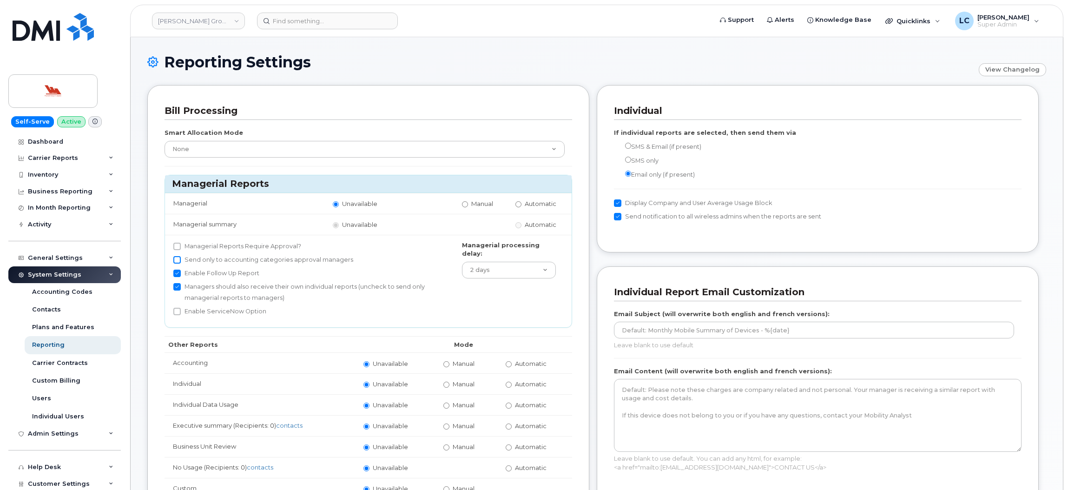
click at [176, 258] on input "Send only to accounting categories approval managers" at bounding box center [176, 259] width 7 height 7
click at [177, 258] on input "Send only to accounting categories approval managers" at bounding box center [176, 259] width 7 height 7
checkbox input "false"
click at [176, 247] on input "Managerial Reports Require Approval?" at bounding box center [176, 246] width 7 height 7
checkbox input "true"
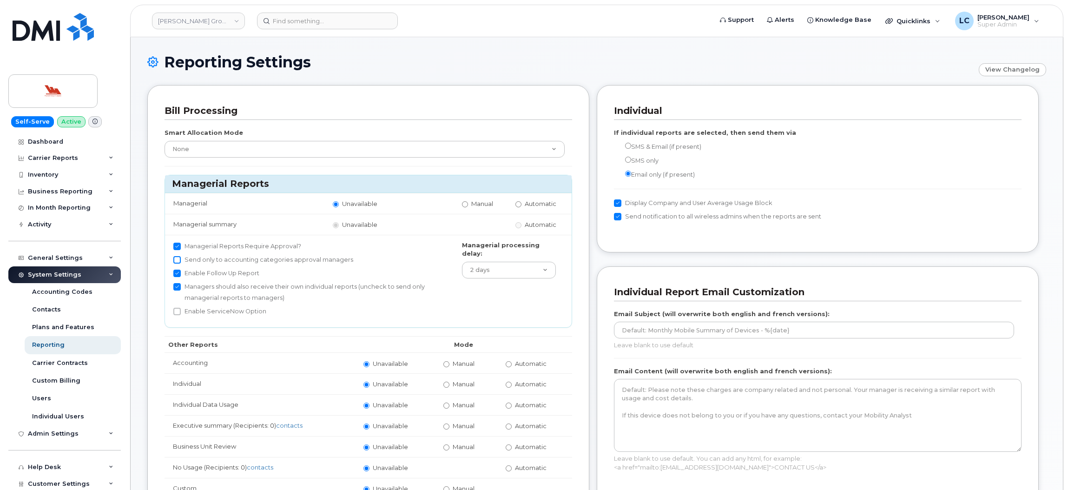
click at [175, 256] on input "Send only to accounting categories approval managers" at bounding box center [176, 259] width 7 height 7
checkbox input "true"
click at [520, 203] on input "Automatic" at bounding box center [518, 204] width 6 height 6
radio input "true"
click at [520, 228] on input "Automatic" at bounding box center [518, 225] width 6 height 6
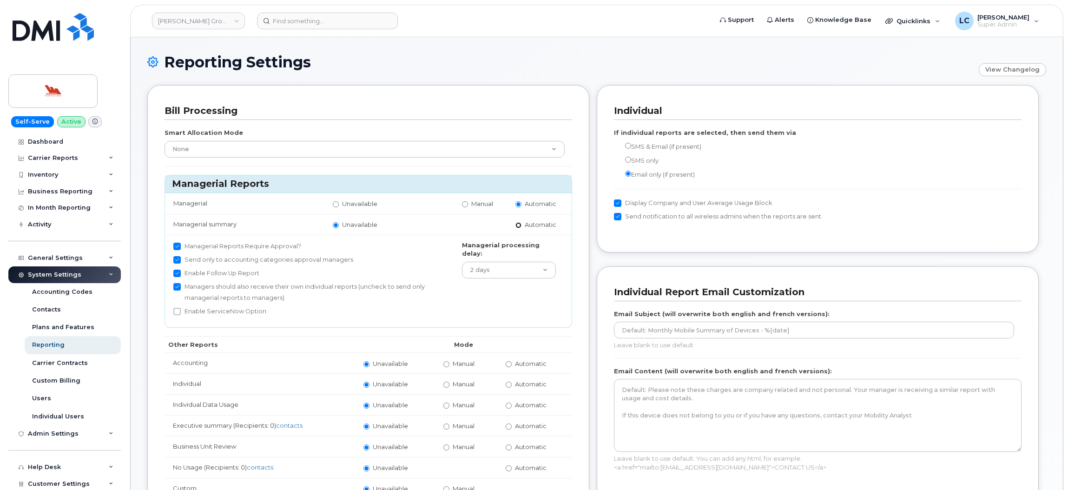
radio input "true"
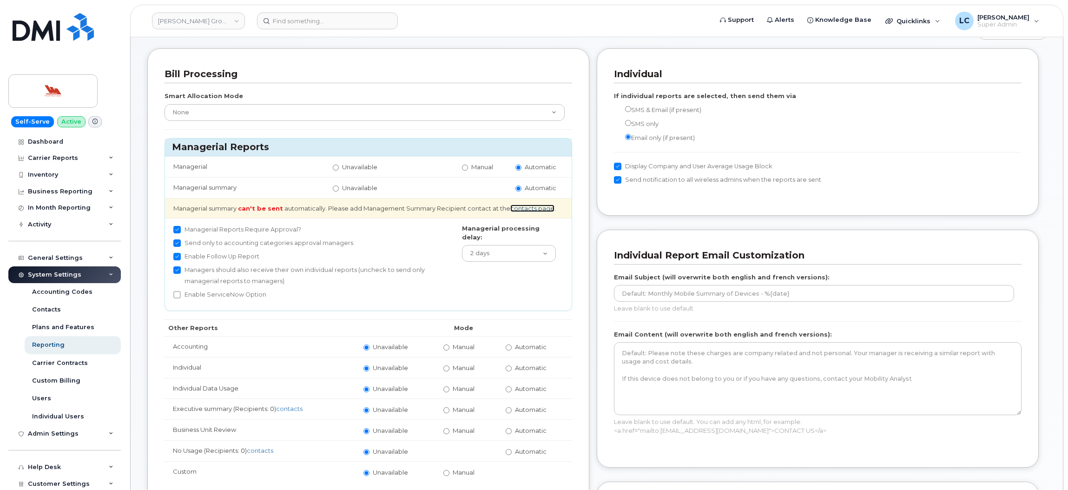
scroll to position [70, 0]
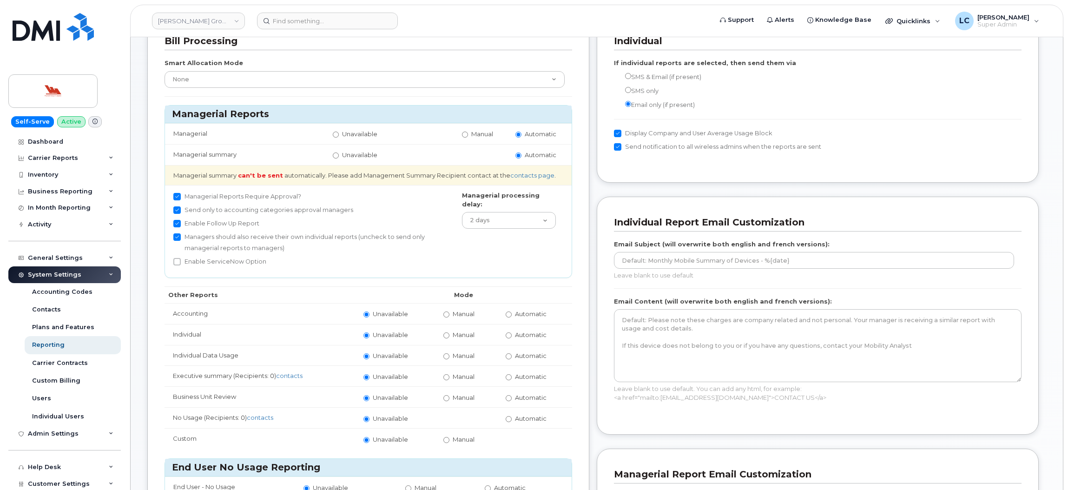
click at [584, 94] on div "Bill Processing Smart Allocation Mode None Within Plan Managerial Reports Manag…" at bounding box center [368, 322] width 442 height 615
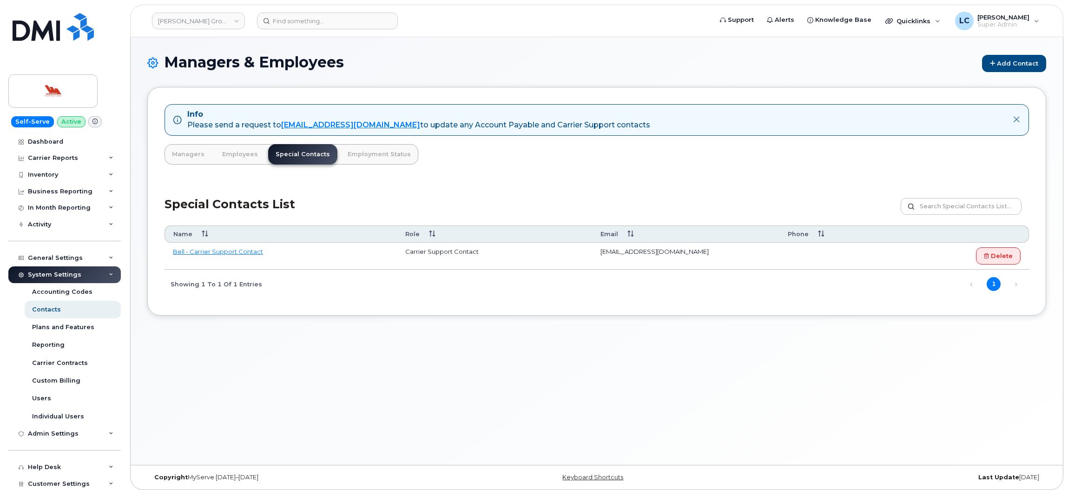
click at [434, 194] on div "Special Contacts List Customize Filter Refresh Export" at bounding box center [596, 203] width 864 height 44
click at [233, 21] on link "Woodward Group of Companies" at bounding box center [198, 21] width 93 height 17
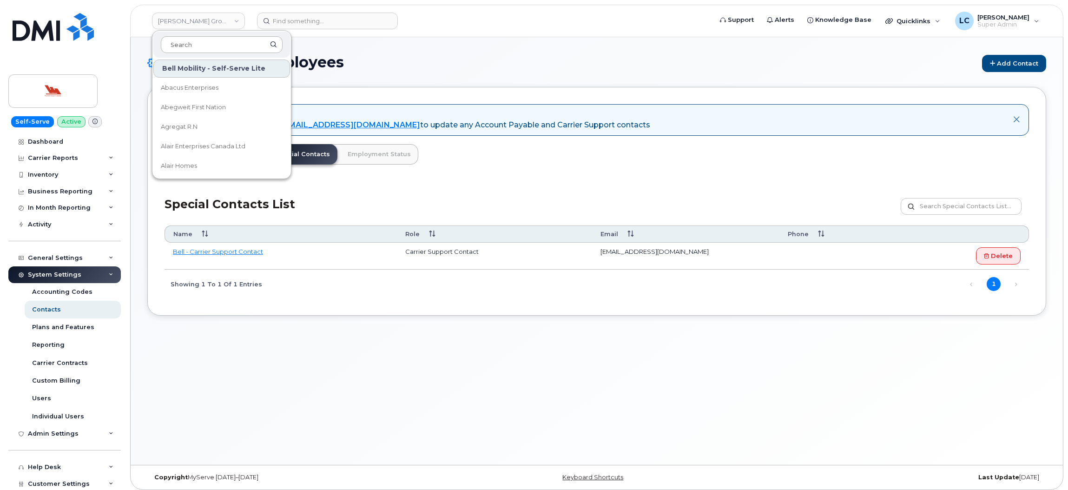
click at [202, 47] on input at bounding box center [222, 44] width 122 height 17
type input "M"
type input "Board of"
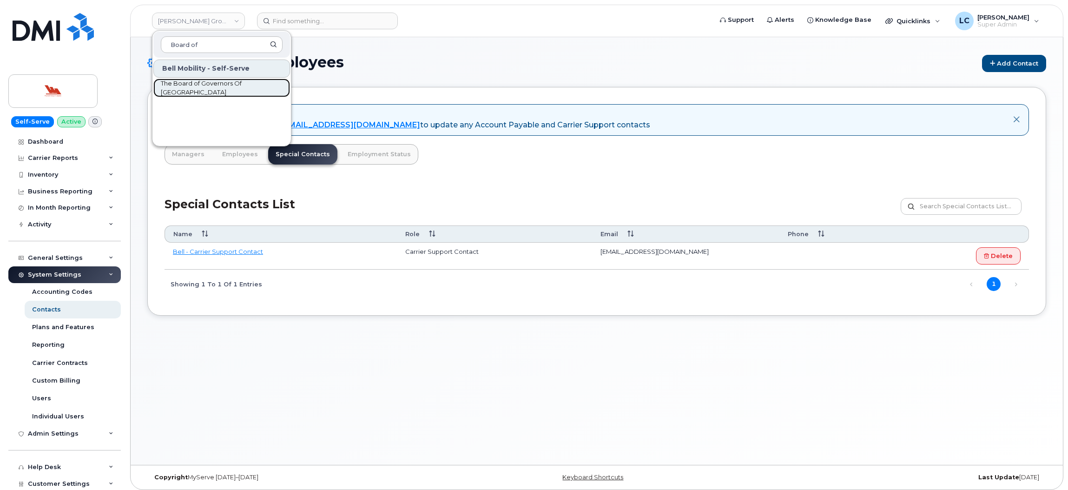
drag, startPoint x: 219, startPoint y: 72, endPoint x: 201, endPoint y: 89, distance: 24.6
click at [545, 41] on div "Managers & Employees Add Contact Info Please send a request to mobilitysupport@…" at bounding box center [597, 250] width 932 height 427
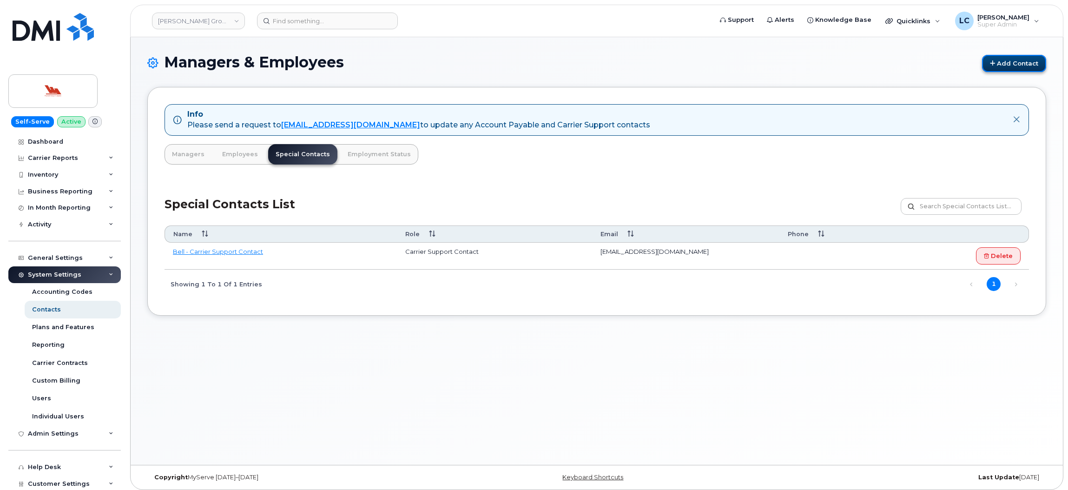
click at [1014, 58] on link "Add Contact" at bounding box center [1014, 63] width 64 height 17
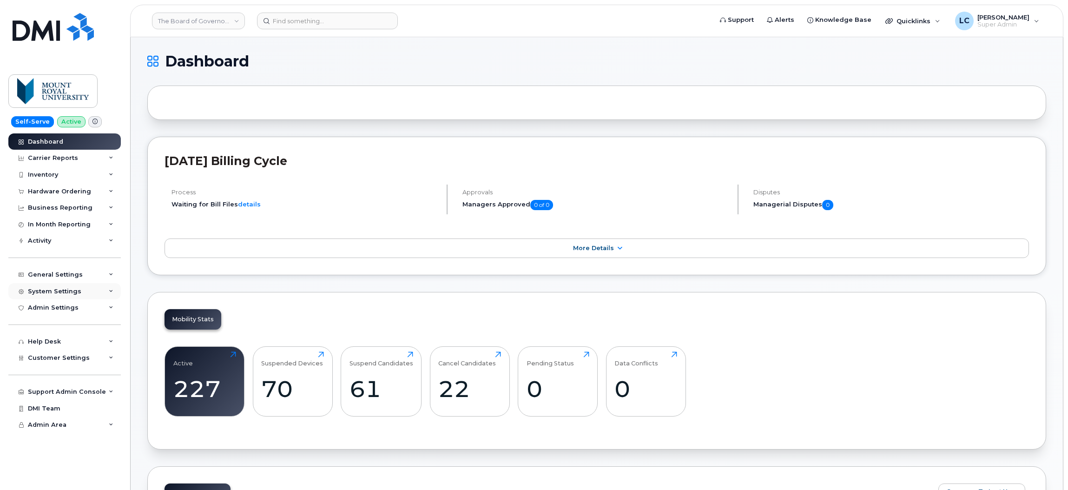
click at [76, 297] on div "System Settings" at bounding box center [64, 291] width 112 height 17
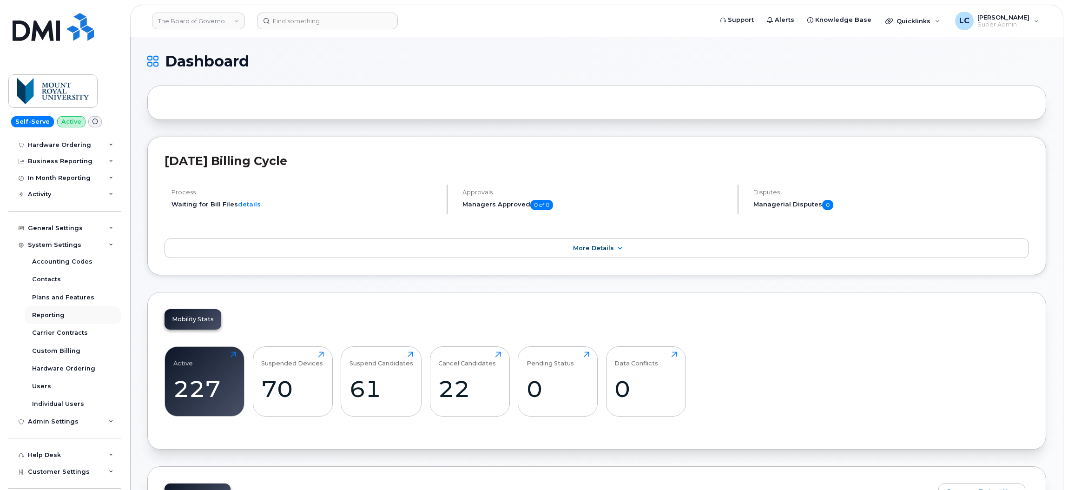
scroll to position [70, 0]
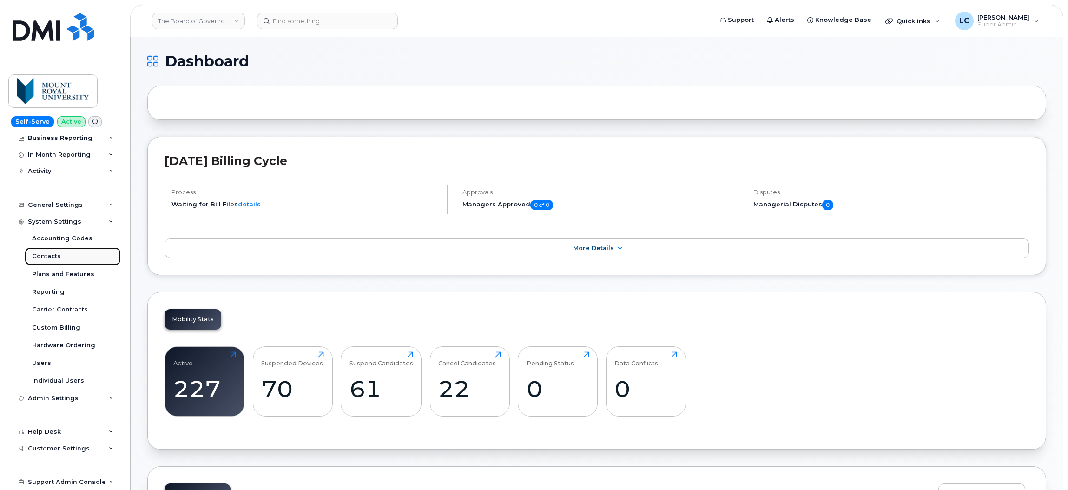
click at [49, 260] on div "Contacts" at bounding box center [46, 256] width 29 height 8
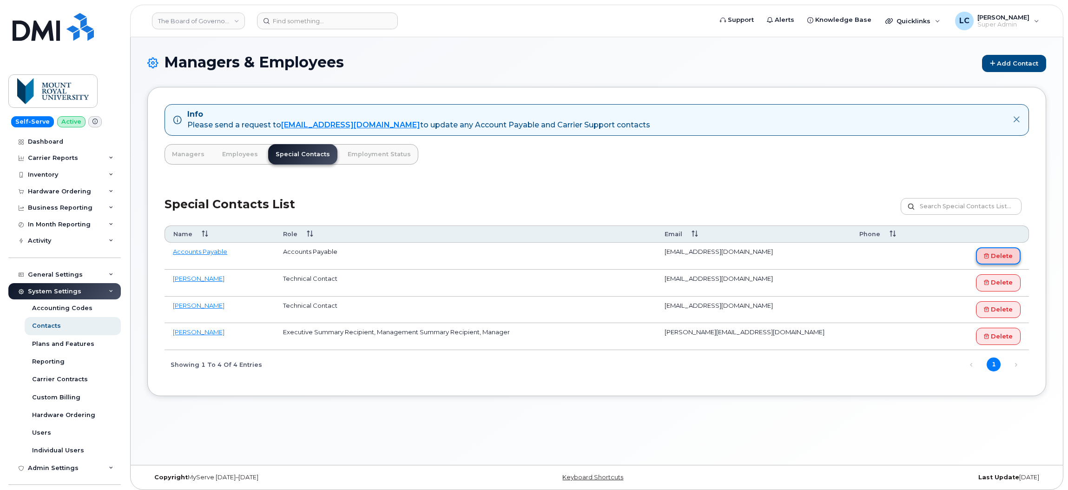
click at [1005, 258] on link "Delete" at bounding box center [998, 255] width 45 height 17
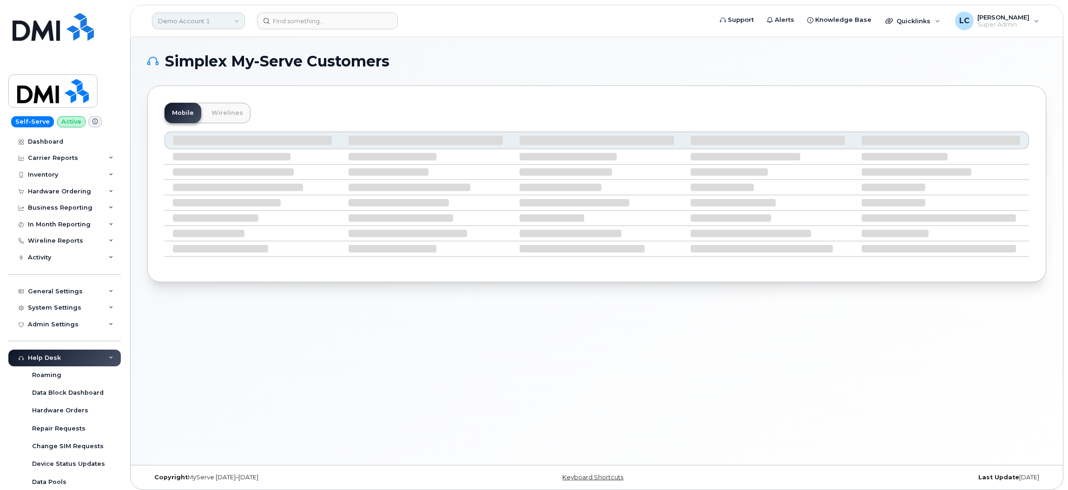
click at [215, 20] on link "Demo Account 1" at bounding box center [198, 21] width 93 height 17
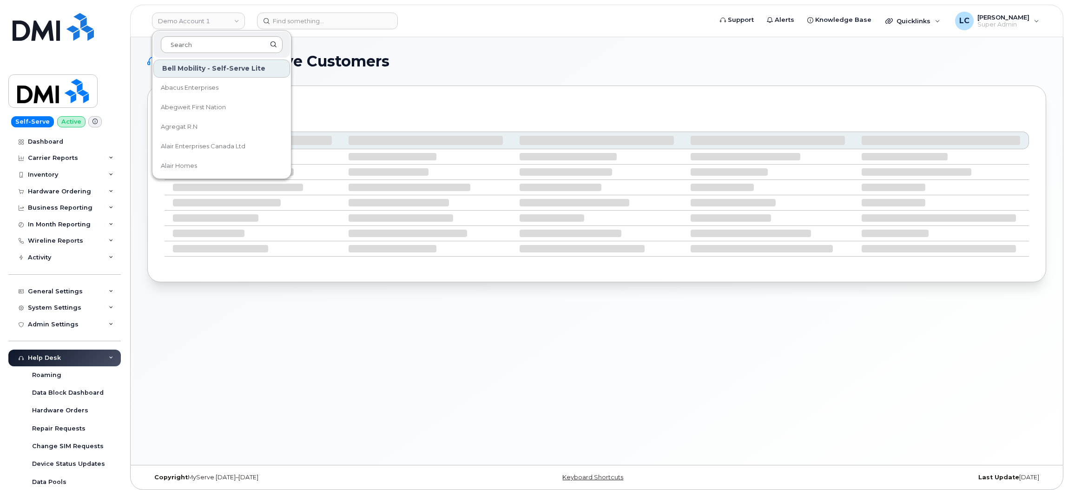
click at [217, 41] on input at bounding box center [222, 44] width 122 height 17
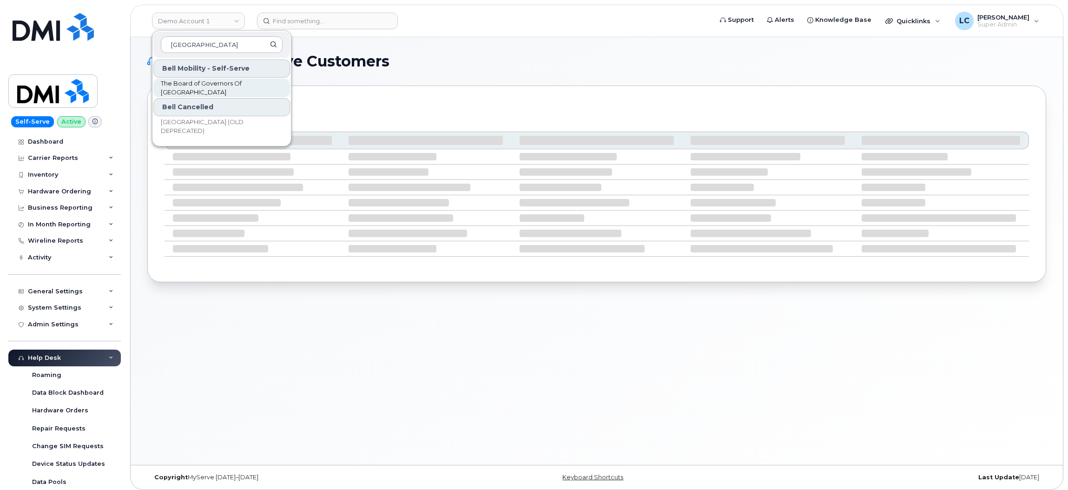
type input "[GEOGRAPHIC_DATA]"
click at [222, 86] on span "The Board of Governors Of [GEOGRAPHIC_DATA]" at bounding box center [214, 88] width 107 height 18
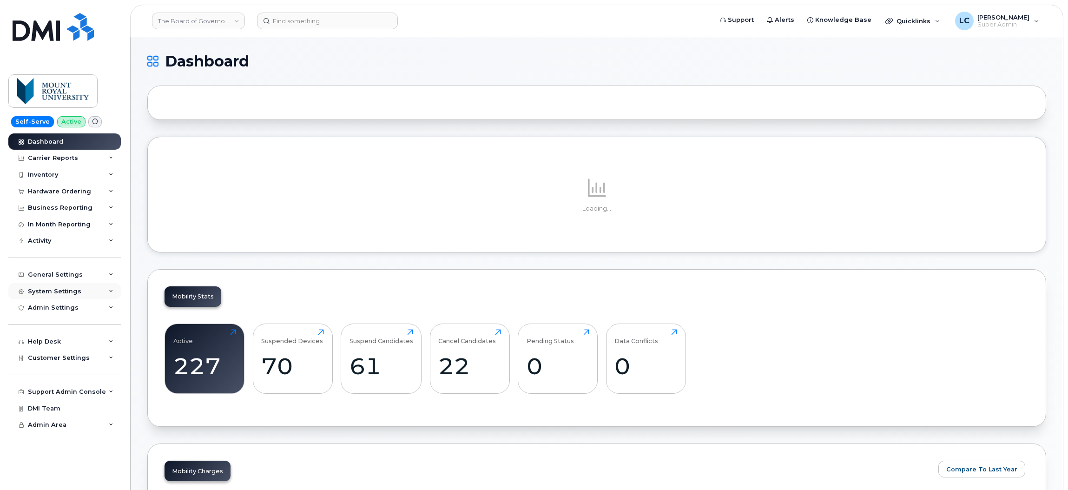
click at [55, 298] on div "System Settings" at bounding box center [64, 291] width 112 height 17
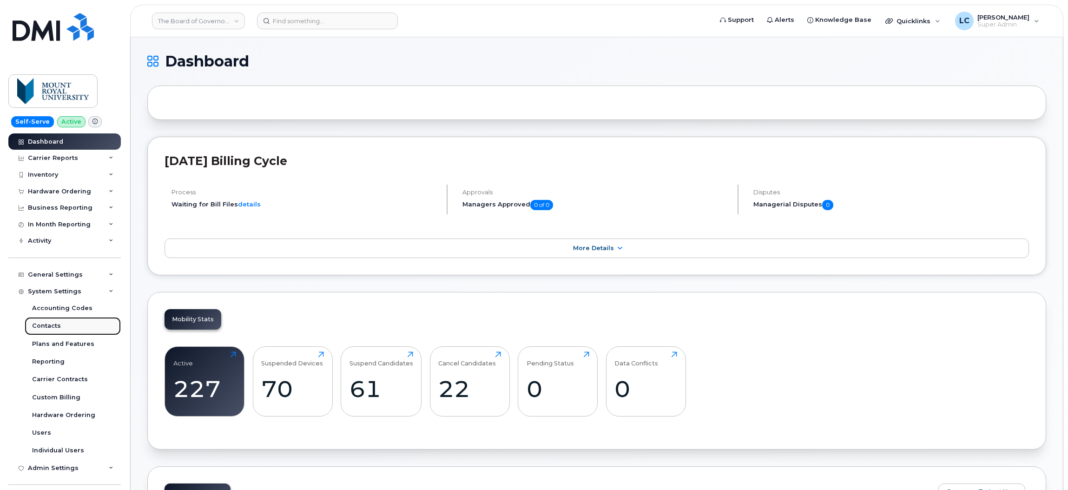
click at [65, 329] on link "Contacts" at bounding box center [73, 326] width 96 height 18
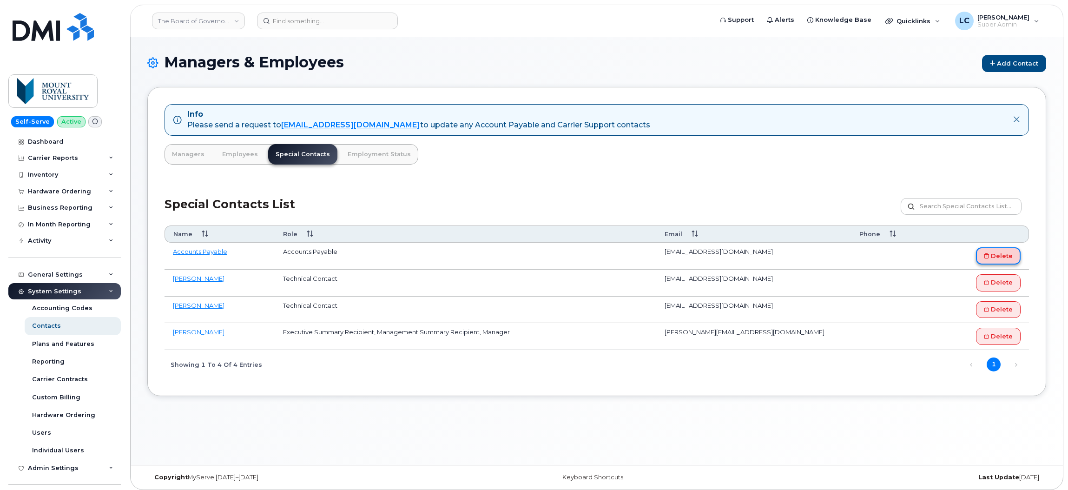
click at [989, 256] on link "Delete" at bounding box center [998, 255] width 45 height 17
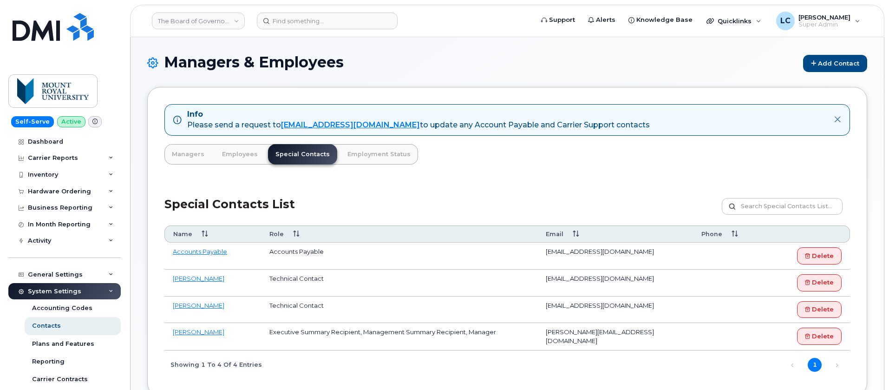
drag, startPoint x: 625, startPoint y: 253, endPoint x: 527, endPoint y: 256, distance: 98.1
click at [538, 256] on td "[EMAIL_ADDRESS][DOMAIN_NAME]" at bounding box center [616, 256] width 156 height 27
copy td "[EMAIL_ADDRESS][DOMAIN_NAME]"
drag, startPoint x: 612, startPoint y: 275, endPoint x: 534, endPoint y: 279, distance: 78.2
click at [538, 279] on td "[EMAIL_ADDRESS][DOMAIN_NAME]" at bounding box center [616, 282] width 156 height 27
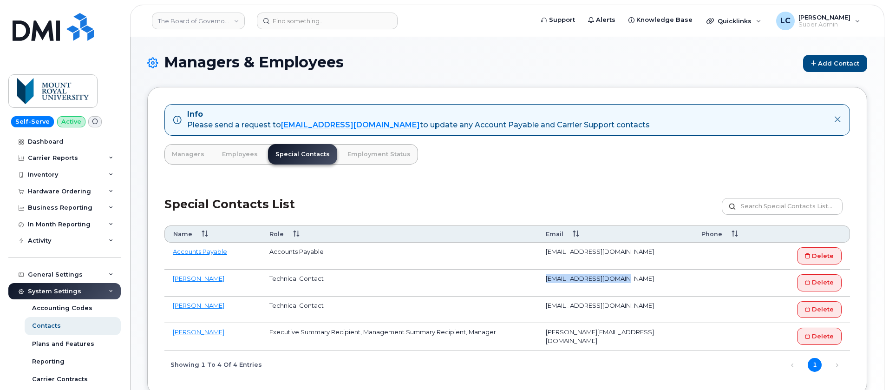
copy td "[EMAIL_ADDRESS][DOMAIN_NAME]"
drag, startPoint x: 213, startPoint y: 310, endPoint x: 165, endPoint y: 306, distance: 48.5
click at [165, 306] on td "[PERSON_NAME]" at bounding box center [212, 309] width 97 height 27
copy link "[PERSON_NAME]"
drag, startPoint x: 618, startPoint y: 310, endPoint x: 528, endPoint y: 313, distance: 90.7
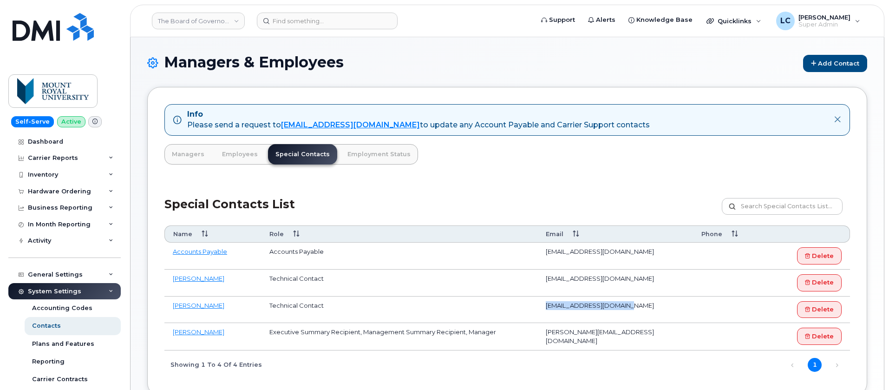
click at [538, 313] on td "[EMAIL_ADDRESS][DOMAIN_NAME]" at bounding box center [616, 309] width 156 height 27
copy td "[EMAIL_ADDRESS][DOMAIN_NAME]"
click at [605, 329] on td "[PERSON_NAME][EMAIL_ADDRESS][DOMAIN_NAME]" at bounding box center [616, 336] width 156 height 27
drag, startPoint x: 617, startPoint y: 333, endPoint x: 527, endPoint y: 332, distance: 90.1
click at [538, 332] on td "[PERSON_NAME][EMAIL_ADDRESS][DOMAIN_NAME]" at bounding box center [616, 336] width 156 height 27
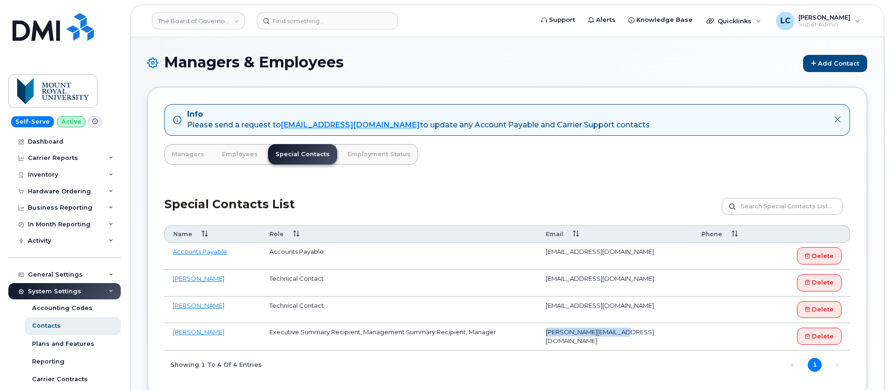
copy td "[PERSON_NAME][EMAIL_ADDRESS][DOMAIN_NAME]"
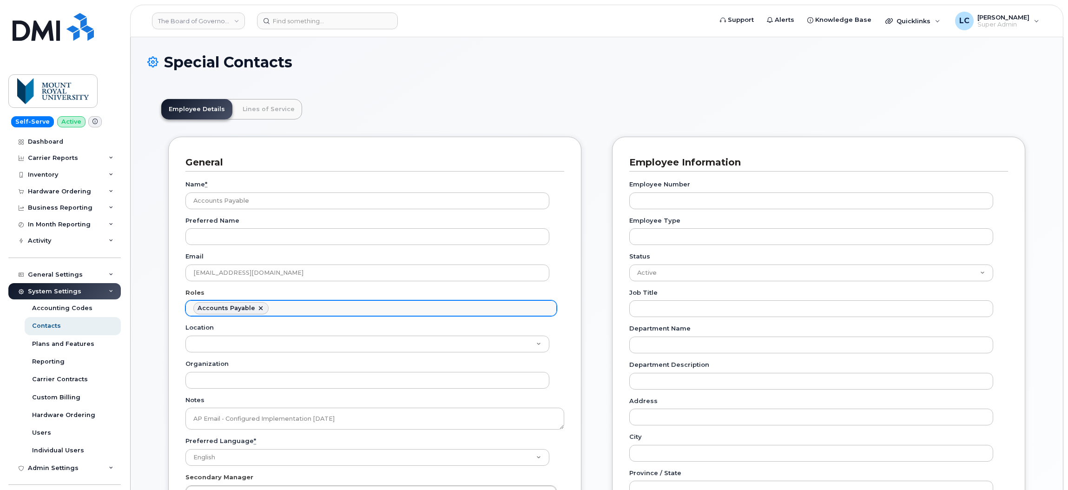
click at [259, 308] on link at bounding box center [260, 307] width 7 height 7
select select
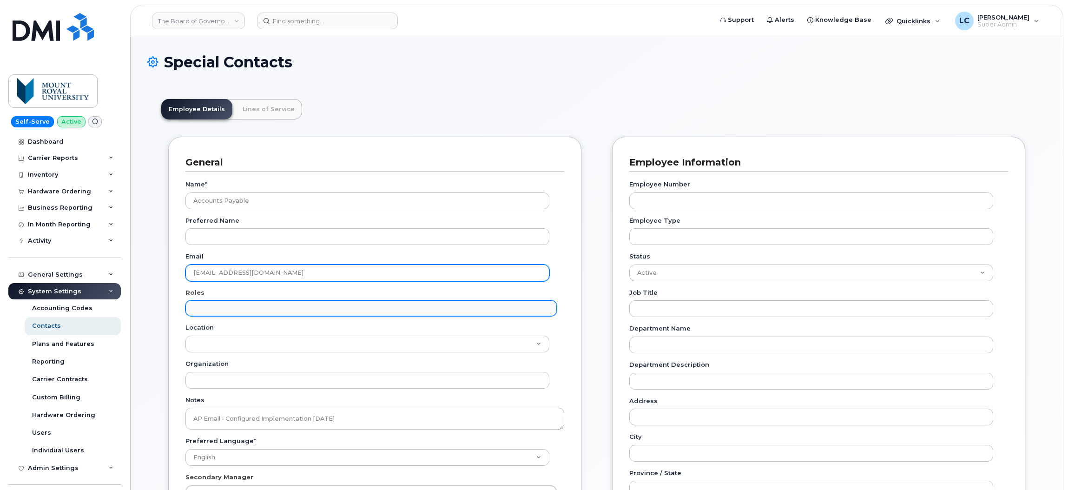
type input "Roles"
drag, startPoint x: 333, startPoint y: 267, endPoint x: 160, endPoint y: 278, distance: 173.2
click at [160, 278] on div "Employee Details Lines of Service General Name * Accounts Payable Preferred Nam…" at bounding box center [596, 481] width 899 height 792
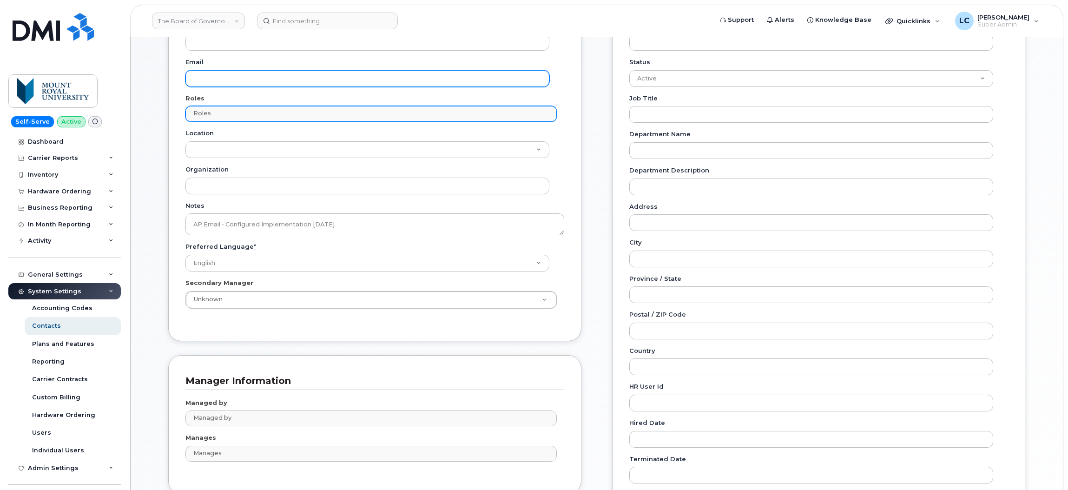
scroll to position [434, 0]
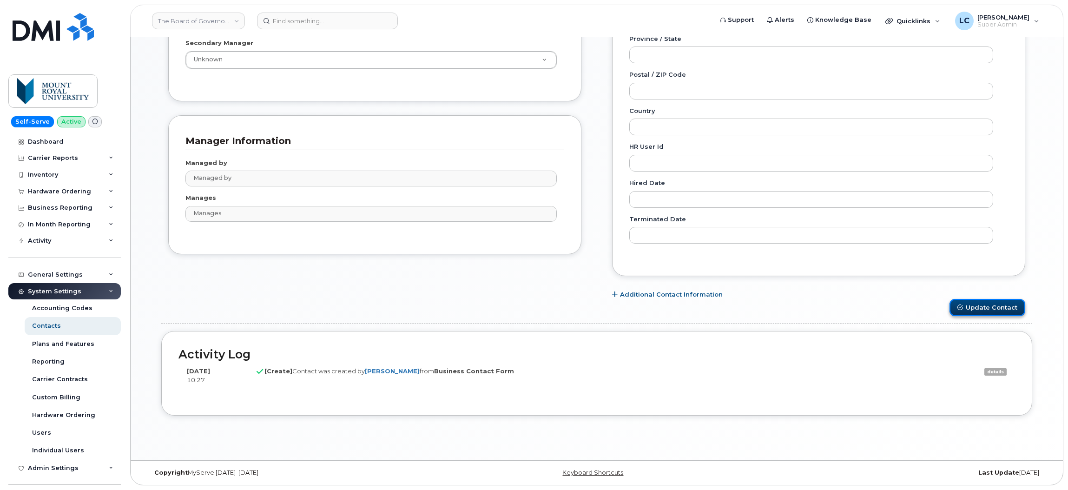
click at [971, 305] on button "Update Contact" at bounding box center [987, 307] width 76 height 17
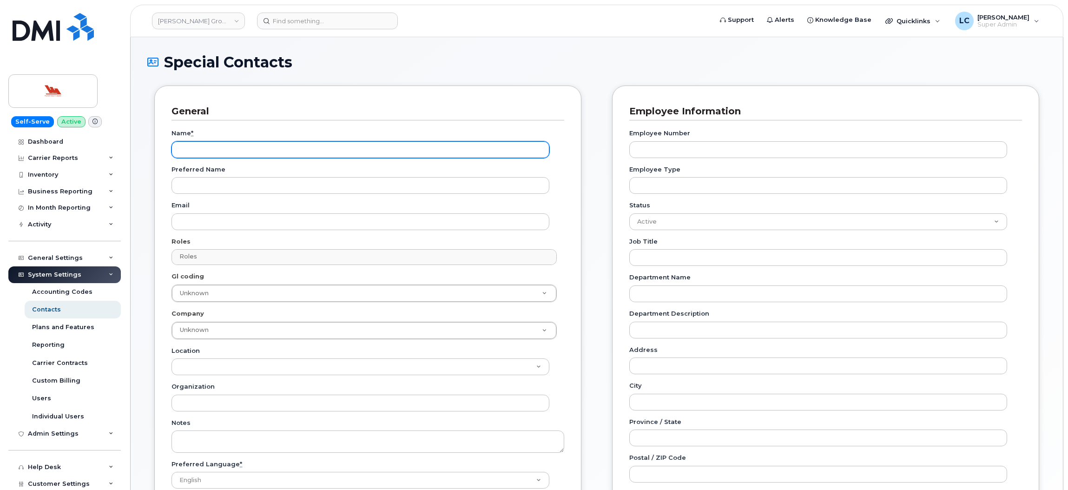
click at [260, 151] on input "Name *" at bounding box center [360, 149] width 378 height 17
type input "Accounts Payable"
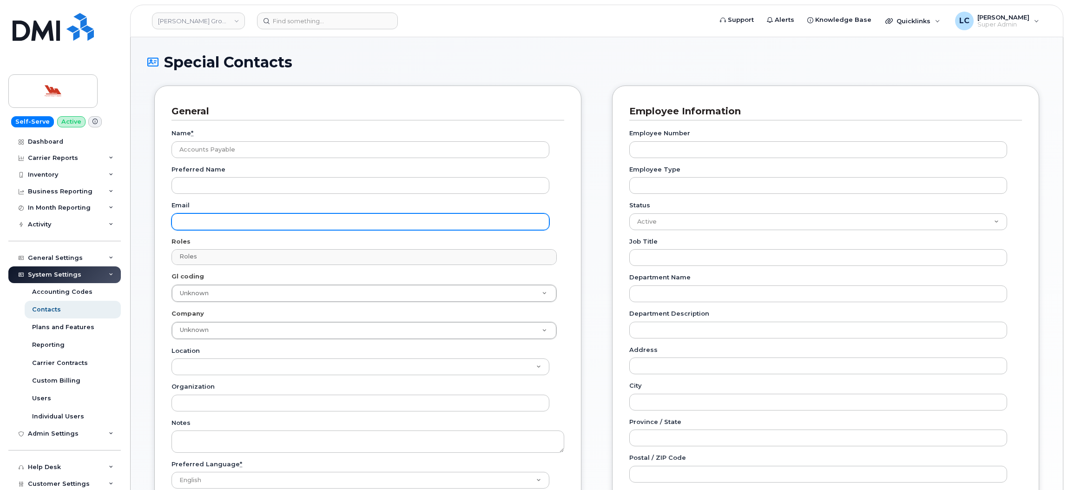
click at [249, 216] on input "Email" at bounding box center [360, 221] width 378 height 17
paste input "accountspayable@woodwards.nf.ca"
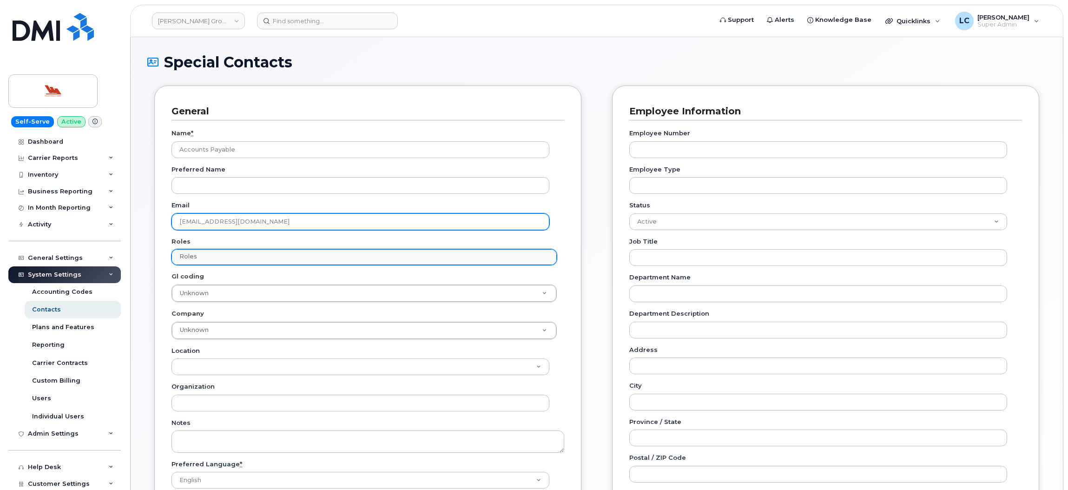
type input "accountspayable@woodwards.nf.ca"
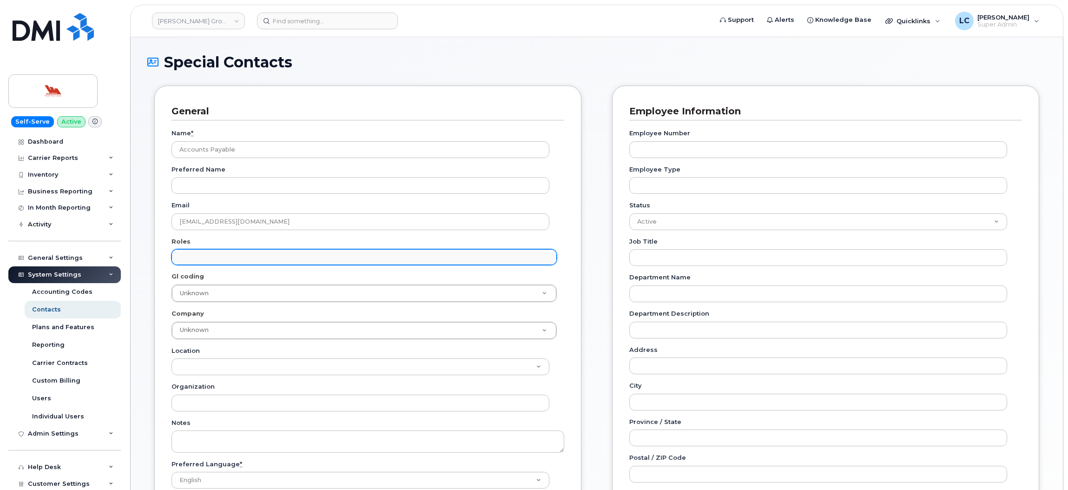
click at [225, 258] on input "text" at bounding box center [365, 256] width 376 height 13
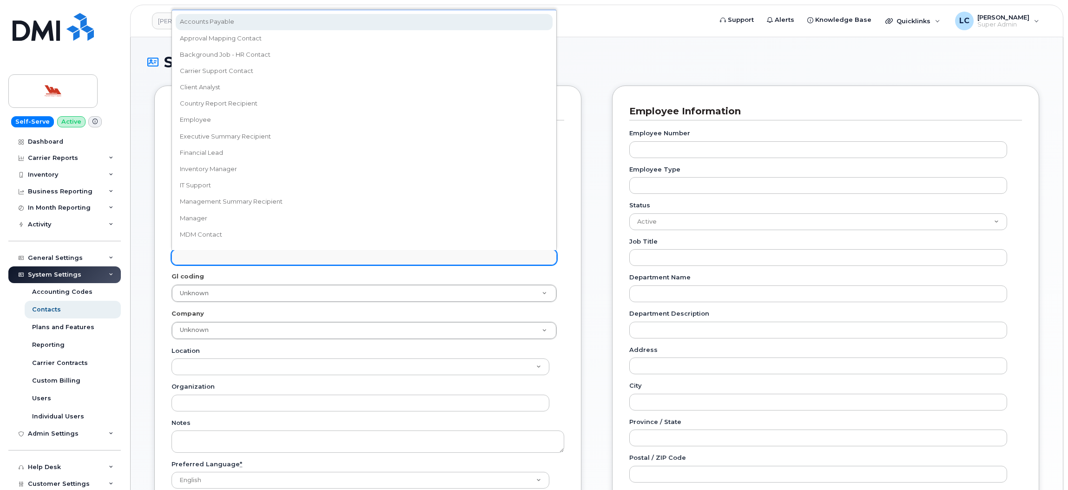
select select "5"
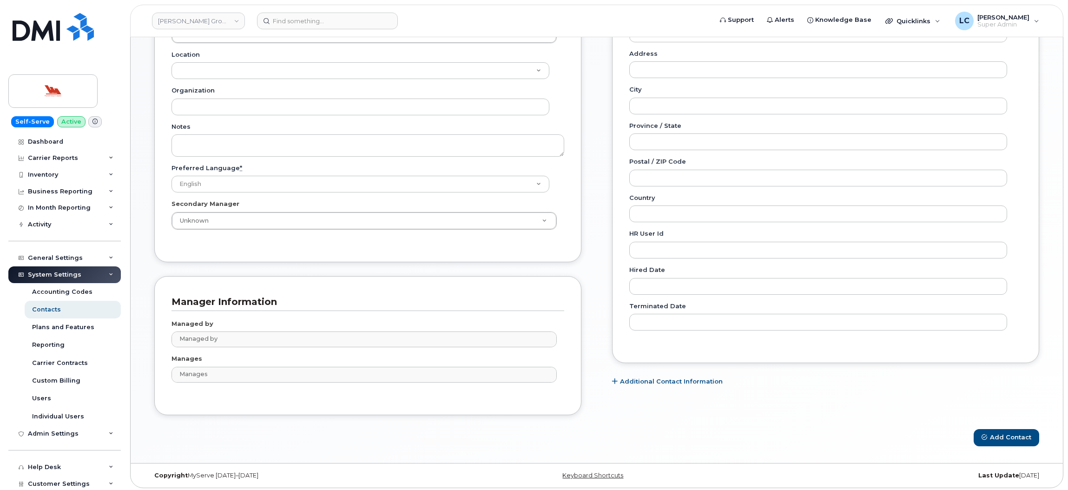
scroll to position [300, 0]
click at [1019, 438] on button "Add Contact" at bounding box center [1006, 434] width 66 height 17
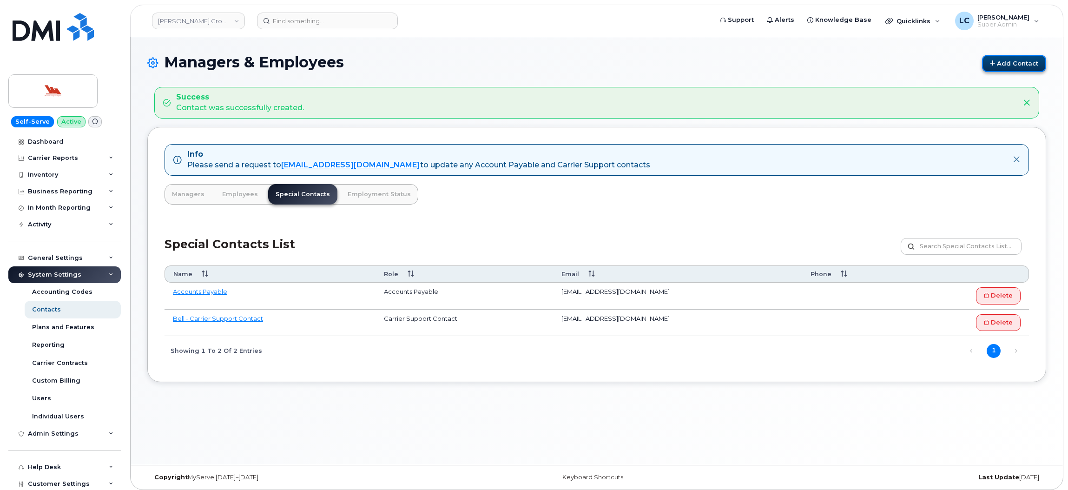
click at [1021, 59] on link "Add Contact" at bounding box center [1014, 63] width 64 height 17
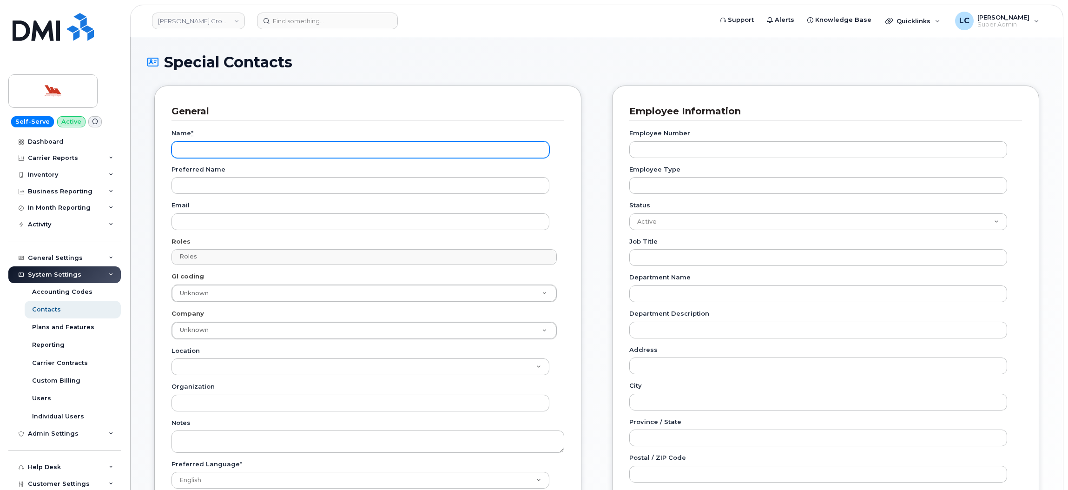
click at [262, 152] on input "Name *" at bounding box center [360, 149] width 378 height 17
type input "[PERSON_NAME]"
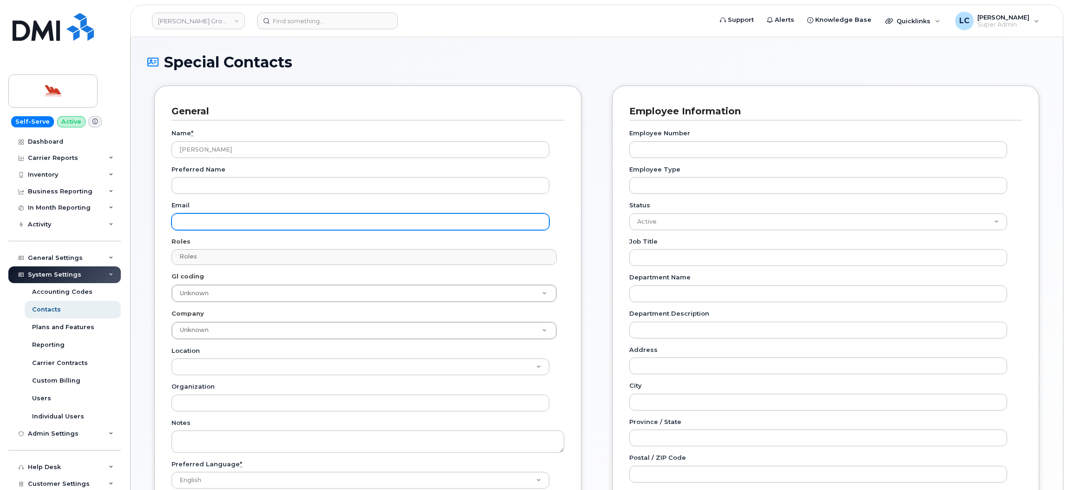
click at [214, 217] on input "Email" at bounding box center [360, 221] width 378 height 17
paste input "[EMAIL_ADDRESS][DOMAIN_NAME]"
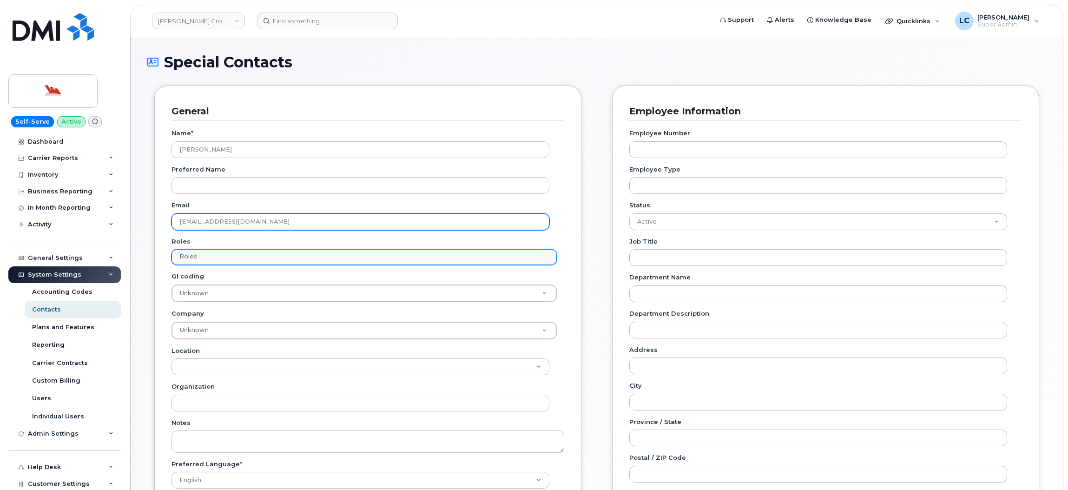
type input "[EMAIL_ADDRESS][DOMAIN_NAME]"
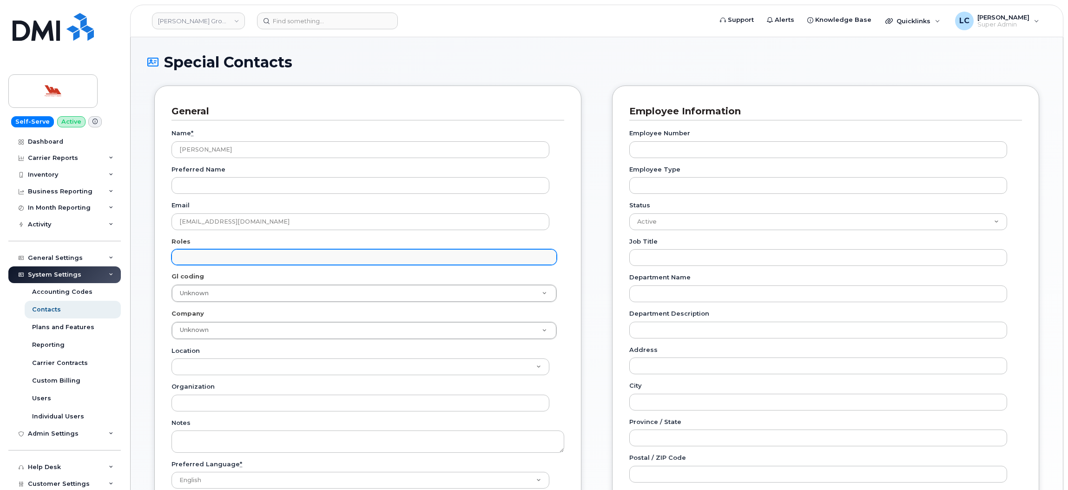
click at [203, 252] on input "text" at bounding box center [365, 256] width 376 height 13
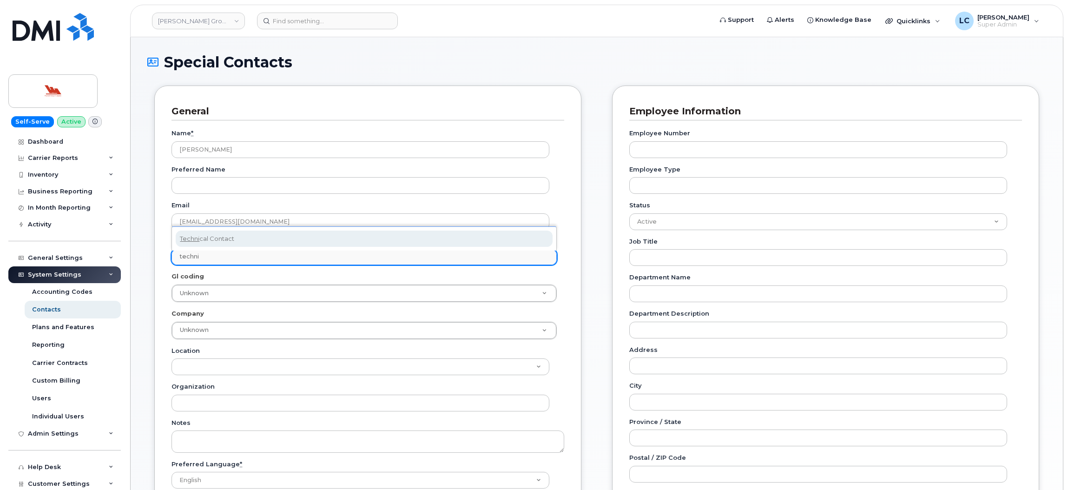
type input "techni"
select select "21"
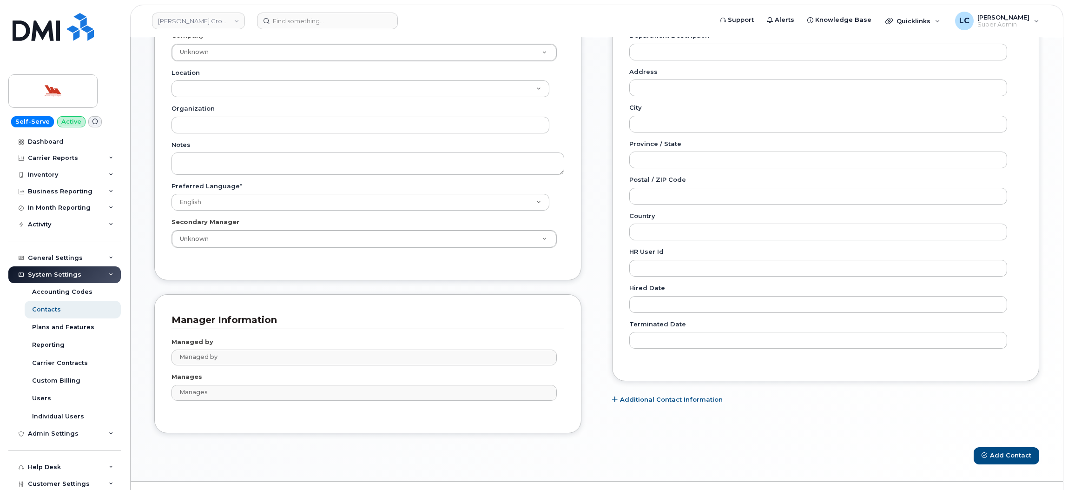
scroll to position [279, 0]
click at [993, 459] on button "Add Contact" at bounding box center [1006, 454] width 66 height 17
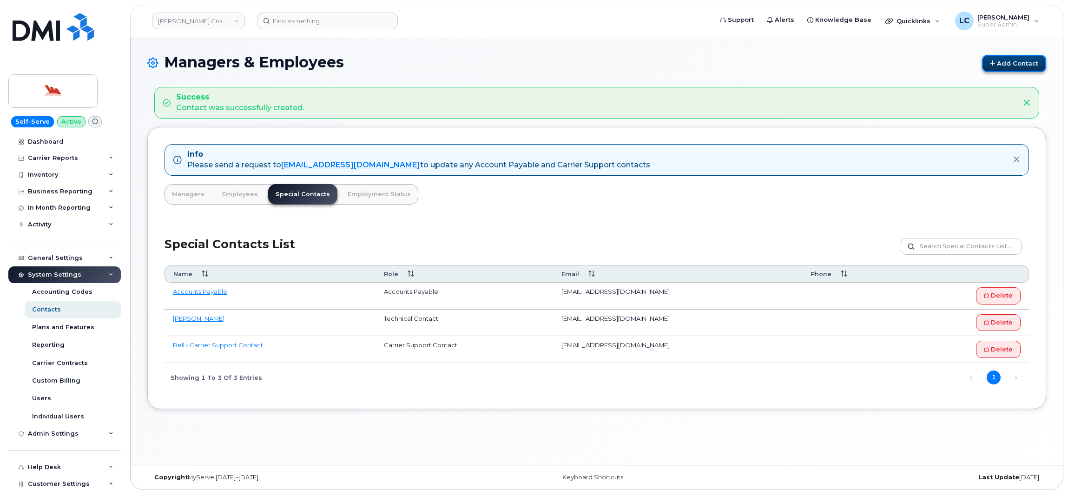
click at [1007, 66] on link "Add Contact" at bounding box center [1014, 63] width 64 height 17
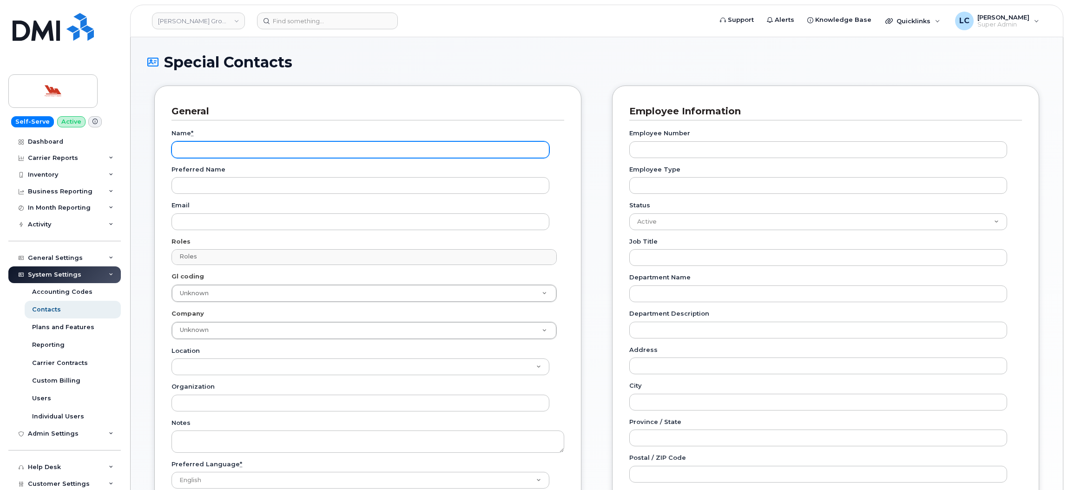
click at [345, 154] on input "Name *" at bounding box center [360, 149] width 378 height 17
paste input "[PERSON_NAME]"
type input "[PERSON_NAME]"
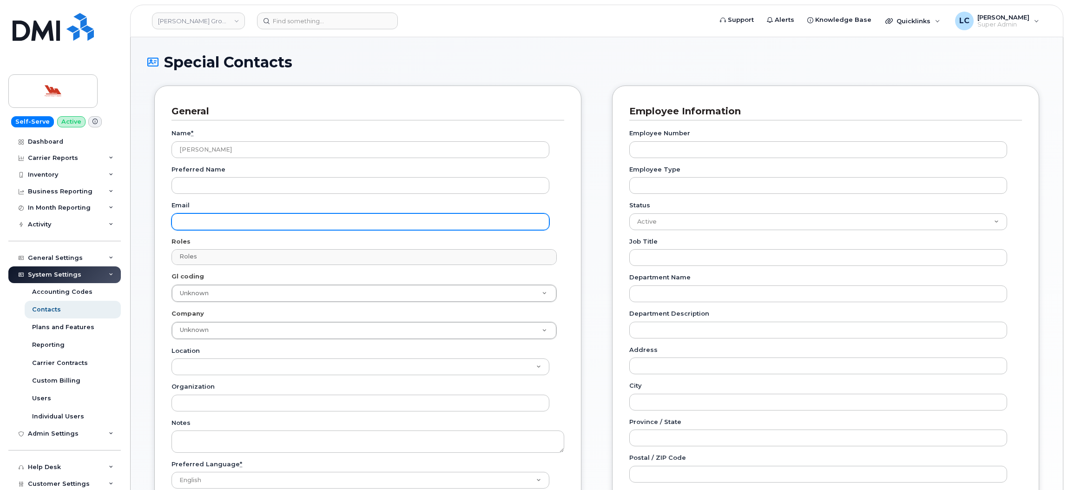
click at [218, 226] on input "Email" at bounding box center [360, 221] width 378 height 17
paste input "[EMAIL_ADDRESS][DOMAIN_NAME]"
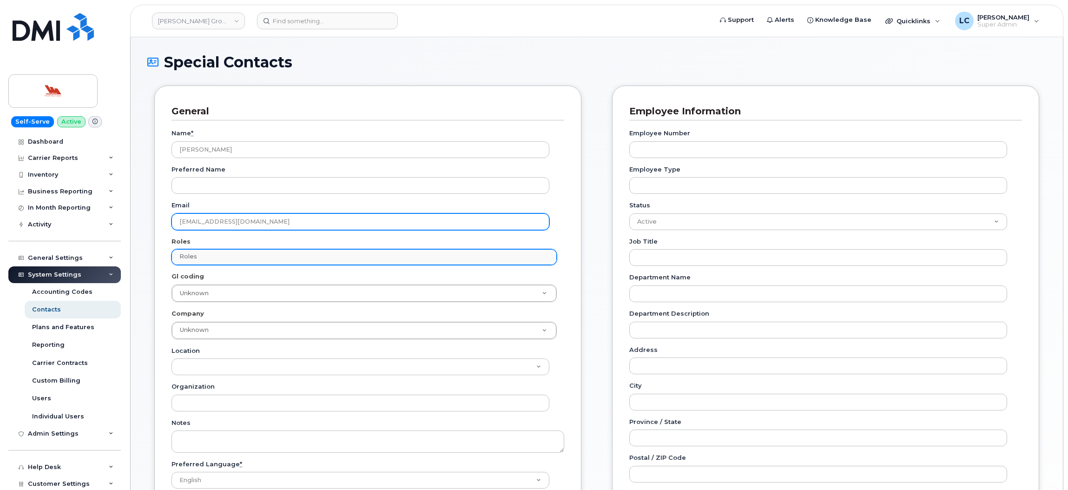
type input "[EMAIL_ADDRESS][DOMAIN_NAME]"
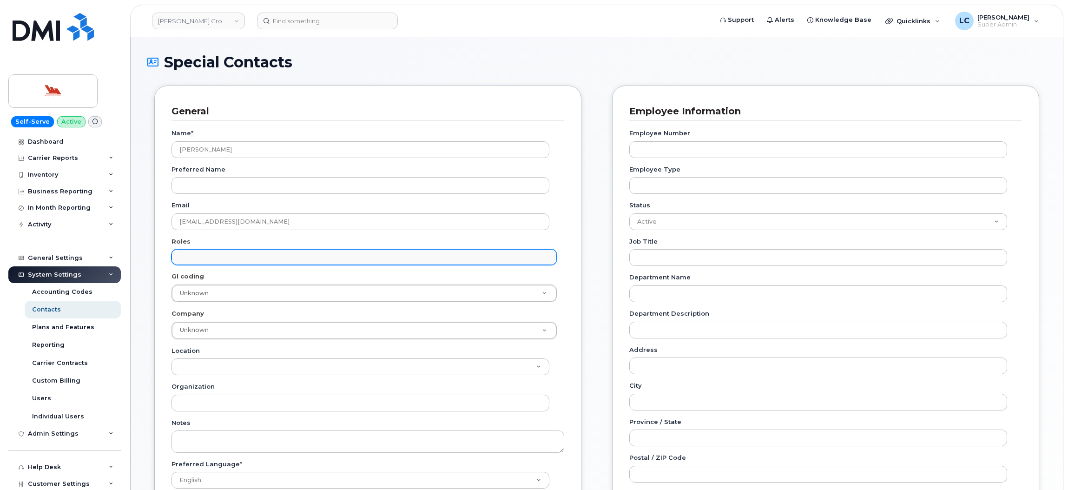
click at [199, 253] on input "text" at bounding box center [365, 256] width 376 height 13
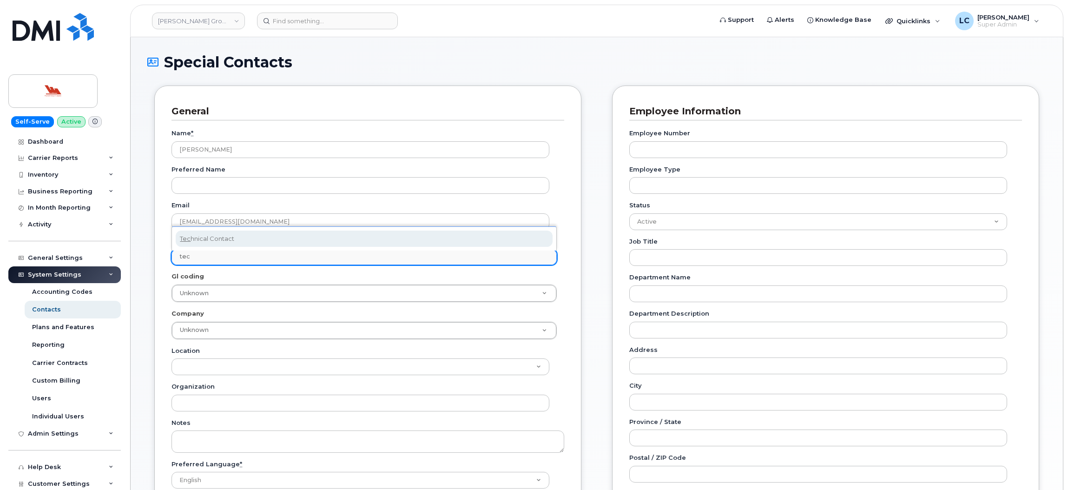
type input "tec"
select select "21"
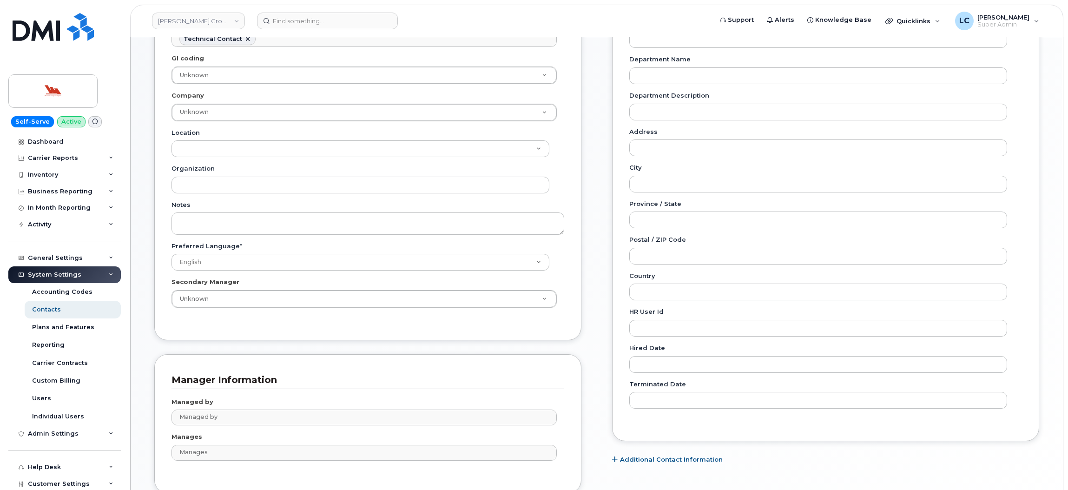
scroll to position [300, 0]
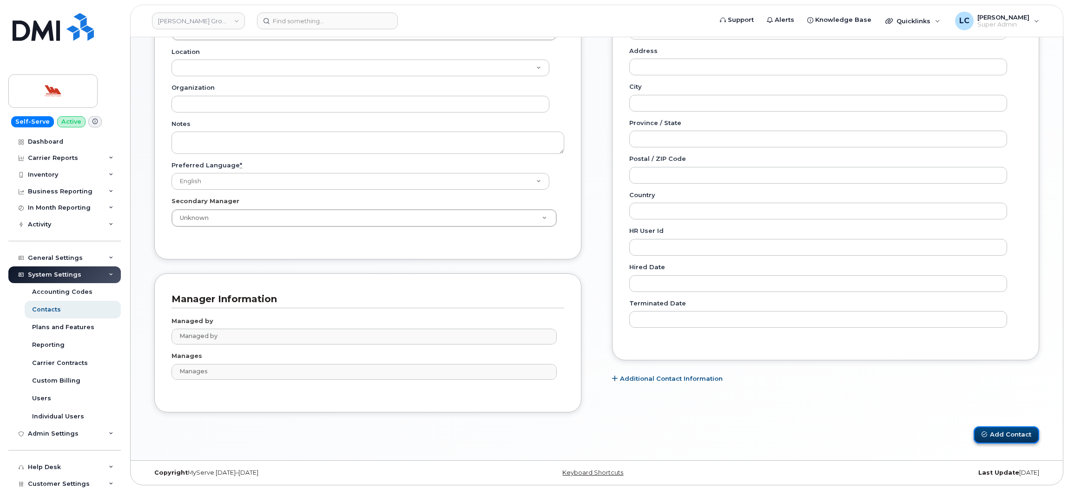
click at [980, 433] on button "Add Contact" at bounding box center [1006, 434] width 66 height 17
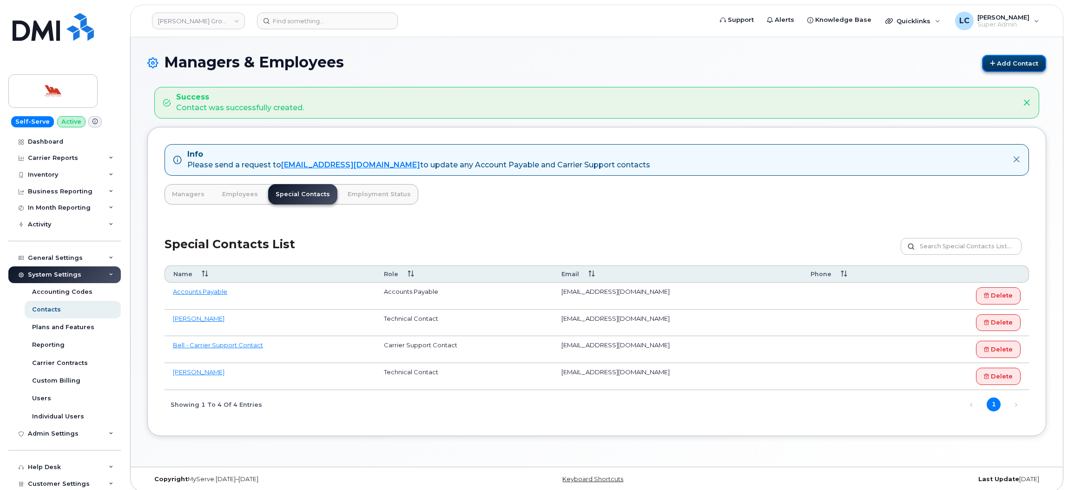
click at [1007, 59] on link "Add Contact" at bounding box center [1014, 63] width 64 height 17
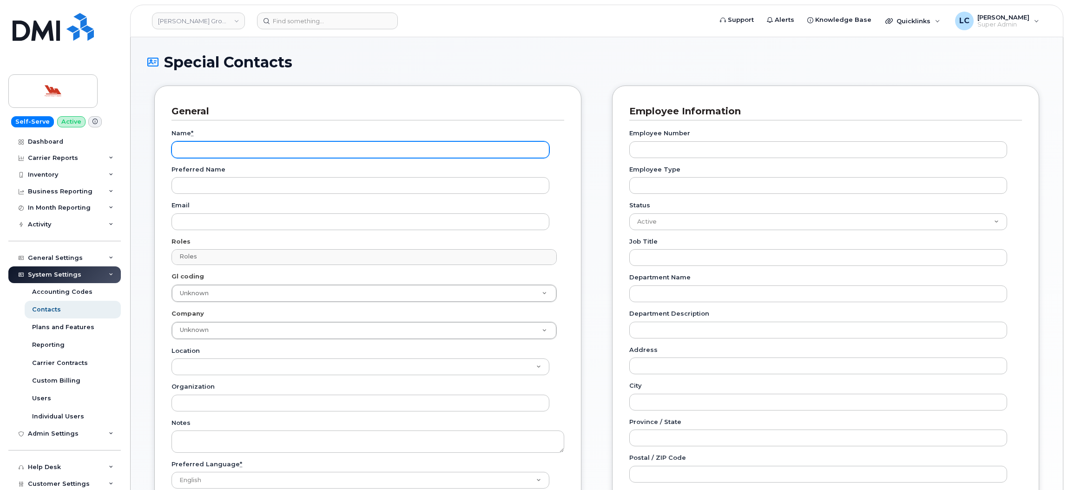
click at [236, 151] on input "Name *" at bounding box center [360, 149] width 378 height 17
type input "Trudy Oates"
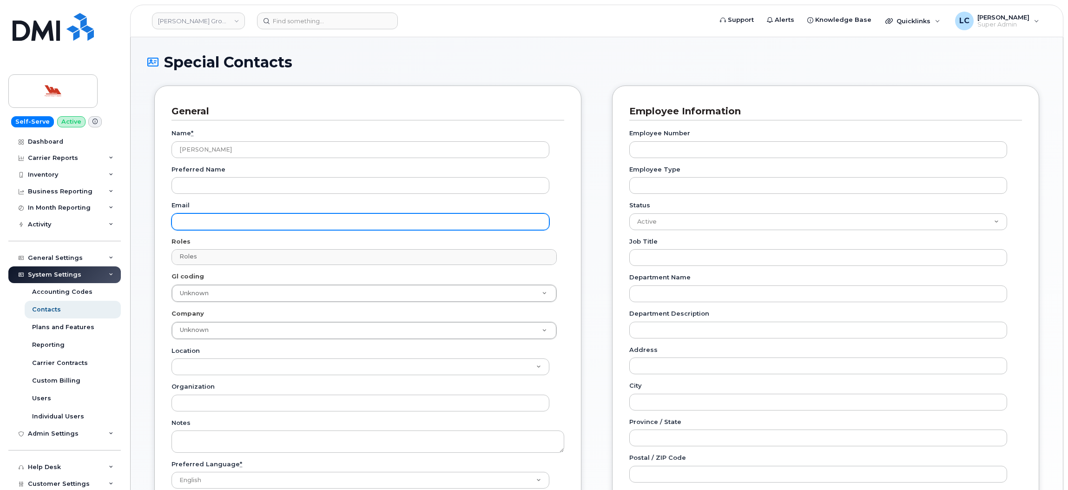
click at [305, 225] on input "Email" at bounding box center [360, 221] width 378 height 17
paste input "[PERSON_NAME][EMAIL_ADDRESS][DOMAIN_NAME]"
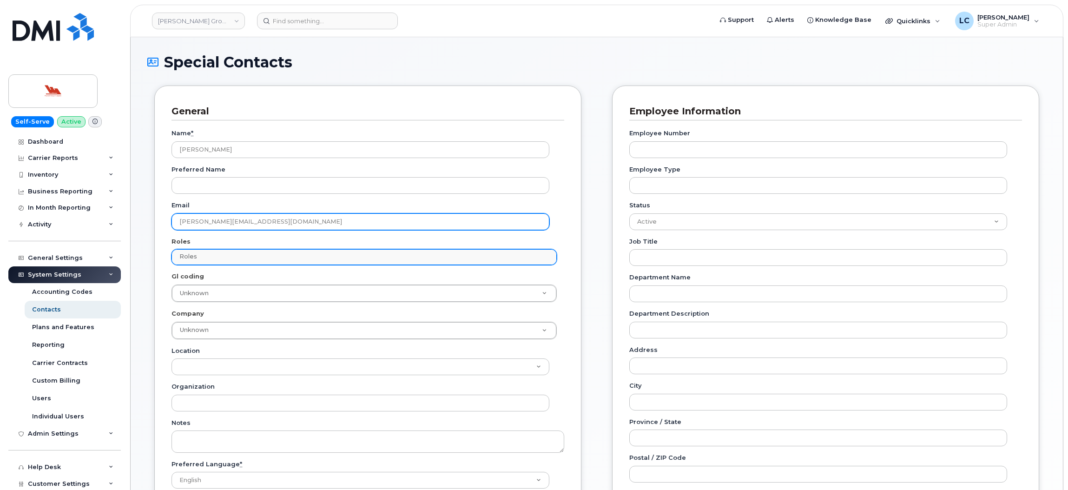
type input "[PERSON_NAME][EMAIL_ADDRESS][DOMAIN_NAME]"
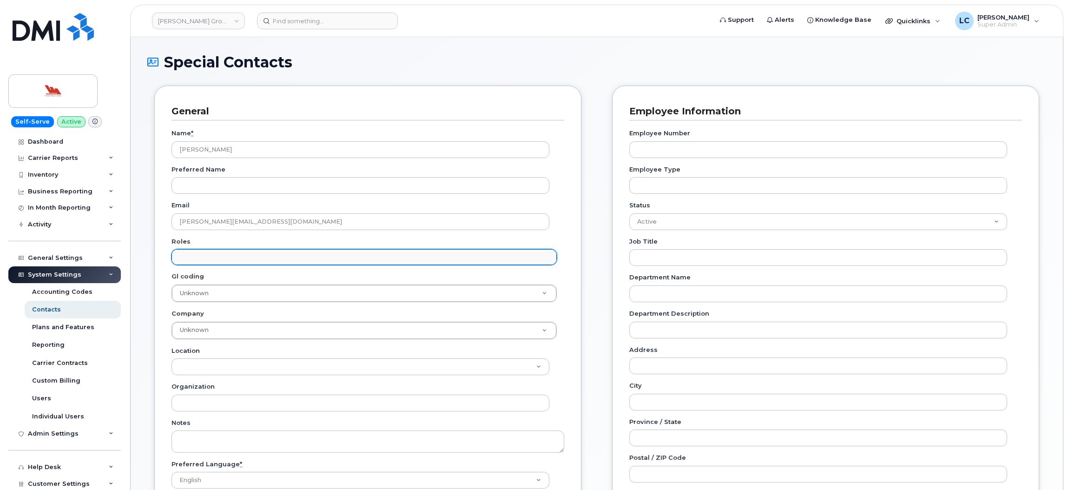
click at [221, 262] on input "text" at bounding box center [365, 256] width 376 height 13
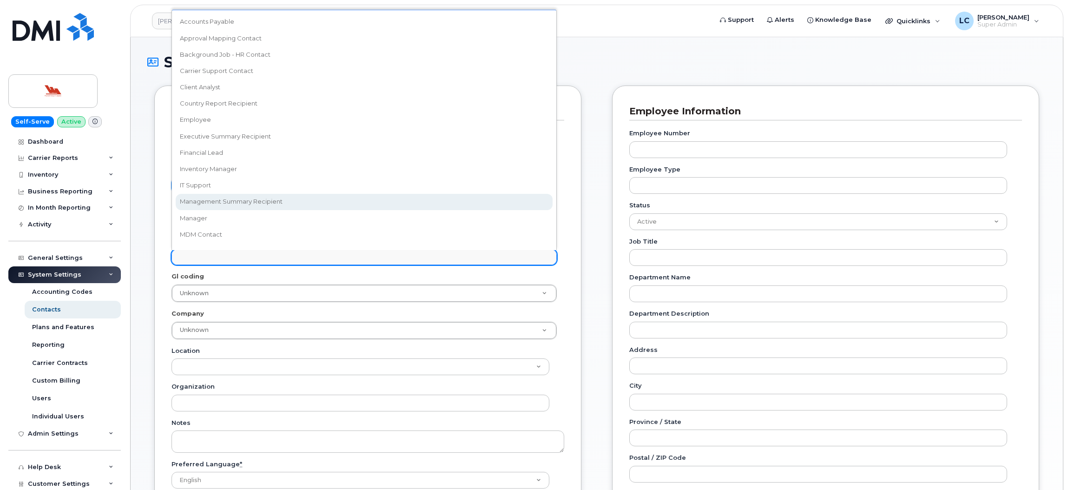
scroll to position [92, 0]
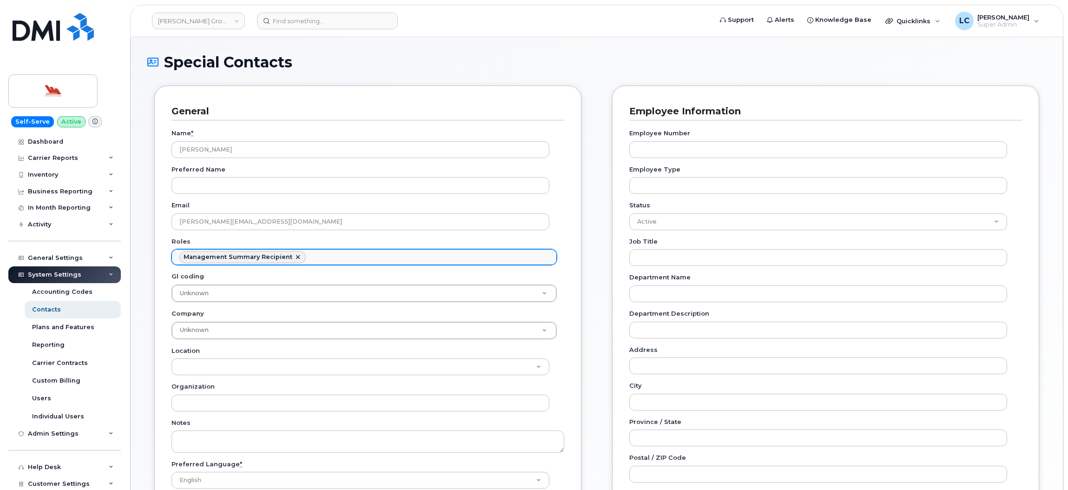
click at [325, 256] on ul "Management Summary Recipient" at bounding box center [364, 256] width 384 height 15
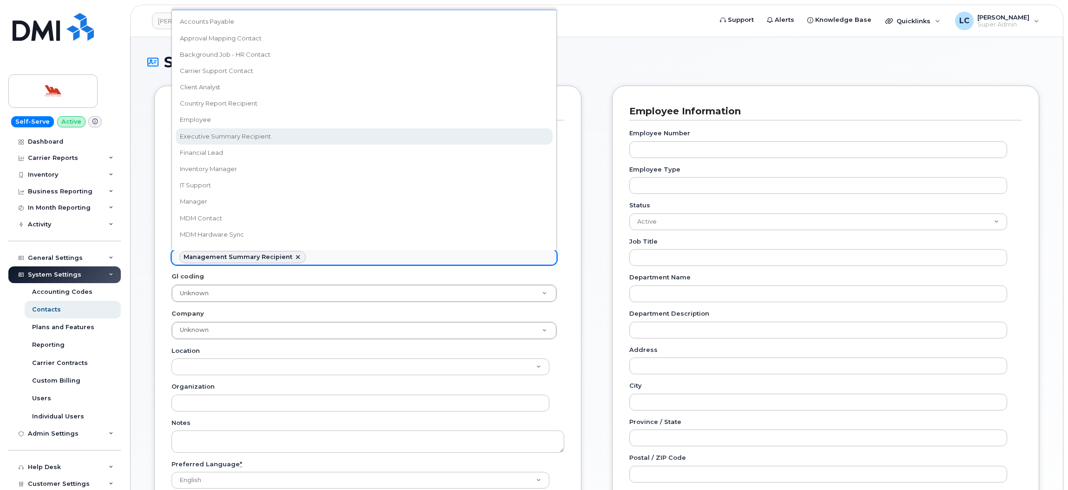
select select "2"
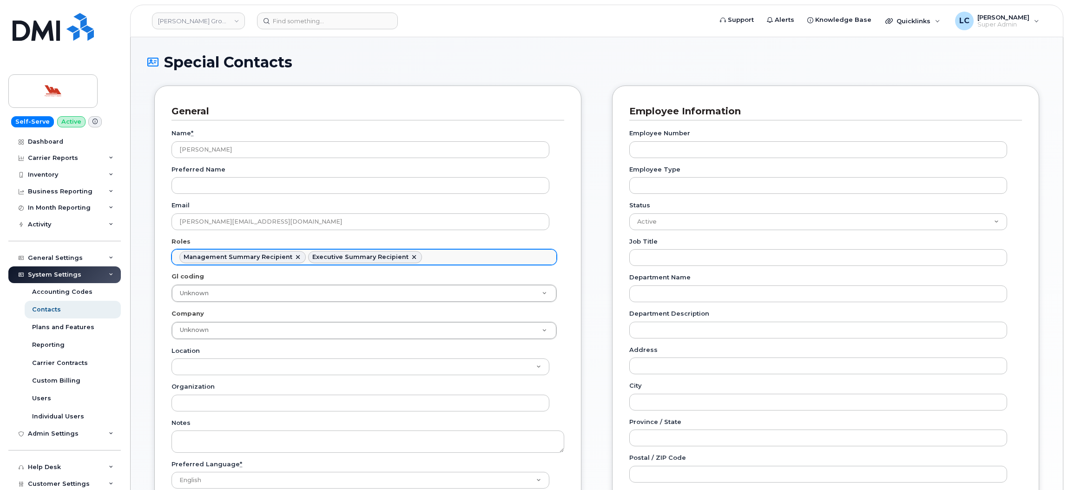
click at [448, 261] on ul "Management Summary Recipient Executive Summary Recipient" at bounding box center [364, 256] width 384 height 15
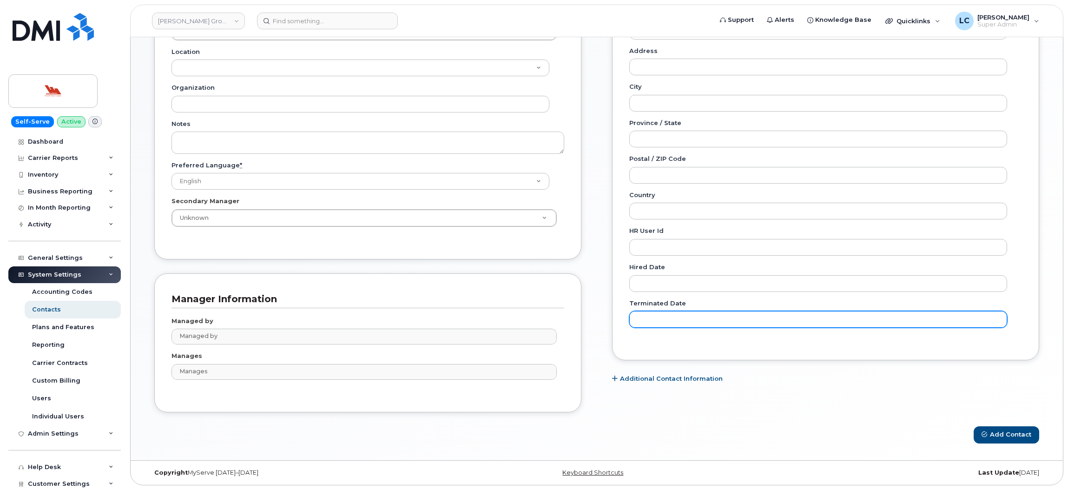
scroll to position [300, 0]
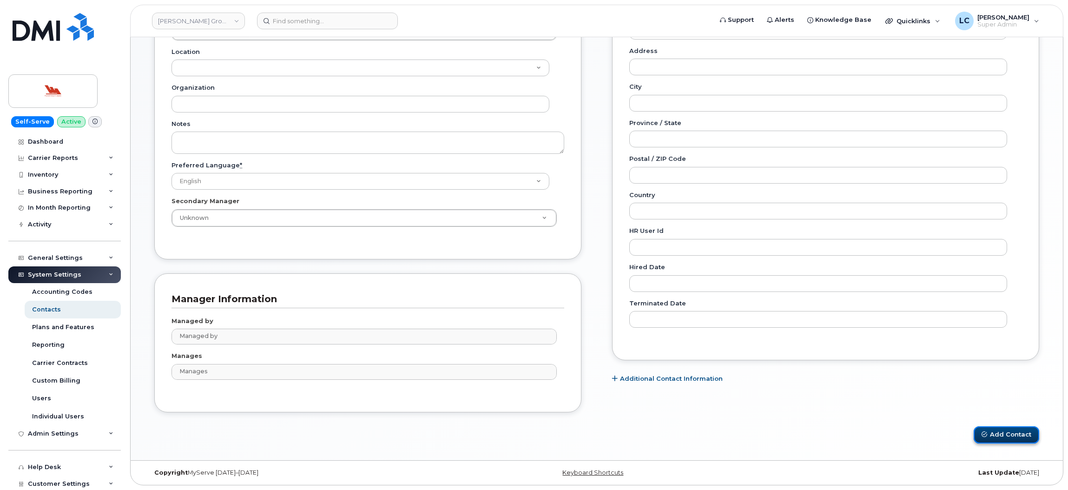
click at [1008, 432] on button "Add Contact" at bounding box center [1006, 434] width 66 height 17
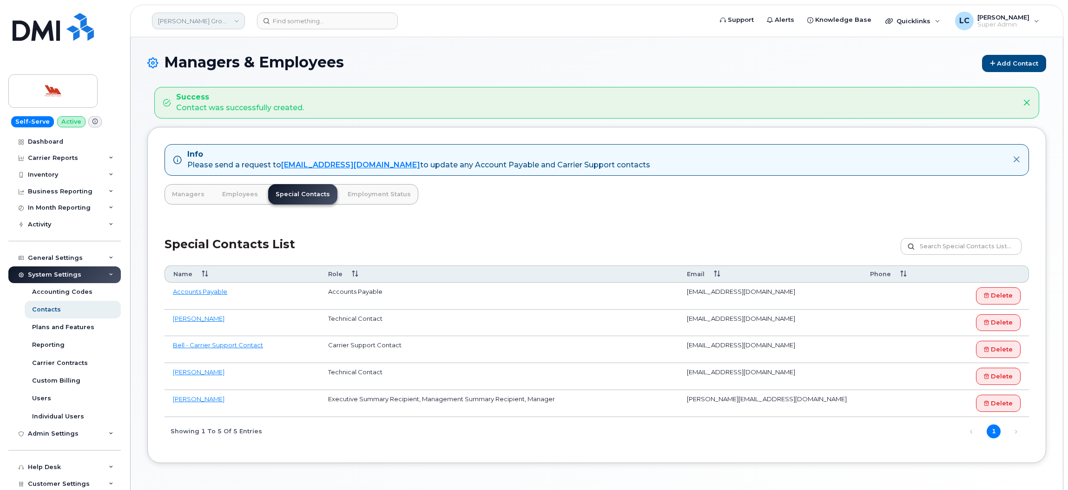
click at [231, 23] on link "[PERSON_NAME] Group of Companies" at bounding box center [198, 21] width 93 height 17
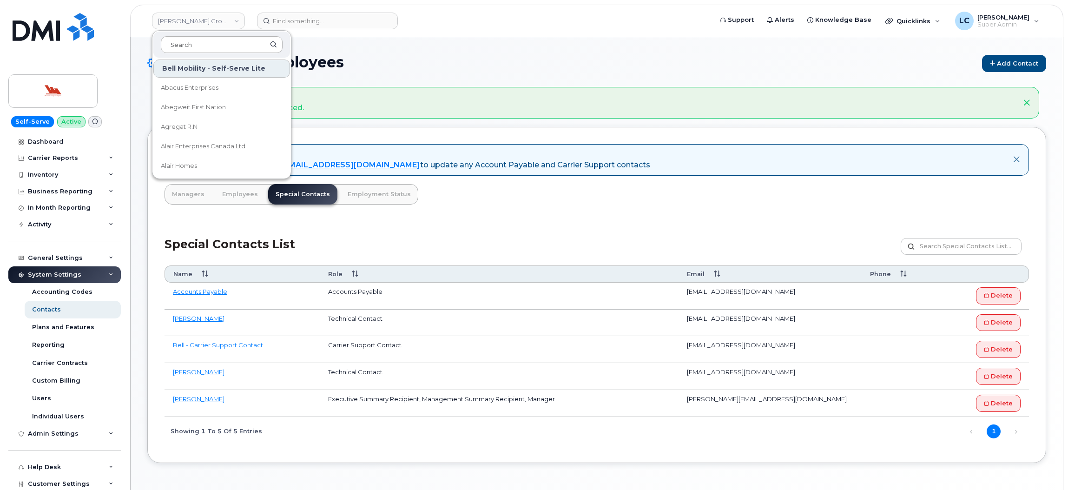
click at [210, 38] on input at bounding box center [222, 44] width 122 height 17
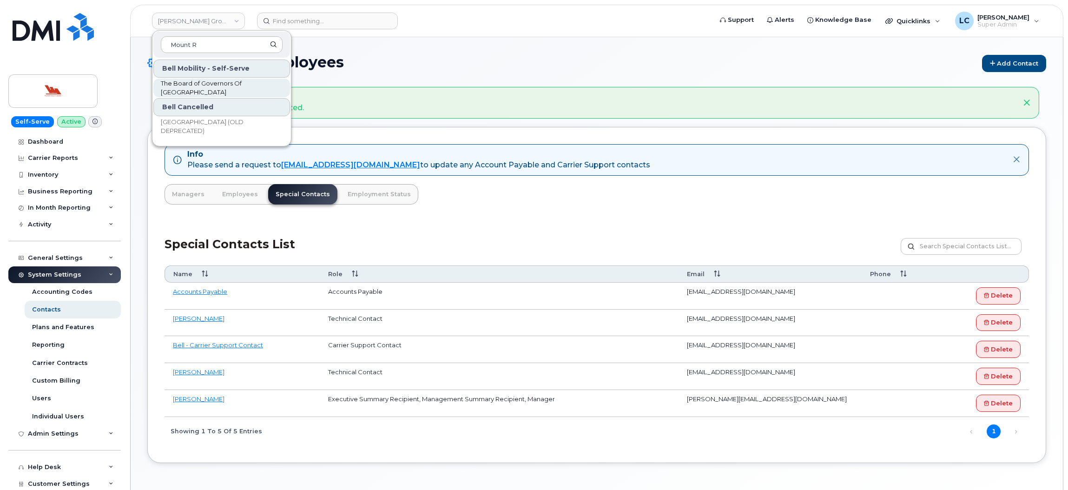
type input "Mount R"
click at [247, 86] on span "The Board of Governors Of Mount Royal University" at bounding box center [214, 88] width 107 height 18
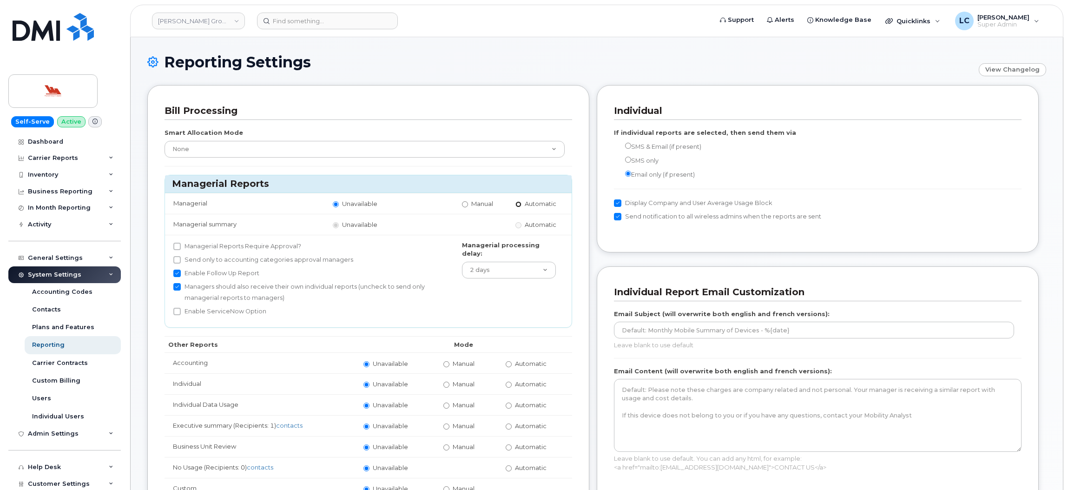
click at [519, 205] on input "Automatic" at bounding box center [518, 204] width 6 height 6
radio input "true"
click at [521, 228] on input "Automatic" at bounding box center [518, 225] width 6 height 6
radio input "true"
click at [188, 245] on label "Managerial Reports Require Approval?" at bounding box center [237, 246] width 128 height 11
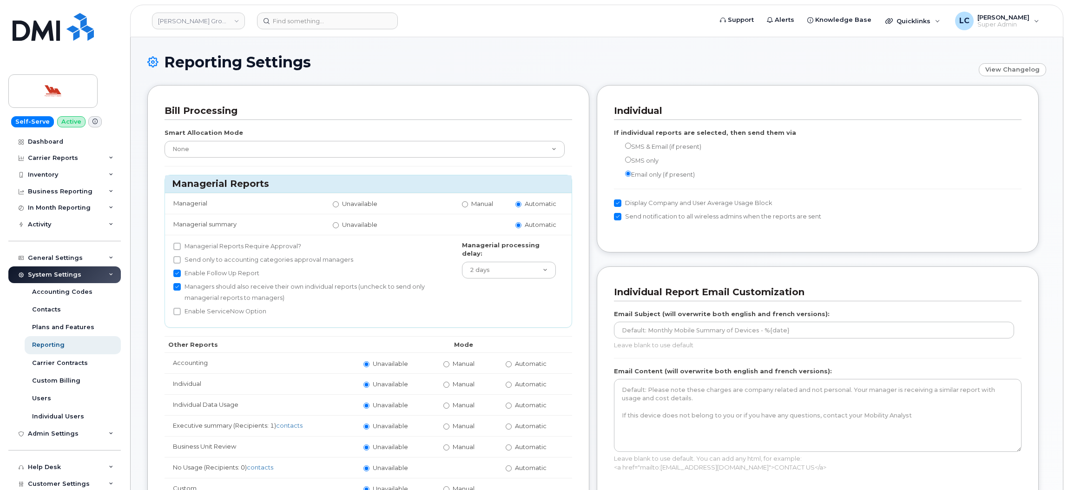
click at [181, 245] on input "Managerial Reports Require Approval?" at bounding box center [176, 246] width 7 height 7
checkbox input "true"
click at [198, 260] on label "Send only to accounting categories approval managers" at bounding box center [263, 259] width 180 height 11
click at [181, 260] on input "Send only to accounting categories approval managers" at bounding box center [176, 259] width 7 height 7
click at [198, 260] on label "Send only to accounting categories approval managers" at bounding box center [263, 259] width 180 height 11
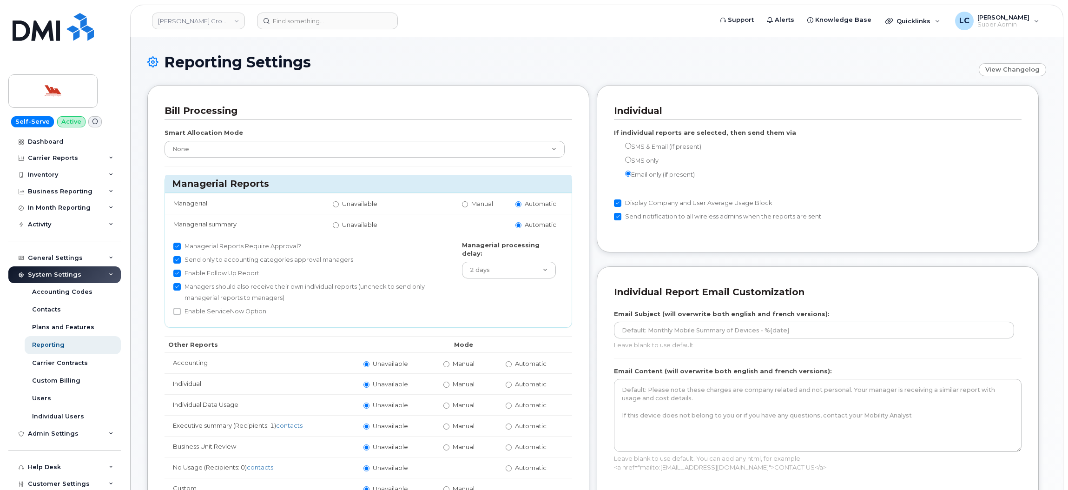
click at [181, 260] on input "Send only to accounting categories approval managers" at bounding box center [176, 259] width 7 height 7
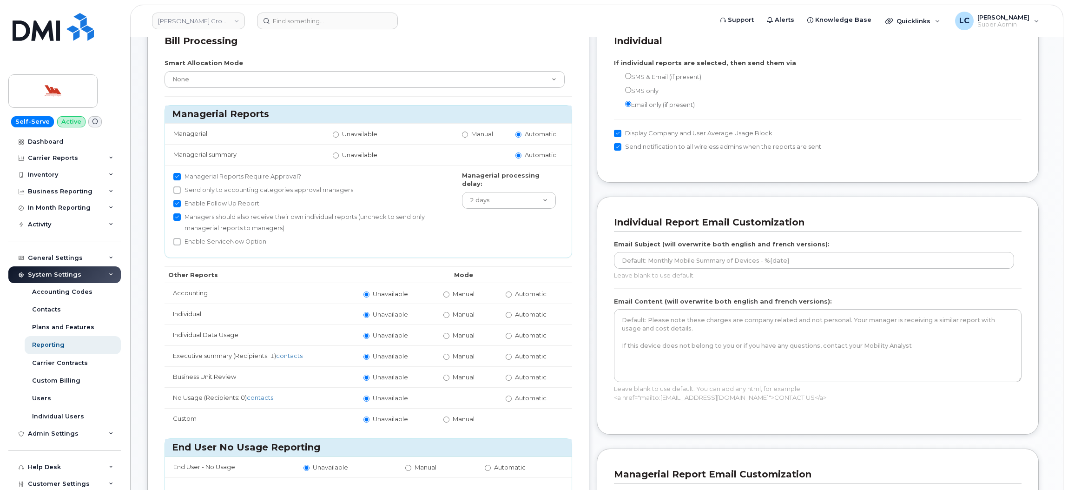
click at [271, 189] on label "Send only to accounting categories approval managers" at bounding box center [263, 189] width 180 height 11
click at [181, 189] on input "Send only to accounting categories approval managers" at bounding box center [176, 189] width 7 height 7
click at [308, 188] on label "Send only to accounting categories approval managers" at bounding box center [263, 189] width 180 height 11
click at [181, 188] on input "Send only to accounting categories approval managers" at bounding box center [176, 189] width 7 height 7
checkbox input "false"
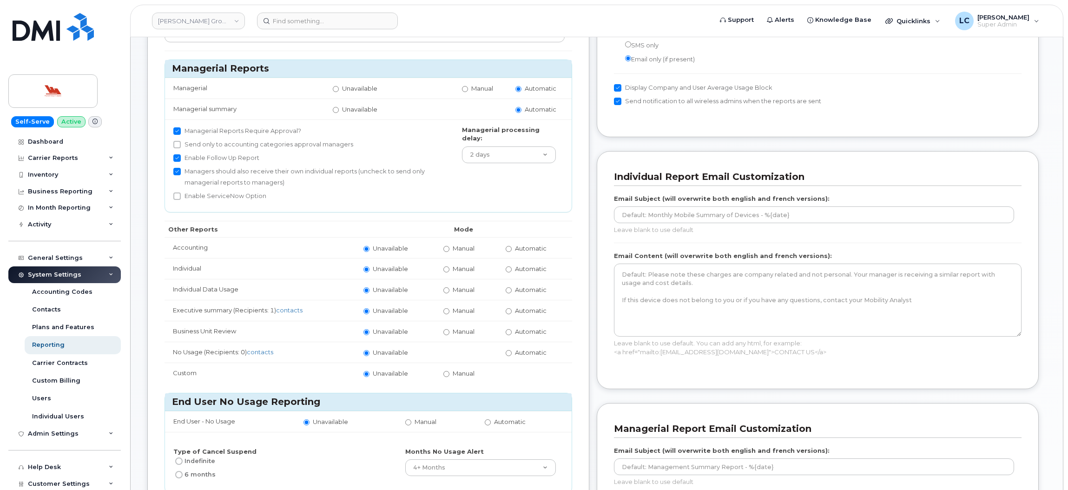
scroll to position [139, 0]
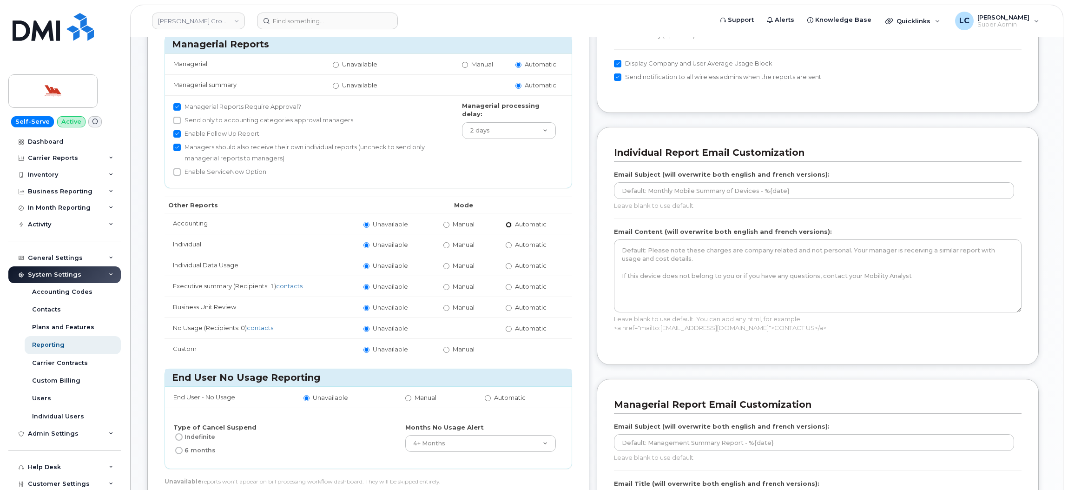
click at [511, 222] on input "Automatic" at bounding box center [508, 225] width 6 height 6
radio input "true"
click at [444, 246] on input "Manual" at bounding box center [446, 245] width 6 height 6
radio input "true"
click at [510, 286] on input "Automatic" at bounding box center [508, 287] width 6 height 6
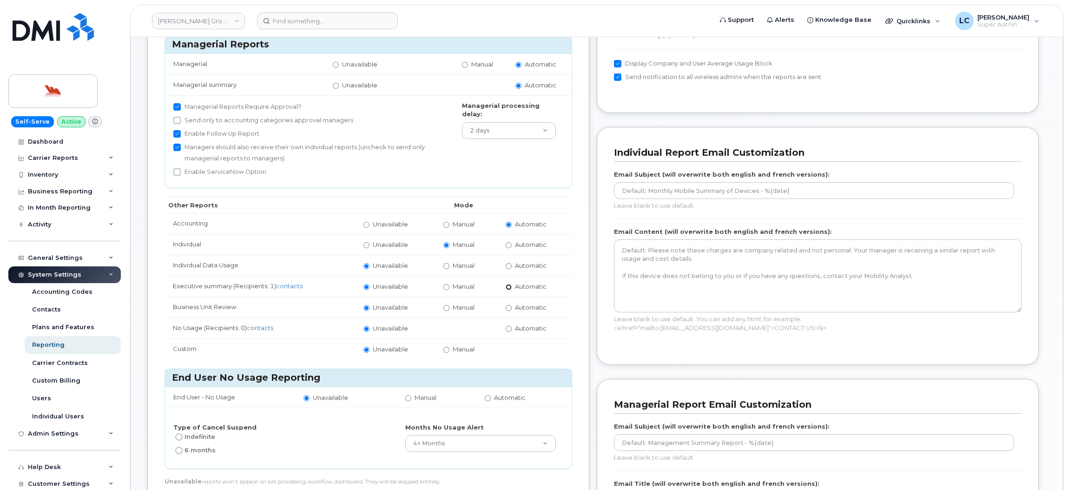
radio input "true"
click at [521, 309] on span "Automatic" at bounding box center [531, 306] width 32 height 7
click at [512, 309] on input "Automatic" at bounding box center [508, 308] width 6 height 6
radio input "true"
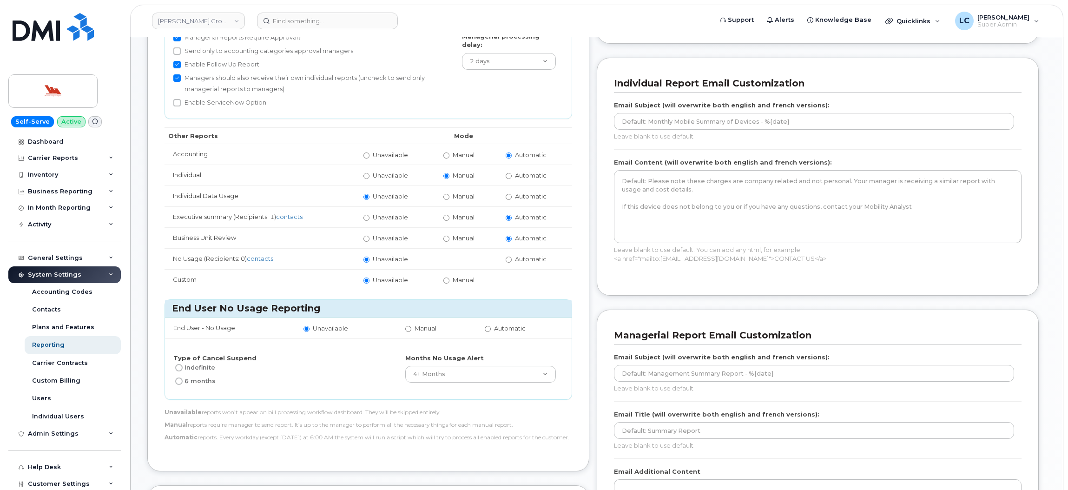
click at [519, 255] on span "Automatic" at bounding box center [531, 258] width 32 height 7
click at [512, 256] on input "Automatic" at bounding box center [508, 259] width 6 height 6
radio input "true"
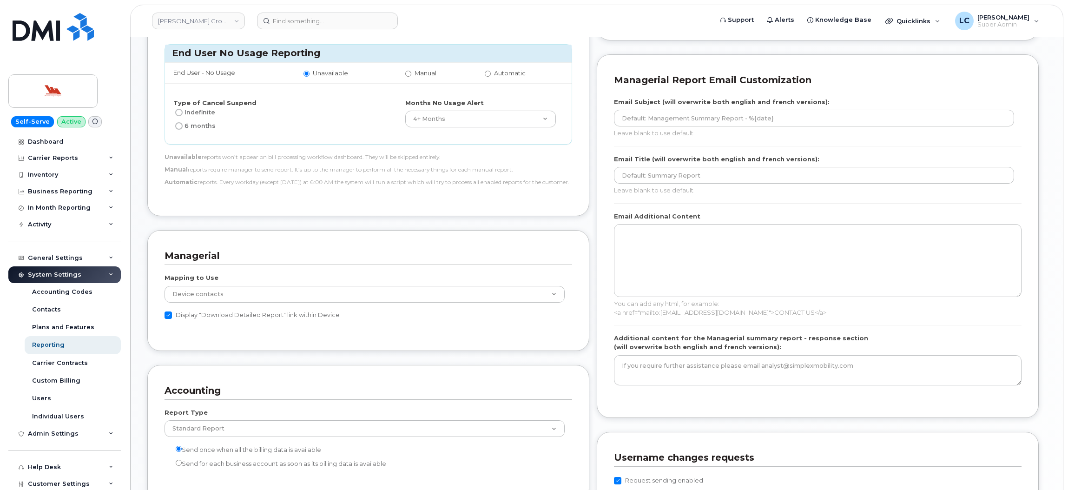
scroll to position [488, 0]
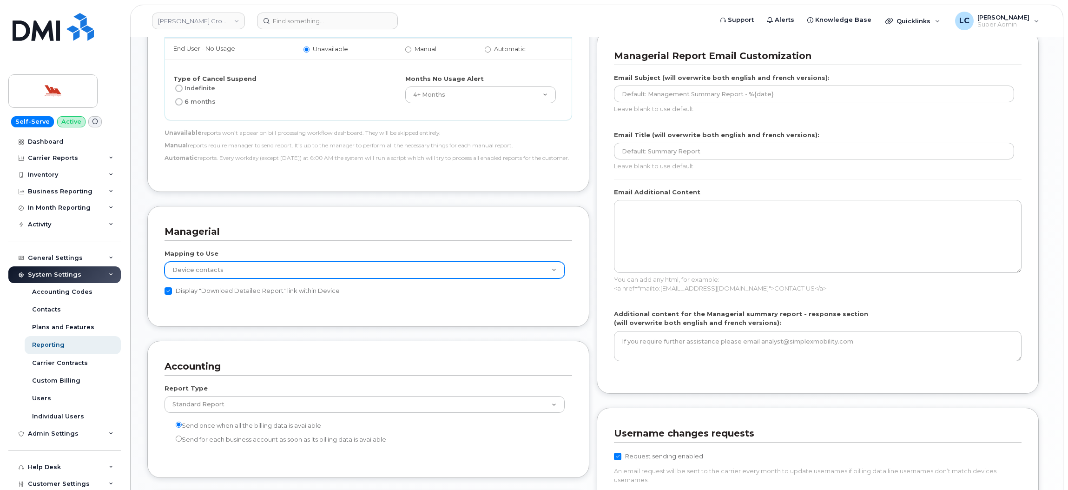
click at [453, 272] on select "GL Sub Accounts Device contacts" at bounding box center [364, 270] width 400 height 17
select select "gl-sub-accounts"
click at [164, 268] on select "GL Sub Accounts Device contacts" at bounding box center [364, 270] width 400 height 17
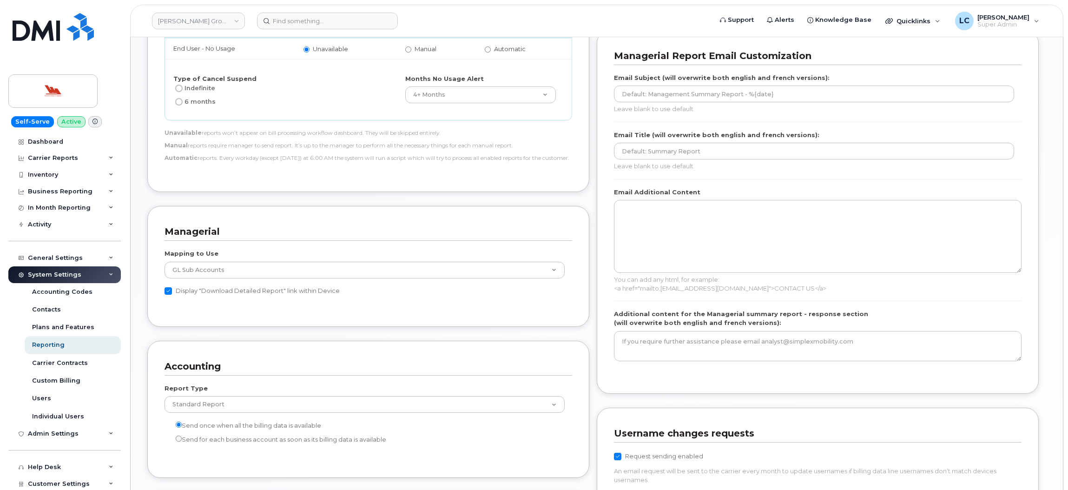
click at [392, 217] on div "Managerial Mapping to Use GL Sub Accounts Device contacts Display "Download Det…" at bounding box center [368, 266] width 442 height 121
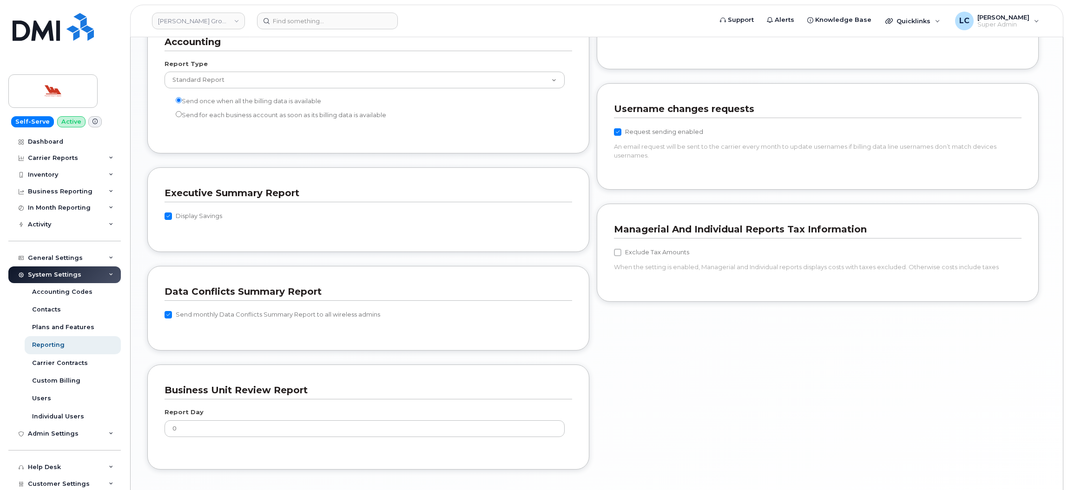
scroll to position [836, 0]
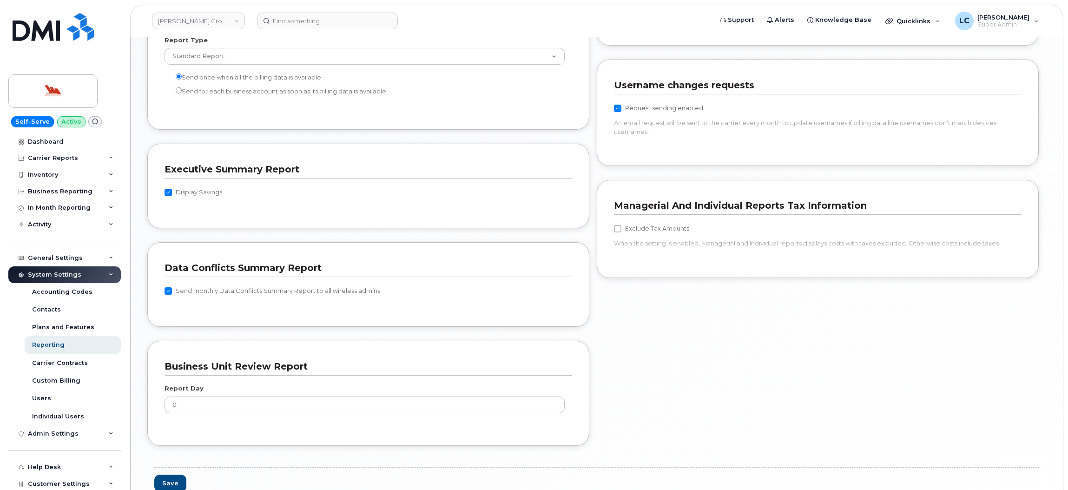
click at [198, 195] on label "Display Savings" at bounding box center [193, 192] width 58 height 11
click at [172, 195] on input "Display Savings" at bounding box center [167, 192] width 7 height 7
checkbox input "false"
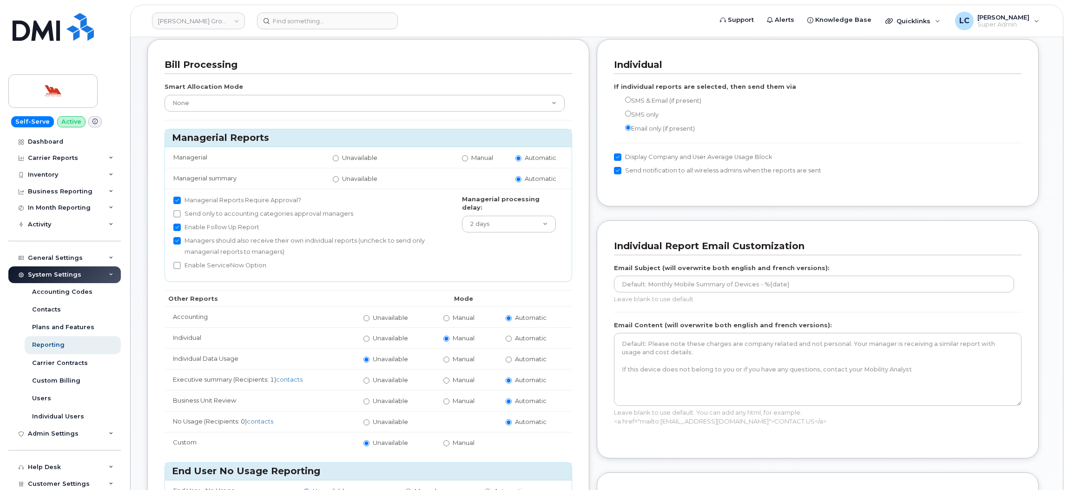
scroll to position [70, 0]
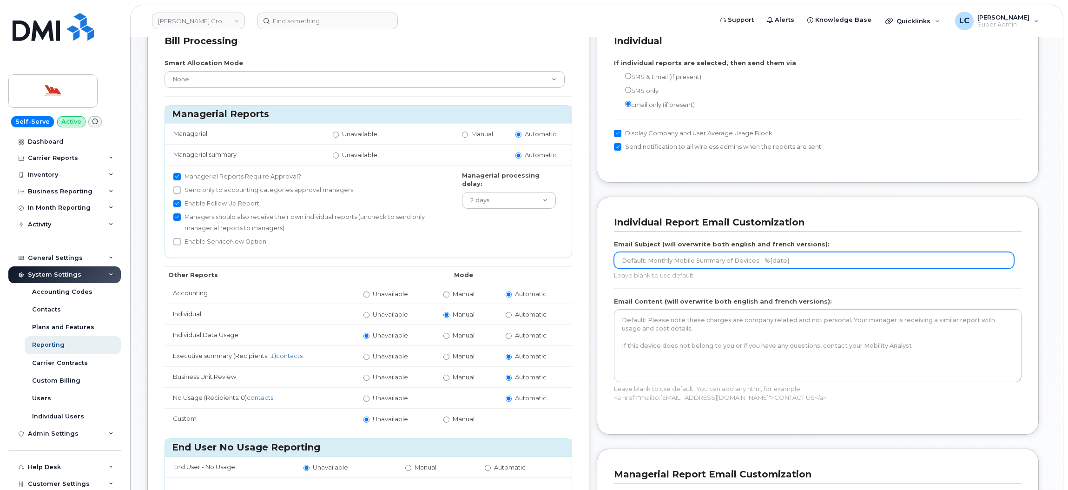
click at [691, 266] on input "text" at bounding box center [814, 260] width 400 height 17
paste input "[PERSON_NAME][EMAIL_ADDRESS][DOMAIN_NAME]"
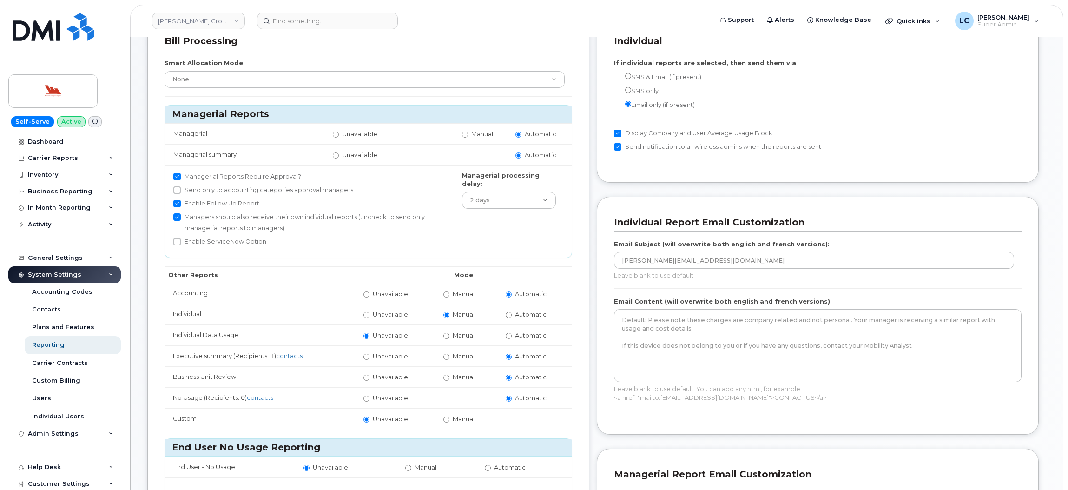
click at [871, 226] on h3 "Individual Report Email Customization" at bounding box center [814, 222] width 400 height 13
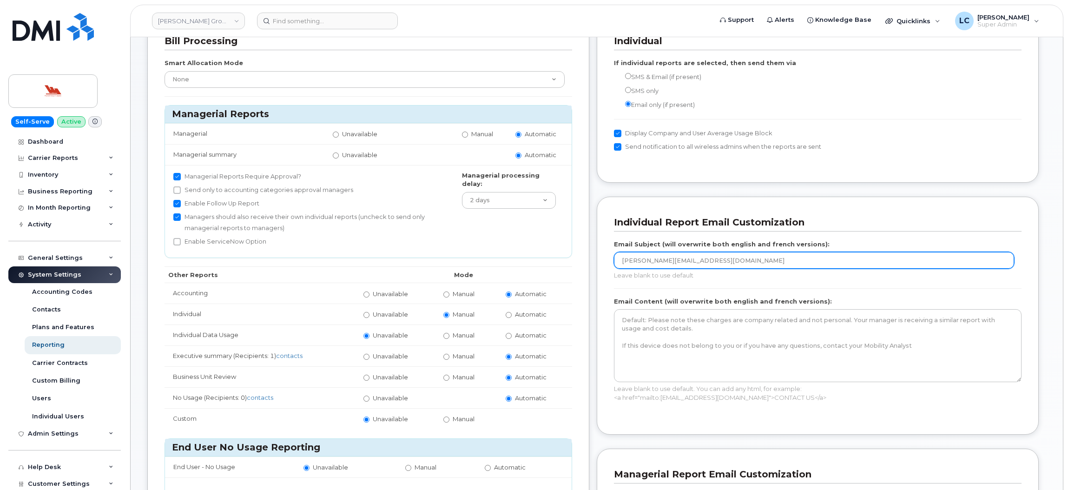
click at [619, 261] on input "[PERSON_NAME][EMAIL_ADDRESS][DOMAIN_NAME]" at bounding box center [814, 260] width 400 height 17
type input "From: toates@woodwards.nf.ca"
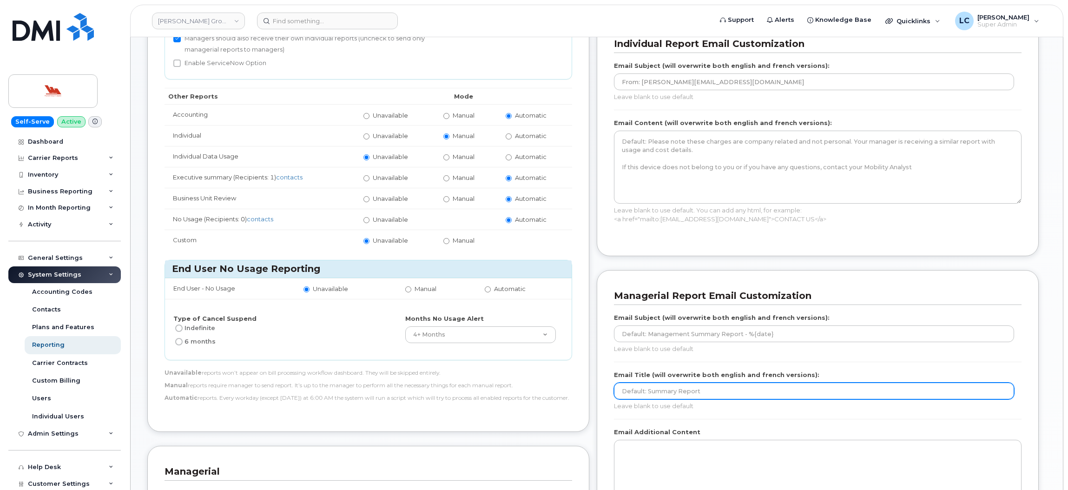
scroll to position [279, 0]
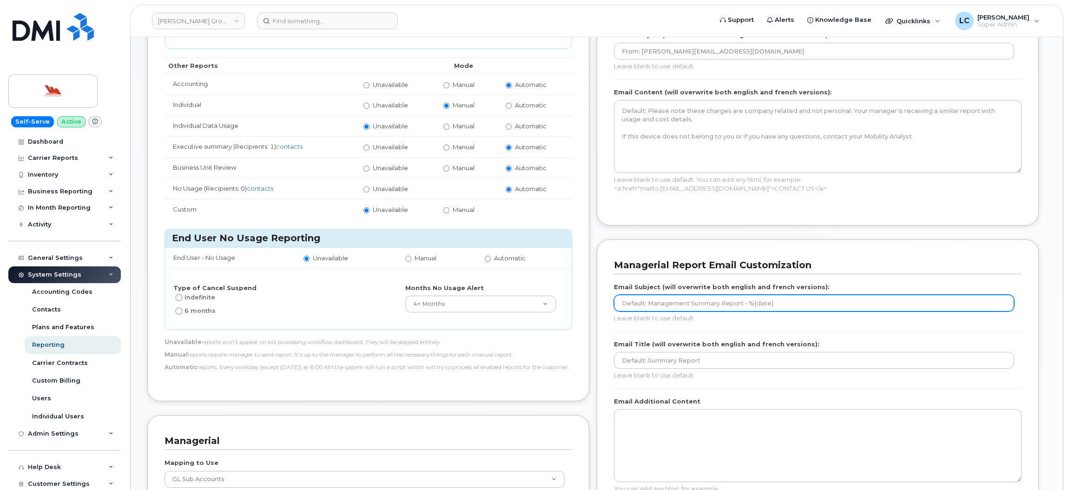
click at [680, 310] on input "text" at bounding box center [814, 303] width 400 height 17
paste input "Bell Mobility Executive Summary"
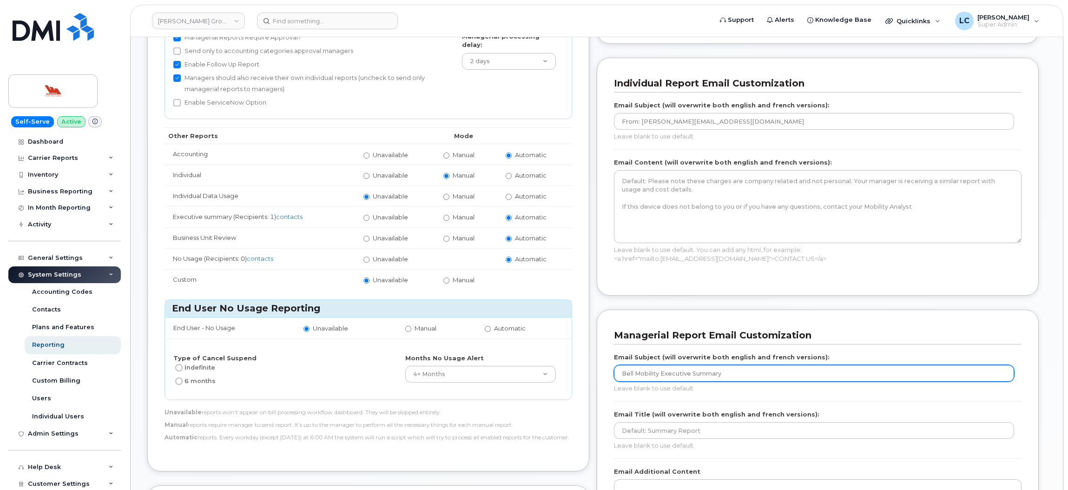
type input "Bell Mobility Executive Summary"
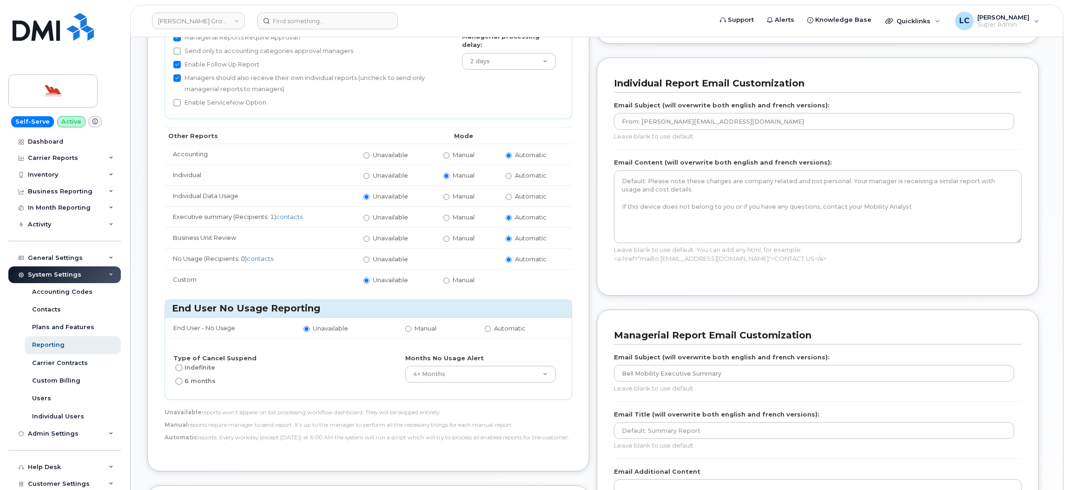
click at [734, 109] on label "Email Subject (will overwrite both english and french versions):" at bounding box center [722, 105] width 216 height 9
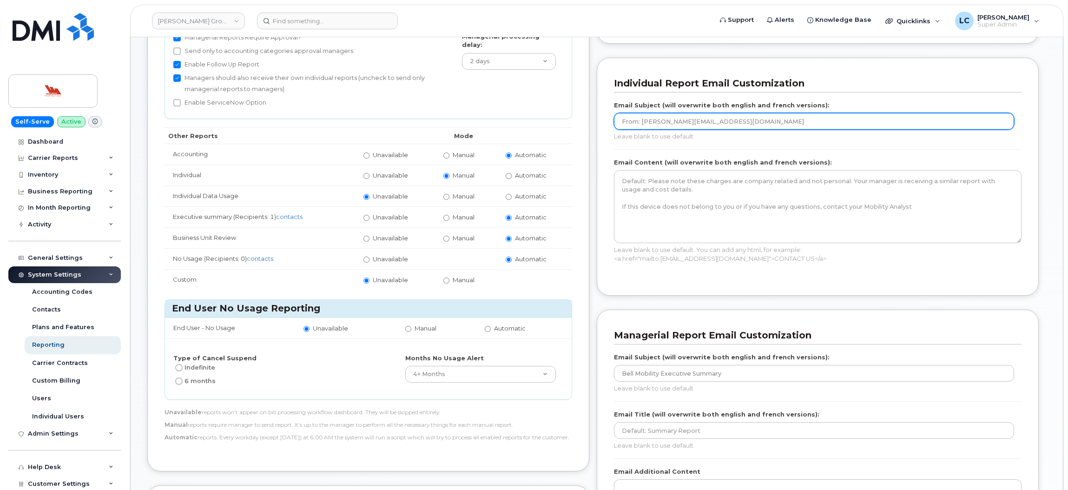
drag, startPoint x: 732, startPoint y: 122, endPoint x: 517, endPoint y: 134, distance: 215.9
click at [517, 134] on div "Bill Processing Smart Allocation Mode None Within Plan Managerial Reports Manag…" at bounding box center [596, 481] width 899 height 1210
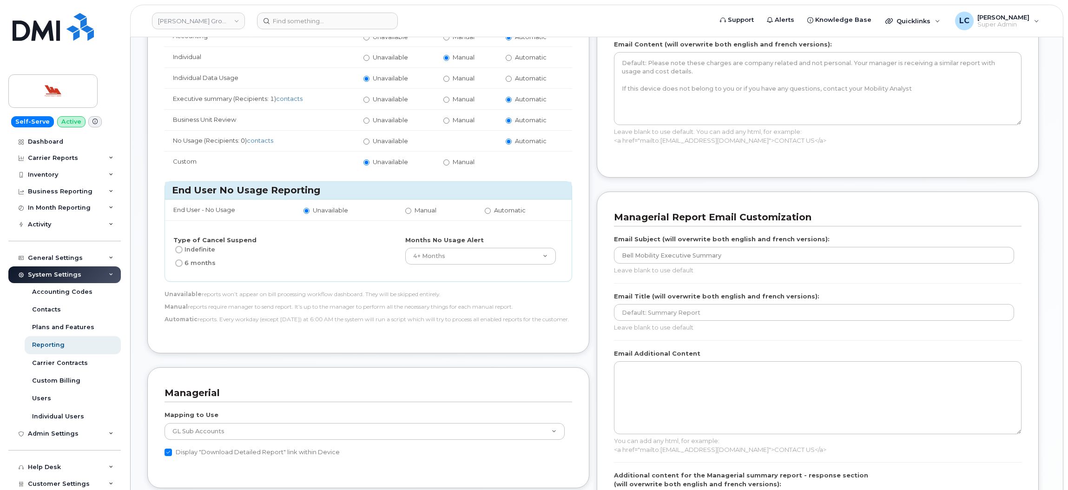
scroll to position [348, 0]
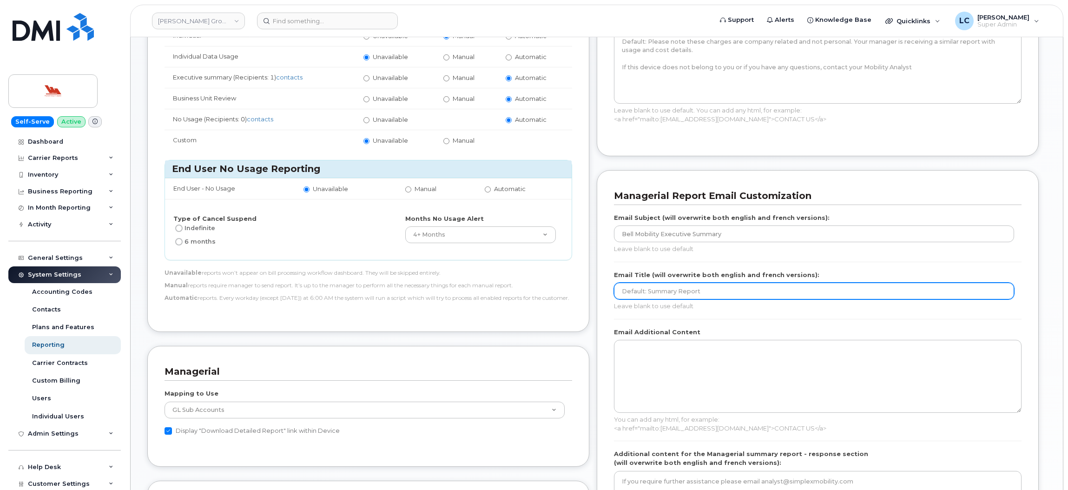
click at [746, 294] on input "text" at bounding box center [814, 290] width 400 height 17
click at [688, 297] on input "text" at bounding box center [814, 290] width 400 height 17
paste input "[PERSON_NAME][EMAIL_ADDRESS][DOMAIN_NAME]"
type input "[PERSON_NAME][EMAIL_ADDRESS][DOMAIN_NAME]"
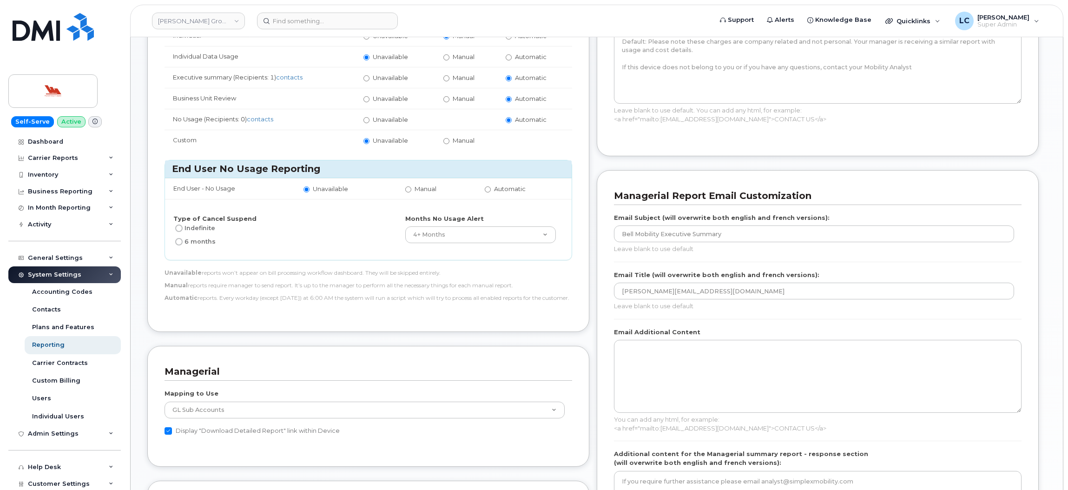
click at [604, 186] on div "Managerial Report Email Customization Email Subject (will overwrite both englis…" at bounding box center [818, 352] width 442 height 364
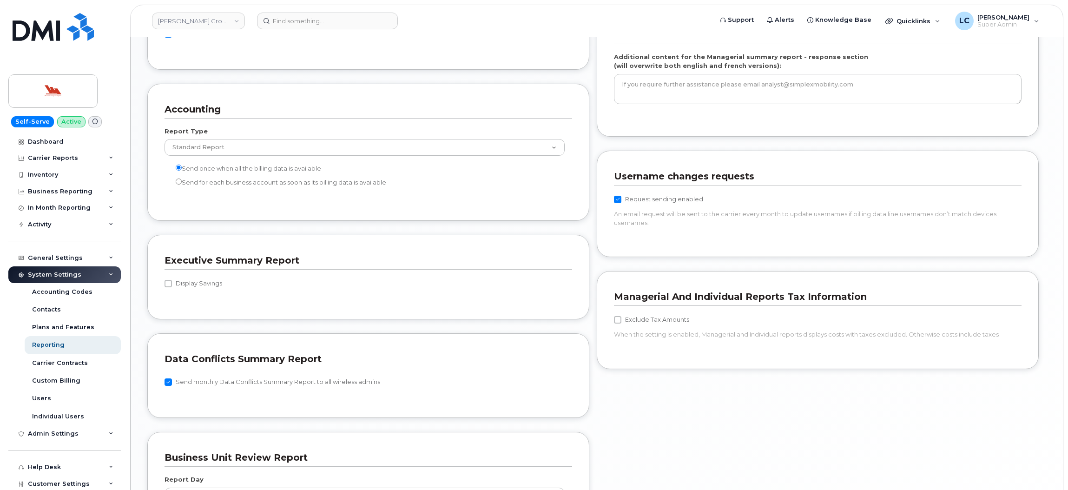
scroll to position [766, 0]
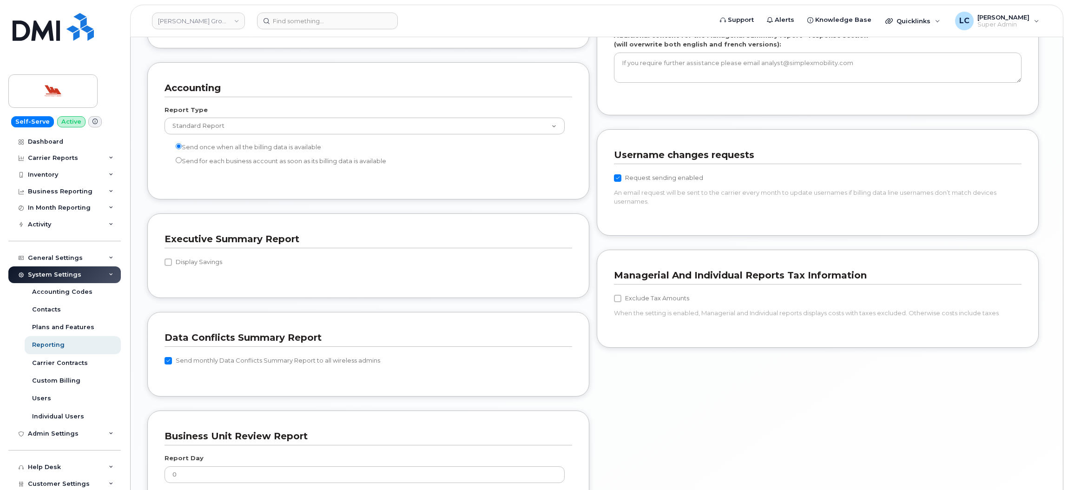
click at [623, 183] on label "Request sending enabled" at bounding box center [658, 177] width 89 height 11
click at [621, 182] on input "Request sending enabled" at bounding box center [617, 177] width 7 height 7
checkbox input "false"
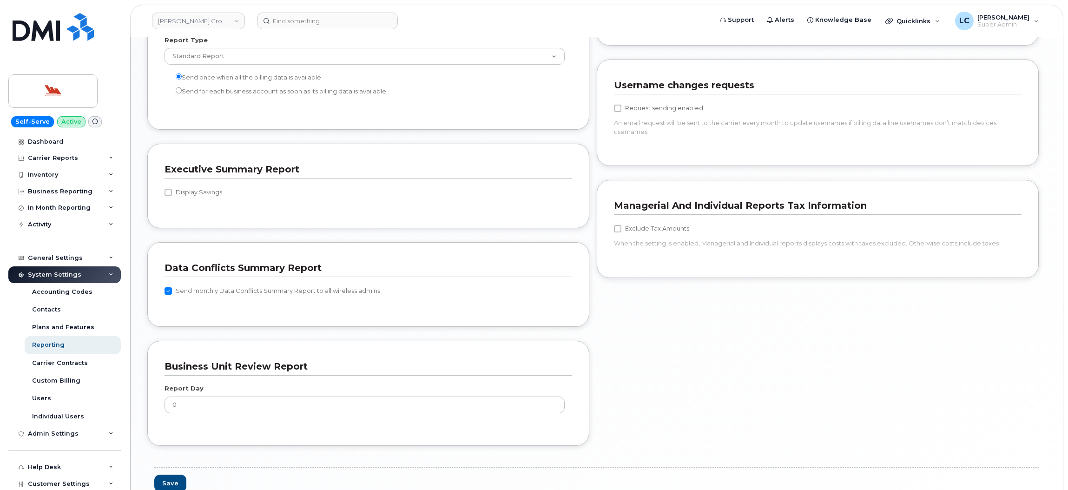
scroll to position [892, 0]
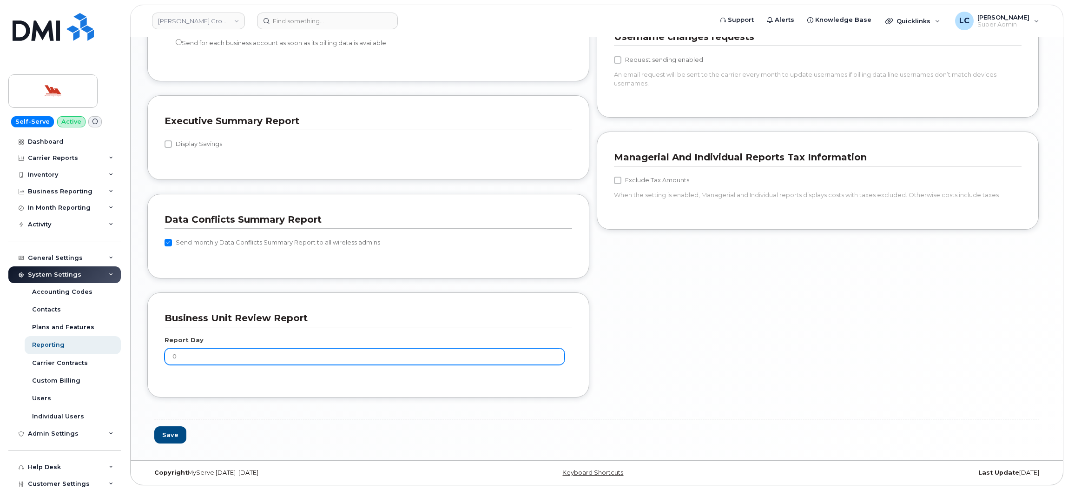
click at [208, 361] on input "0" at bounding box center [364, 356] width 400 height 17
type input "30"
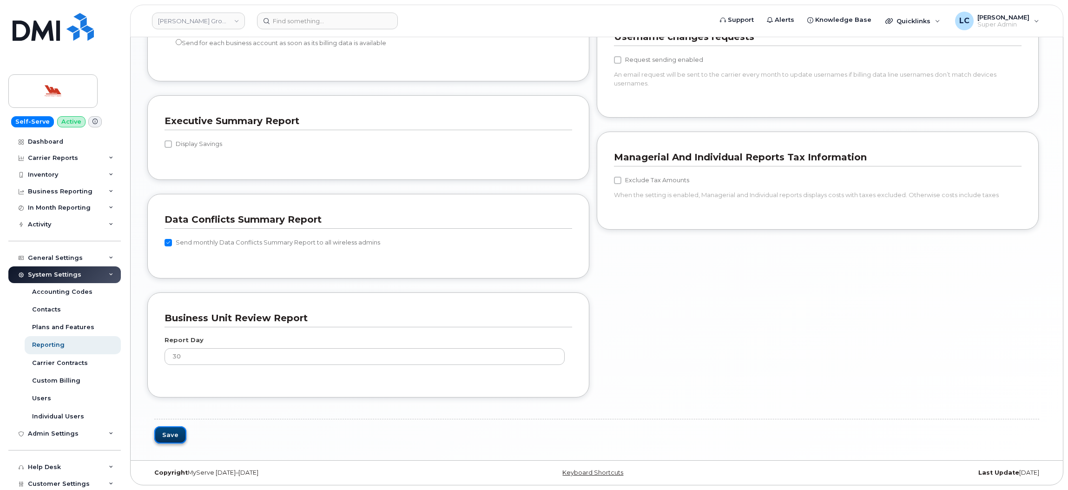
click at [164, 438] on button "Save" at bounding box center [170, 434] width 32 height 17
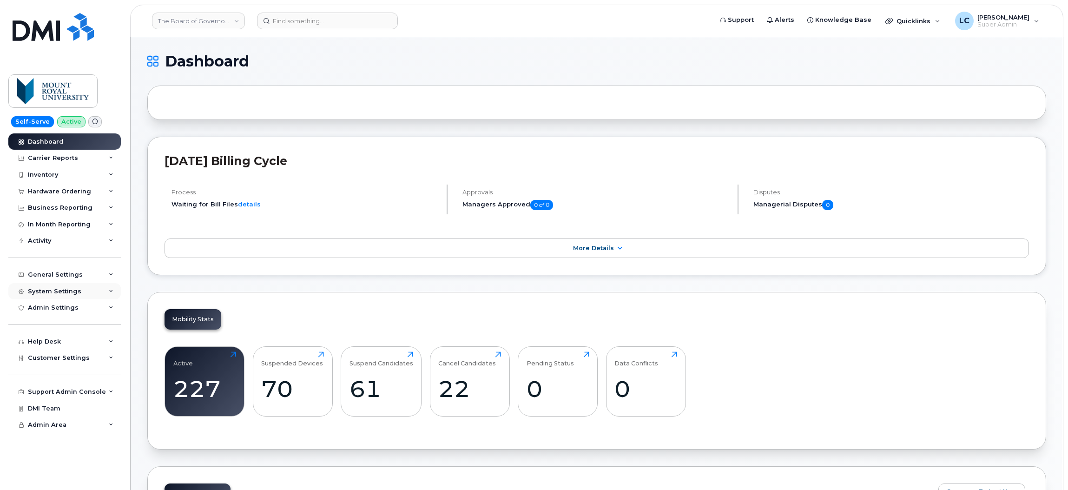
click at [60, 295] on div "System Settings" at bounding box center [54, 291] width 53 height 7
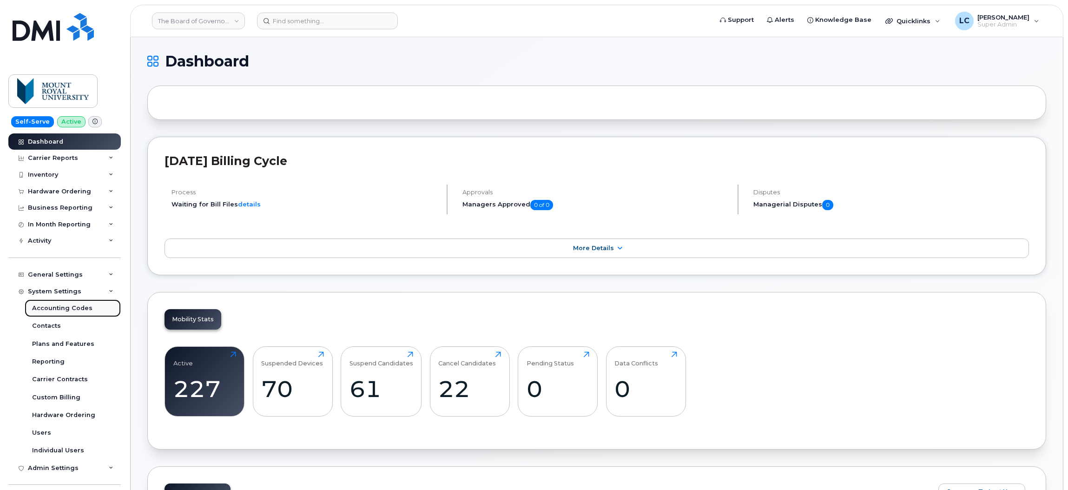
click at [66, 309] on div "Accounting Codes" at bounding box center [62, 308] width 60 height 8
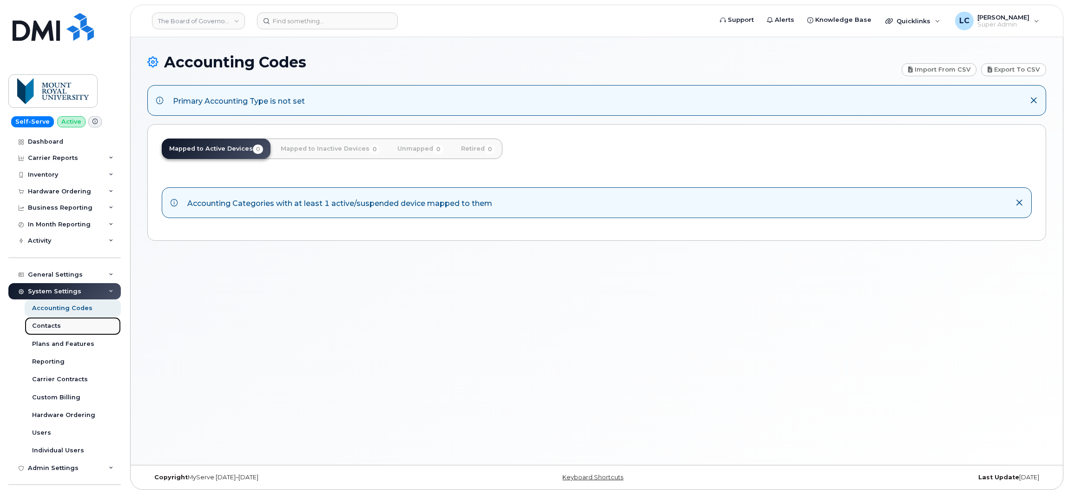
click at [59, 325] on div "Contacts" at bounding box center [46, 325] width 29 height 8
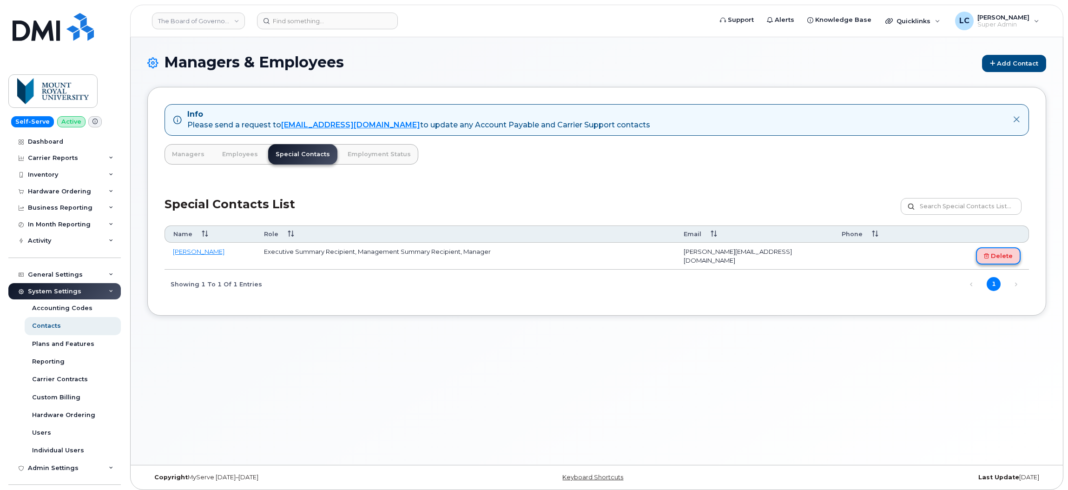
click at [1005, 255] on link "Delete" at bounding box center [998, 255] width 45 height 17
click at [772, 250] on td "toates@woodwards.nf.ca" at bounding box center [754, 256] width 158 height 27
drag, startPoint x: 768, startPoint y: 250, endPoint x: 669, endPoint y: 256, distance: 100.1
click at [669, 256] on tr "Trudy Oates Executive Summary Recipient, Management Summary Recipient, Manager …" at bounding box center [596, 256] width 864 height 27
click at [188, 251] on link "Trudy Oates" at bounding box center [199, 251] width 52 height 7
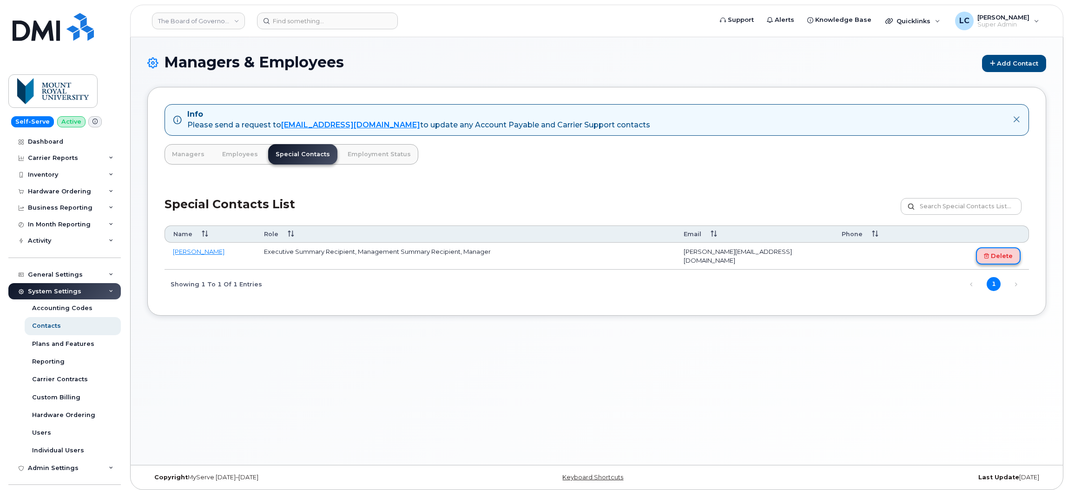
click at [1002, 254] on link "Delete" at bounding box center [998, 255] width 45 height 17
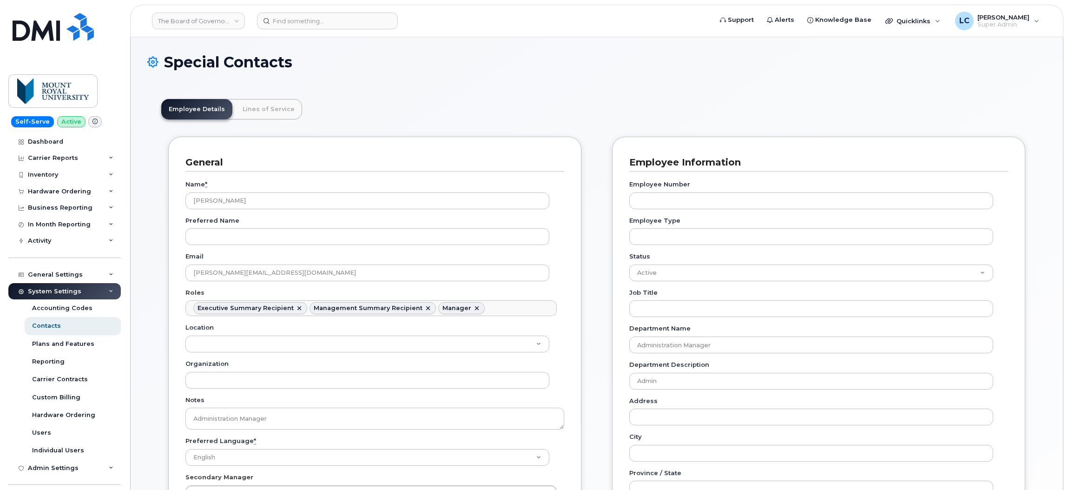
scroll to position [36, 0]
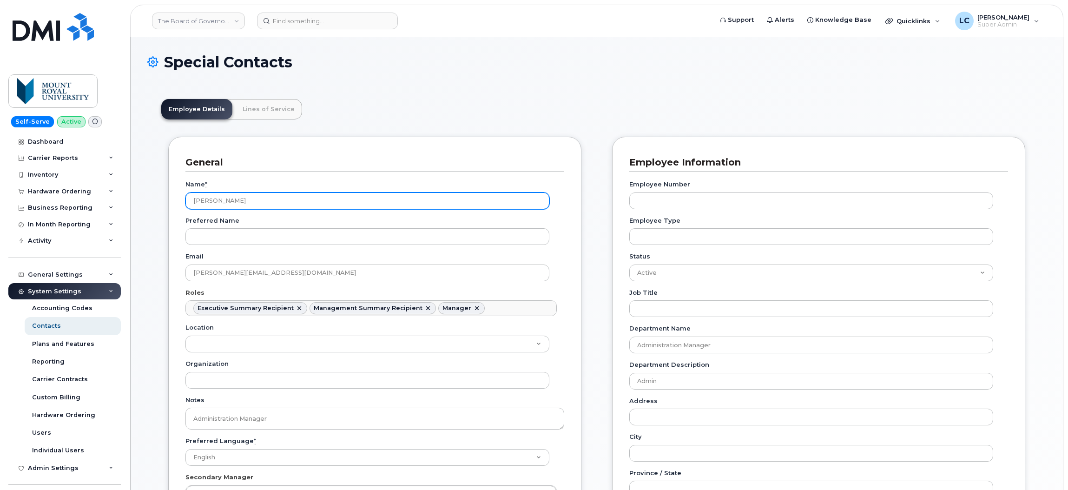
click at [253, 202] on input "Trudy Oates" at bounding box center [367, 200] width 364 height 17
drag, startPoint x: 254, startPoint y: 201, endPoint x: 158, endPoint y: 203, distance: 95.7
click at [158, 203] on div "Employee Details Lines of Service General Name * Trudy Oates Preferred Name Ema…" at bounding box center [596, 495] width 899 height 820
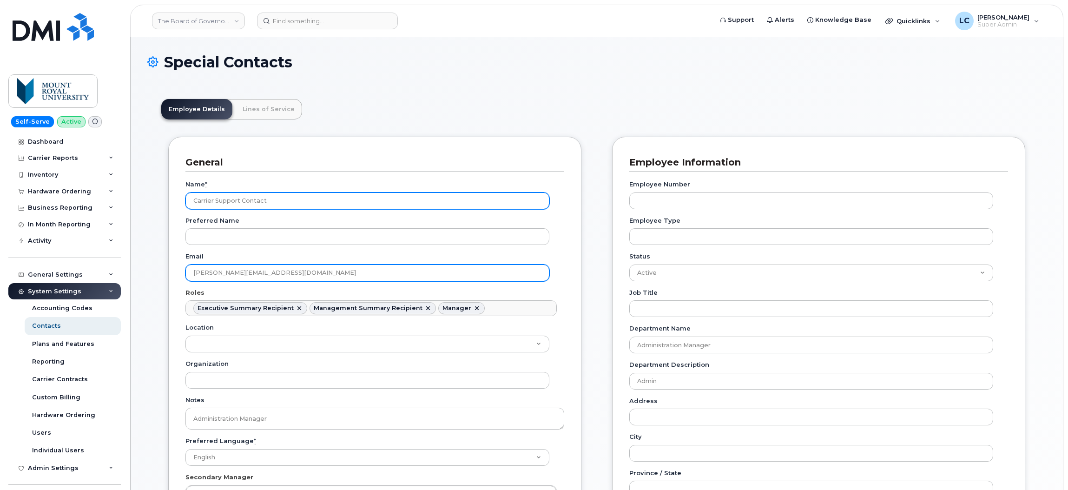
type input "Carrier Support Contact"
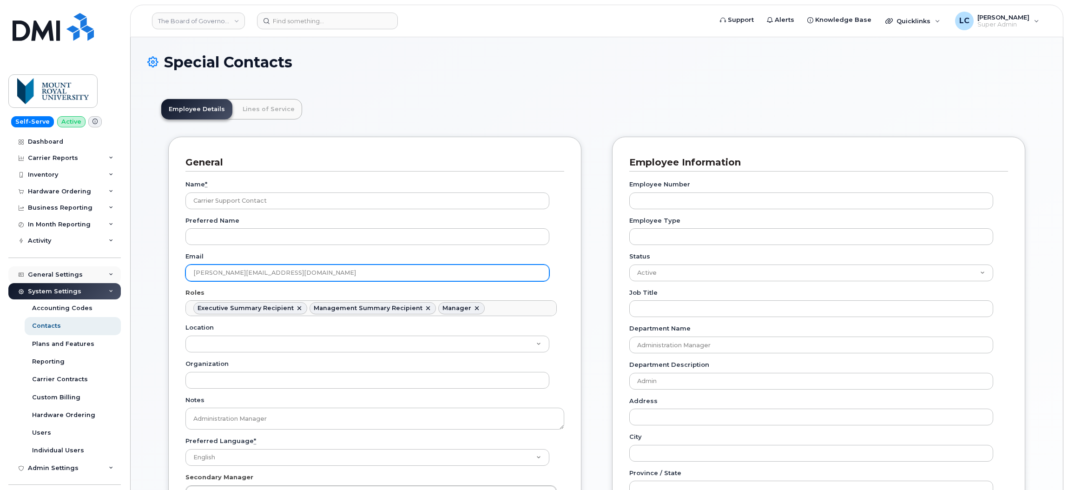
drag, startPoint x: 302, startPoint y: 269, endPoint x: 33, endPoint y: 273, distance: 270.0
click at [130, 273] on div "The Board of Governors Of Mount Royal University Support Alerts Knowledge Base …" at bounding box center [596, 480] width 933 height 886
type input "[EMAIL_ADDRESS][DOMAIN_NAME]"
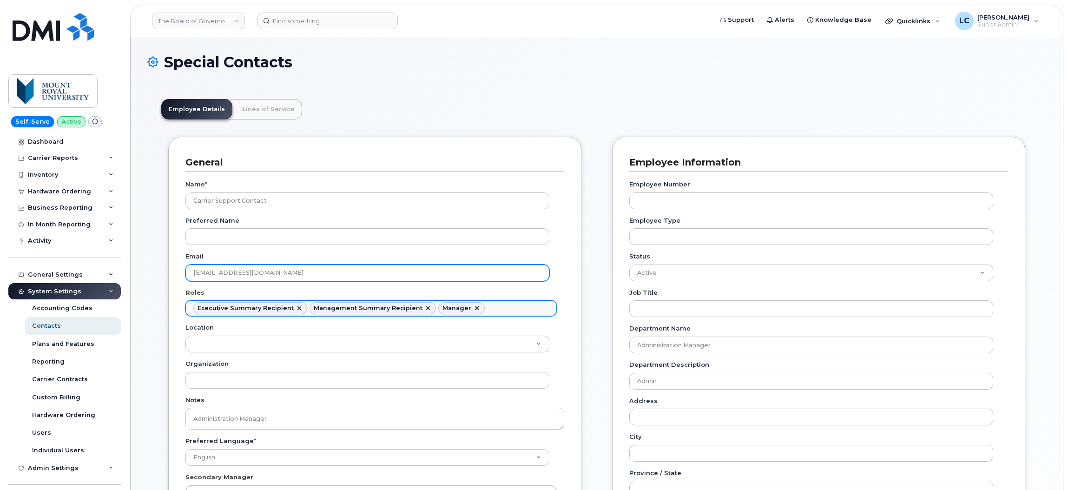
click at [296, 310] on link at bounding box center [298, 307] width 7 height 7
select select "13"
type input "corpclientcare@bell.ca"
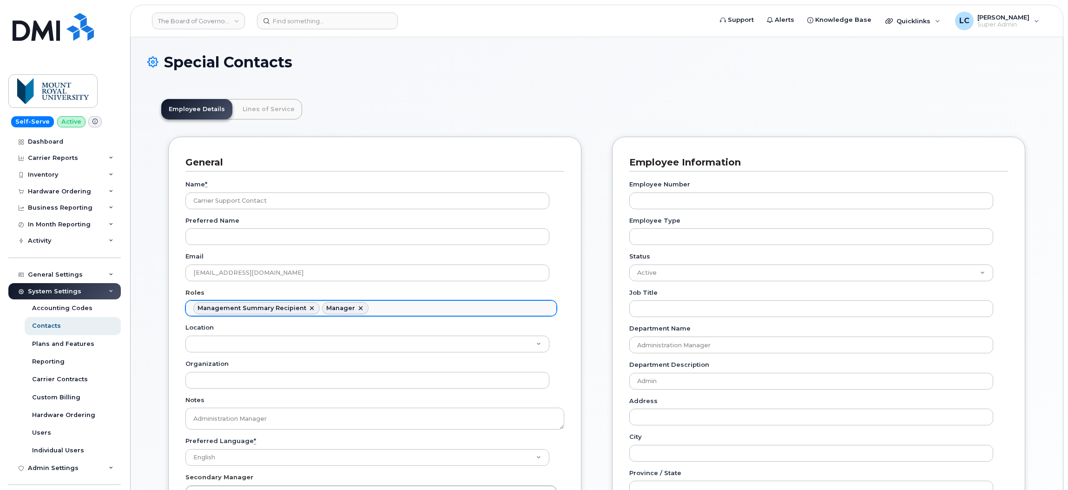
scroll to position [61, 0]
click at [296, 310] on div "Management Summary Recipient" at bounding box center [251, 307] width 109 height 7
click at [308, 308] on link at bounding box center [311, 307] width 7 height 7
select select "1"
click at [230, 309] on link at bounding box center [231, 307] width 7 height 7
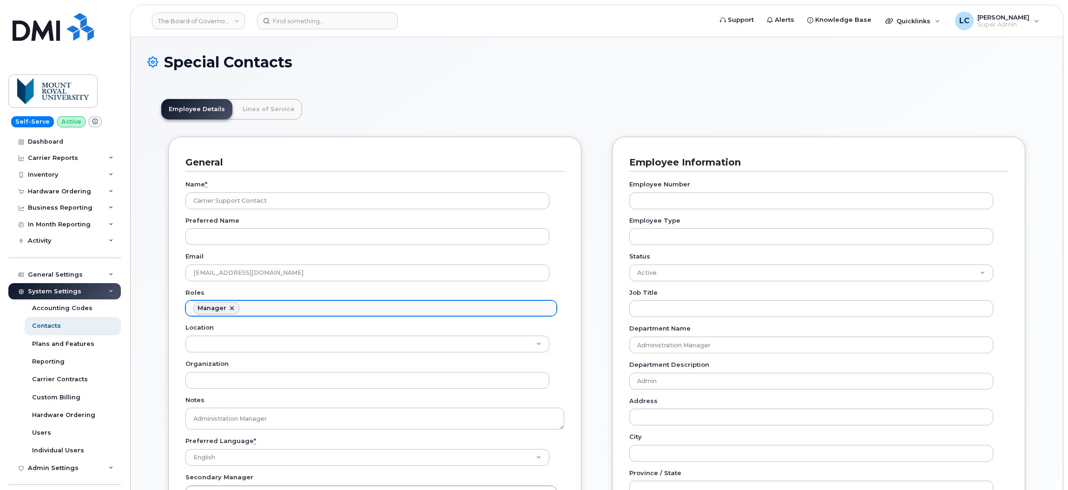
select select
type input "Roles"
click at [236, 308] on ul "Roles" at bounding box center [371, 308] width 370 height 15
type input "Carr"
select select "8"
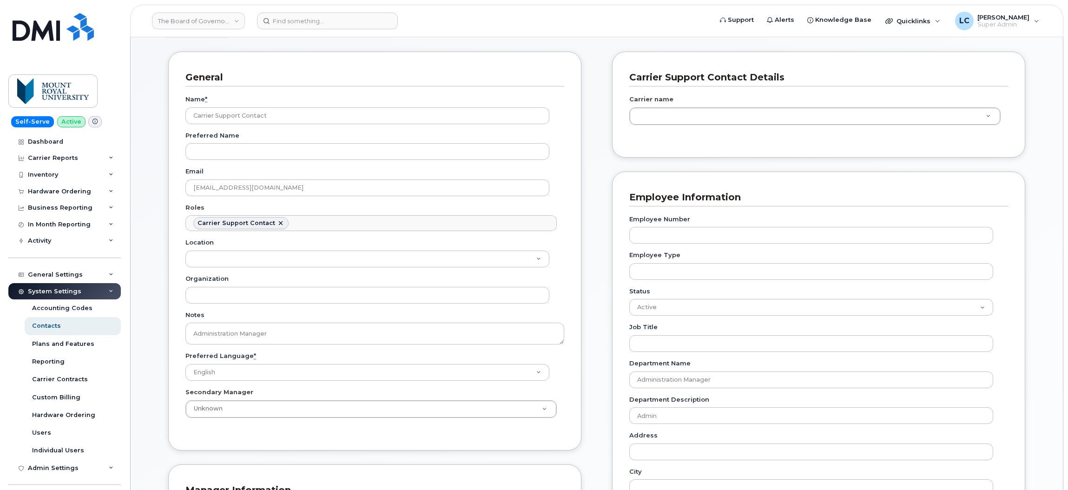
scroll to position [0, 0]
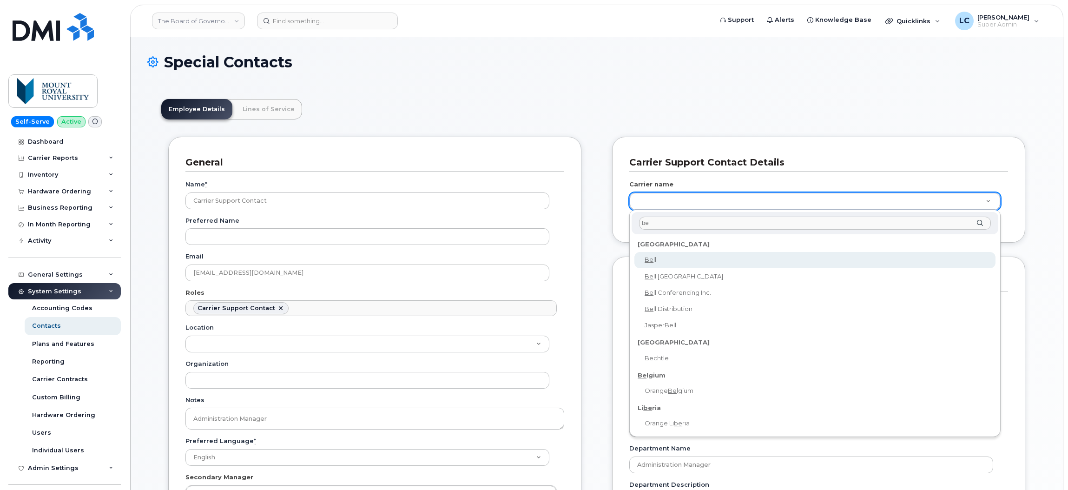
type input "be"
select select "Bell"
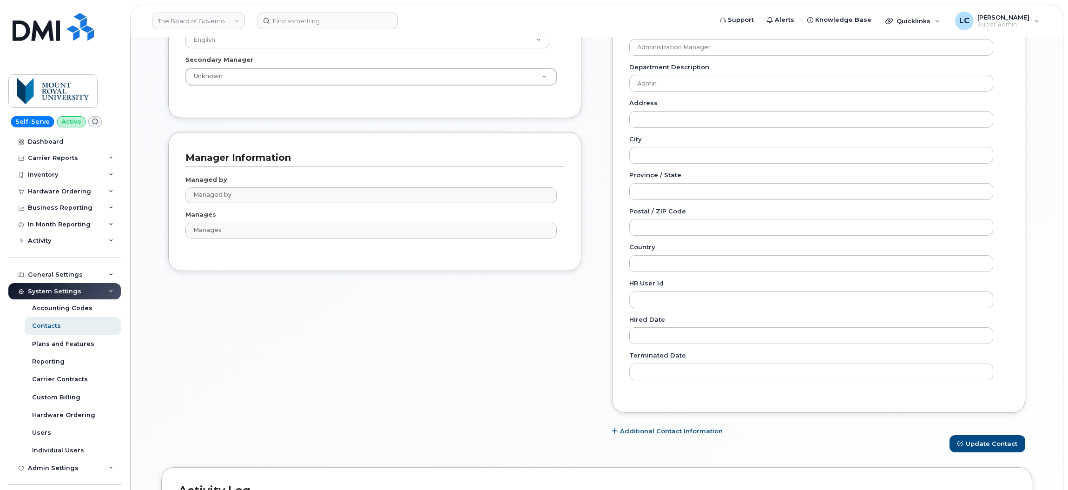
scroll to position [418, 0]
click at [986, 440] on button "Update Contact" at bounding box center [987, 442] width 76 height 17
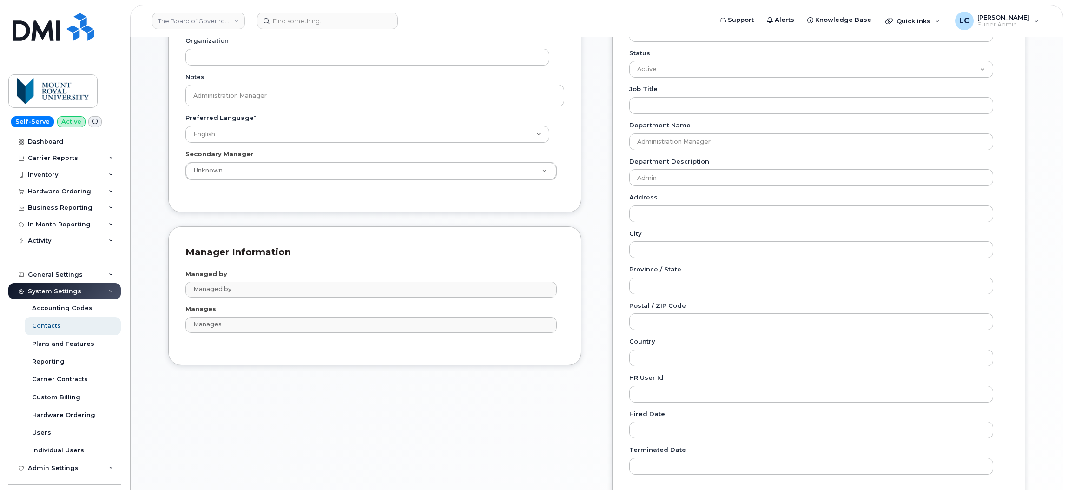
scroll to position [279, 0]
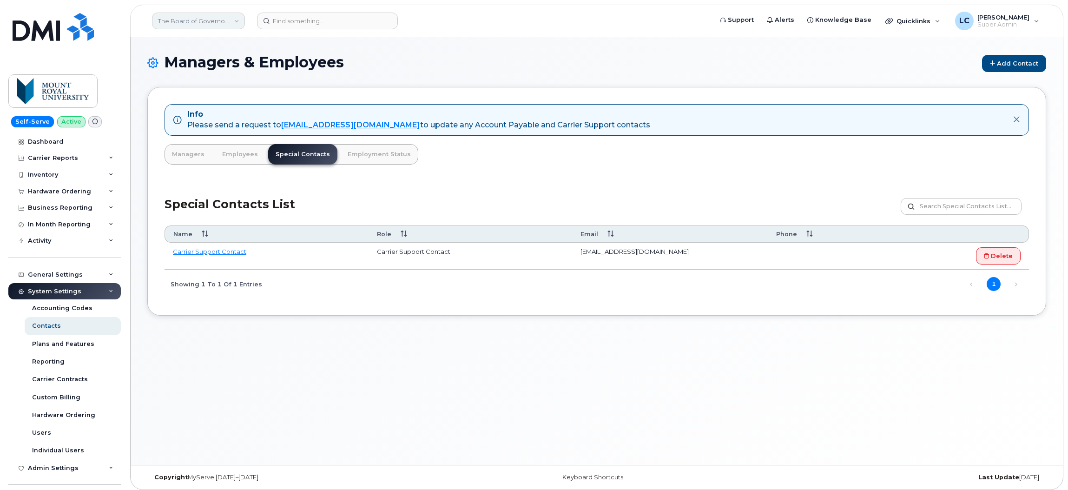
click at [224, 15] on link "The Board of Governors Of [GEOGRAPHIC_DATA]" at bounding box center [198, 21] width 93 height 17
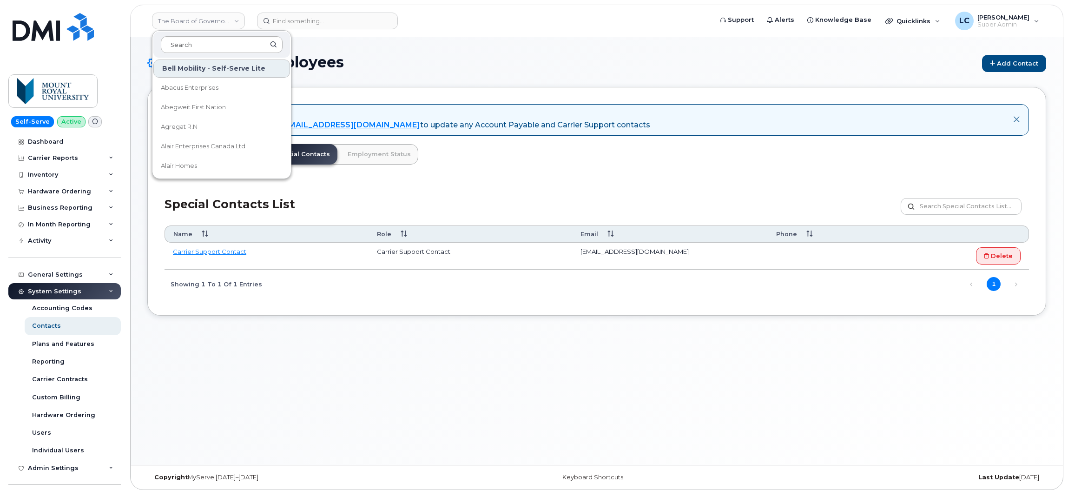
click at [214, 47] on input at bounding box center [222, 44] width 122 height 17
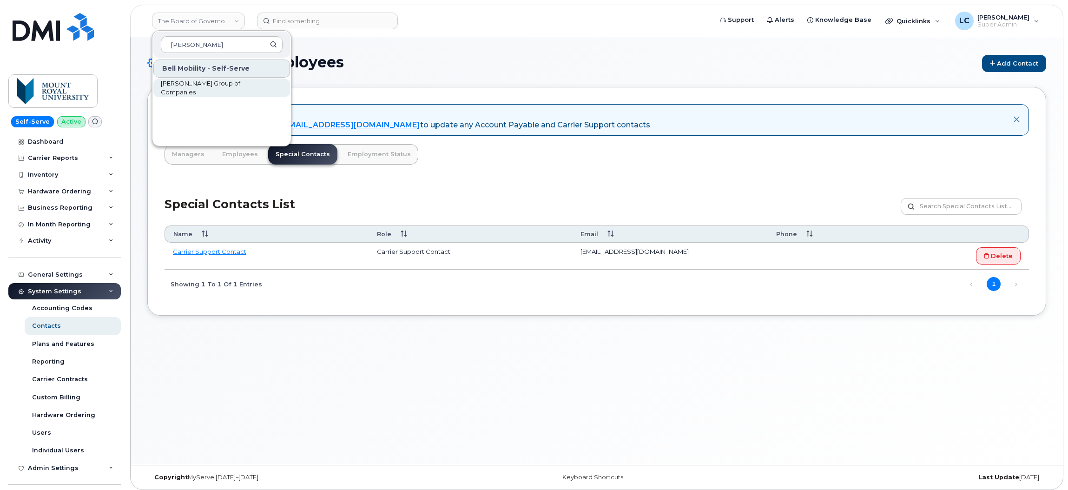
type input "[PERSON_NAME]"
click at [249, 97] on div "Bell Mobility - Self-Serve [PERSON_NAME] Group of Companies" at bounding box center [221, 101] width 138 height 84
click at [253, 79] on link "[PERSON_NAME] Group of Companies" at bounding box center [221, 88] width 137 height 19
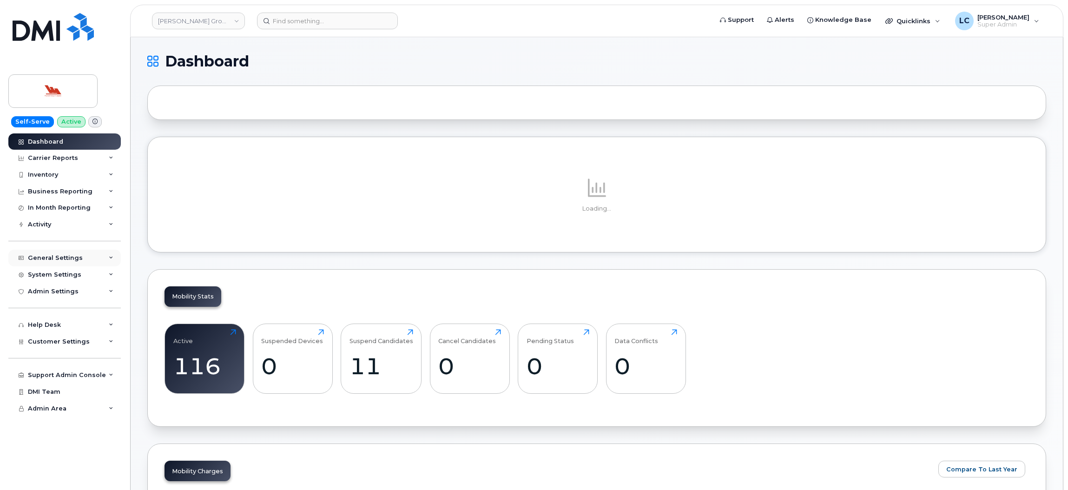
click at [85, 258] on div "General Settings" at bounding box center [64, 257] width 112 height 17
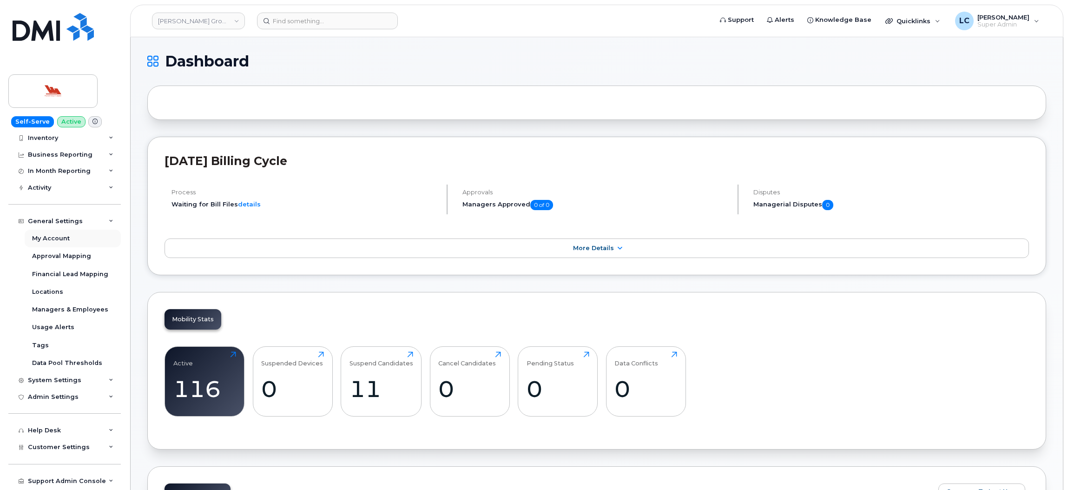
scroll to position [70, 0]
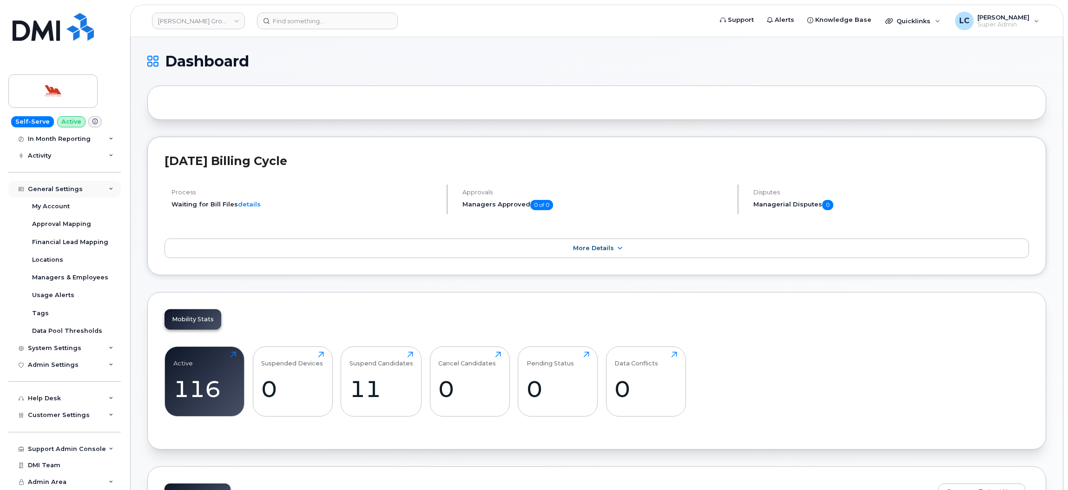
click at [81, 191] on div "General Settings" at bounding box center [64, 189] width 112 height 17
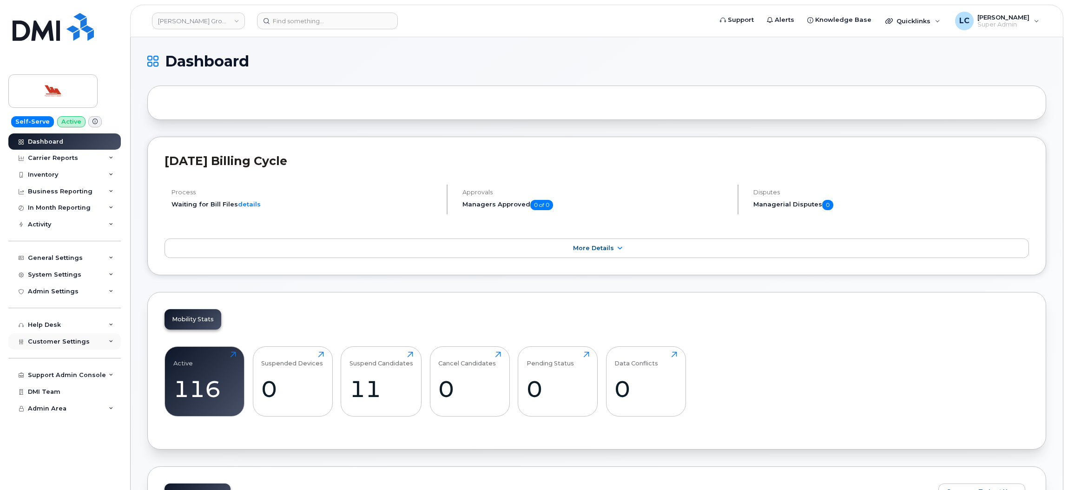
click at [82, 345] on span "Customer Settings" at bounding box center [59, 341] width 62 height 7
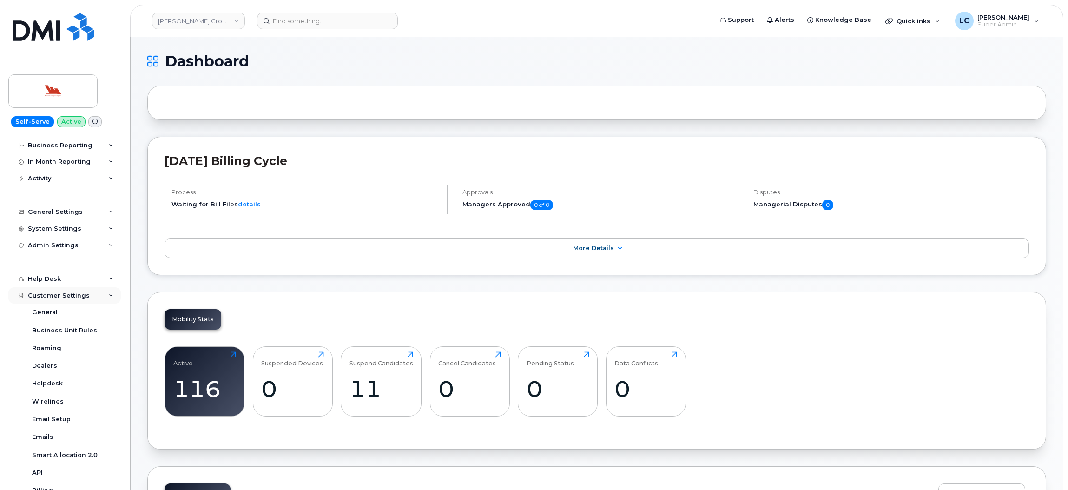
scroll to position [70, 0]
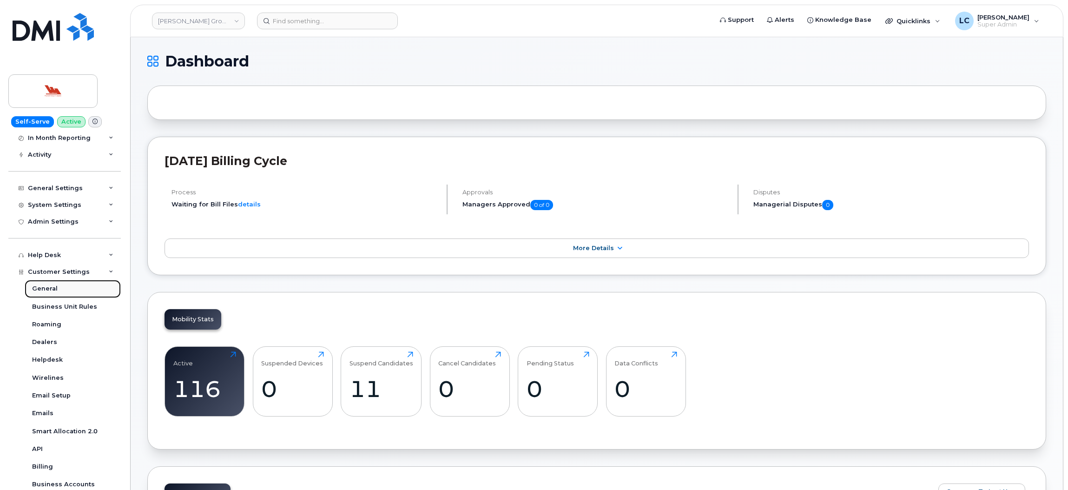
click at [64, 289] on link "General" at bounding box center [73, 289] width 96 height 18
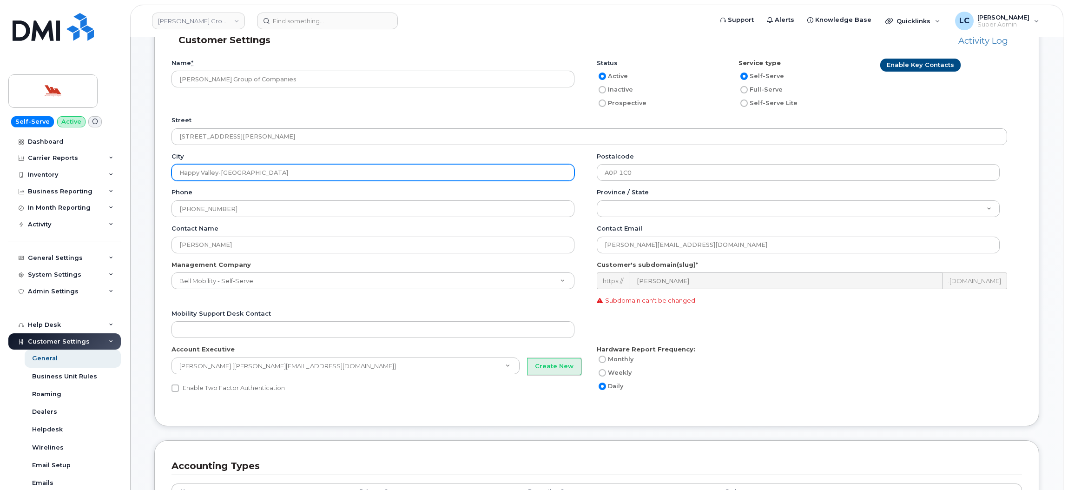
scroll to position [418, 0]
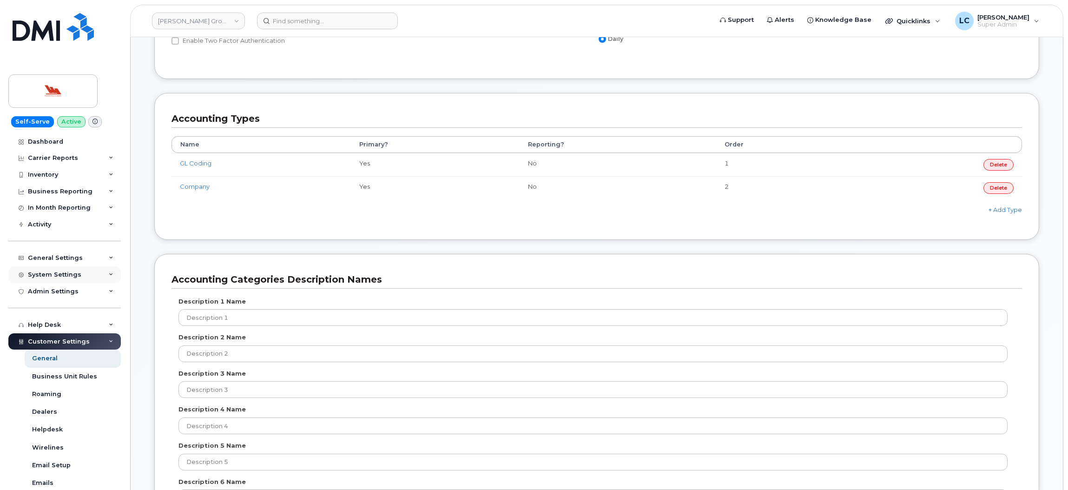
click at [77, 275] on div "System Settings" at bounding box center [54, 274] width 53 height 7
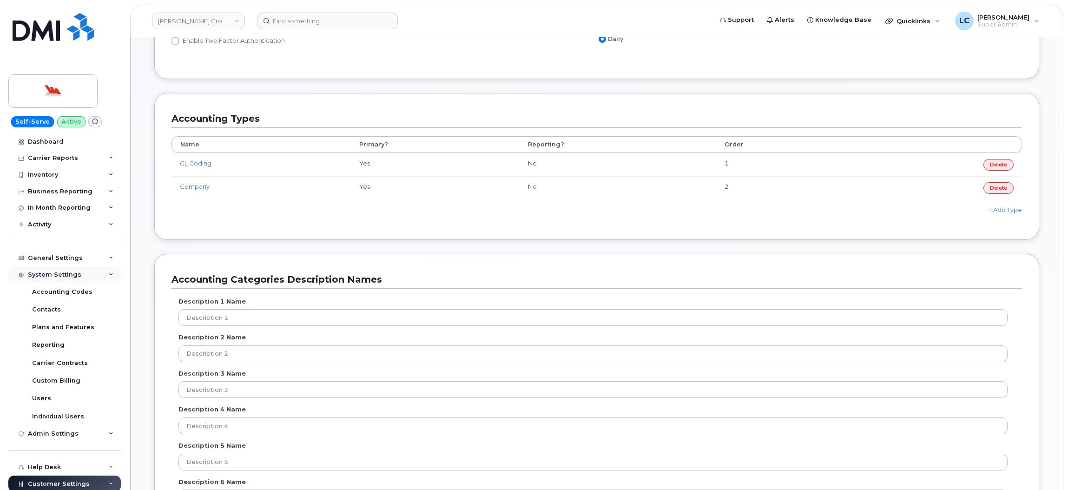
click at [77, 275] on div "System Settings" at bounding box center [54, 274] width 53 height 7
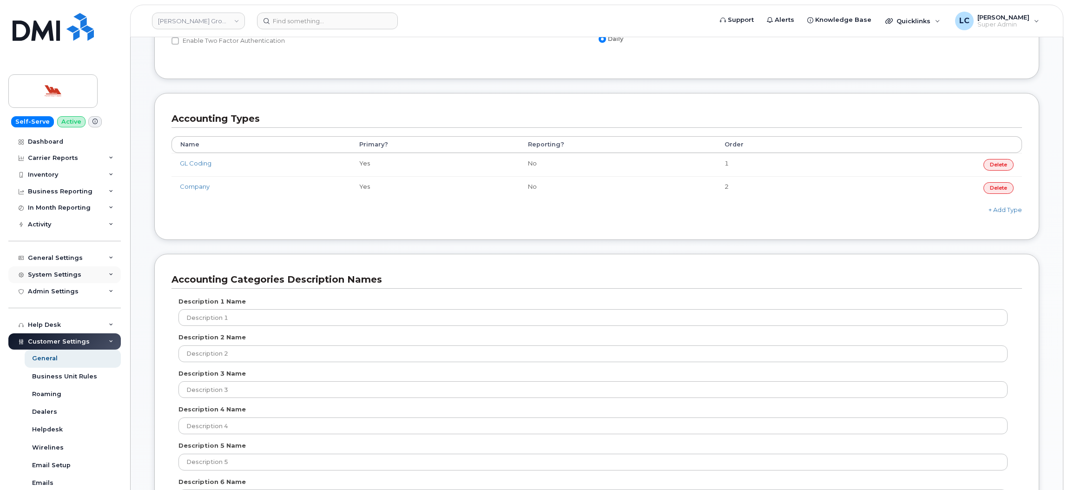
click at [77, 275] on div "System Settings" at bounding box center [54, 274] width 53 height 7
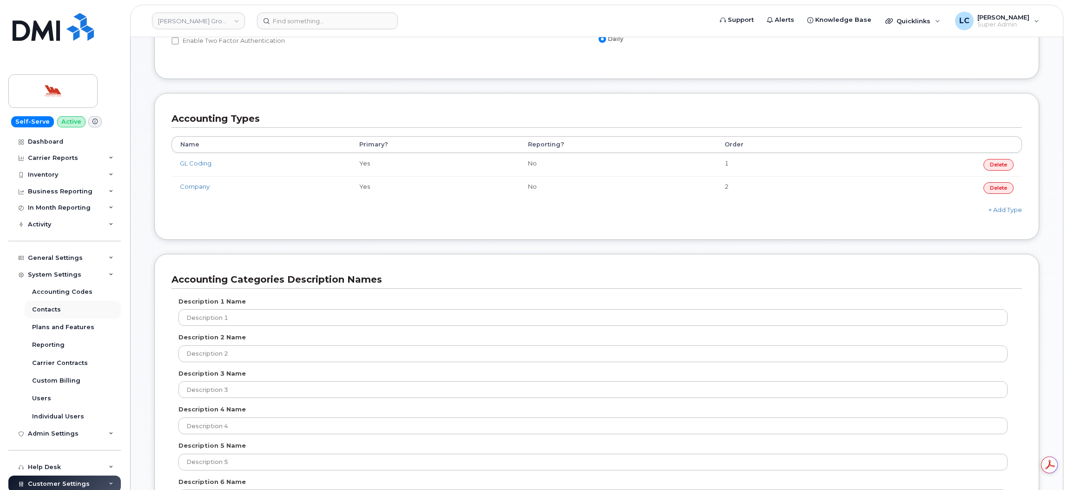
scroll to position [0, 0]
click at [48, 309] on div "Contacts" at bounding box center [46, 309] width 29 height 8
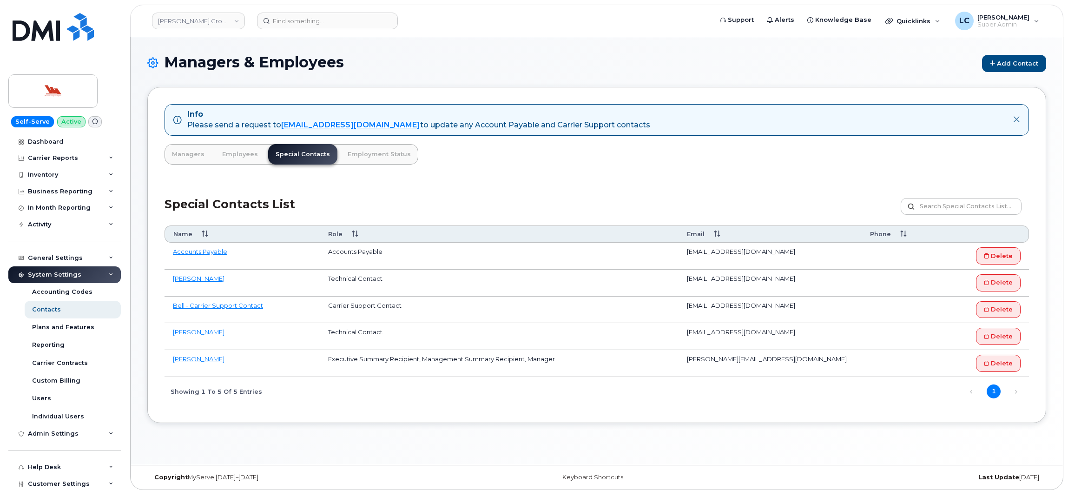
scroll to position [5, 0]
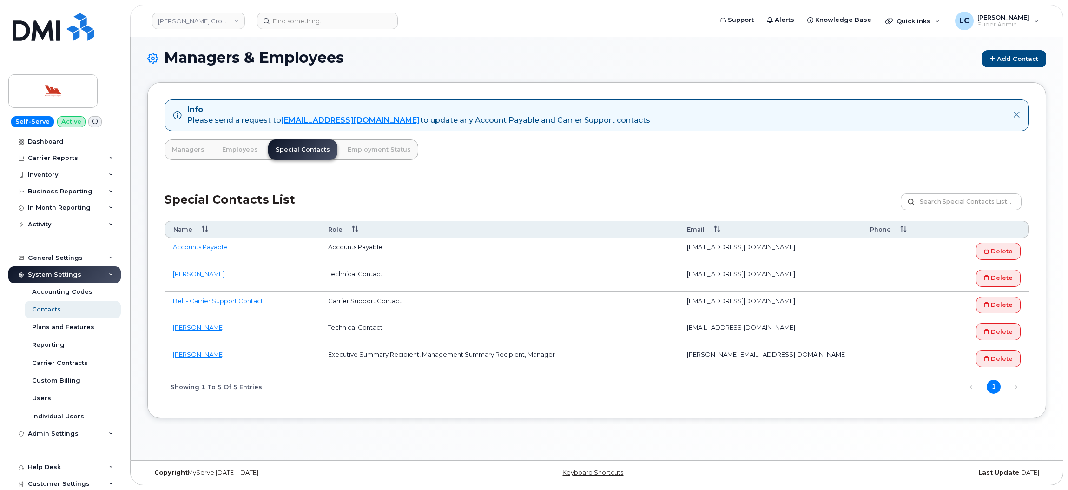
click at [460, 174] on div "Info Please send a request to [EMAIL_ADDRESS][DOMAIN_NAME] to update any Accoun…" at bounding box center [596, 250] width 899 height 336
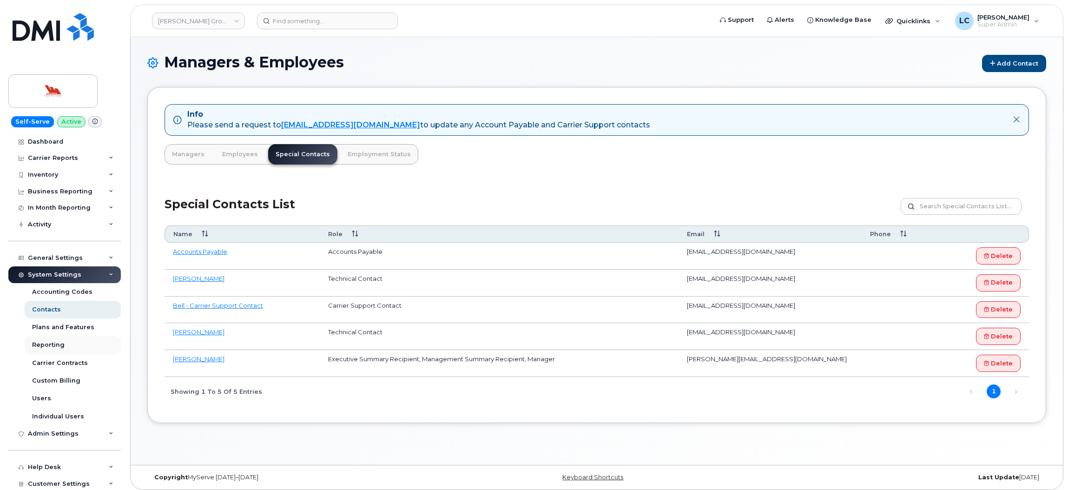
scroll to position [70, 0]
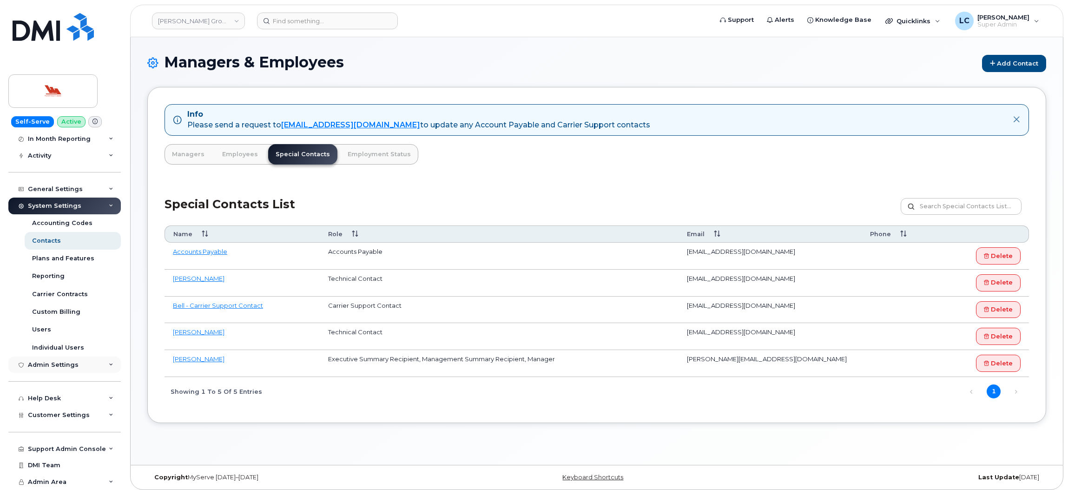
click at [80, 361] on div "Admin Settings" at bounding box center [64, 364] width 112 height 17
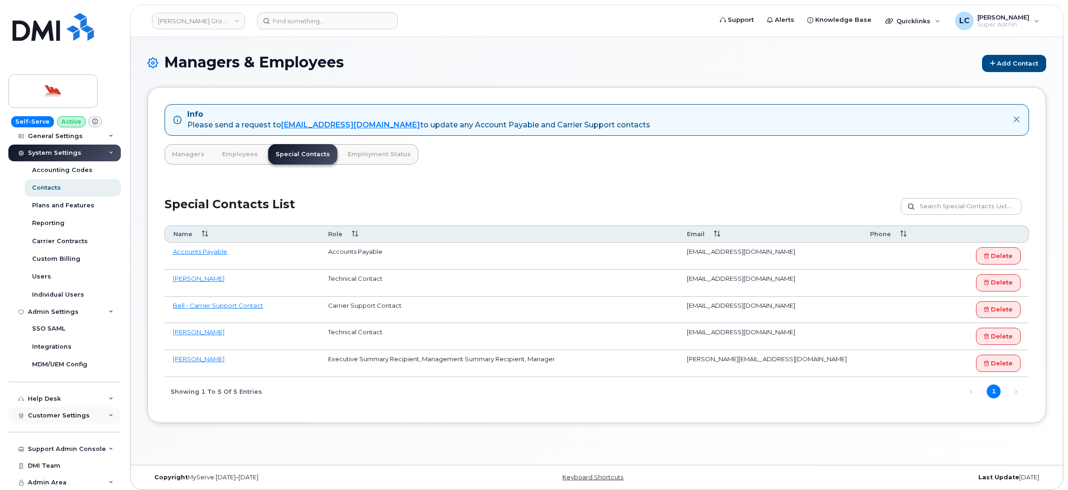
click at [77, 413] on span "Customer Settings" at bounding box center [59, 415] width 62 height 7
click at [54, 218] on div "Reporting" at bounding box center [48, 221] width 33 height 8
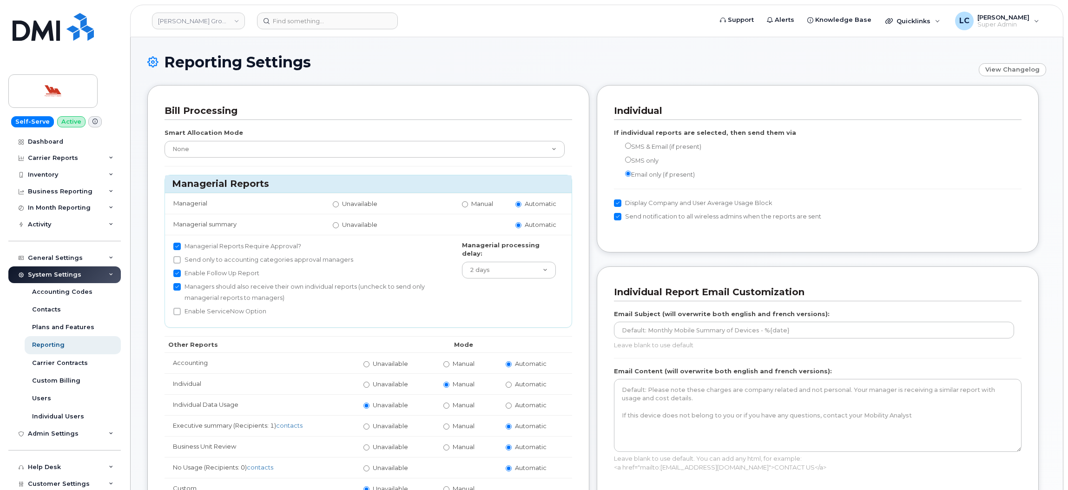
scroll to position [70, 0]
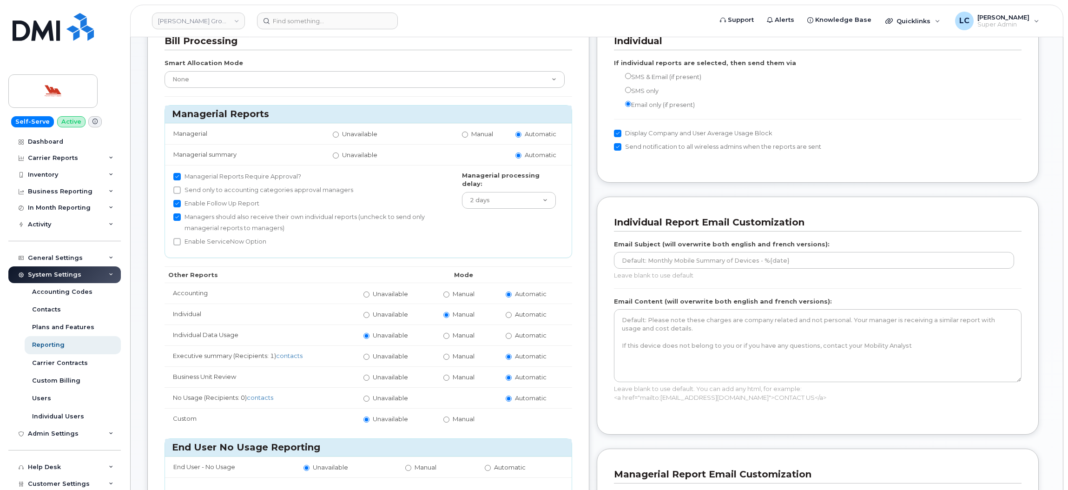
click at [470, 131] on label "Manual" at bounding box center [477, 134] width 31 height 9
click at [468, 131] on input "Manual" at bounding box center [465, 134] width 6 height 6
radio input "true"
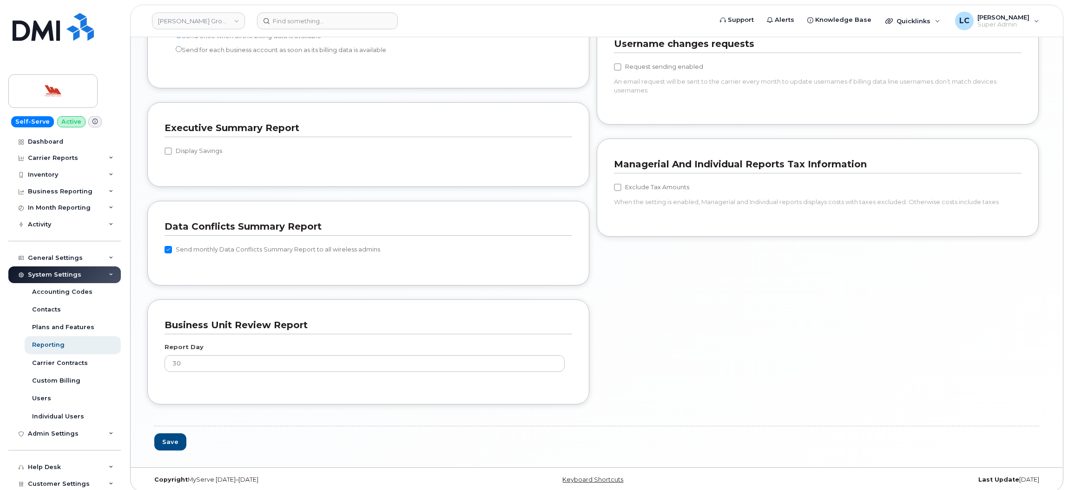
scroll to position [892, 0]
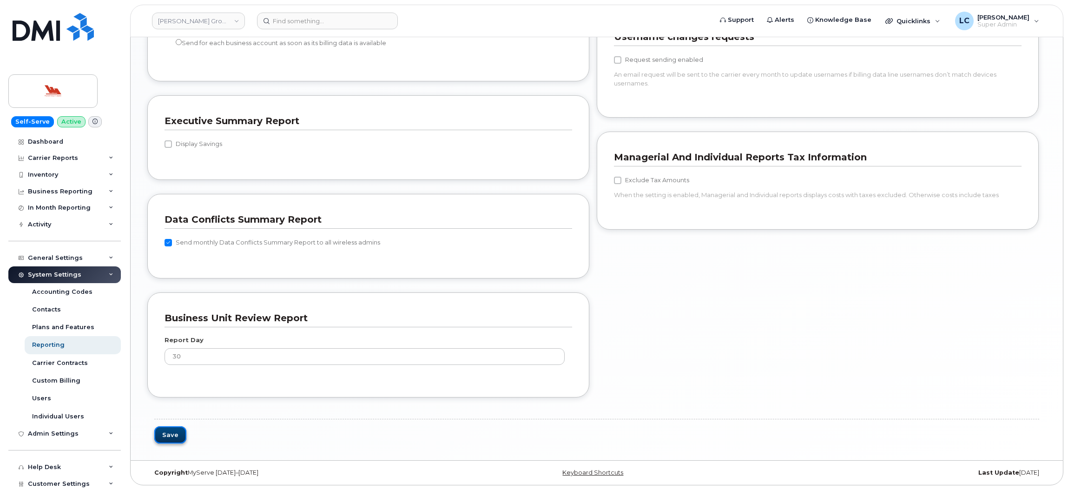
click at [181, 439] on button "Save" at bounding box center [170, 434] width 32 height 17
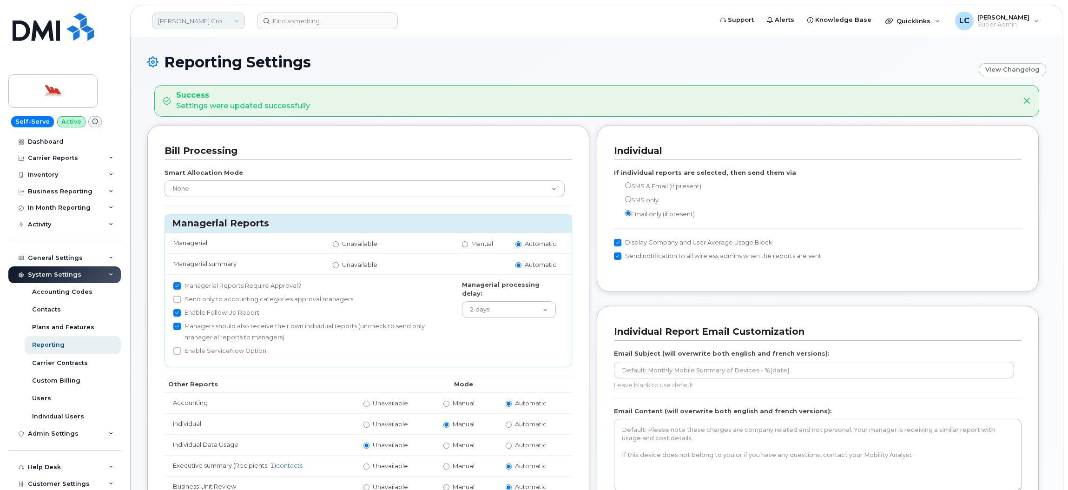
click at [224, 24] on link "[PERSON_NAME] Group of Companies" at bounding box center [198, 21] width 93 height 17
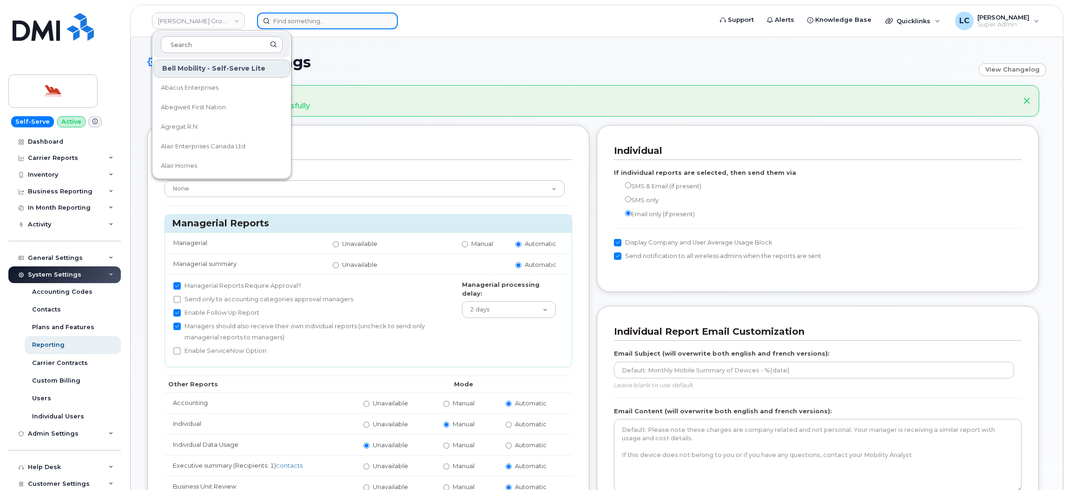
click at [299, 22] on input at bounding box center [327, 21] width 141 height 17
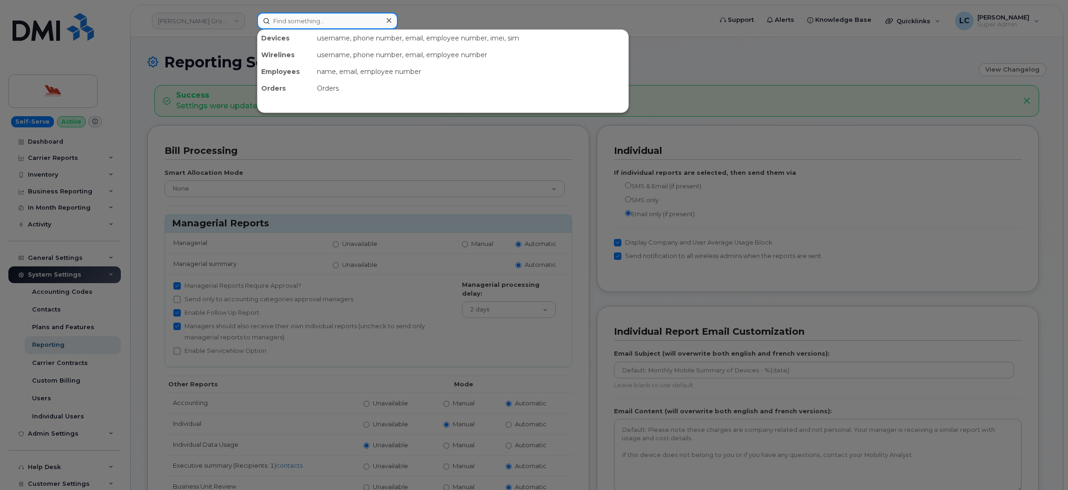
paste input "301989"
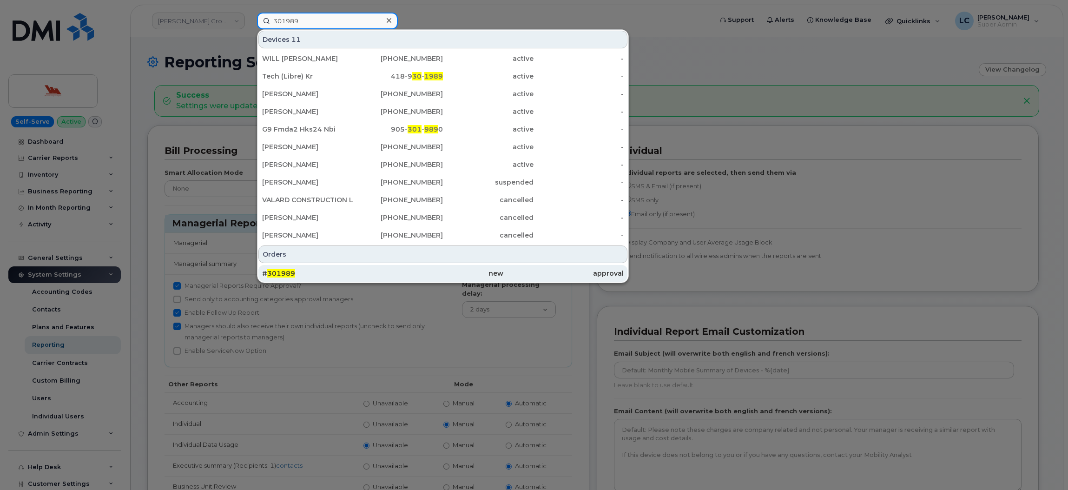
type input "301989"
click at [314, 273] on div "# 301989" at bounding box center [322, 273] width 120 height 9
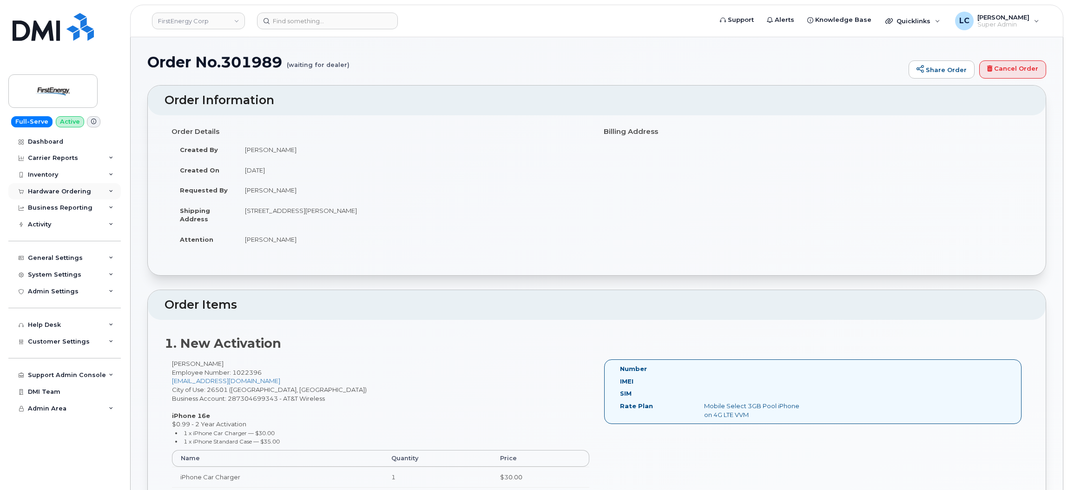
click at [69, 187] on div "Hardware Ordering" at bounding box center [64, 191] width 112 height 17
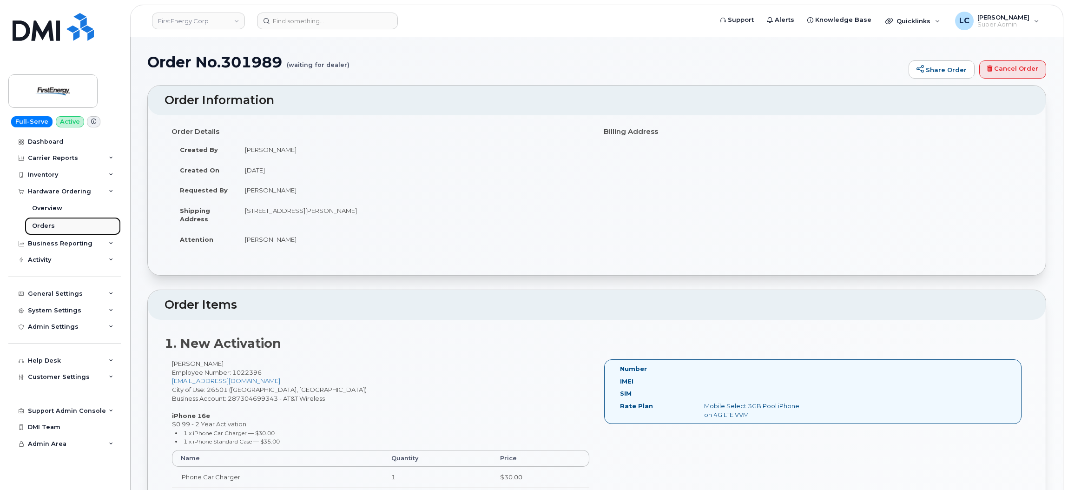
click at [55, 224] on link "Orders" at bounding box center [73, 226] width 96 height 18
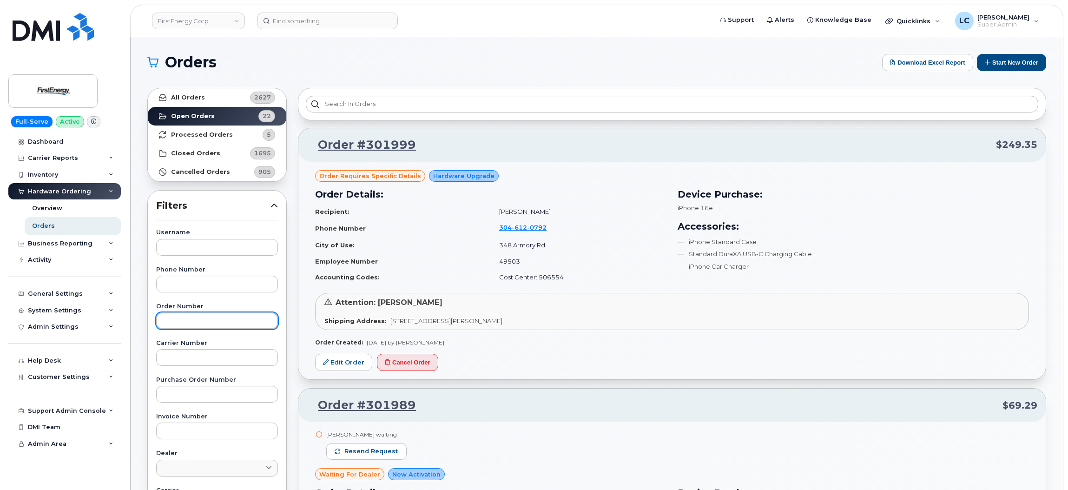
click at [203, 323] on input "text" at bounding box center [217, 320] width 122 height 17
paste input "301989"
type input "301989"
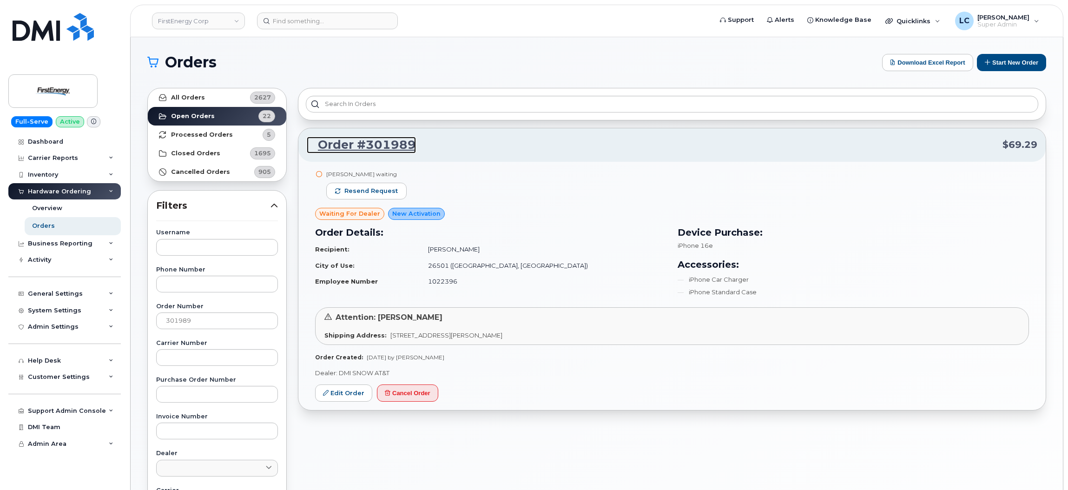
click at [363, 146] on link "Order #301989" at bounding box center [361, 145] width 109 height 17
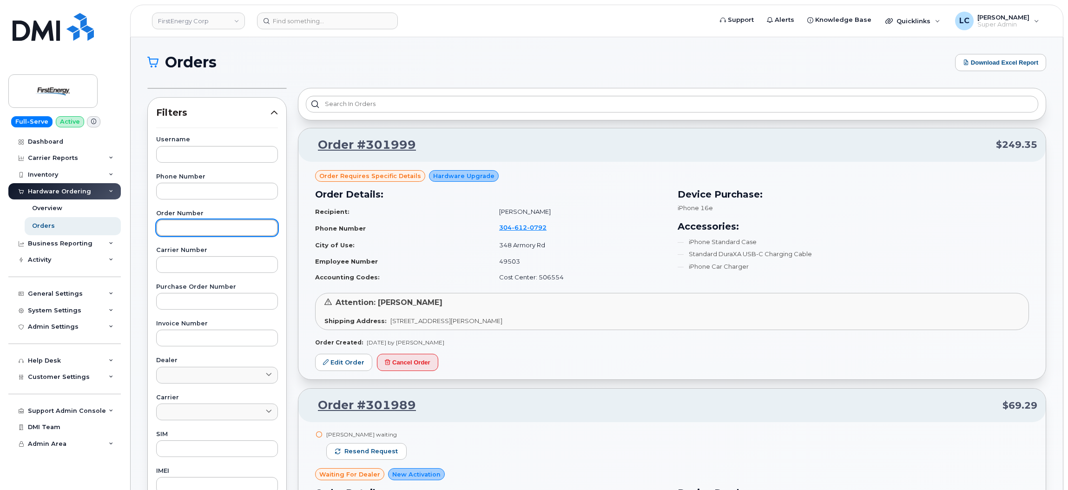
click at [214, 227] on input "text" at bounding box center [217, 227] width 122 height 17
paste input "301989"
type input "301989"
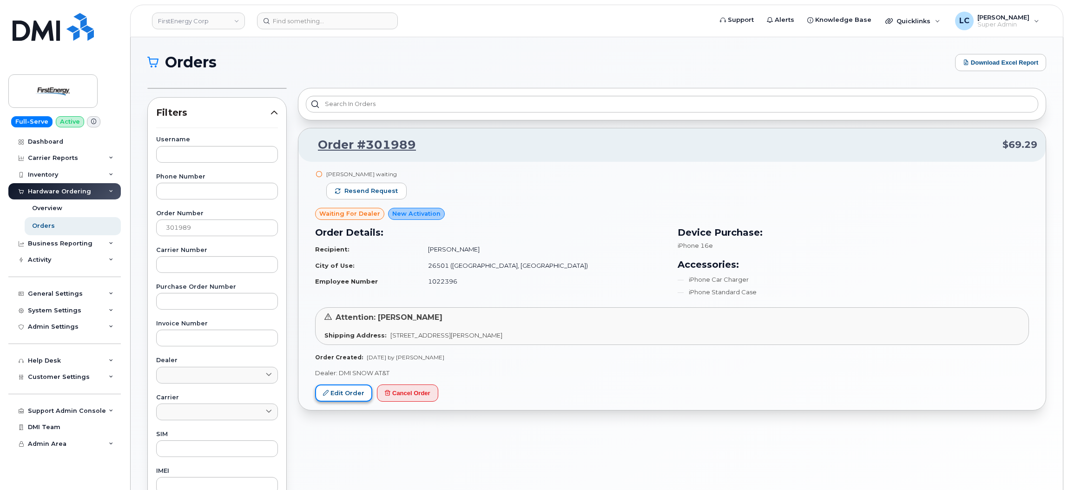
click at [355, 397] on link "Edit Order" at bounding box center [343, 392] width 57 height 17
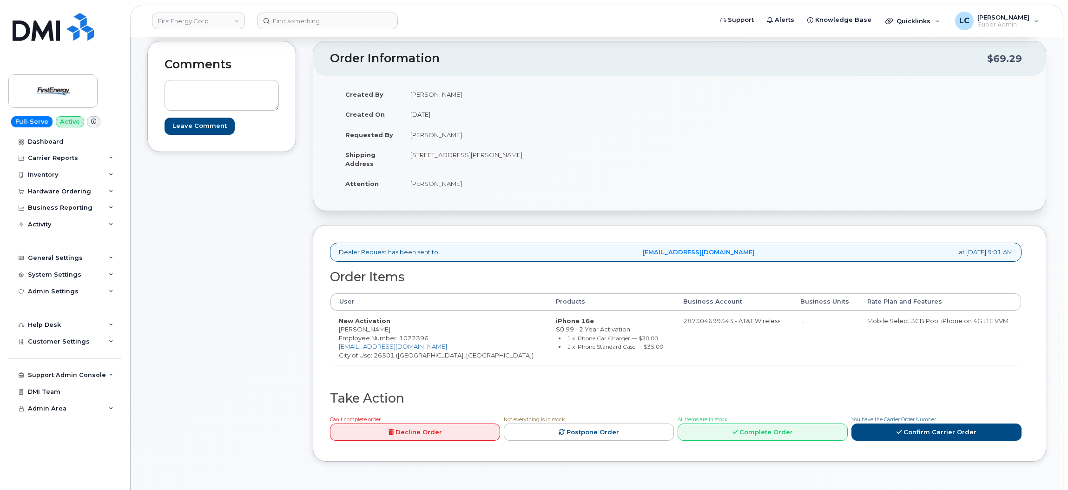
scroll to position [70, 0]
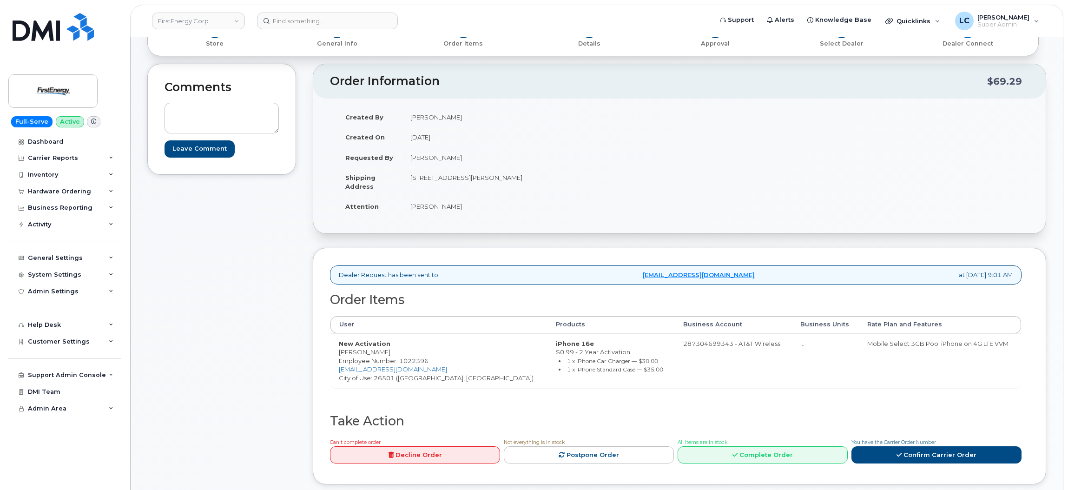
drag, startPoint x: 464, startPoint y: 263, endPoint x: 393, endPoint y: 282, distance: 73.7
click at [807, 268] on div "Dealer Request has been sent to mobilitysupport@dminc.com at Sep 29, 2025 9:01 …" at bounding box center [675, 274] width 691 height 19
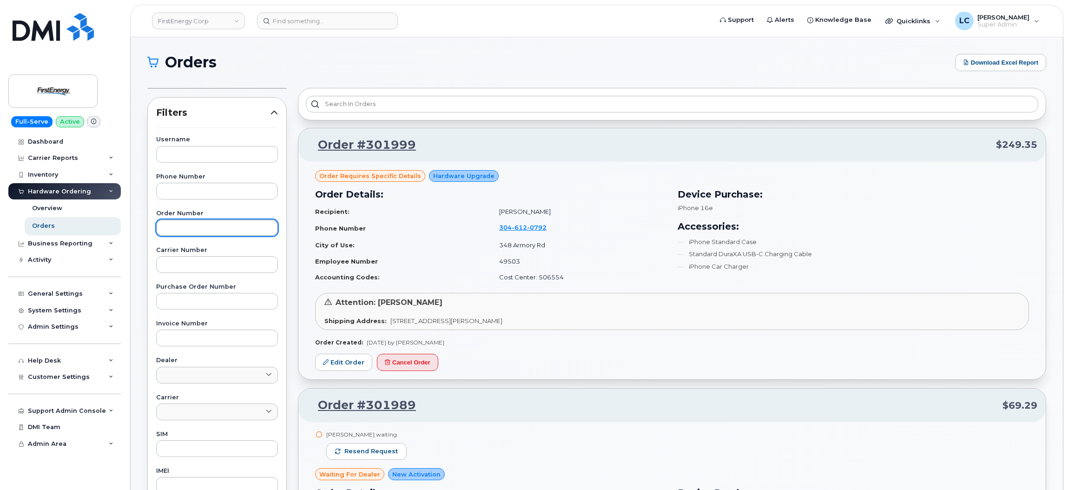
click at [194, 220] on input "text" at bounding box center [217, 227] width 122 height 17
paste input "301989"
type input "301989"
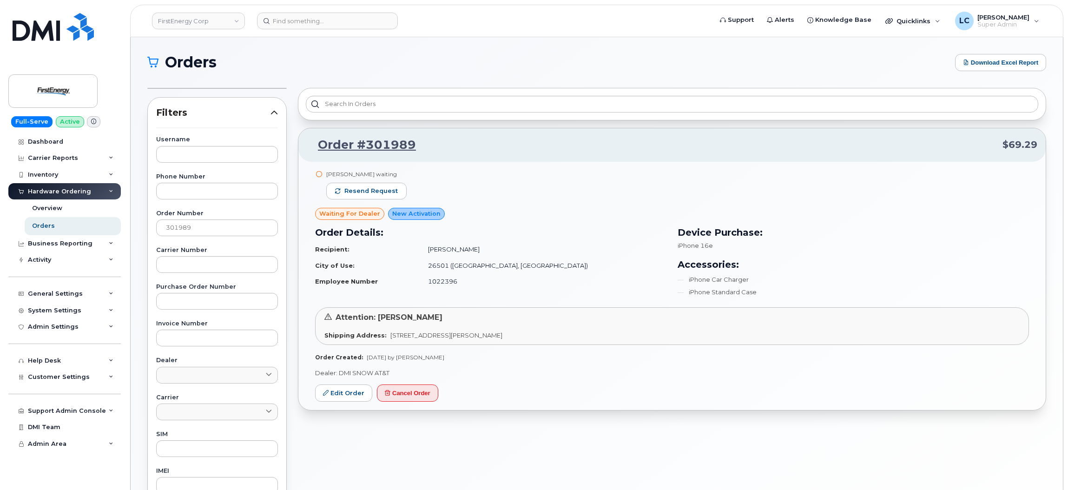
drag, startPoint x: 330, startPoint y: 173, endPoint x: 397, endPoint y: 171, distance: 66.9
click at [397, 171] on div "[PERSON_NAME] waiting" at bounding box center [366, 174] width 80 height 8
click at [424, 171] on div "[PERSON_NAME] waiting Resend request" at bounding box center [672, 189] width 714 height 38
drag, startPoint x: 321, startPoint y: 210, endPoint x: 383, endPoint y: 216, distance: 62.5
click at [383, 216] on div "[PERSON_NAME] waiting Resend request waiting for dealer New Activation Order De…" at bounding box center [672, 238] width 714 height 136
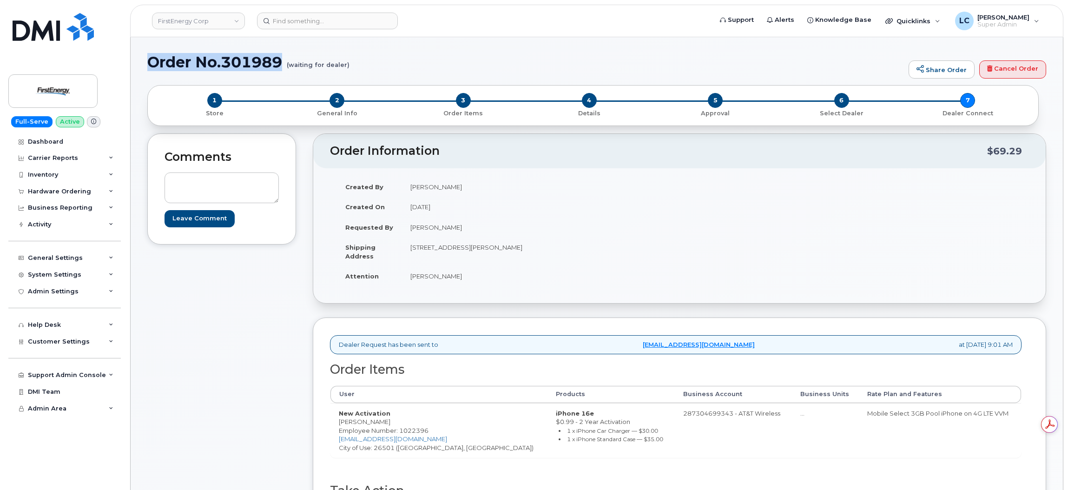
drag, startPoint x: 356, startPoint y: 61, endPoint x: 152, endPoint y: 66, distance: 204.0
click at [152, 66] on h1 "Order No.301989 (waiting for dealer)" at bounding box center [525, 62] width 756 height 16
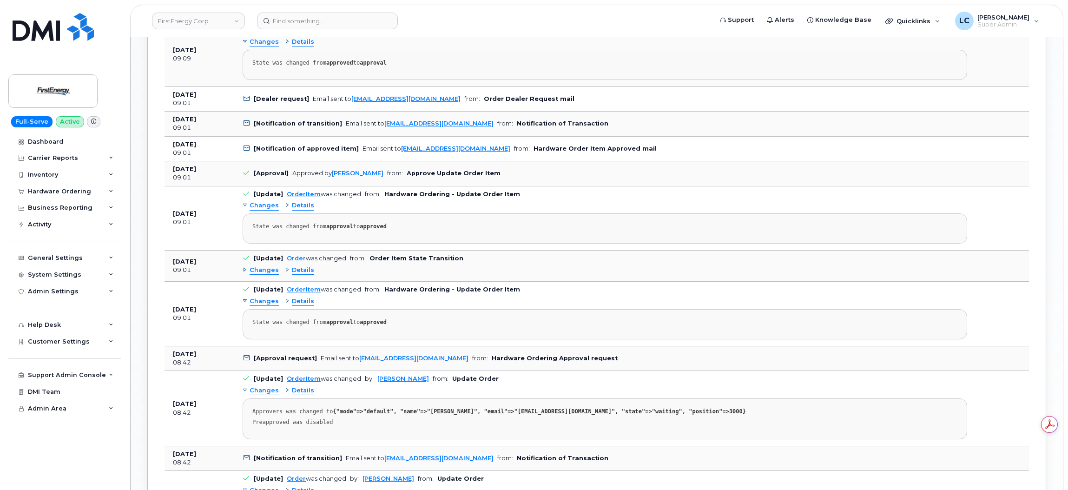
scroll to position [766, 0]
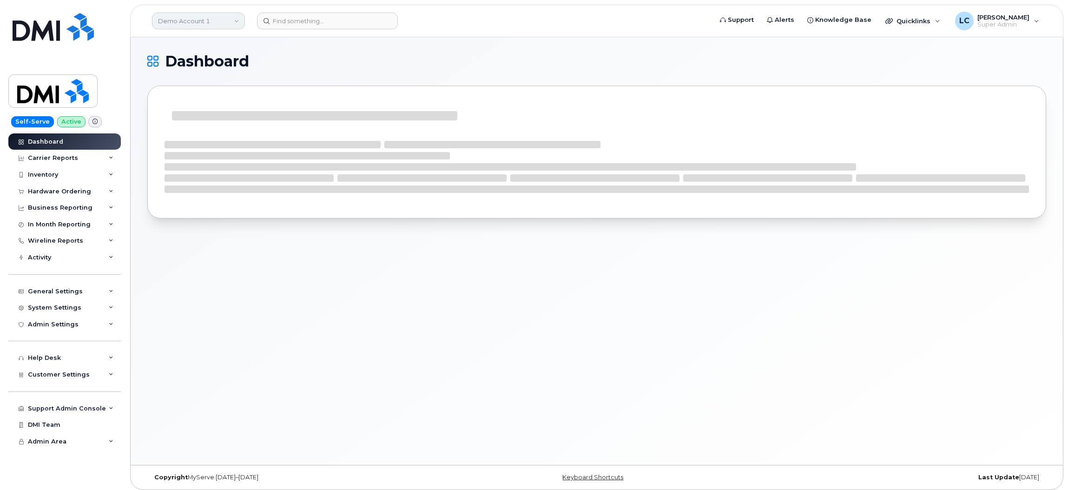
click at [230, 18] on link "Demo Account 1" at bounding box center [198, 21] width 93 height 17
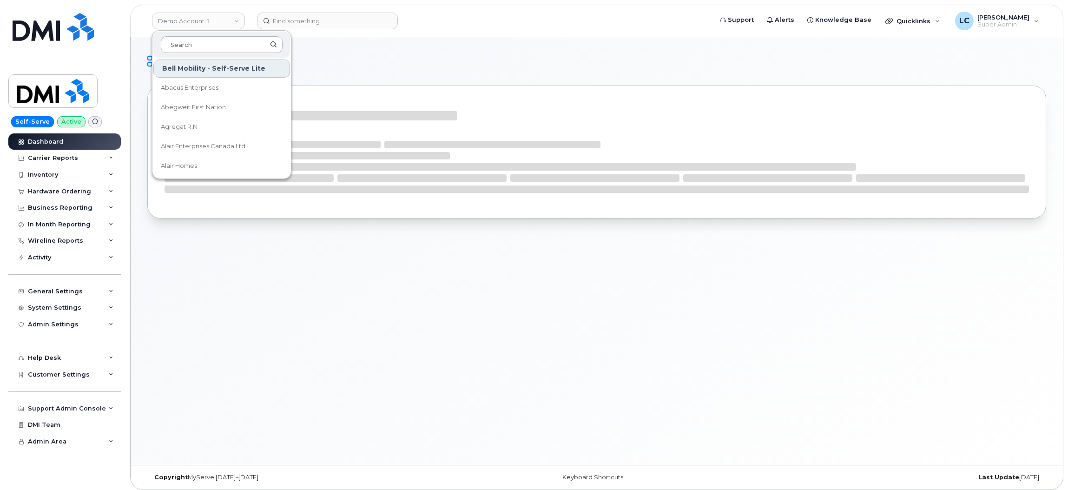
click at [199, 41] on input at bounding box center [222, 44] width 122 height 17
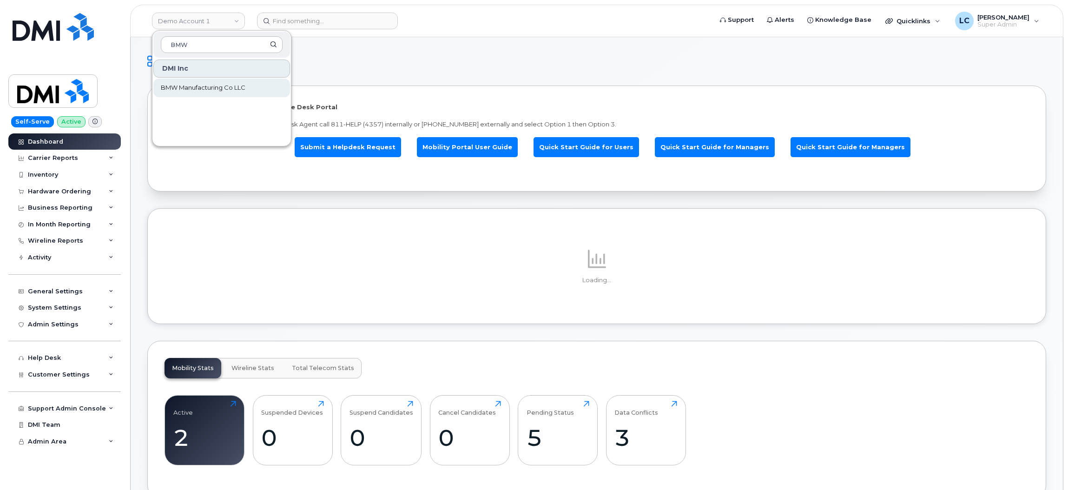
type input "BMW"
click at [207, 85] on span "BMW Manufacturing Co LLC" at bounding box center [203, 87] width 85 height 9
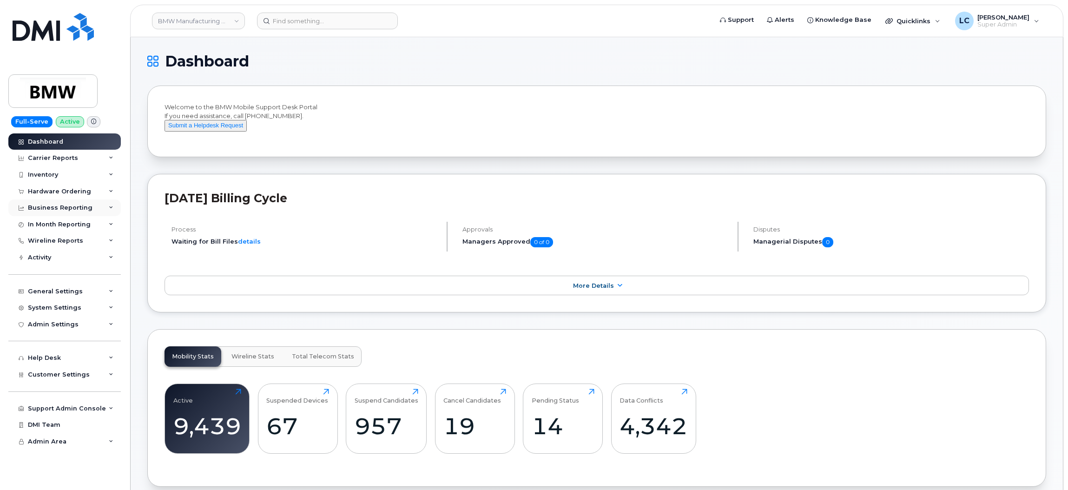
click at [85, 204] on div "Business Reporting" at bounding box center [60, 207] width 65 height 7
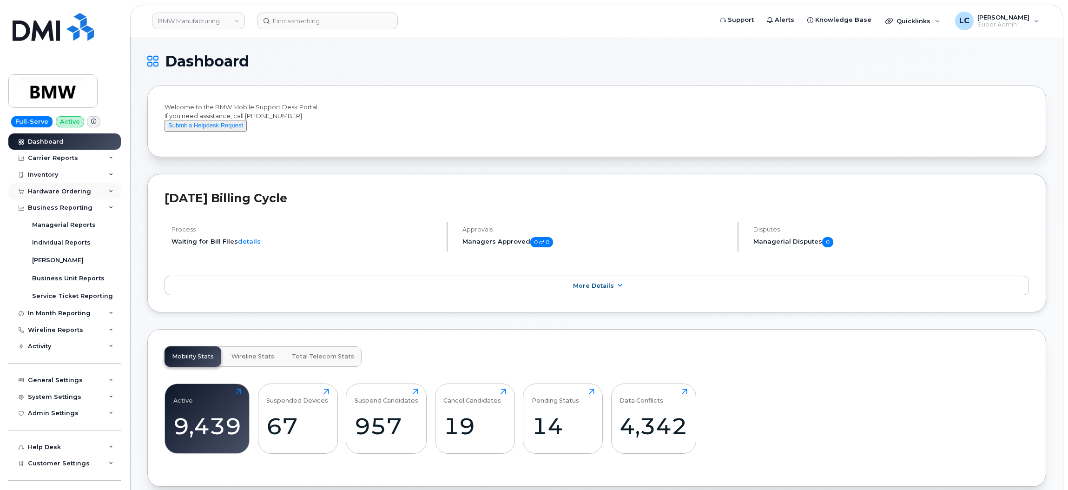
click at [99, 189] on div "Hardware Ordering" at bounding box center [64, 191] width 112 height 17
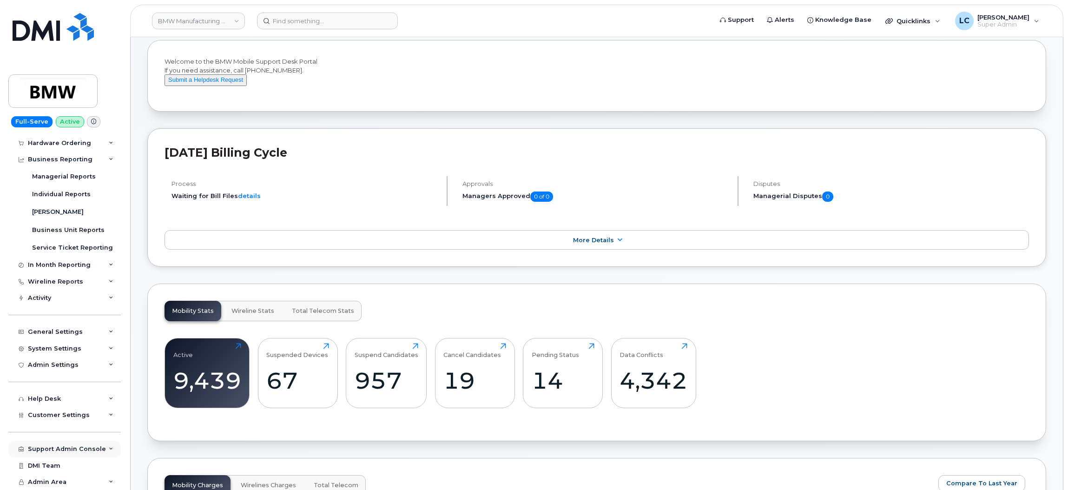
scroll to position [70, 0]
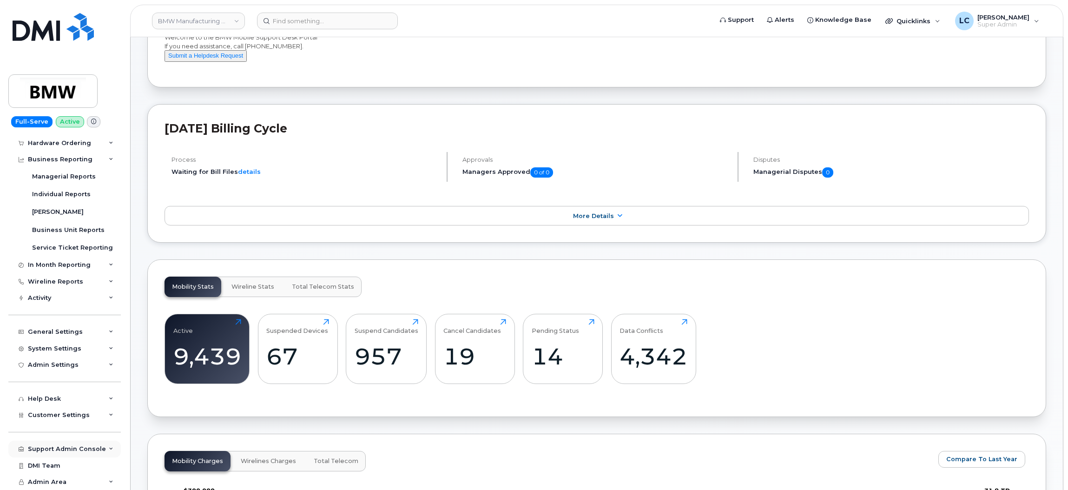
click at [88, 446] on div "Support Admin Console" at bounding box center [67, 448] width 78 height 7
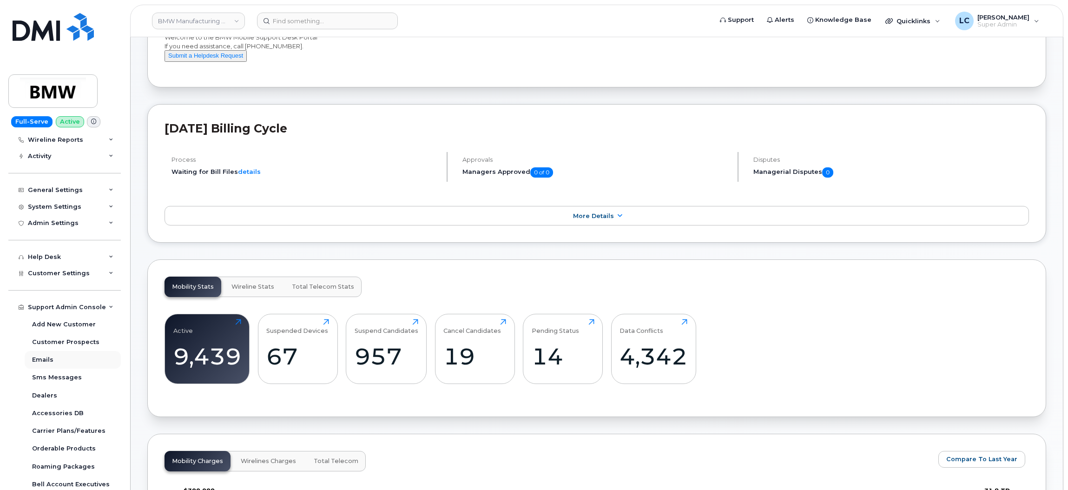
scroll to position [260, 0]
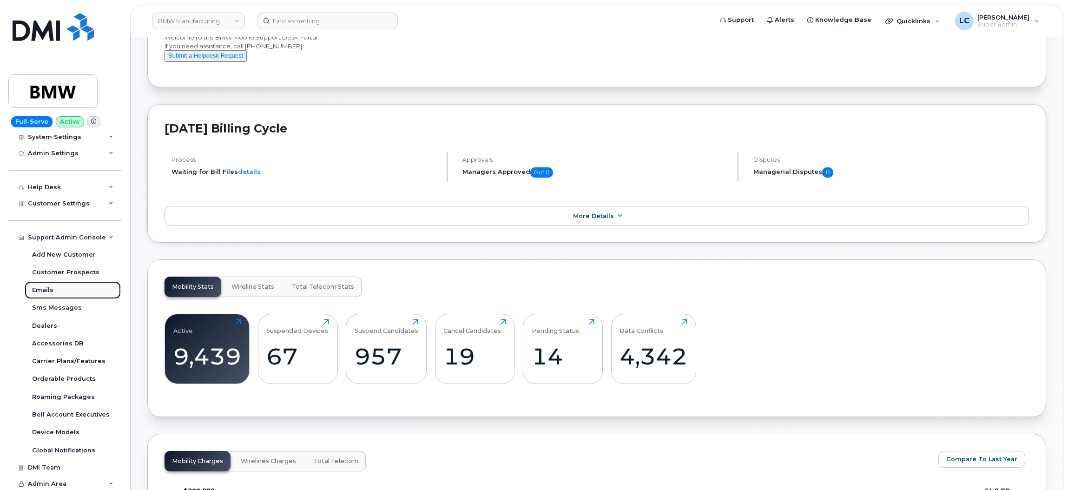
click at [52, 294] on div "Emails" at bounding box center [42, 290] width 21 height 8
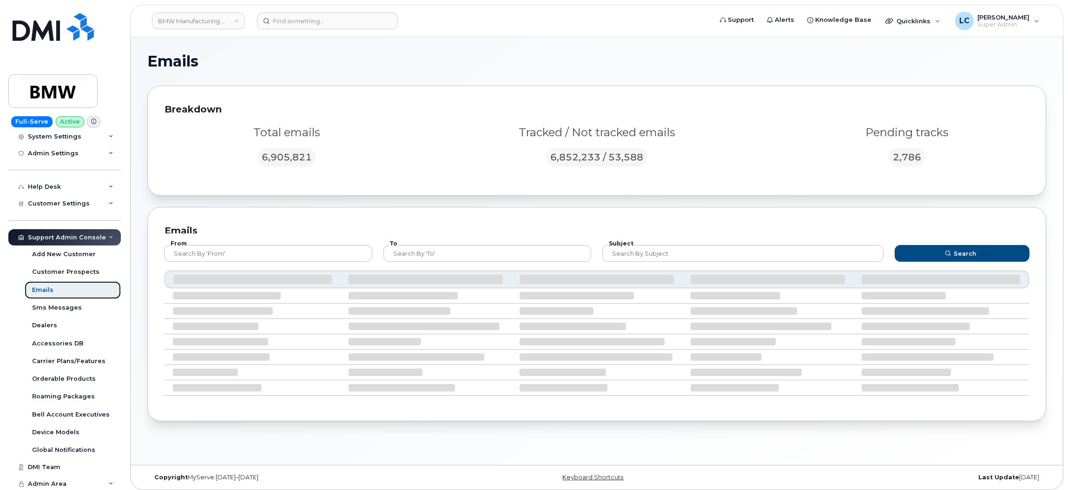
scroll to position [5, 0]
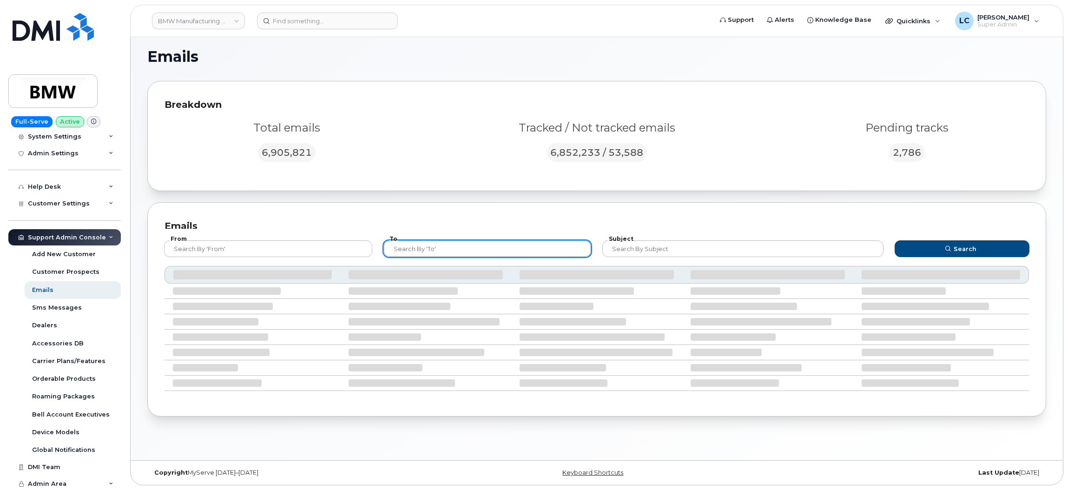
click at [416, 247] on input "text" at bounding box center [487, 248] width 208 height 17
type input "BMW"
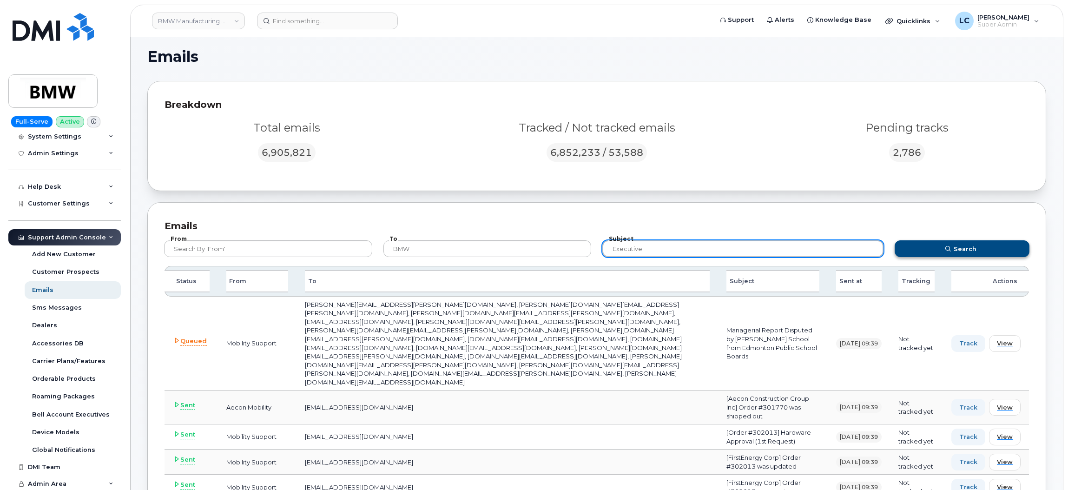
type input "Executive"
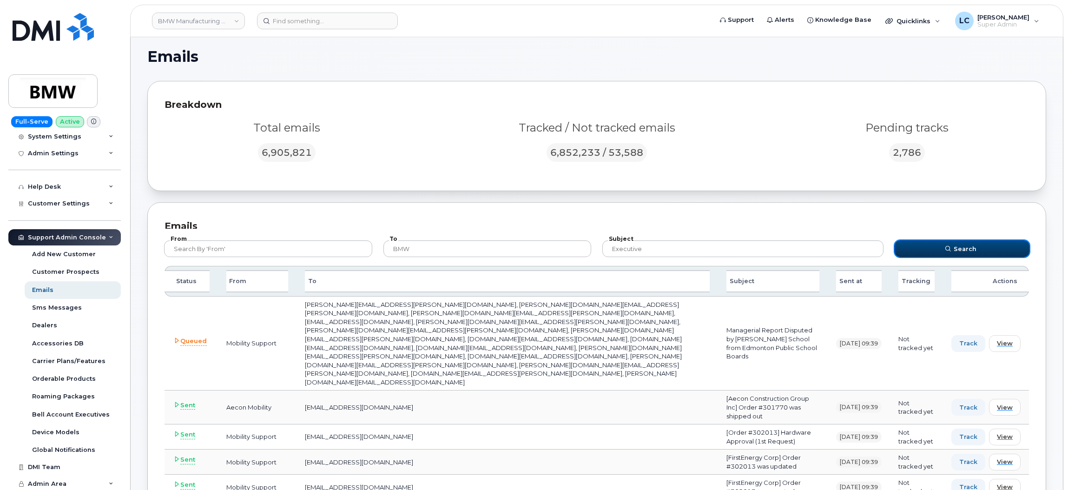
click at [956, 249] on span "Search" at bounding box center [964, 248] width 23 height 9
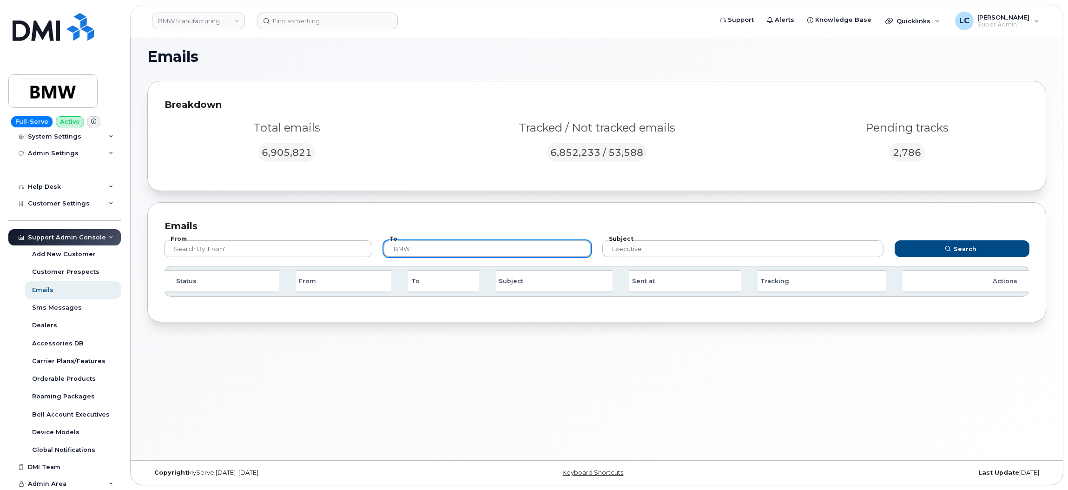
drag, startPoint x: 413, startPoint y: 249, endPoint x: 391, endPoint y: 249, distance: 22.8
click at [390, 249] on input "BMW" at bounding box center [487, 248] width 208 height 17
type input "@bmw"
click at [894, 240] on button "Search" at bounding box center [961, 248] width 135 height 17
drag, startPoint x: 509, startPoint y: 247, endPoint x: 391, endPoint y: 242, distance: 118.6
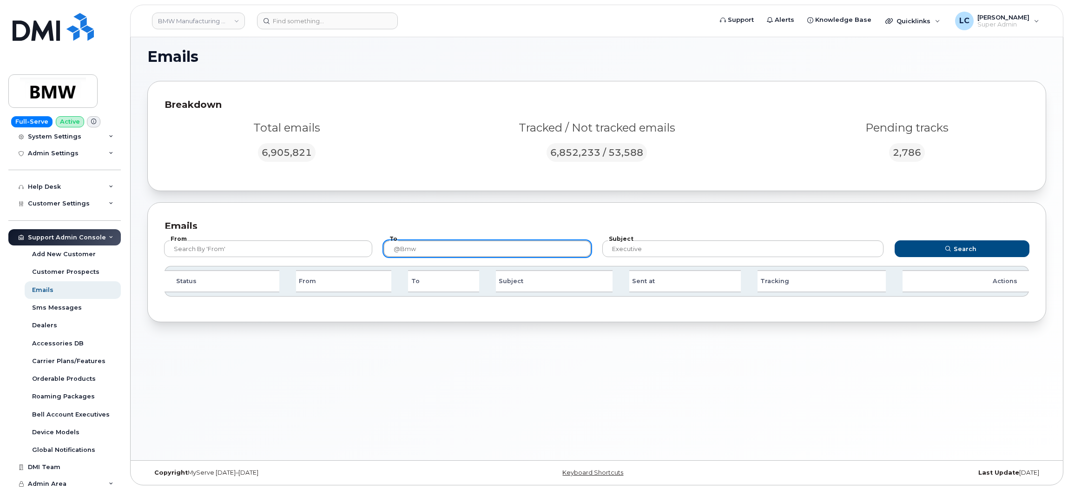
click at [391, 242] on input "@bmw" at bounding box center [487, 248] width 208 height 17
drag, startPoint x: 687, startPoint y: 249, endPoint x: 518, endPoint y: 253, distance: 169.2
click at [518, 253] on form "From To Subject Executive Search" at bounding box center [597, 247] width 882 height 37
click at [507, 244] on input "text" at bounding box center [487, 248] width 208 height 17
type input "@bmw"
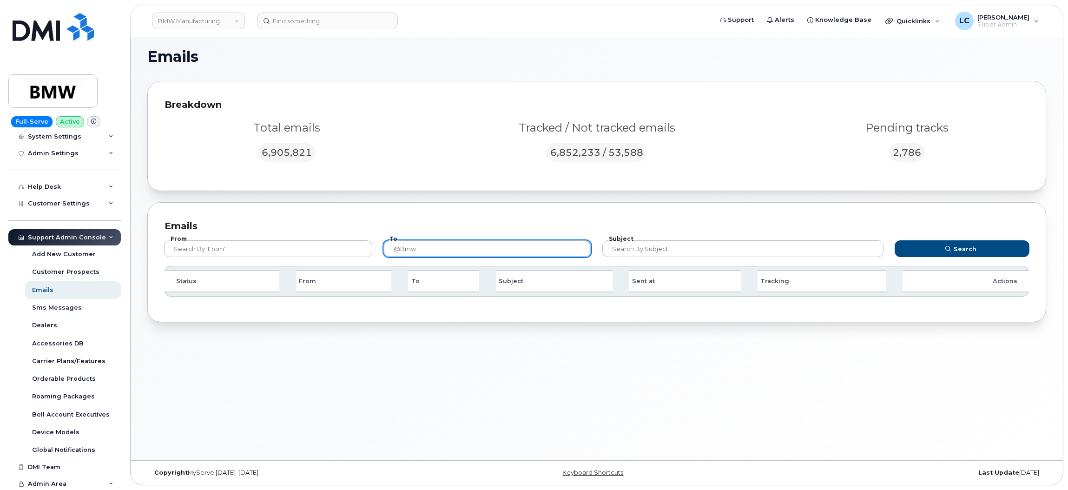
click at [894, 240] on button "Search" at bounding box center [961, 248] width 135 height 17
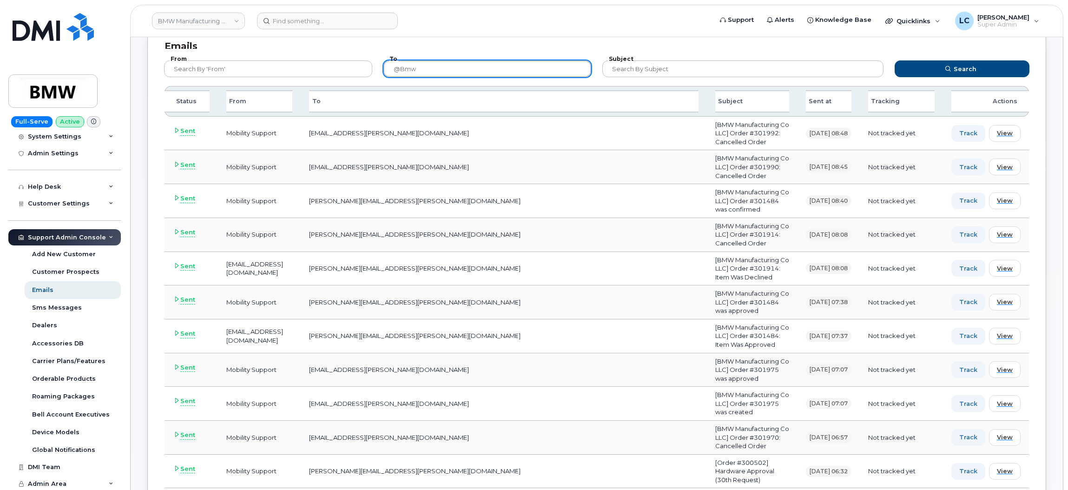
scroll to position [0, 0]
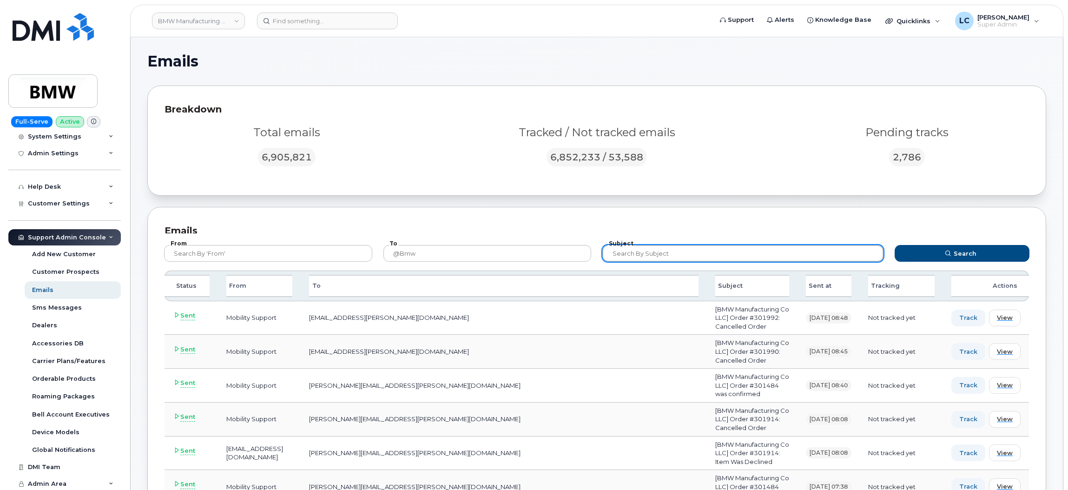
click at [694, 254] on input "text" at bounding box center [742, 253] width 281 height 17
type input "Summary"
click at [894, 245] on button "Search" at bounding box center [961, 253] width 135 height 17
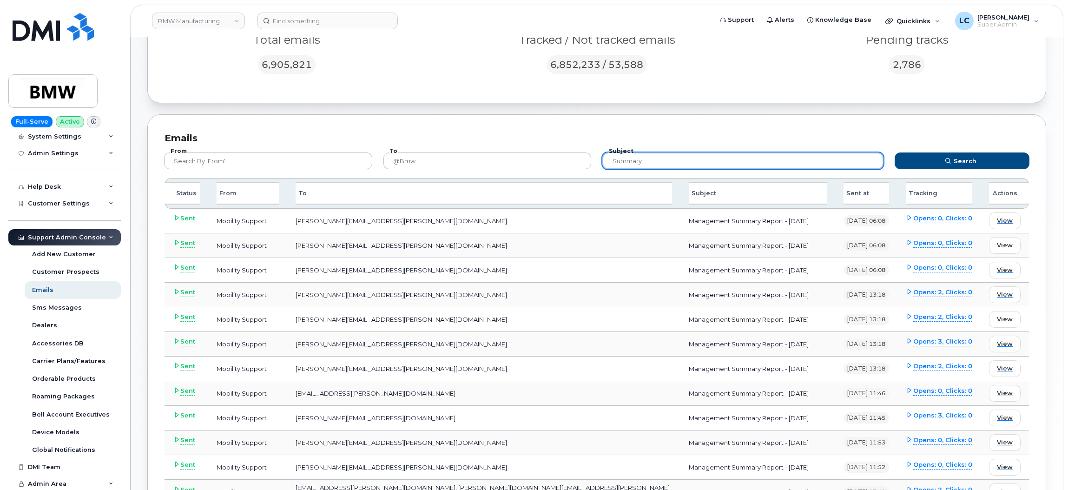
scroll to position [56, 0]
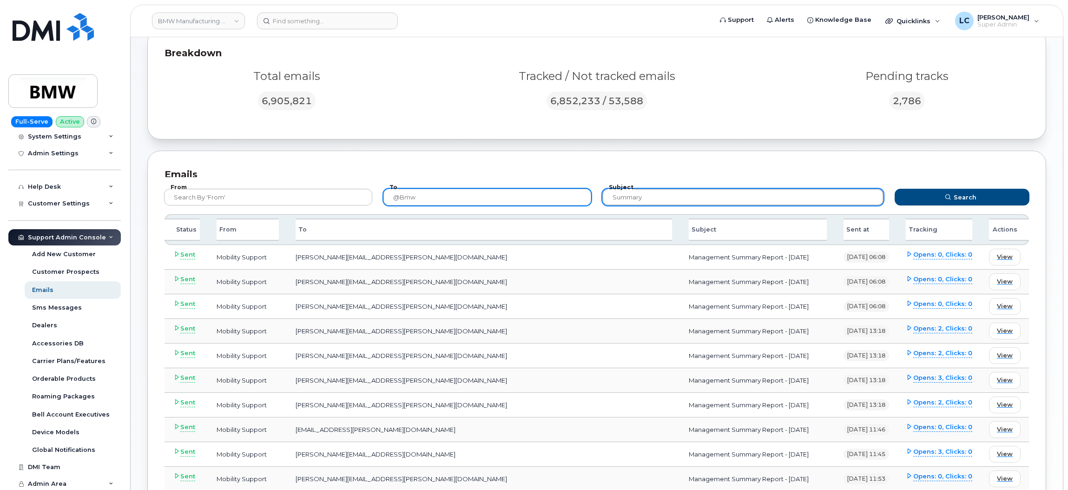
drag, startPoint x: 692, startPoint y: 194, endPoint x: 579, endPoint y: 199, distance: 113.0
click at [579, 199] on form "From To @bmw Subject Summary Search" at bounding box center [597, 195] width 882 height 37
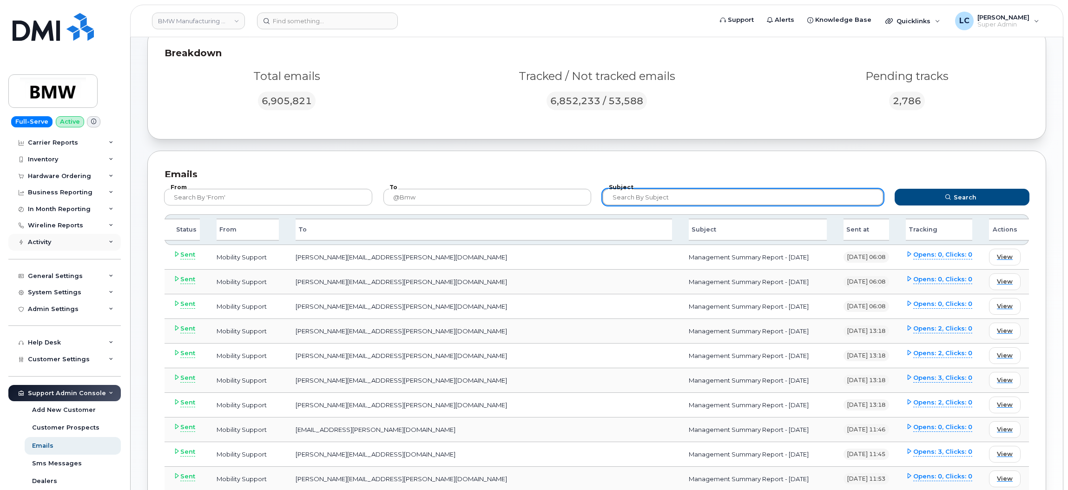
scroll to position [0, 0]
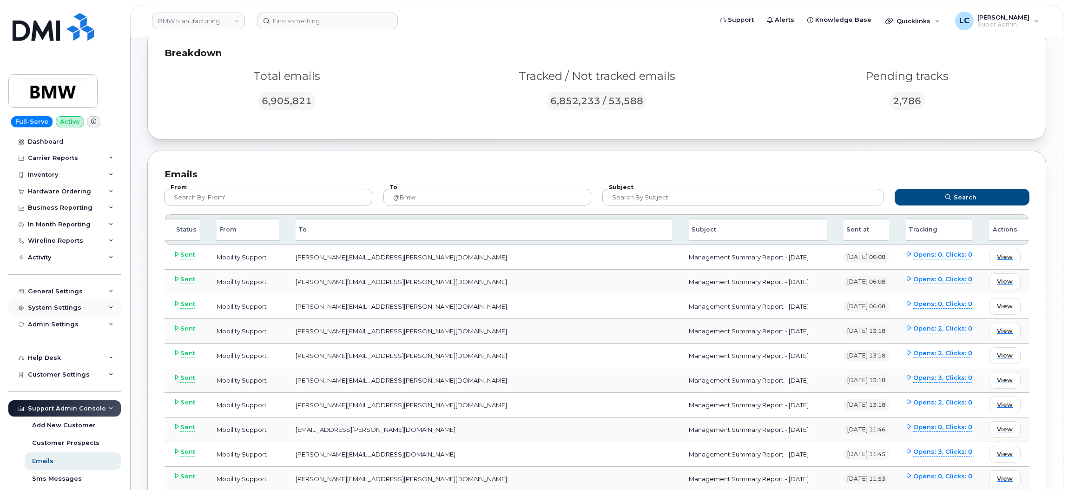
click at [91, 304] on div "System Settings" at bounding box center [64, 307] width 112 height 17
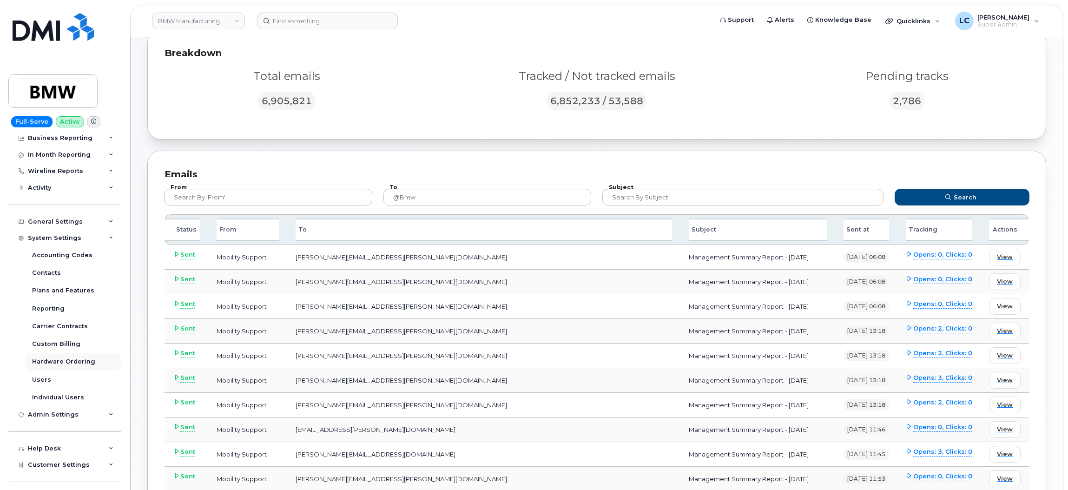
scroll to position [139, 0]
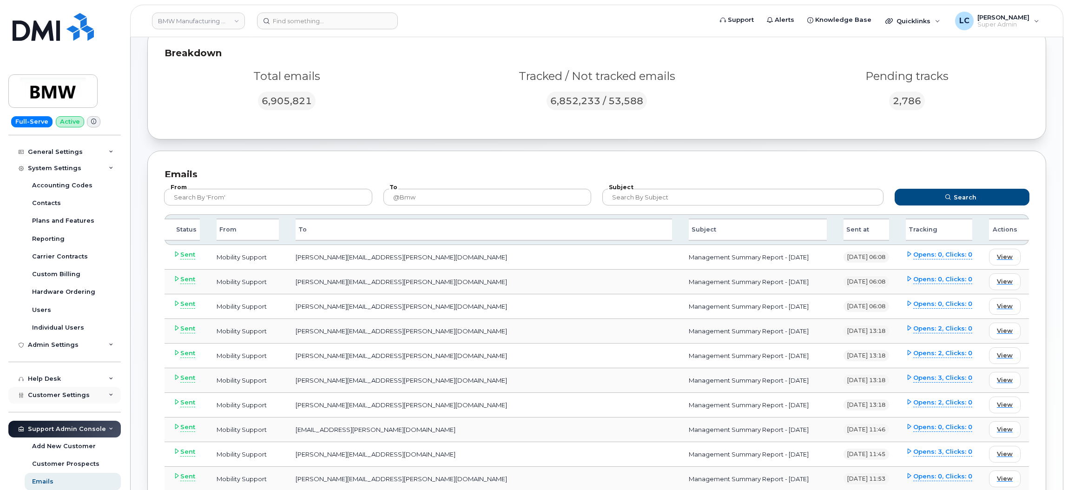
click at [66, 395] on span "Customer Settings" at bounding box center [59, 394] width 62 height 7
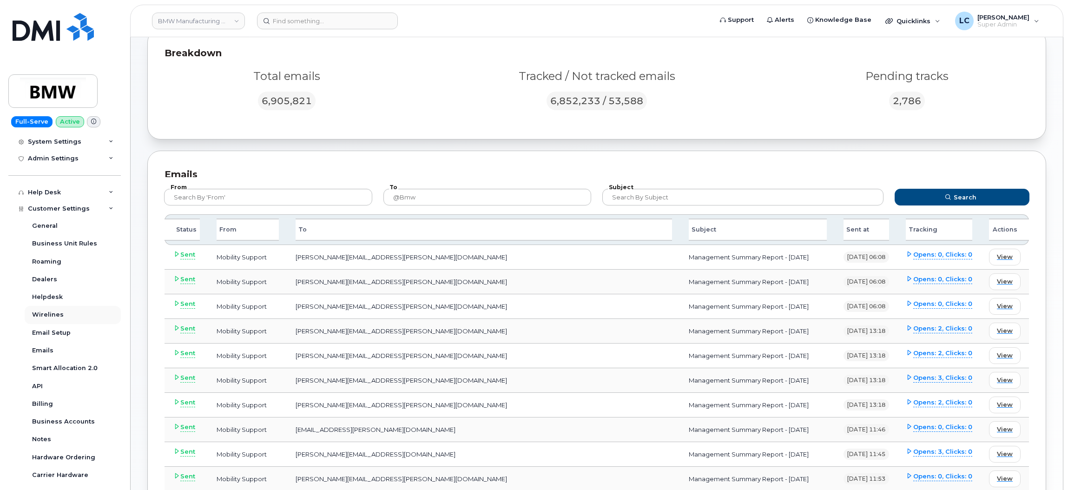
scroll to position [348, 0]
